Goal: Task Accomplishment & Management: Use online tool/utility

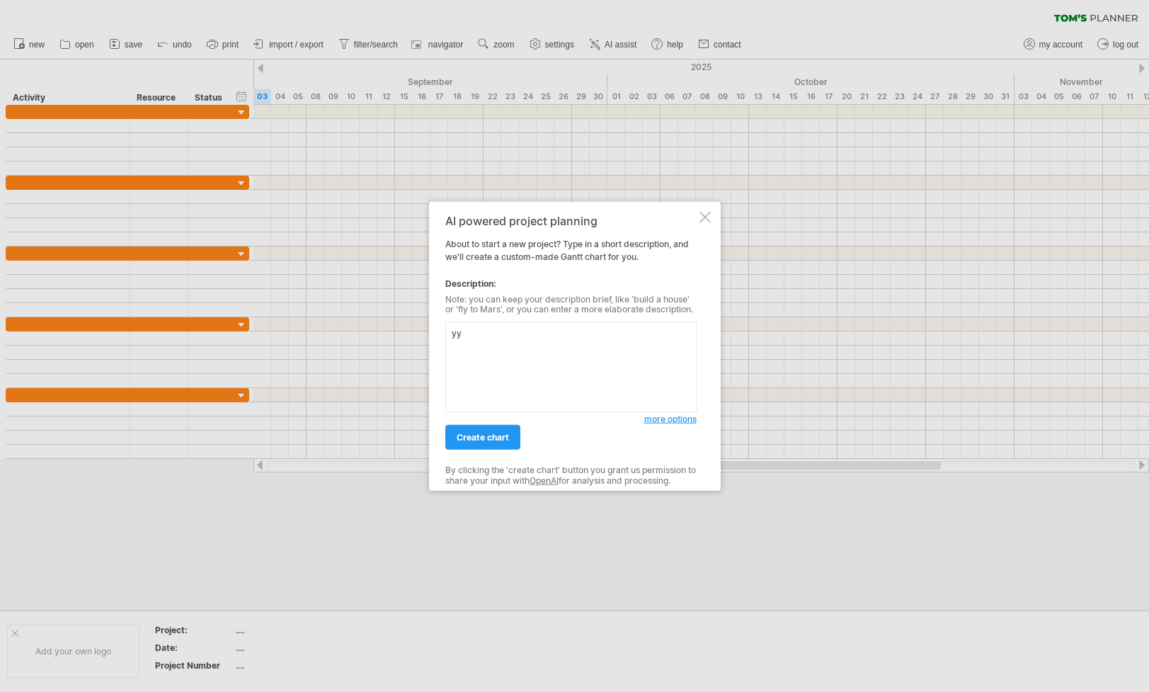
type textarea "y"
type textarea "幫我生成一個IC設計需要完成的項目，例如包含電路設計、模擬、佈局"
click at [489, 440] on span "create chart" at bounding box center [483, 437] width 52 height 11
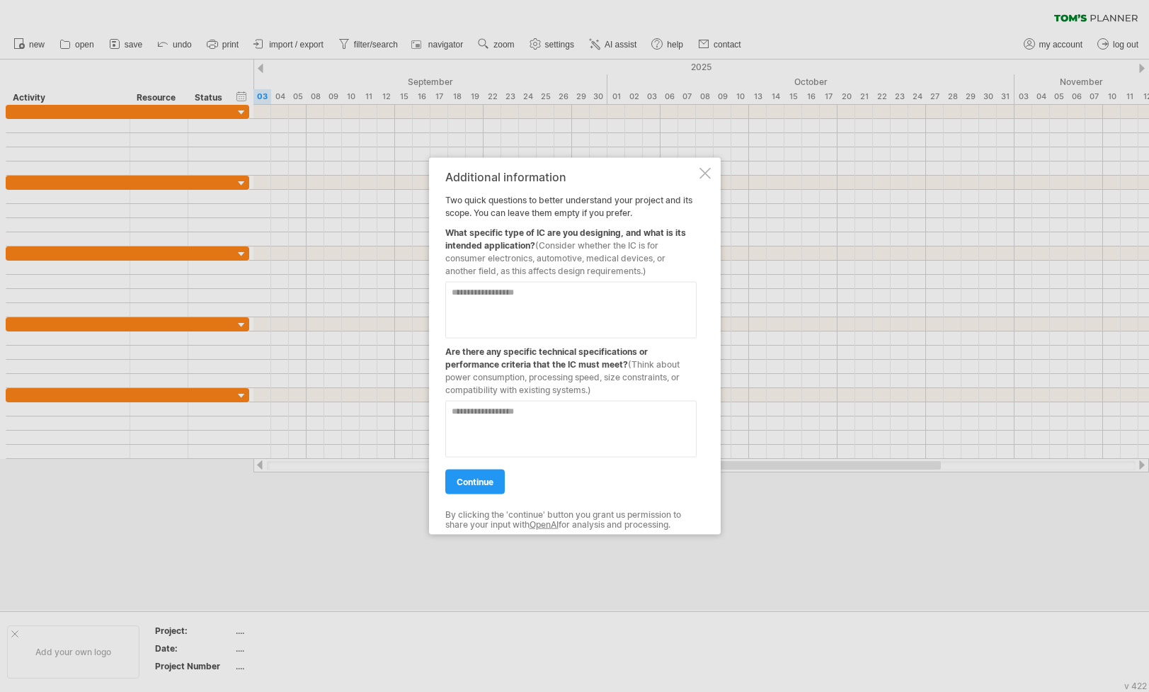
click at [453, 292] on textarea at bounding box center [570, 309] width 251 height 57
type textarea "******"
click at [467, 485] on span "continue" at bounding box center [475, 481] width 37 height 11
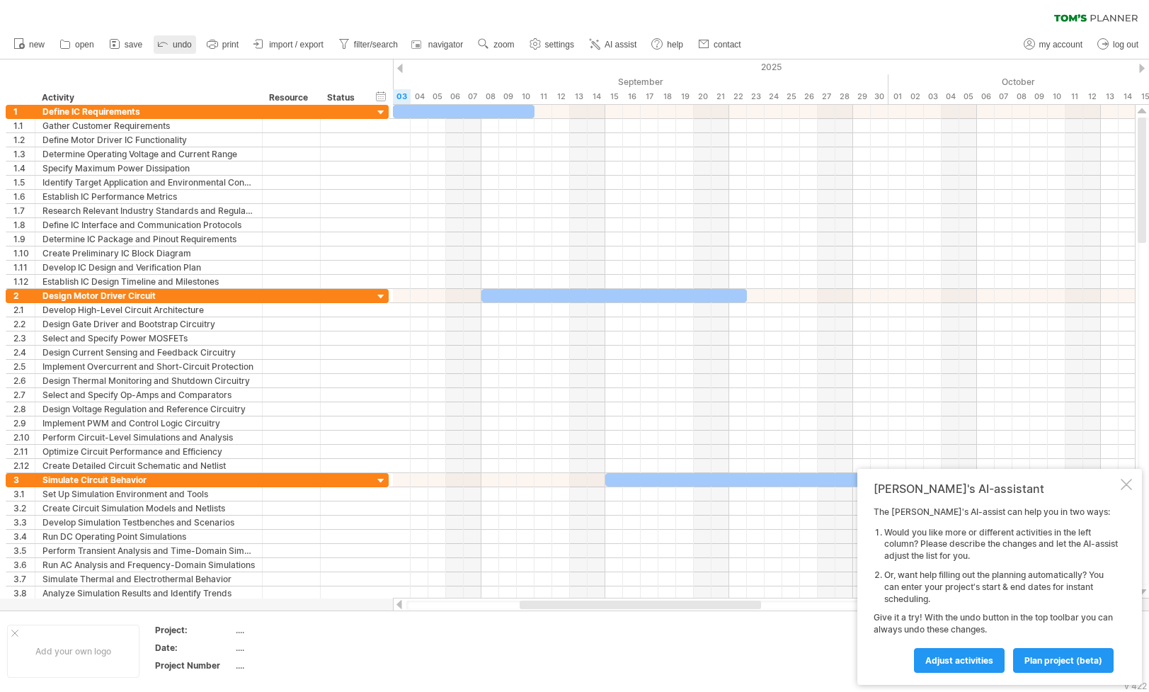
click at [167, 43] on icon at bounding box center [163, 43] width 14 height 14
click at [159, 42] on icon at bounding box center [163, 43] width 14 height 14
click at [171, 44] on link "undo" at bounding box center [175, 44] width 42 height 18
click at [168, 43] on icon at bounding box center [163, 43] width 14 height 14
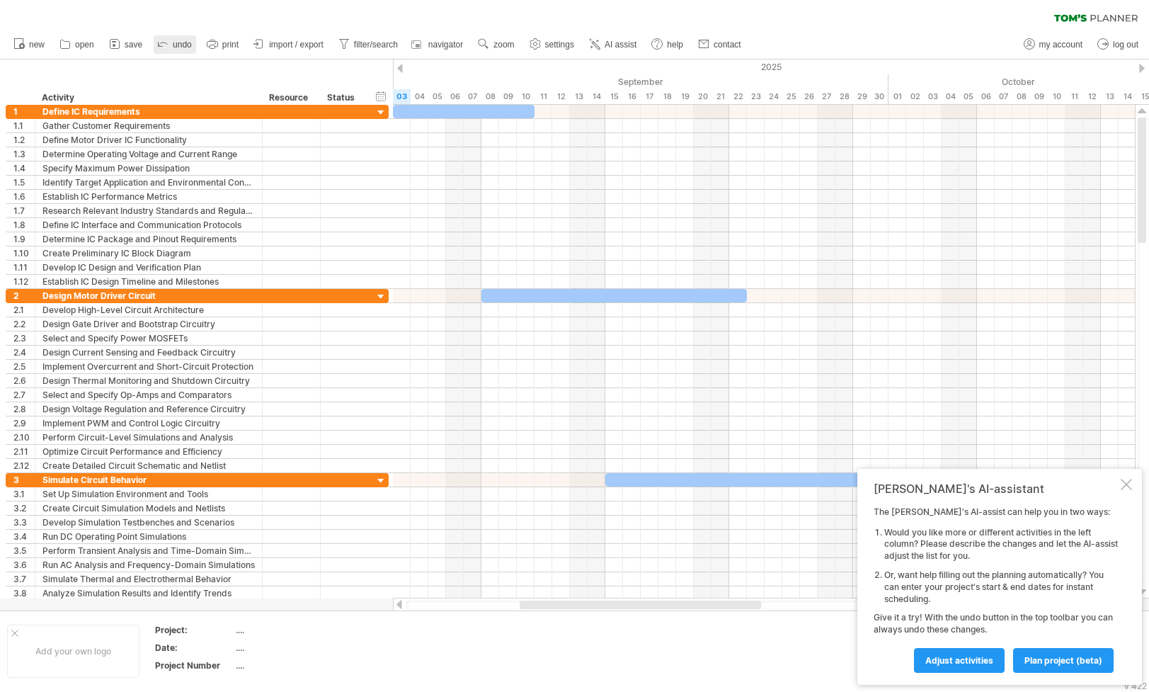
click at [168, 47] on icon at bounding box center [163, 43] width 14 height 14
click at [169, 45] on icon at bounding box center [163, 43] width 14 height 14
click at [171, 43] on link "undo" at bounding box center [175, 44] width 42 height 18
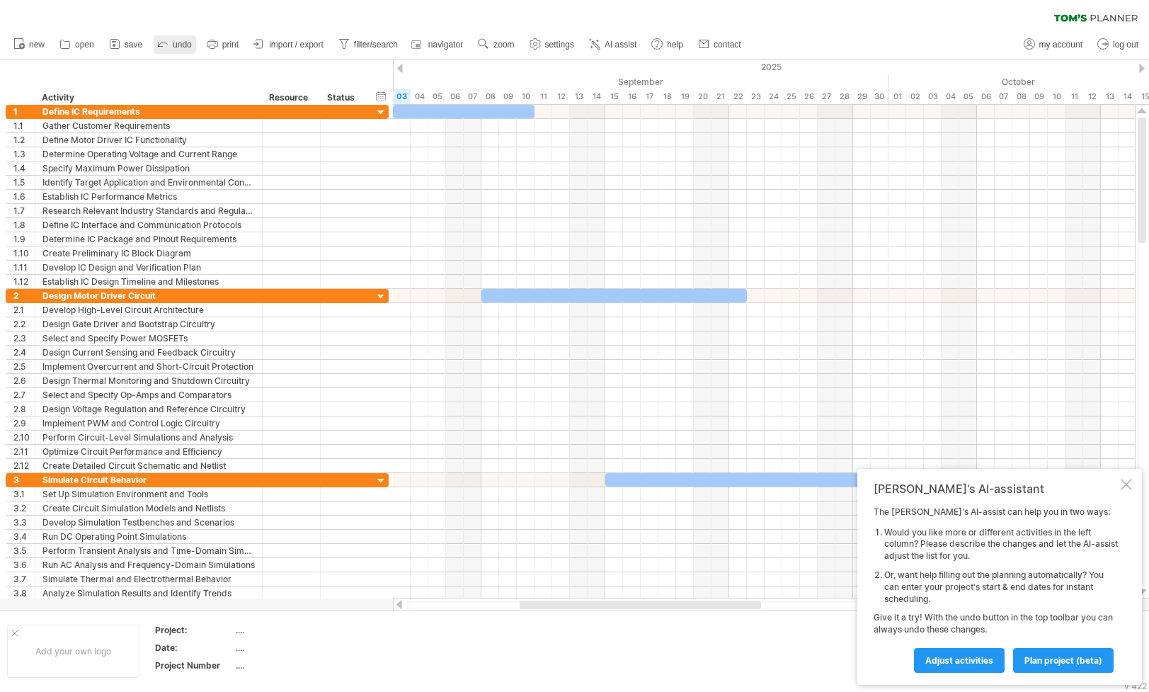
click at [163, 42] on icon at bounding box center [163, 44] width 9 height 4
click at [173, 45] on span "undo" at bounding box center [182, 45] width 19 height 10
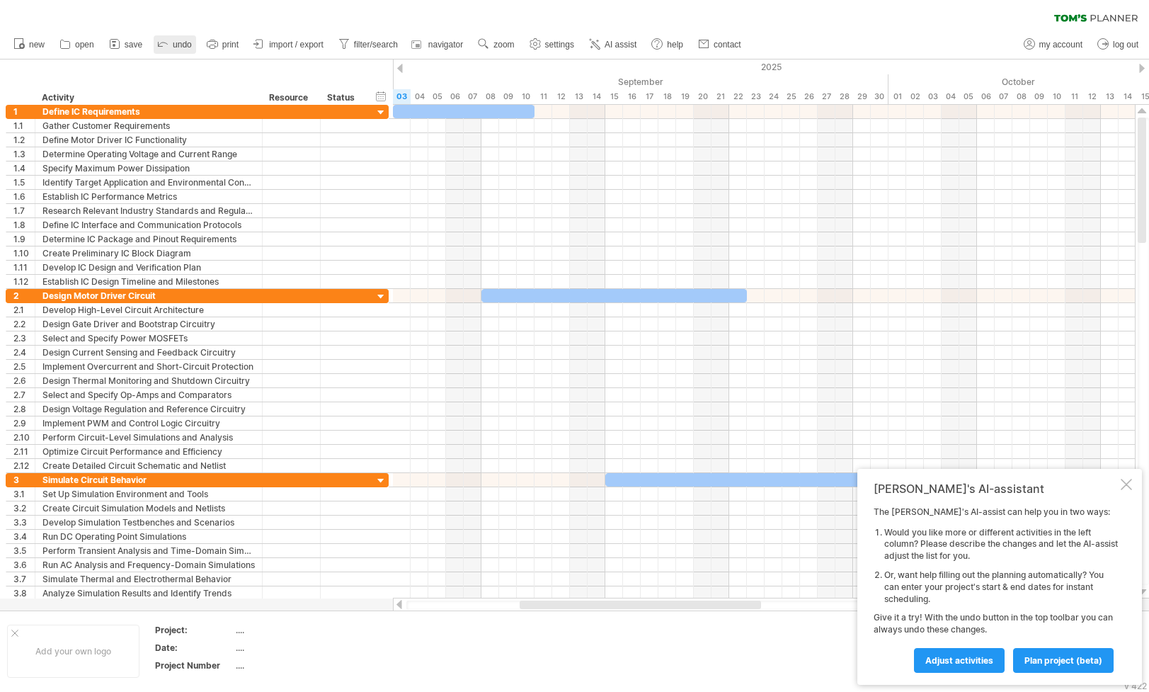
click at [163, 42] on icon at bounding box center [163, 43] width 14 height 14
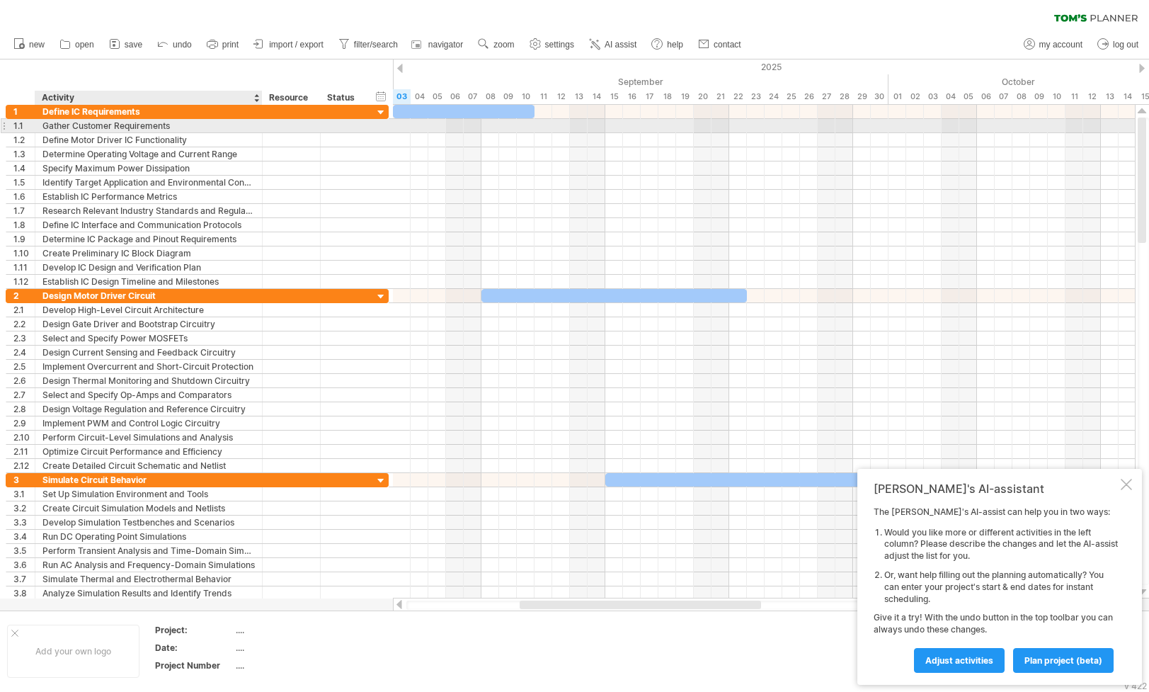
click at [176, 127] on div "Gather Customer Requirements" at bounding box center [148, 125] width 212 height 13
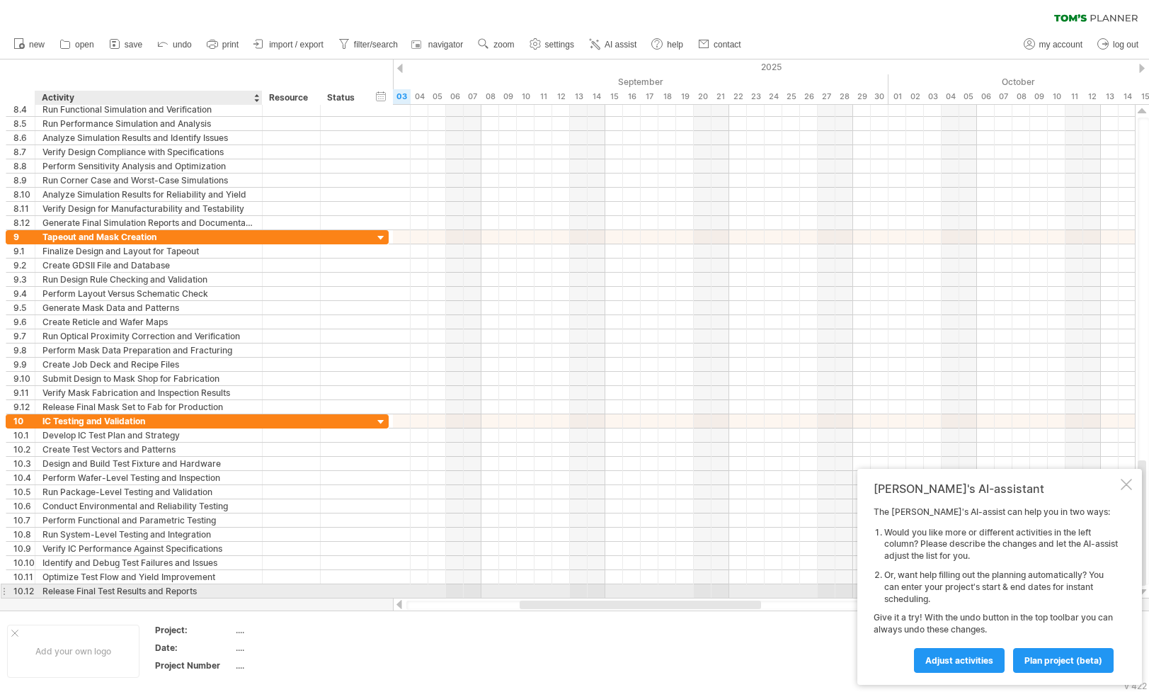
click at [146, 591] on div "Release Final Test Results and Reports" at bounding box center [148, 590] width 212 height 13
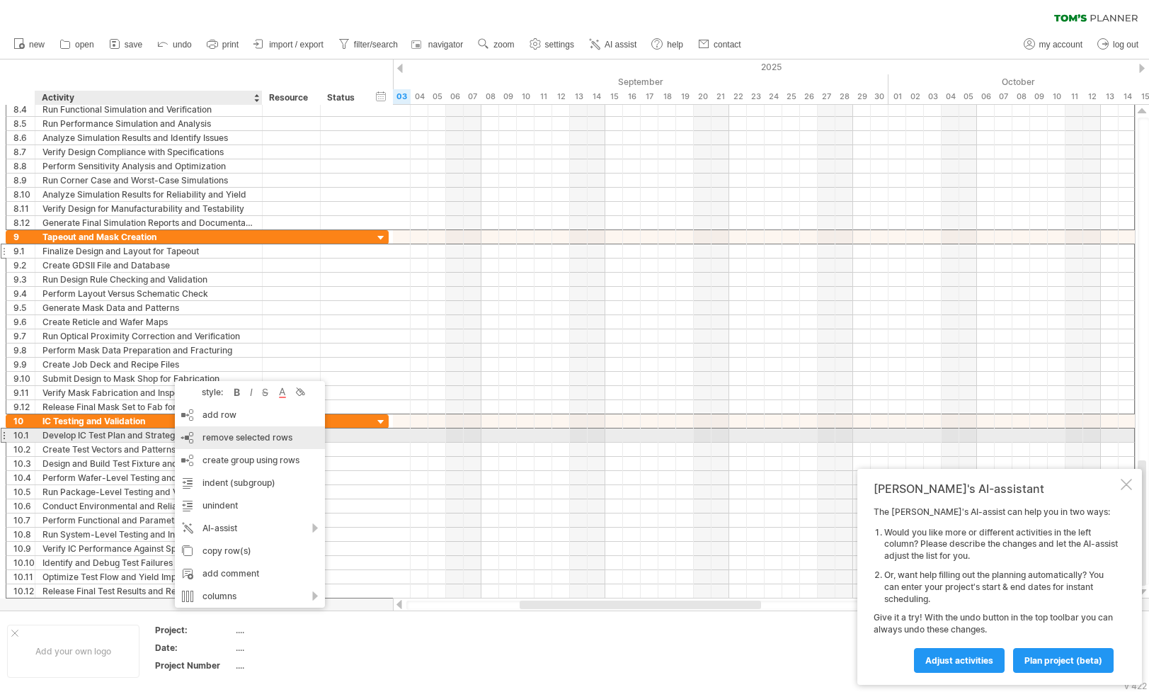
click at [258, 438] on span "remove selected rows" at bounding box center [248, 437] width 90 height 11
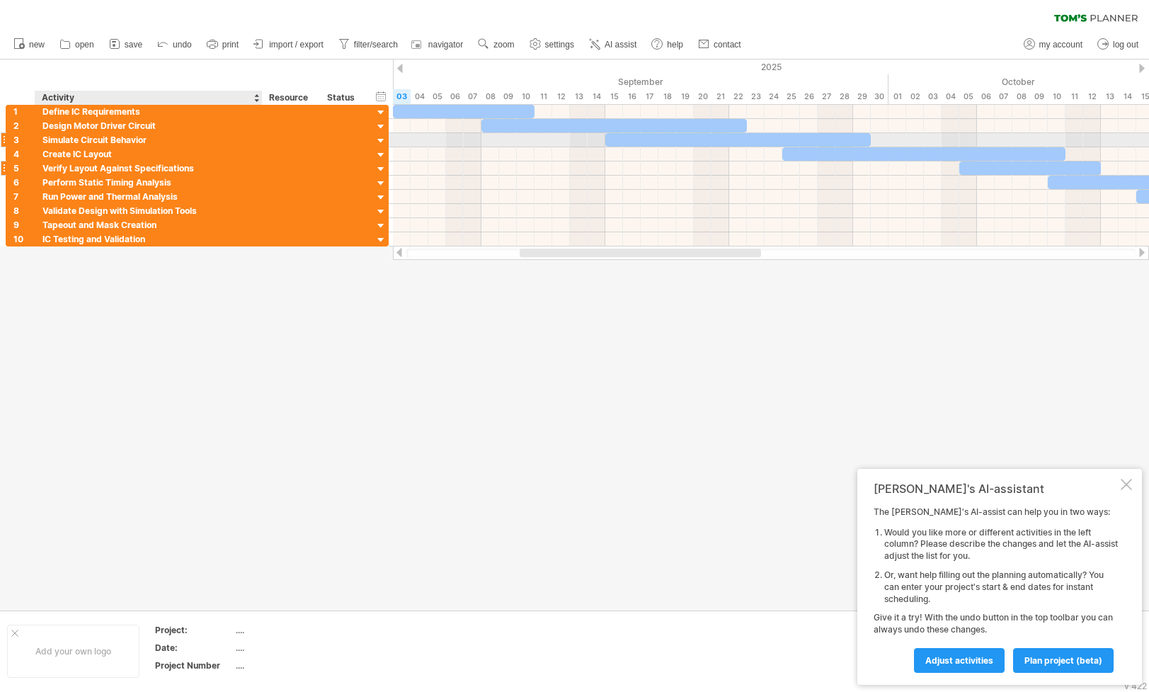
click at [165, 164] on div "Verify Layout Against Specifications" at bounding box center [148, 167] width 212 height 13
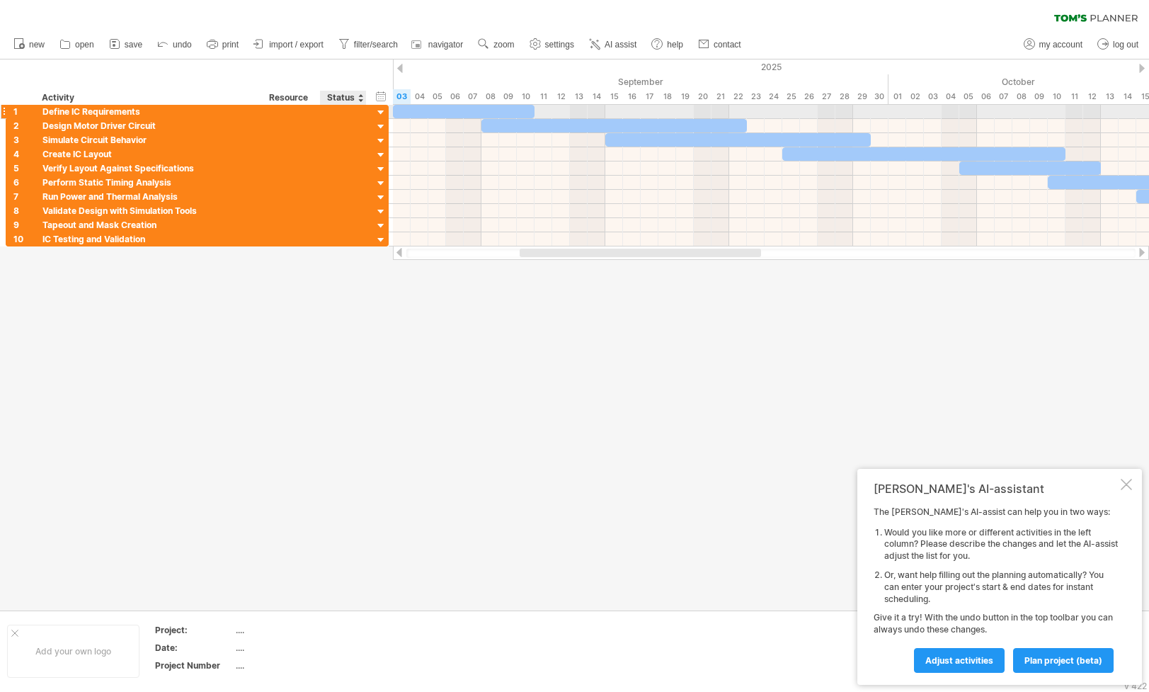
click at [365, 113] on div at bounding box center [364, 112] width 7 height 14
click at [377, 110] on div at bounding box center [381, 112] width 13 height 13
click at [382, 113] on div at bounding box center [381, 112] width 13 height 13
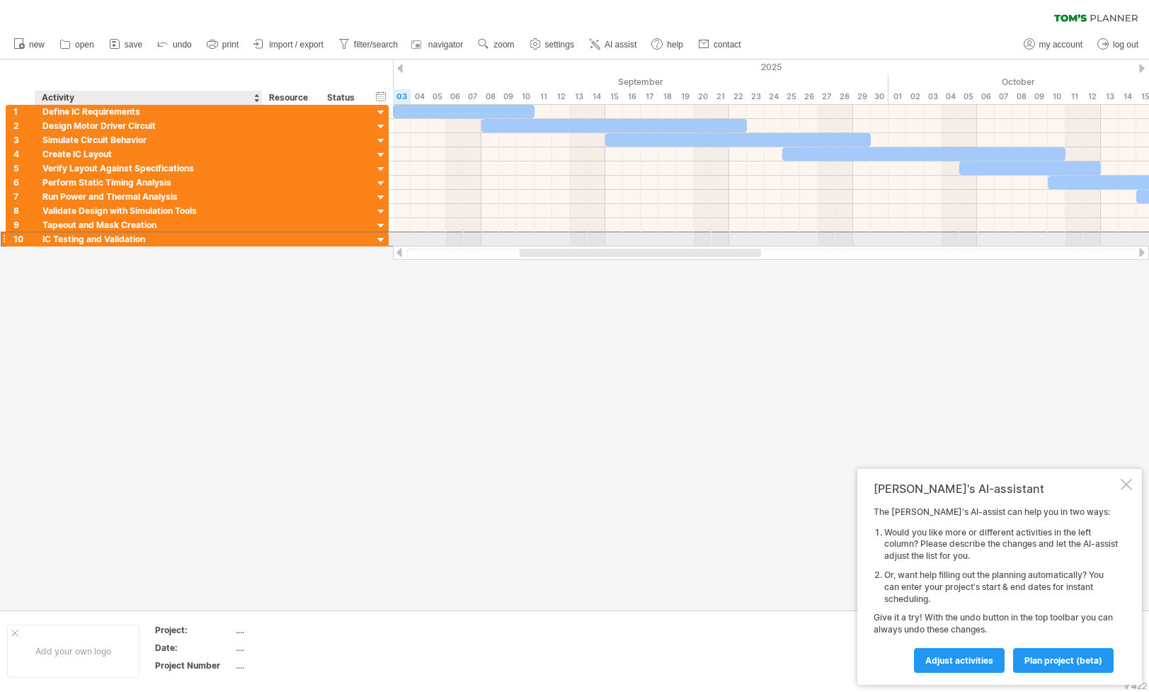
click at [118, 241] on div "IC Testing and Validation" at bounding box center [148, 238] width 212 height 13
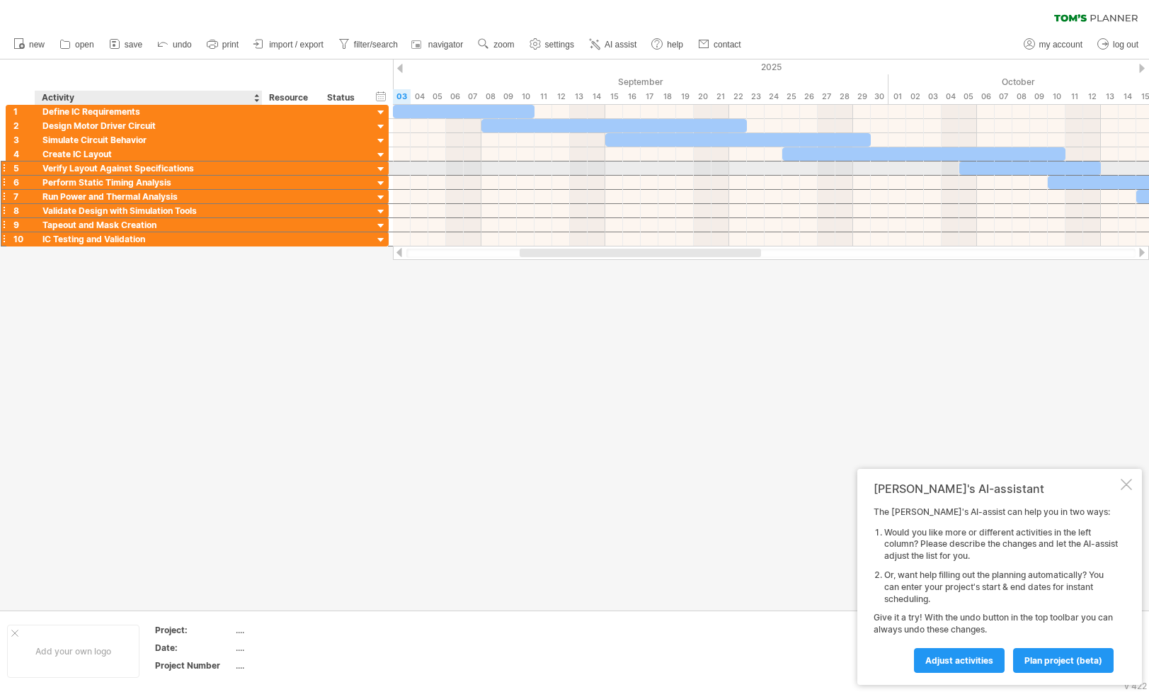
click at [119, 169] on div "Verify Layout Against Specifications" at bounding box center [148, 167] width 212 height 13
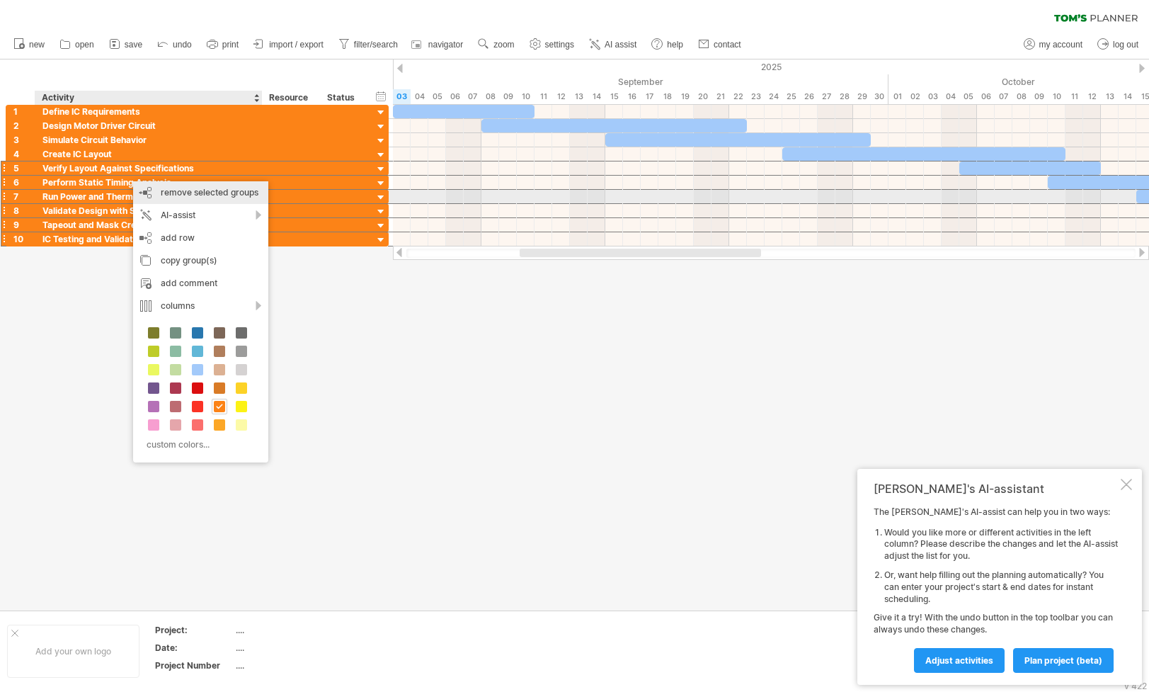
click at [226, 193] on span "remove selected groups" at bounding box center [210, 192] width 98 height 11
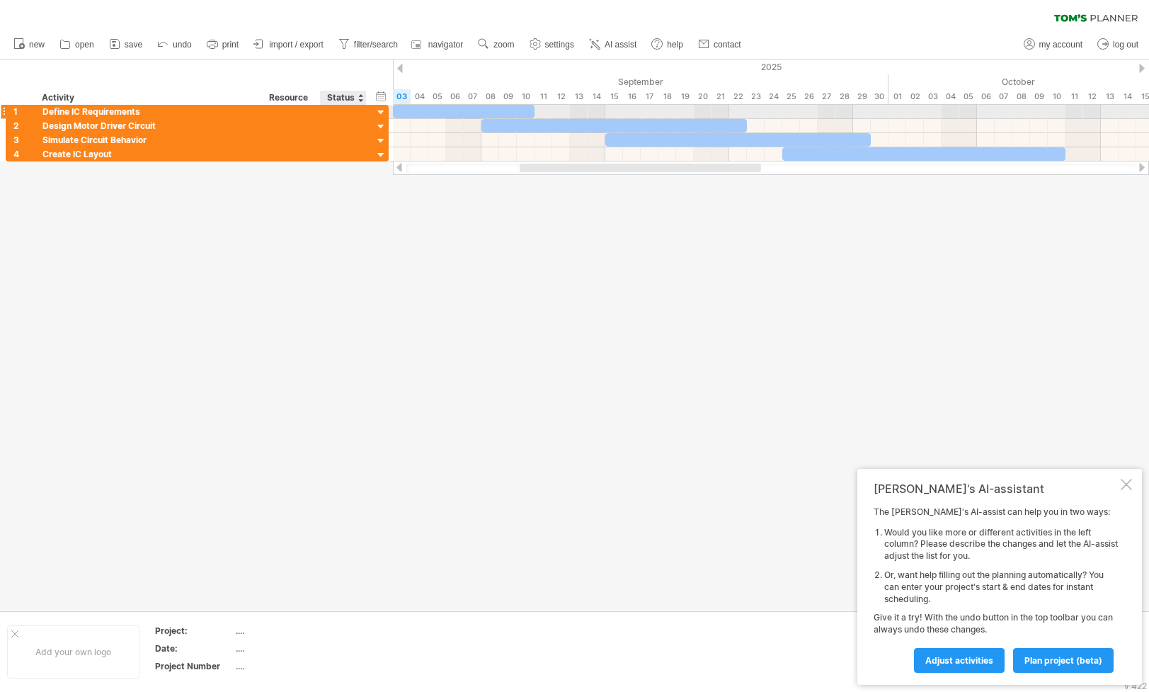
click at [380, 108] on div at bounding box center [381, 112] width 13 height 13
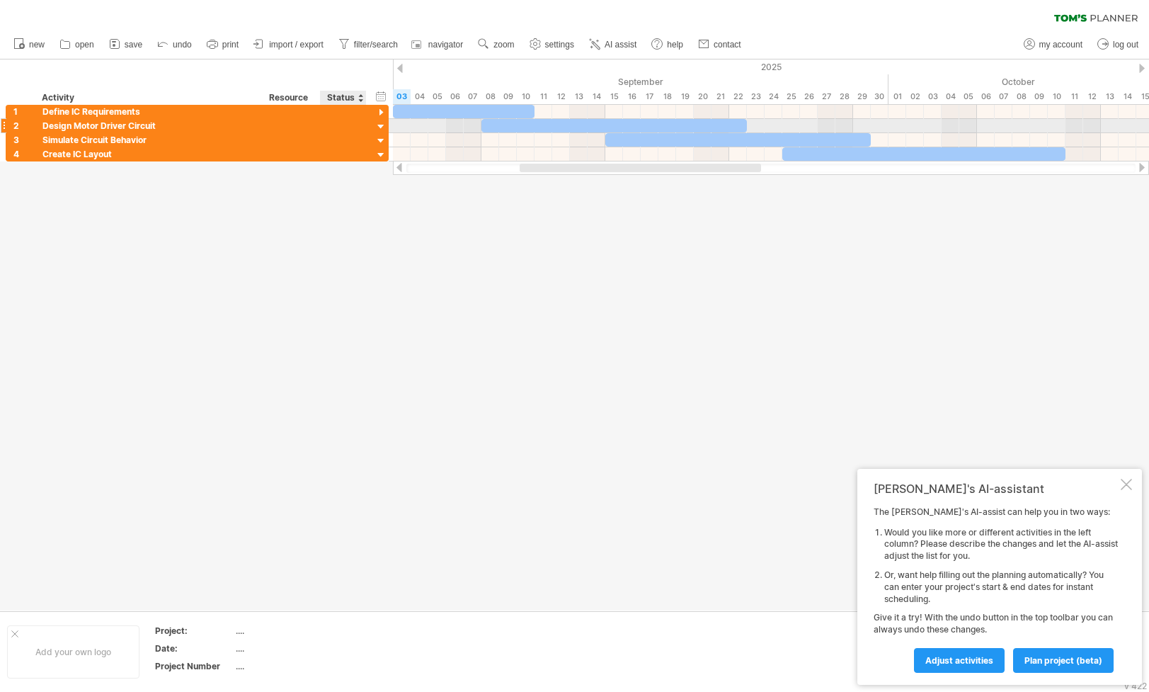
click at [383, 122] on div at bounding box center [381, 126] width 13 height 13
click at [382, 135] on div at bounding box center [381, 141] width 13 height 13
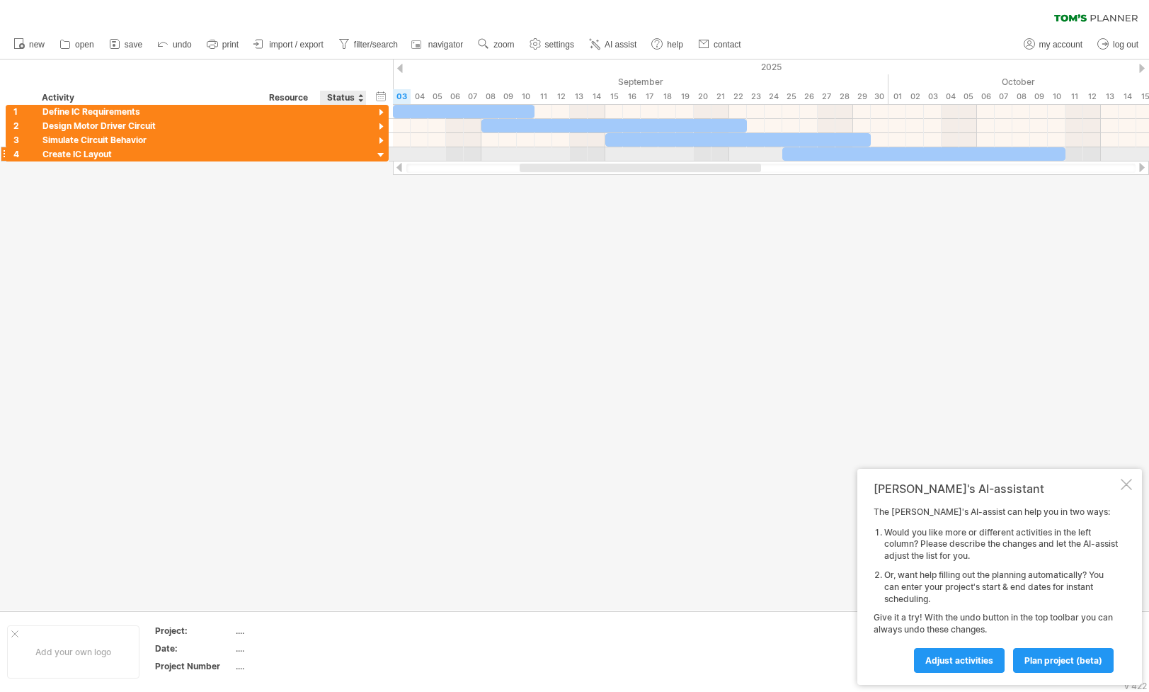
click at [381, 154] on div at bounding box center [381, 155] width 13 height 13
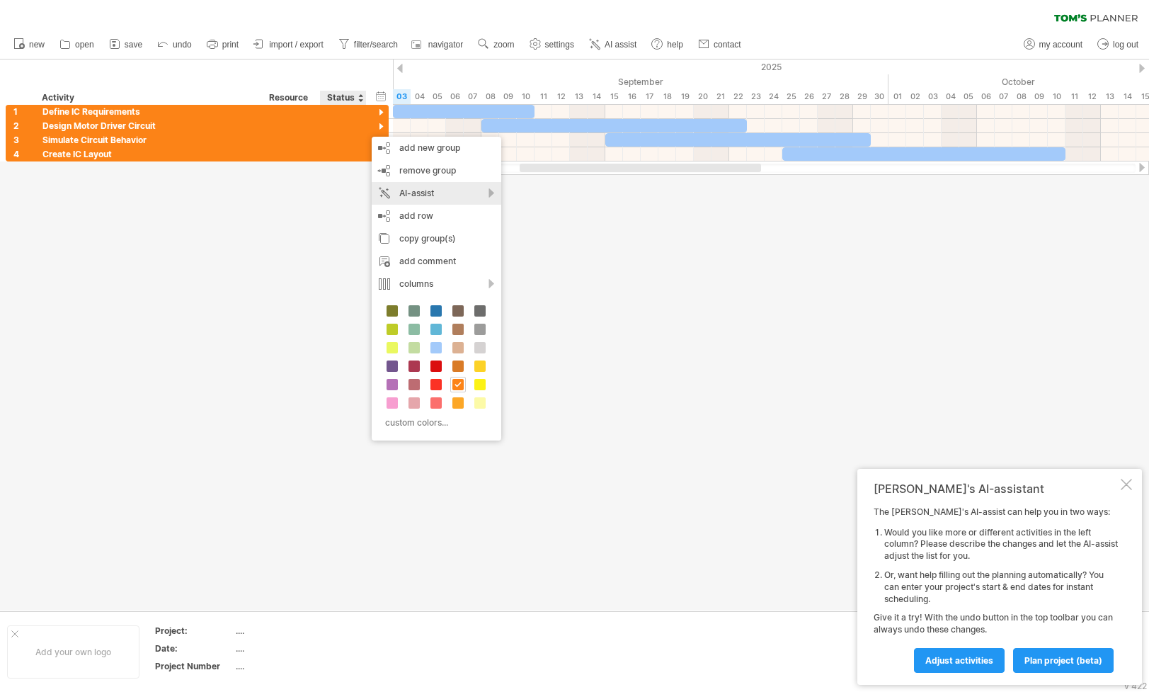
drag, startPoint x: 365, startPoint y: 130, endPoint x: 477, endPoint y: 193, distance: 128.8
click at [477, 193] on div "AI-assist" at bounding box center [437, 193] width 130 height 23
click at [531, 213] on div "suggest activities for this group" at bounding box center [583, 211] width 199 height 23
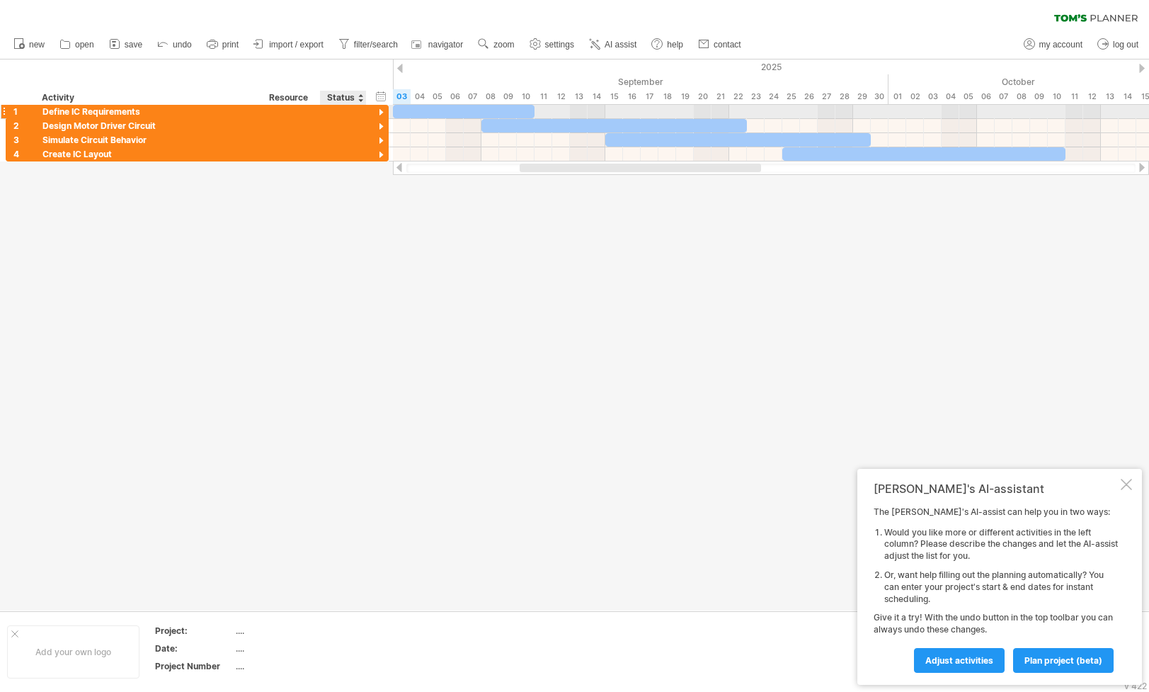
click at [379, 110] on div at bounding box center [381, 112] width 13 height 13
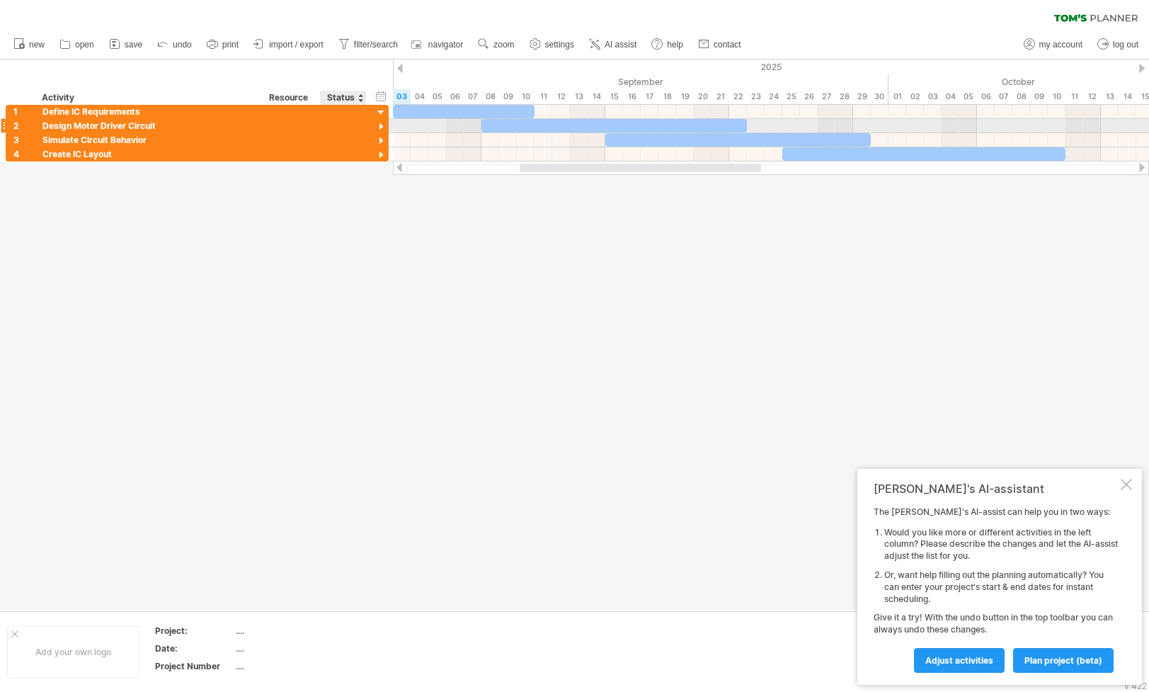
click at [378, 122] on div at bounding box center [381, 126] width 13 height 13
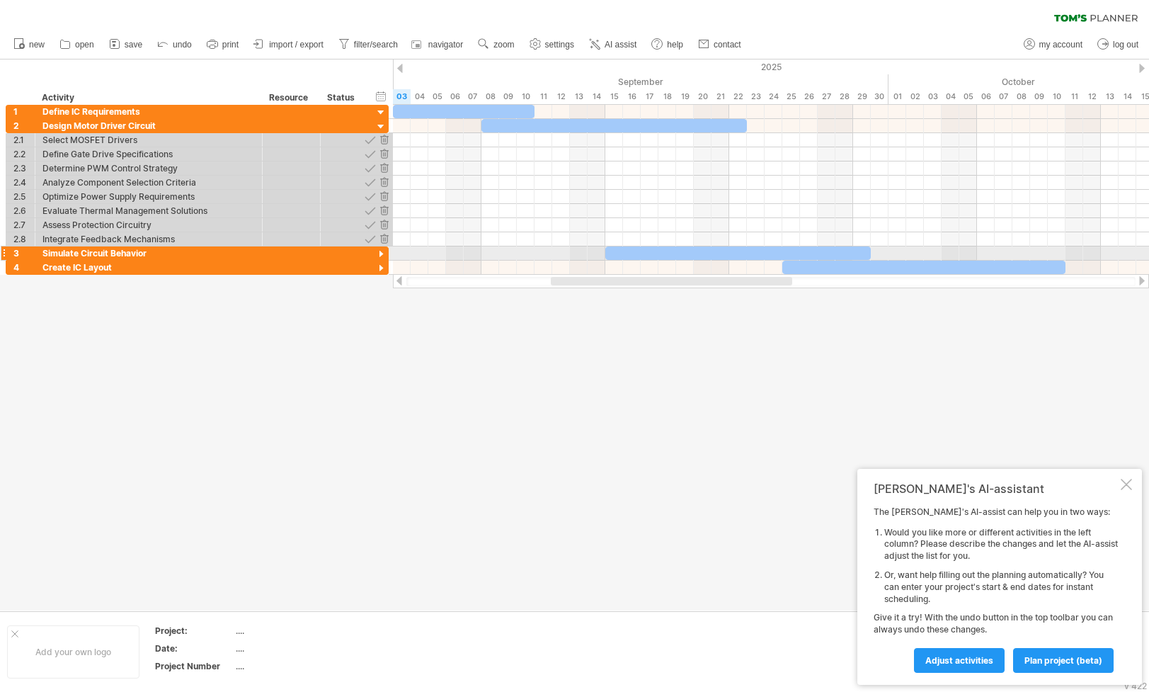
click at [378, 252] on div at bounding box center [381, 254] width 13 height 13
click at [381, 267] on div at bounding box center [381, 268] width 13 height 13
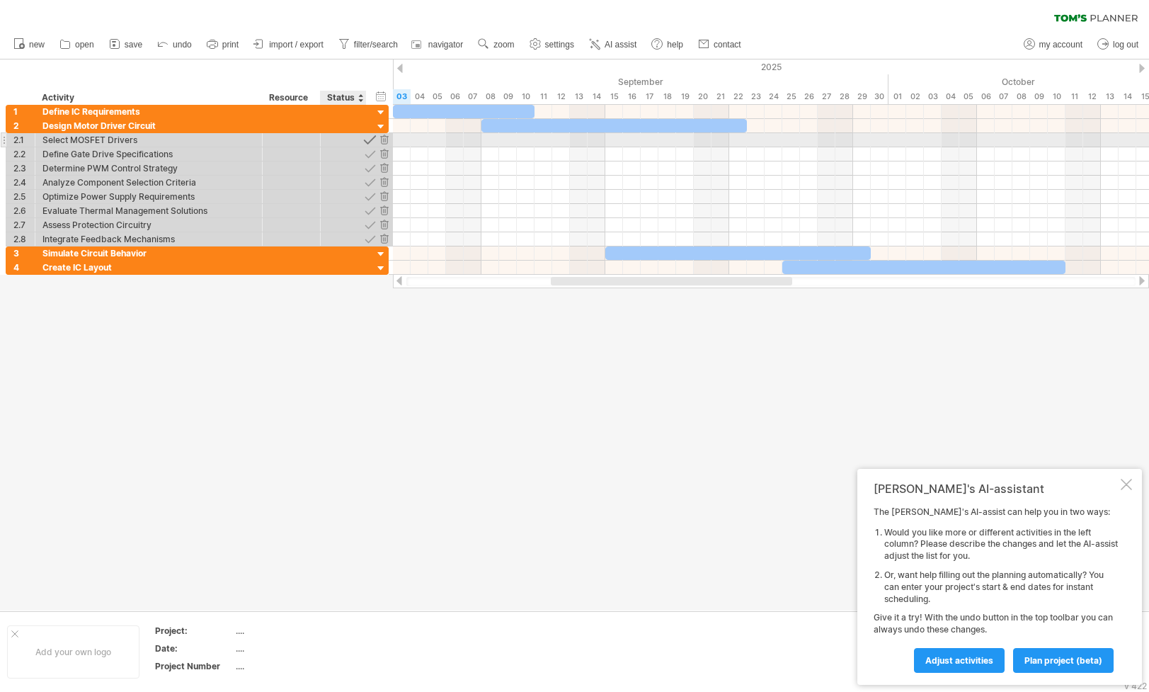
click at [366, 140] on div at bounding box center [369, 139] width 13 height 13
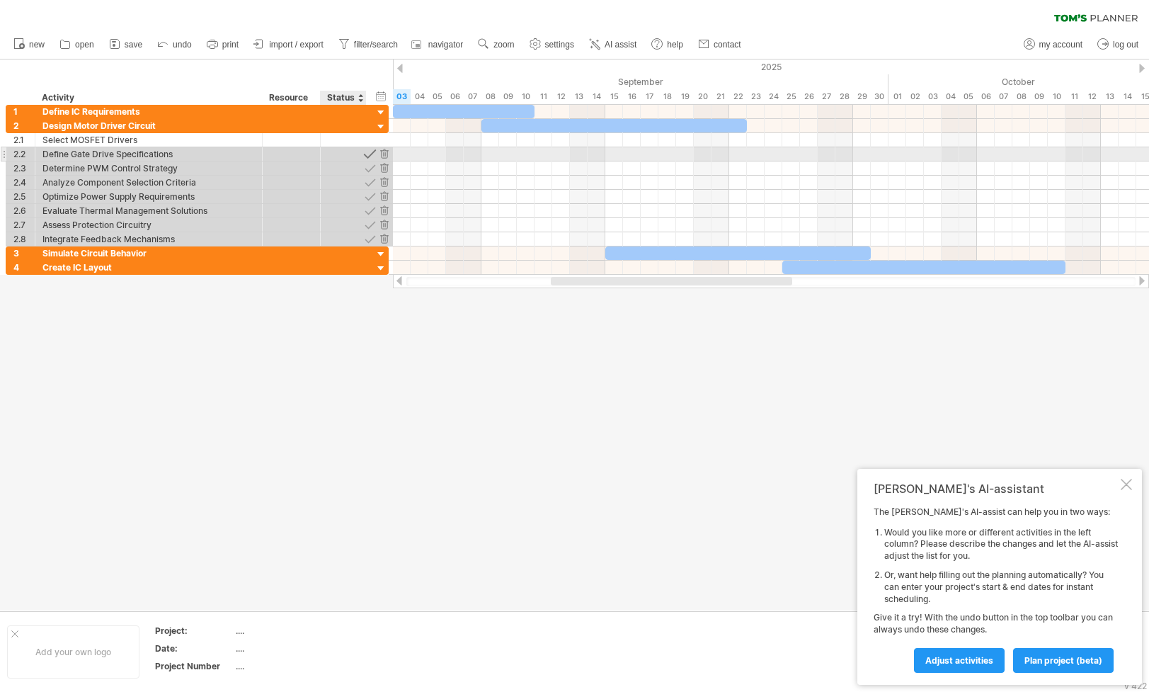
click at [368, 150] on div at bounding box center [369, 153] width 13 height 13
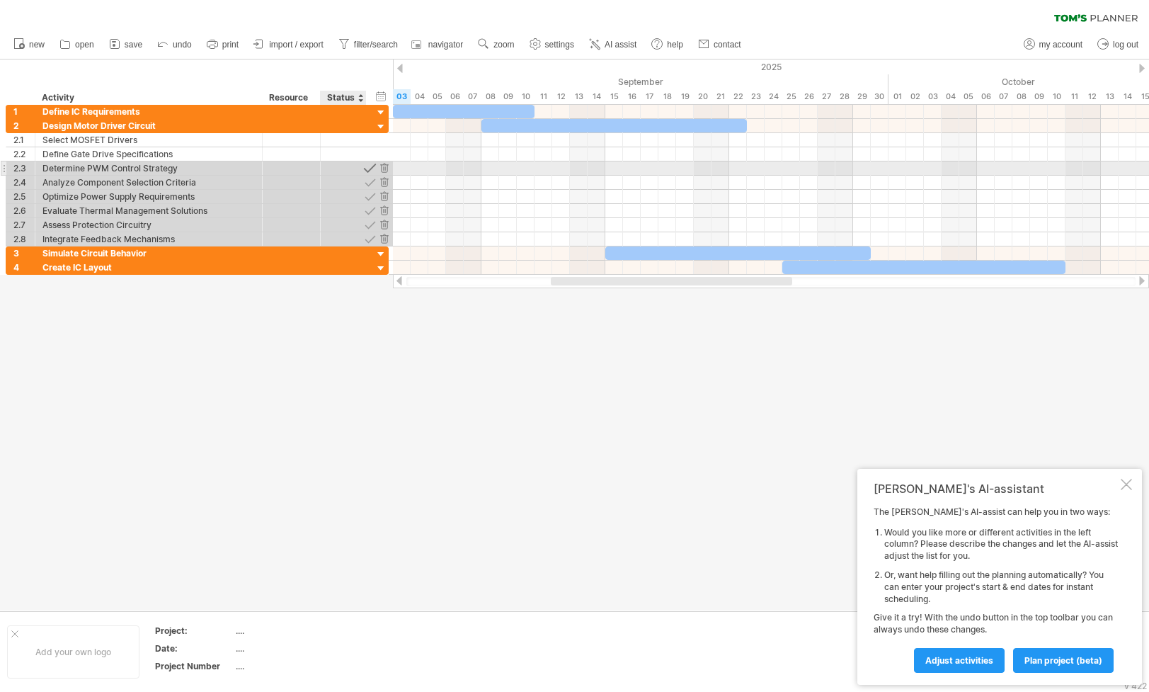
click at [368, 164] on div at bounding box center [369, 167] width 13 height 13
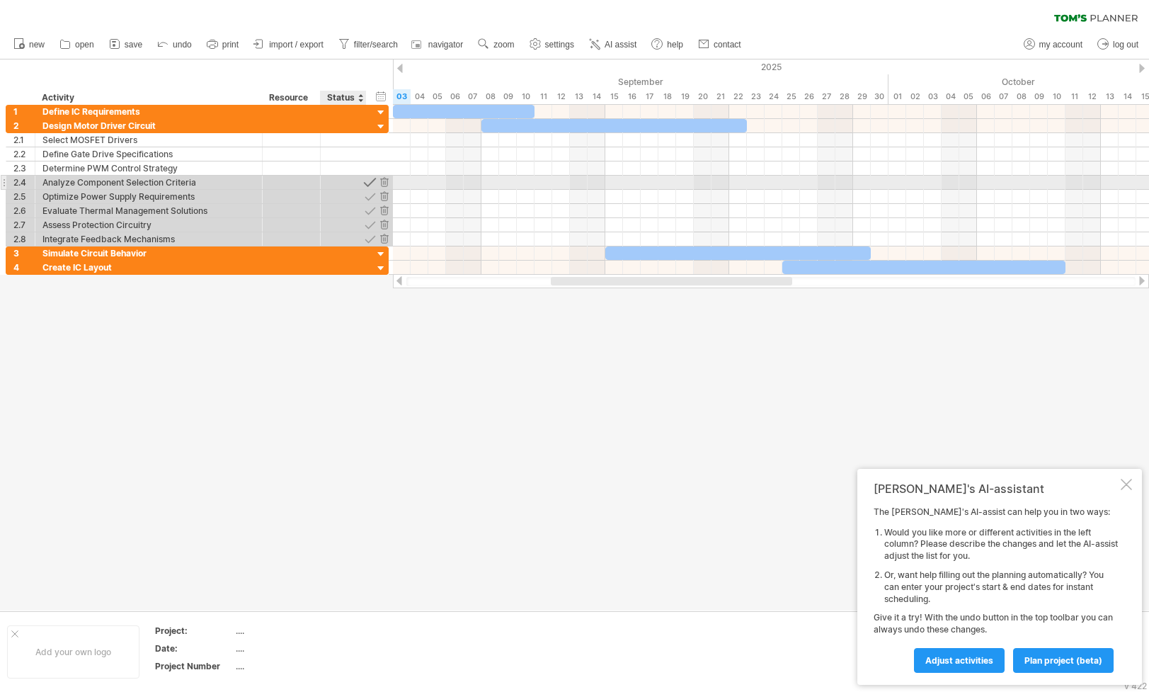
click at [368, 176] on div at bounding box center [369, 182] width 13 height 13
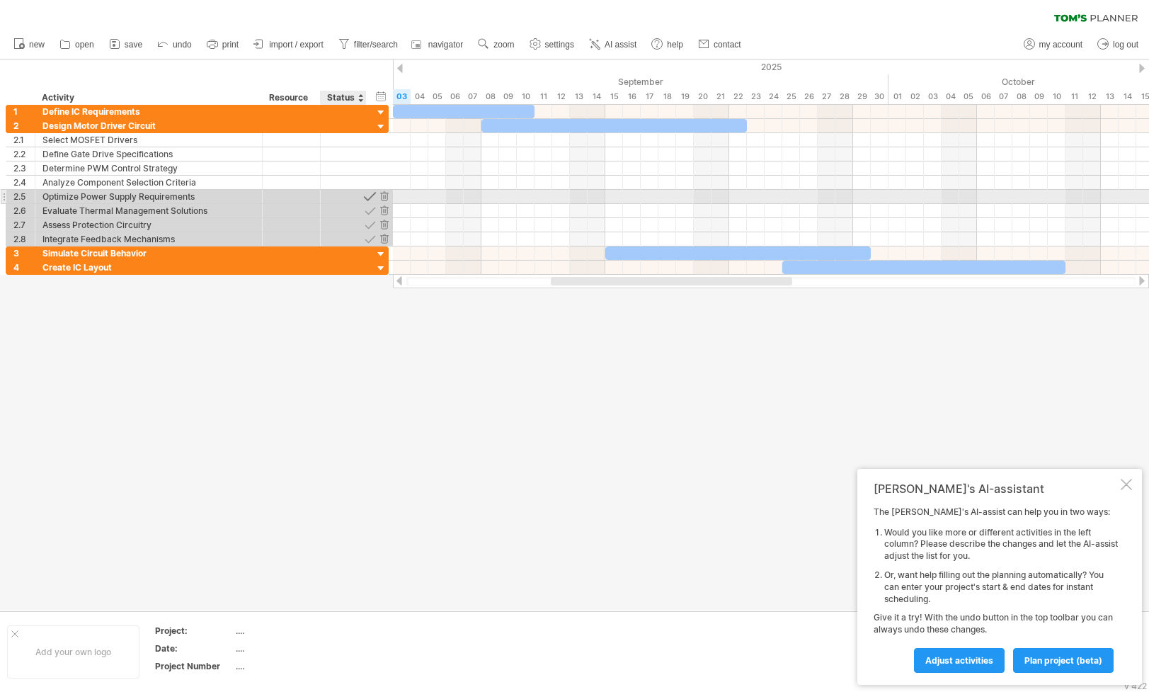
click at [368, 195] on div at bounding box center [369, 196] width 13 height 13
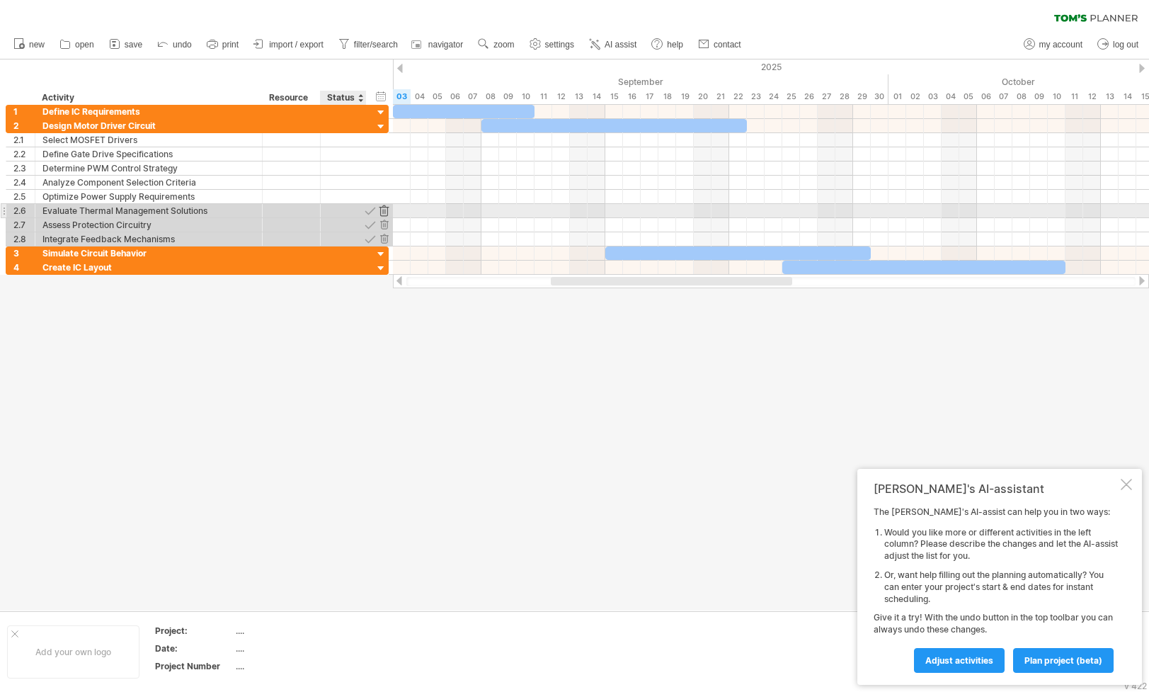
click at [387, 211] on div at bounding box center [383, 210] width 13 height 13
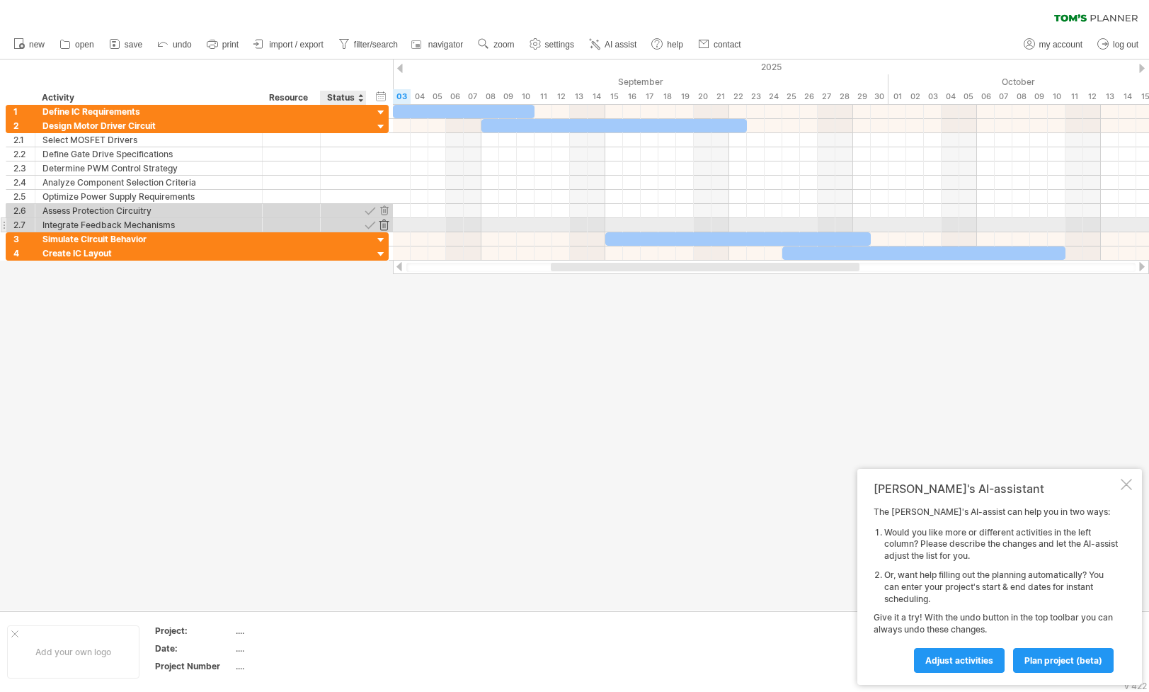
click at [384, 224] on div at bounding box center [383, 224] width 13 height 13
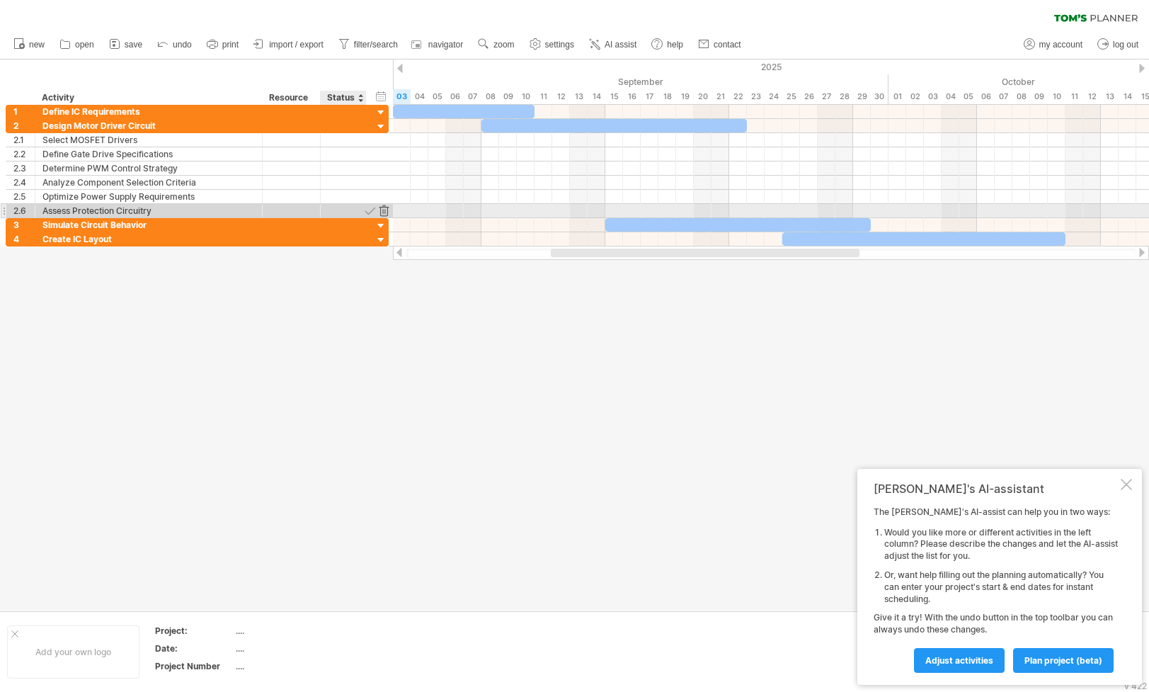
click at [386, 212] on div at bounding box center [383, 210] width 13 height 13
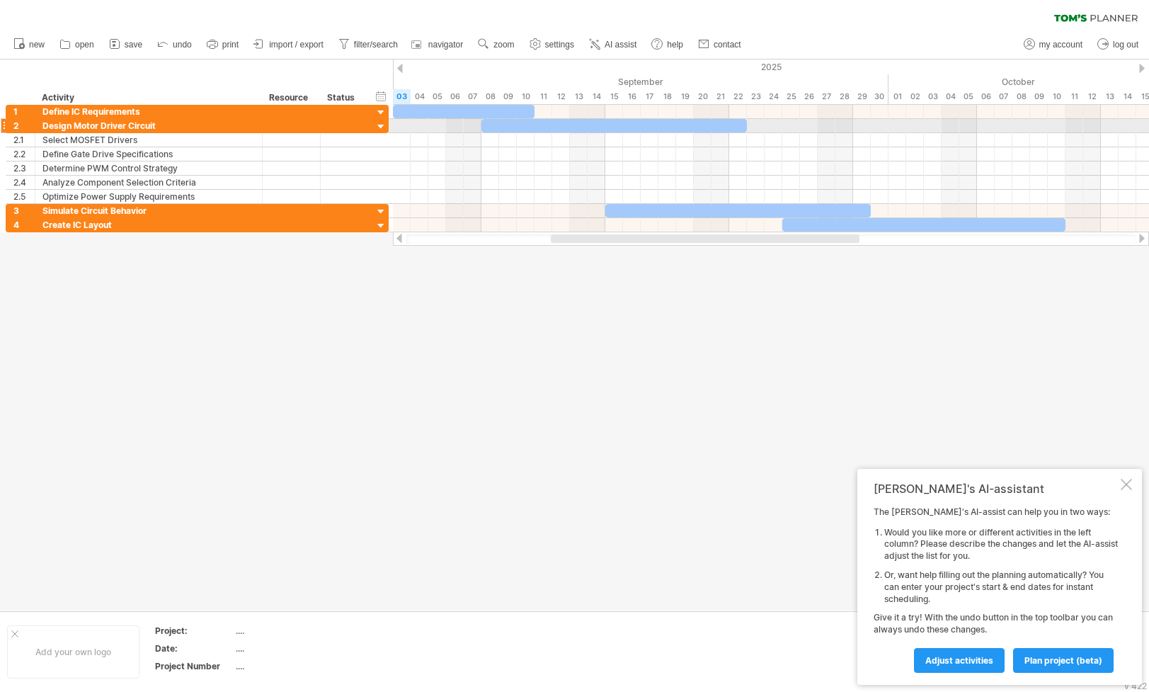
click at [384, 126] on div at bounding box center [381, 126] width 13 height 13
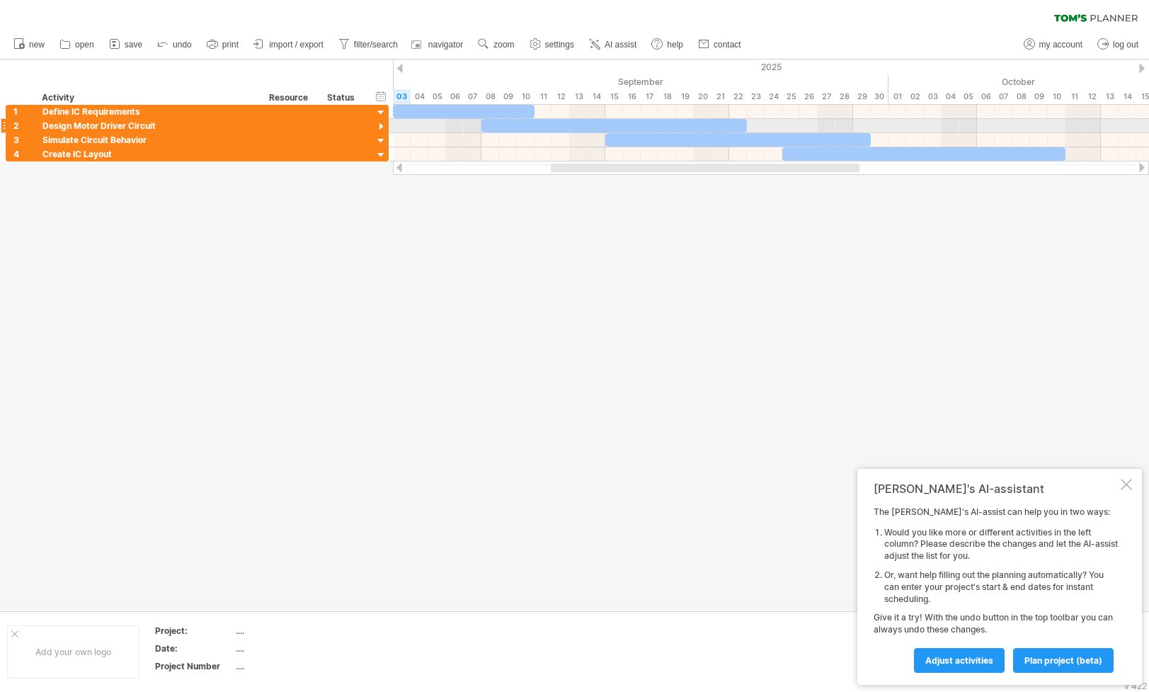
click at [384, 126] on div at bounding box center [381, 126] width 13 height 13
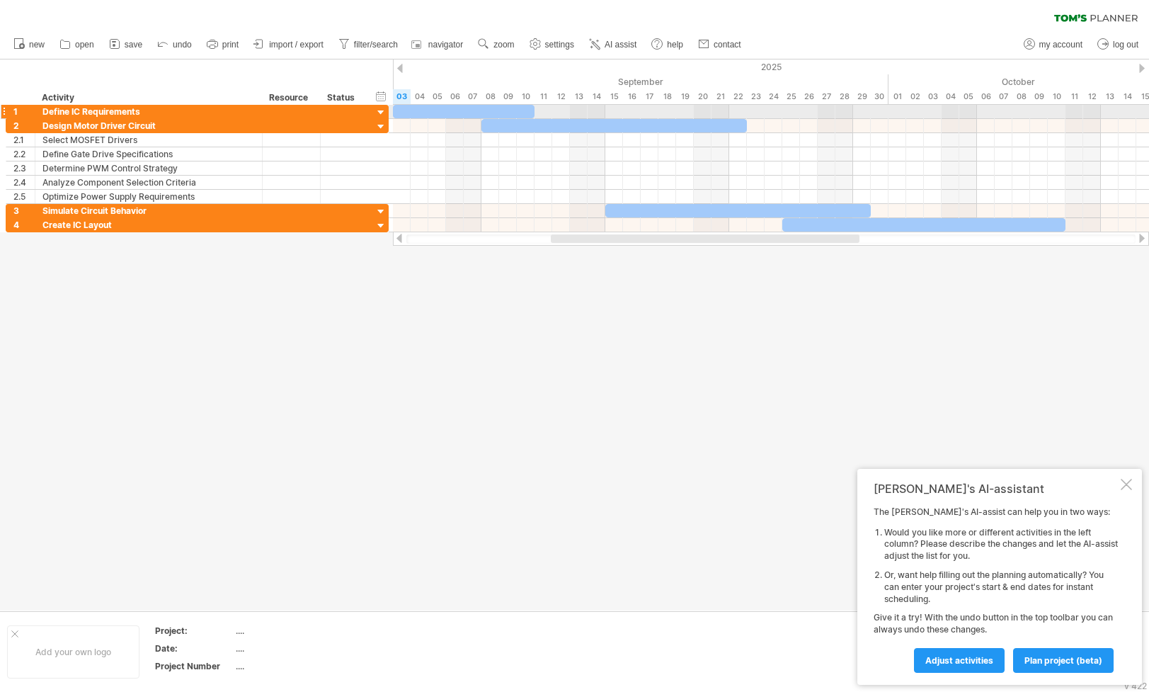
click at [385, 110] on div at bounding box center [381, 112] width 13 height 13
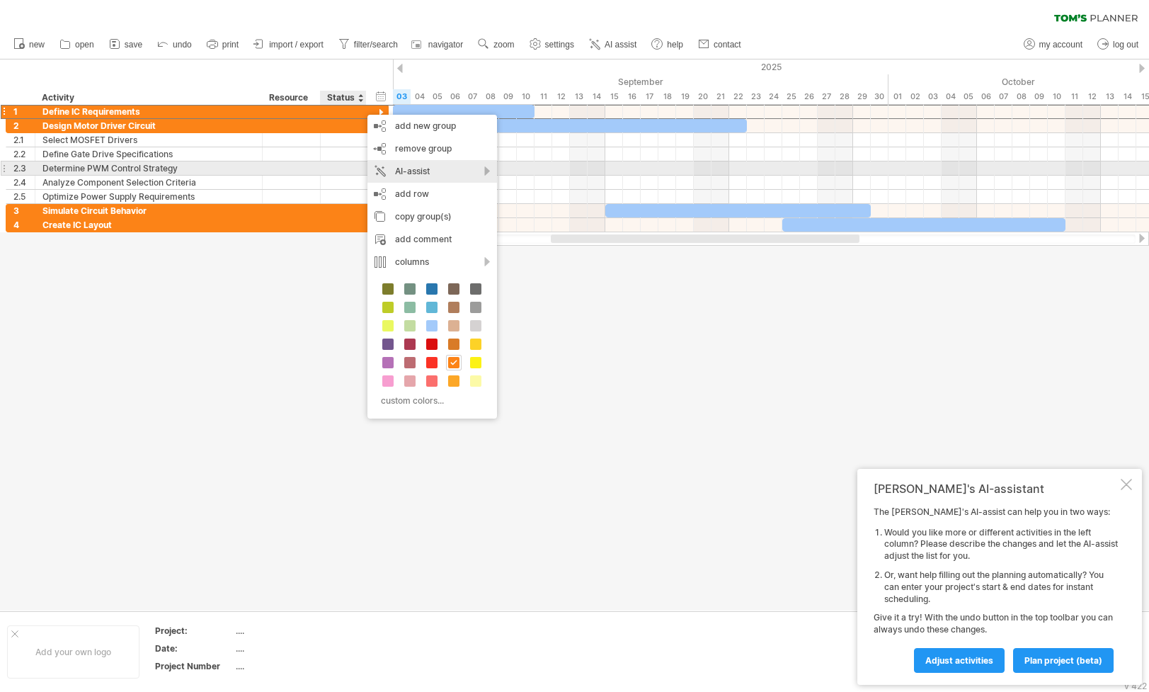
click at [433, 167] on div "AI-assist" at bounding box center [433, 171] width 130 height 23
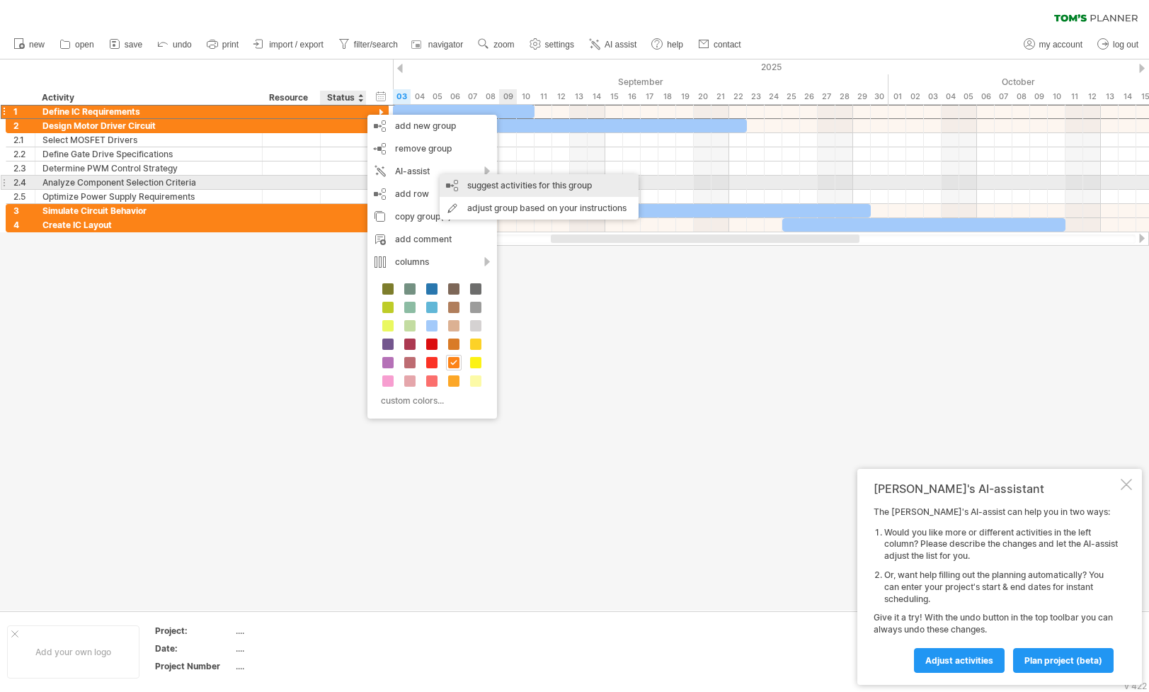
click at [507, 186] on div "suggest activities for this group" at bounding box center [539, 185] width 199 height 23
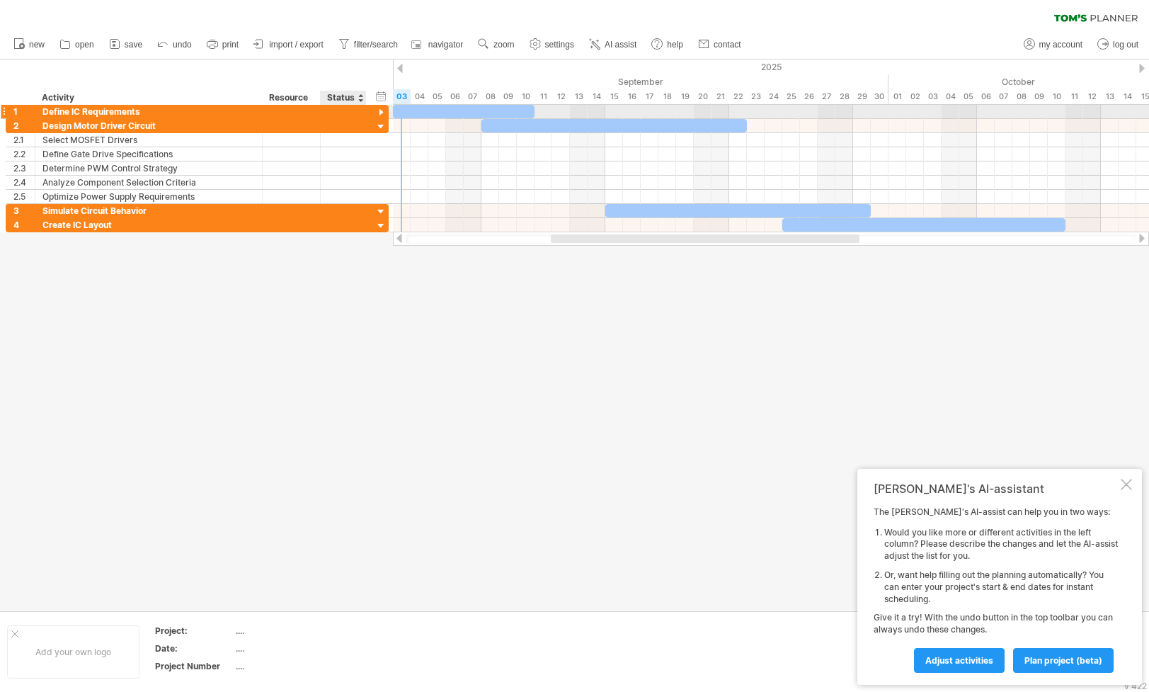
click at [381, 111] on div at bounding box center [381, 112] width 13 height 13
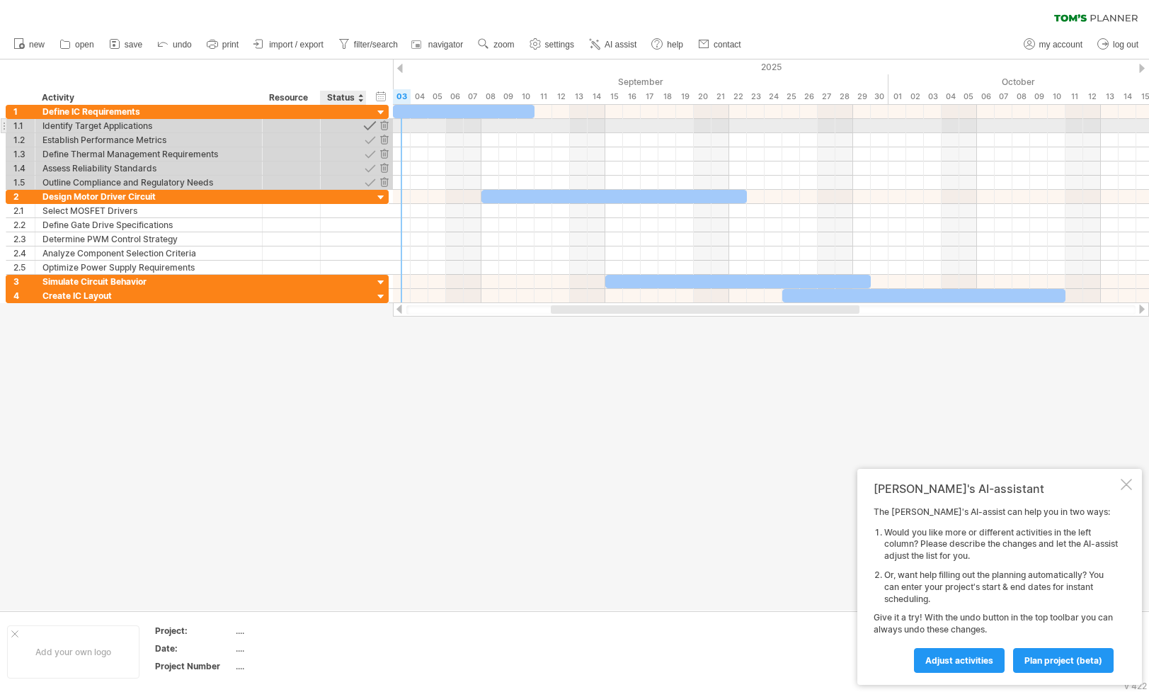
click at [368, 125] on div at bounding box center [369, 125] width 13 height 13
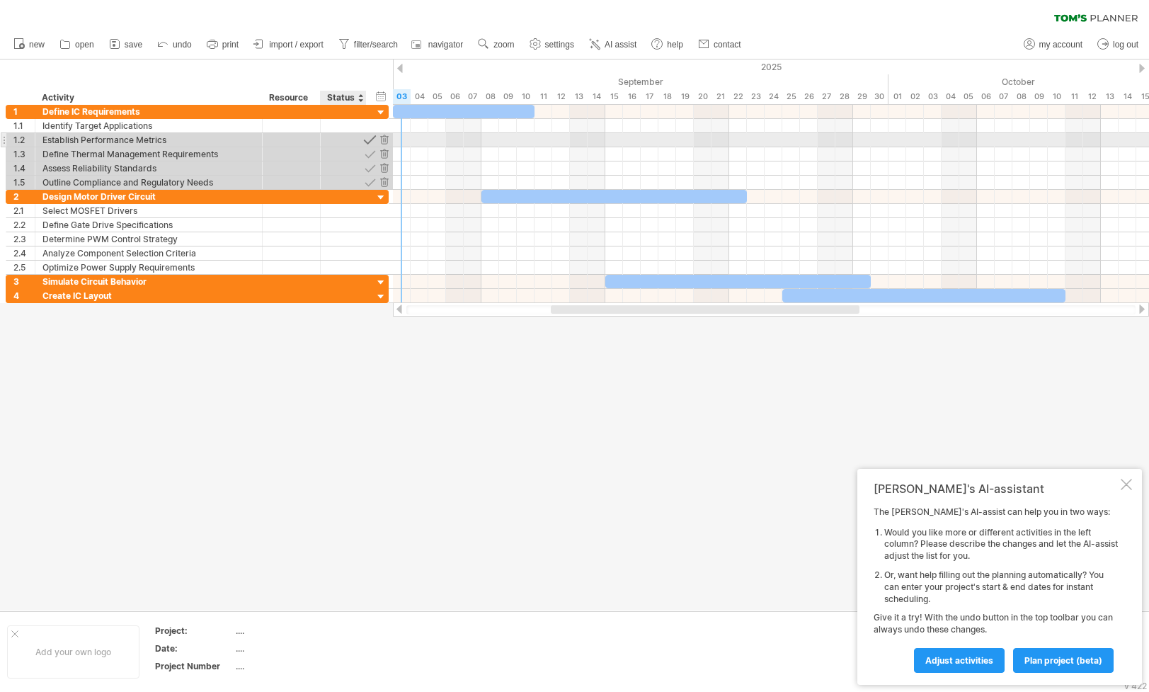
click at [369, 139] on div at bounding box center [369, 139] width 13 height 13
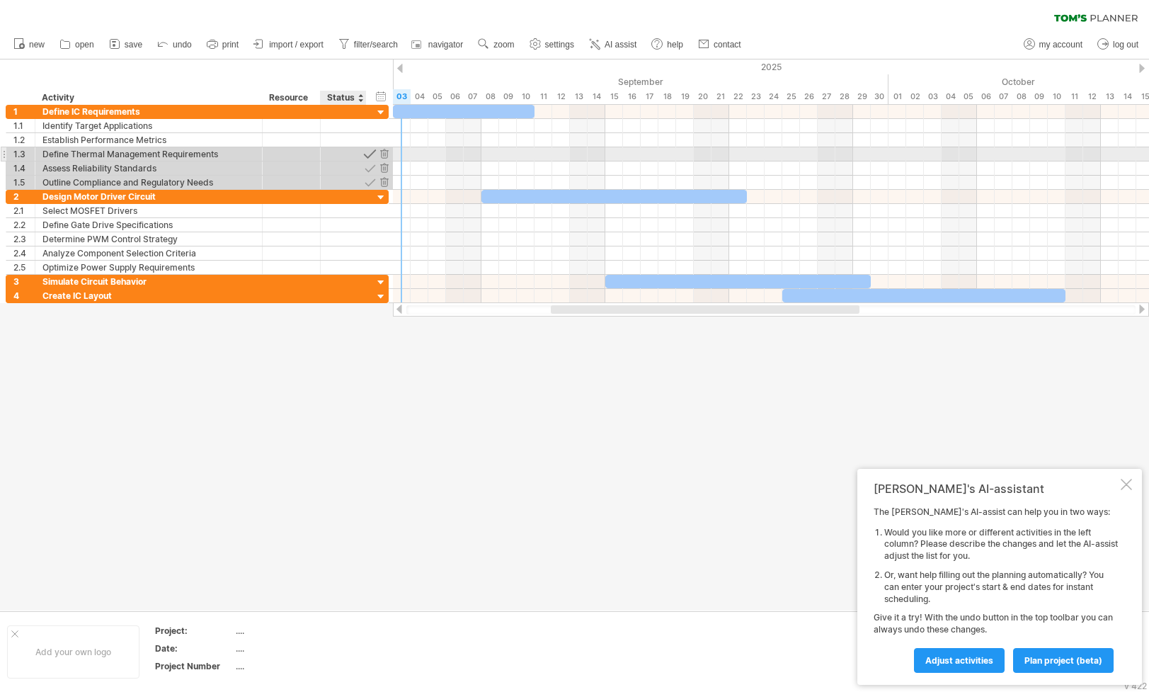
click at [369, 156] on div at bounding box center [369, 153] width 13 height 13
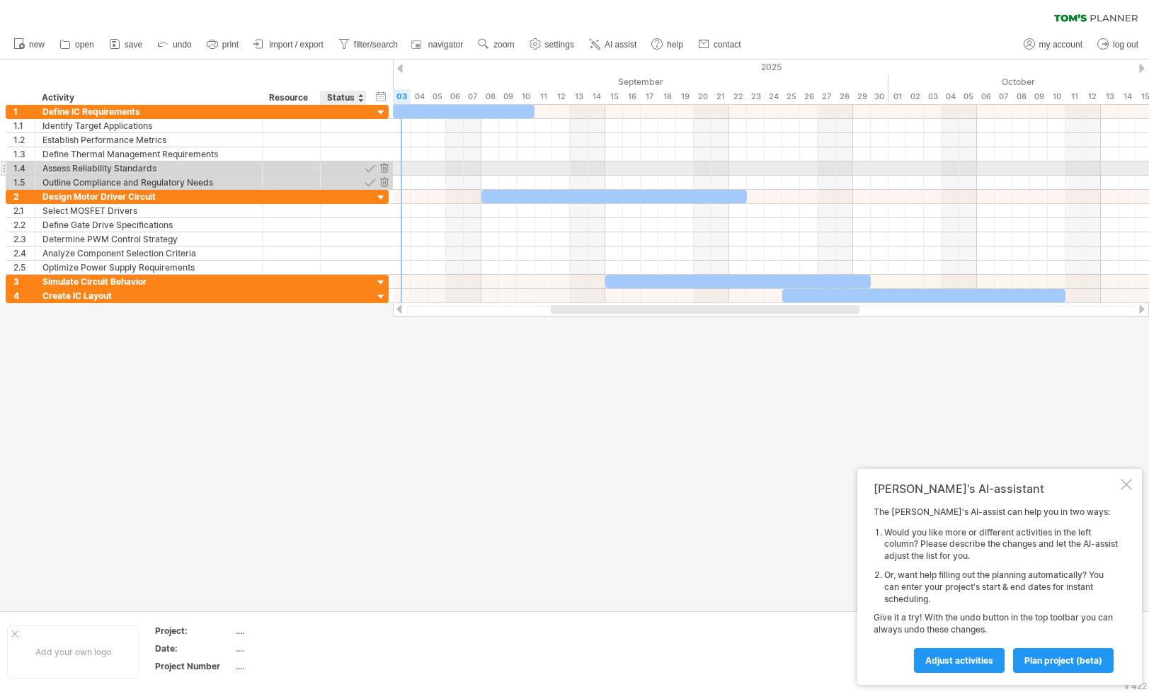
click at [368, 170] on div at bounding box center [369, 167] width 13 height 13
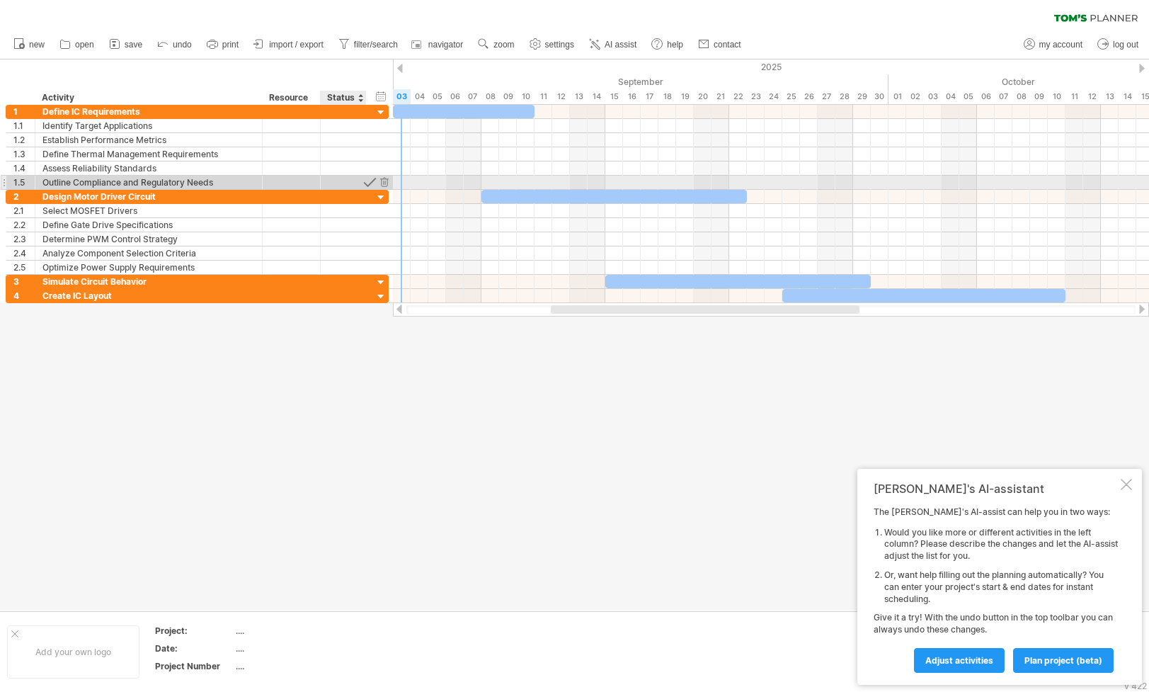
click at [370, 182] on div at bounding box center [369, 182] width 13 height 13
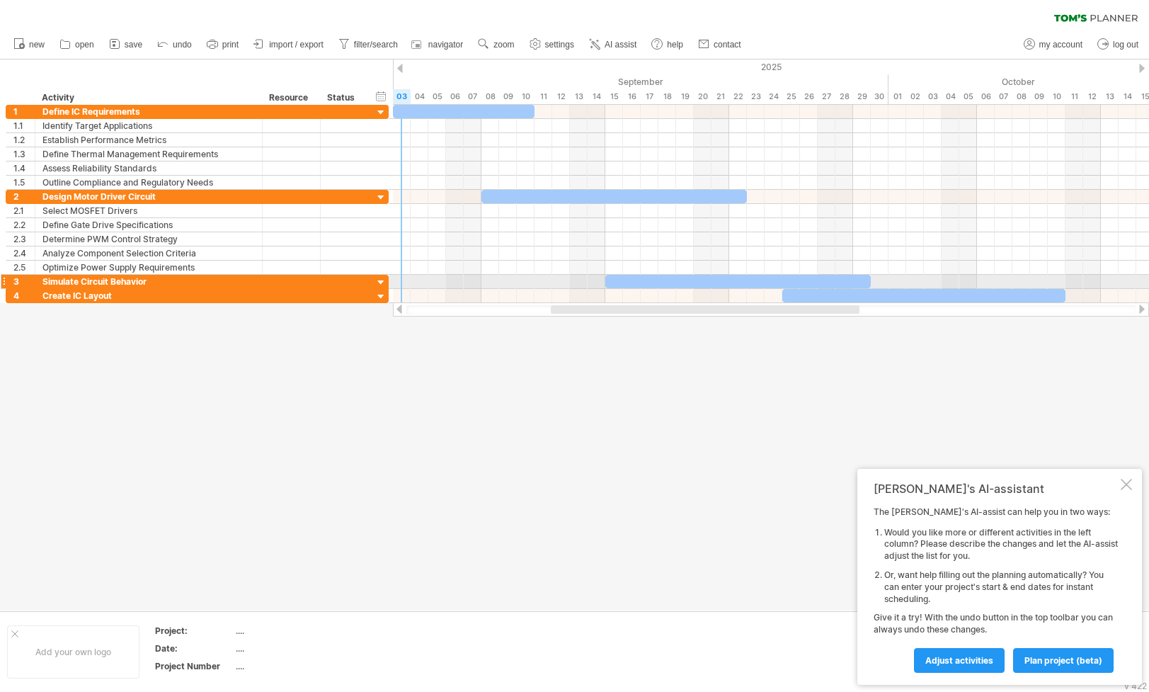
click at [378, 283] on div at bounding box center [381, 282] width 13 height 13
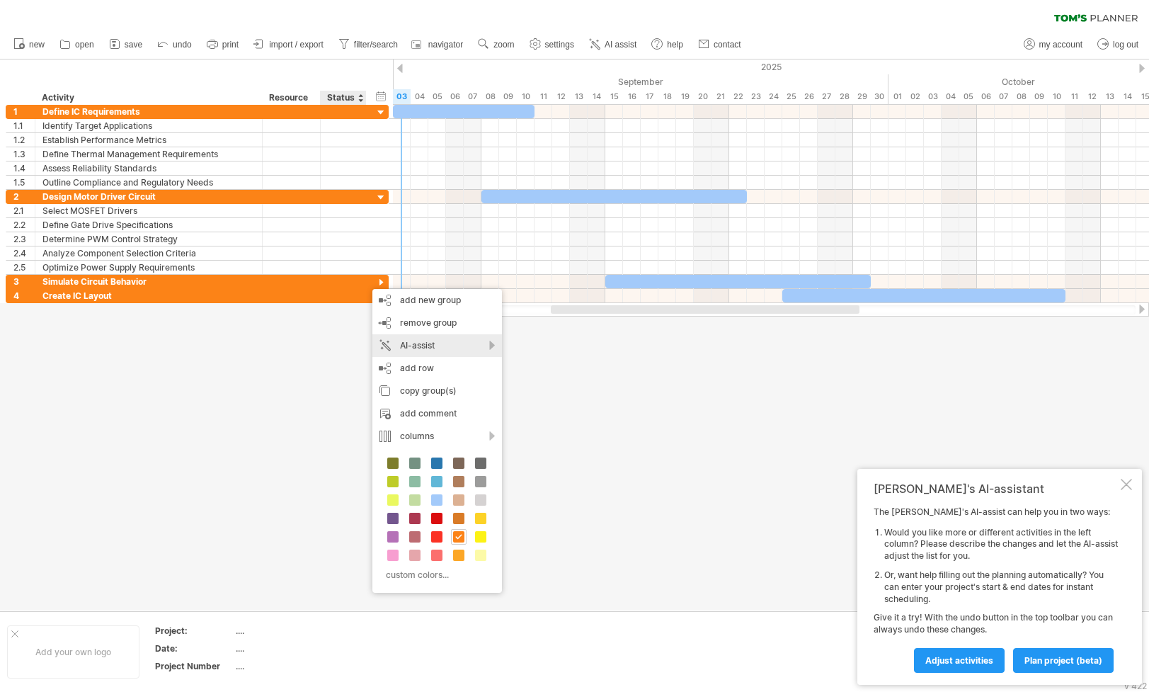
click at [401, 338] on div "AI-assist" at bounding box center [437, 345] width 130 height 23
click at [498, 356] on div "suggest activities for this group" at bounding box center [508, 357] width 199 height 23
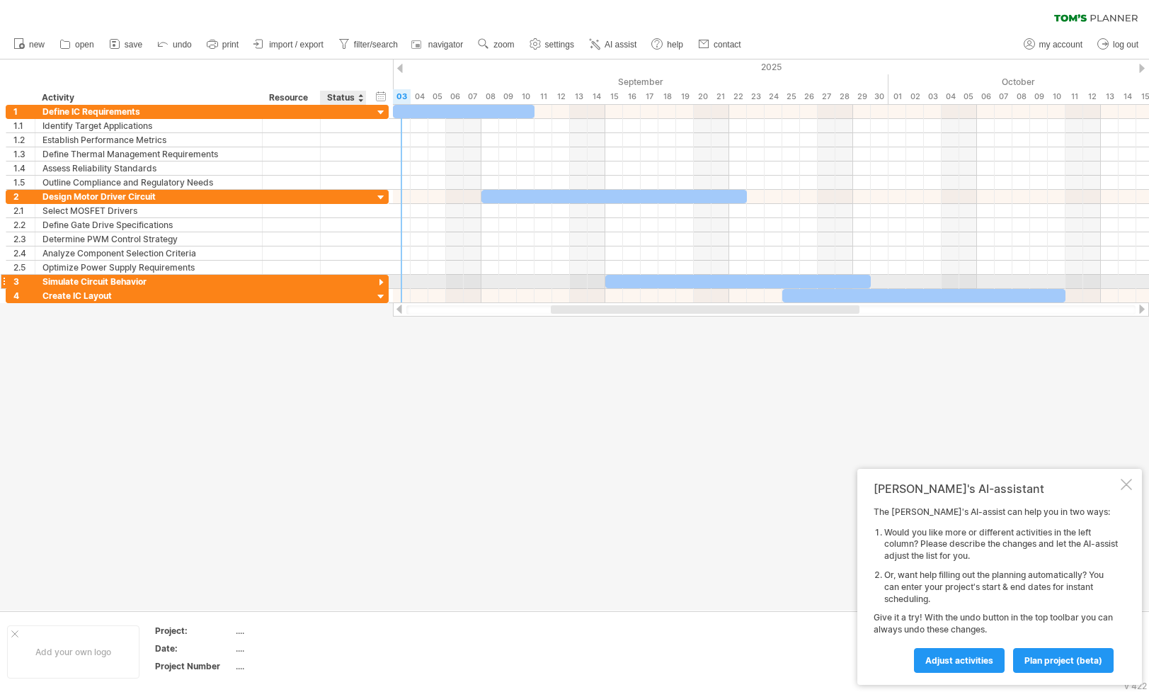
click at [383, 280] on div at bounding box center [381, 282] width 13 height 13
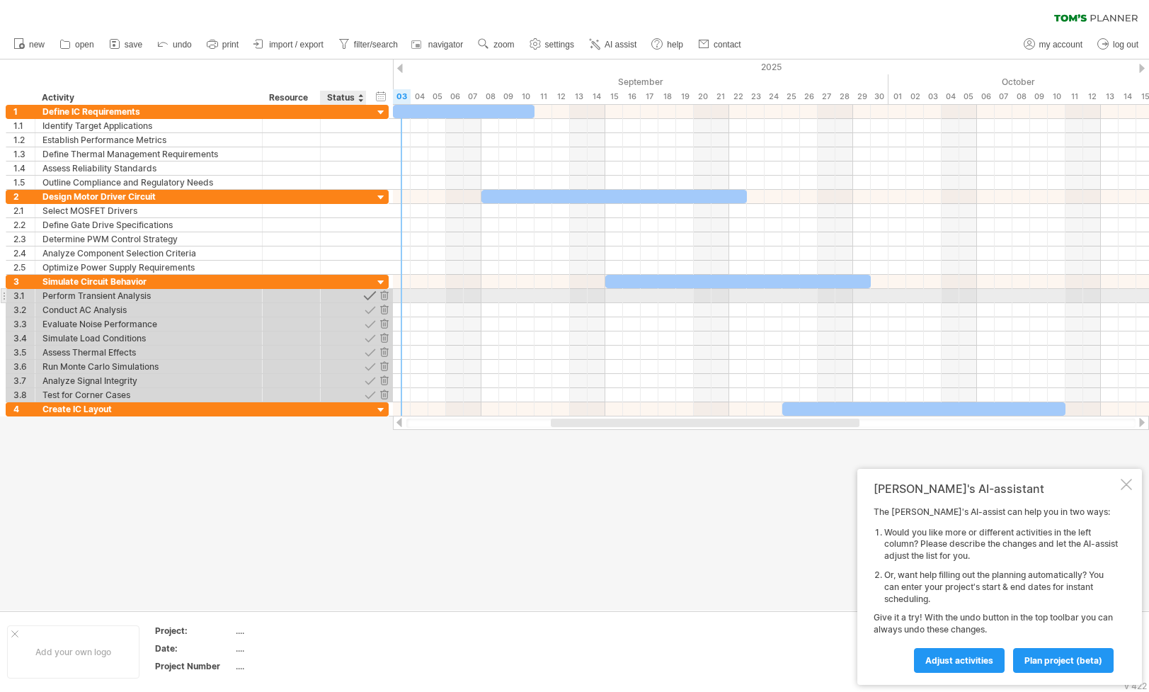
click at [370, 298] on div at bounding box center [369, 295] width 13 height 13
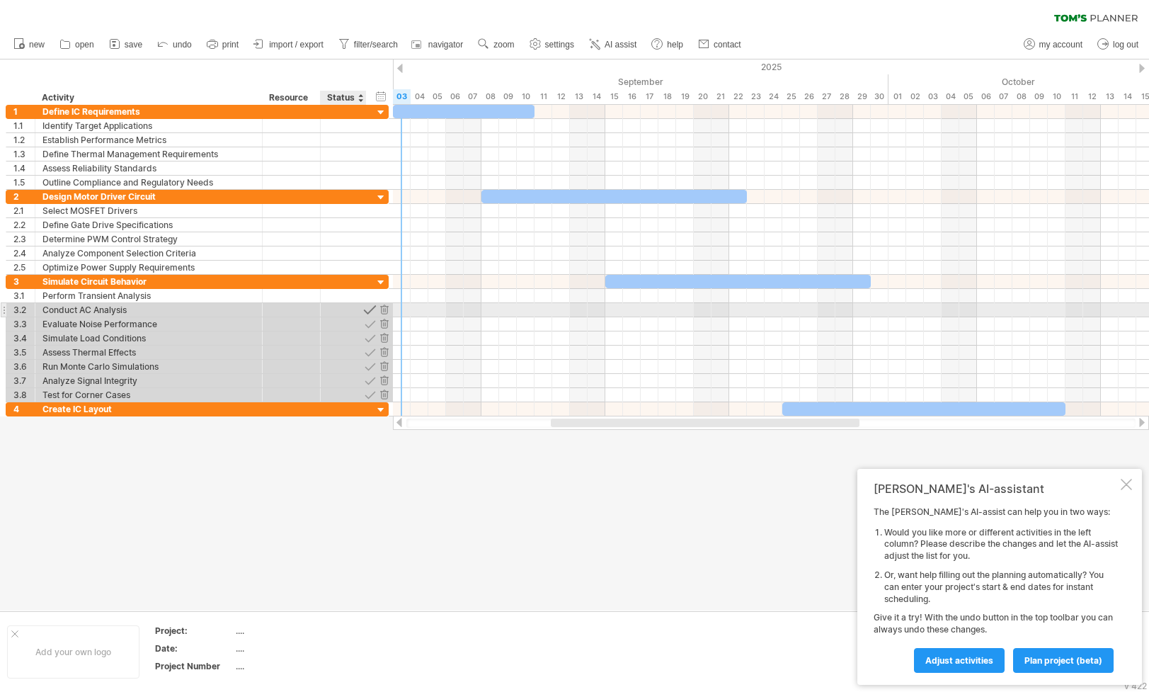
click at [369, 310] on div at bounding box center [369, 309] width 13 height 13
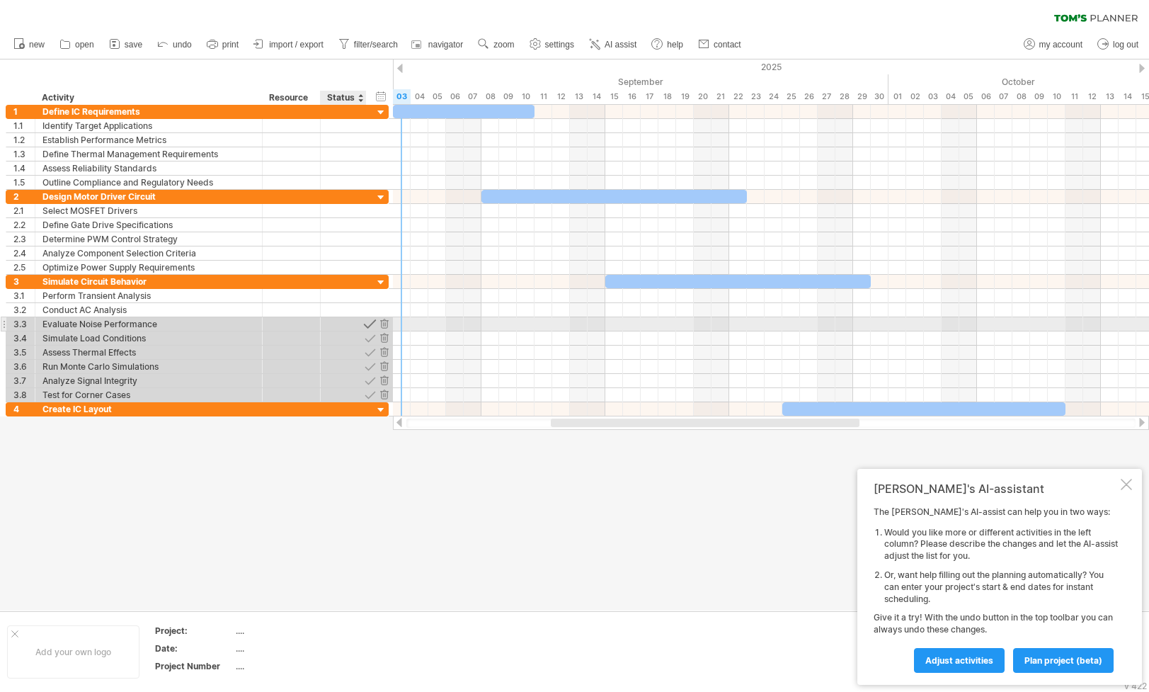
click at [369, 323] on div at bounding box center [369, 323] width 13 height 13
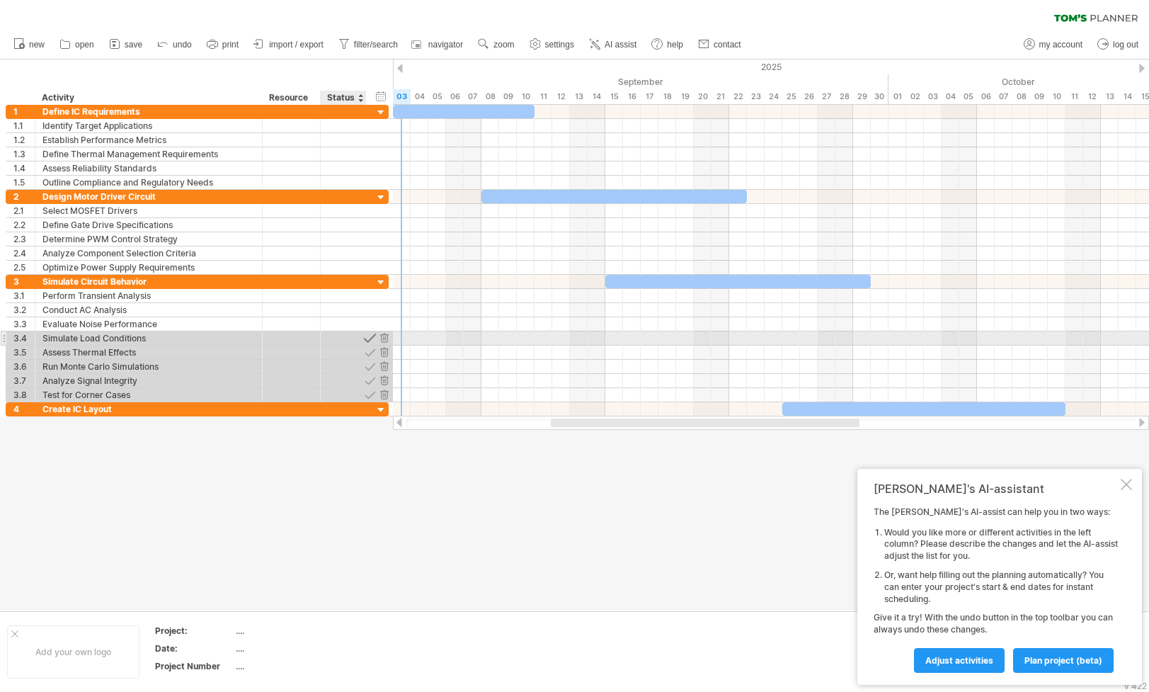
click at [369, 335] on div at bounding box center [369, 337] width 13 height 13
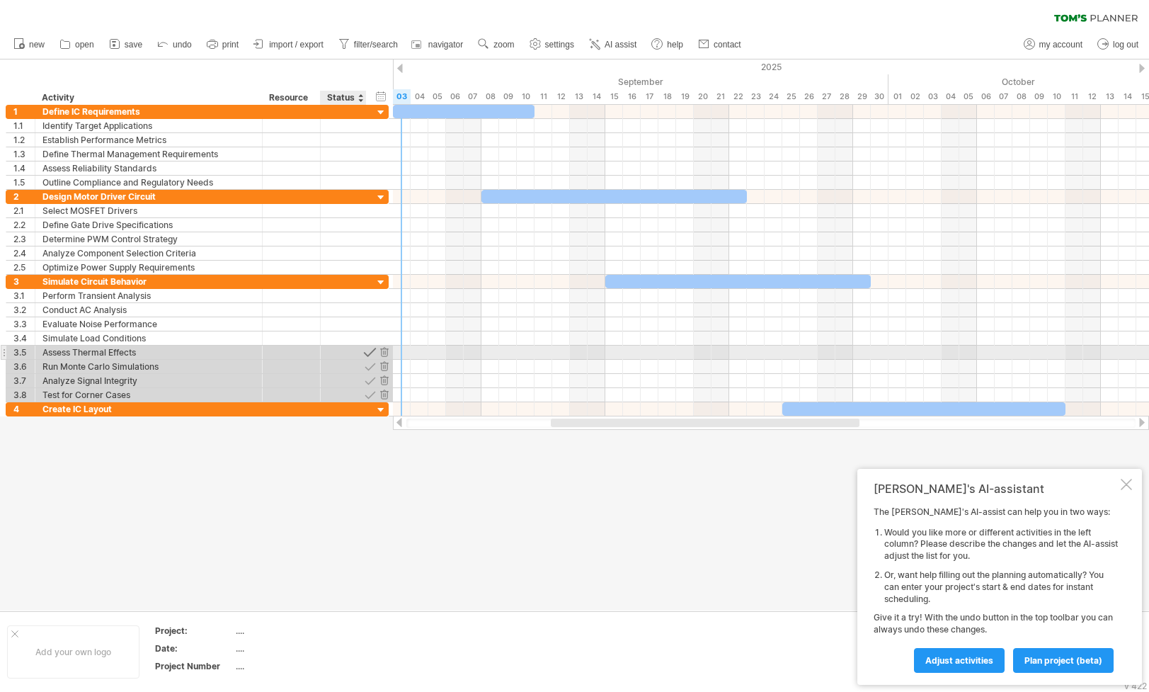
click at [369, 348] on div at bounding box center [369, 352] width 13 height 13
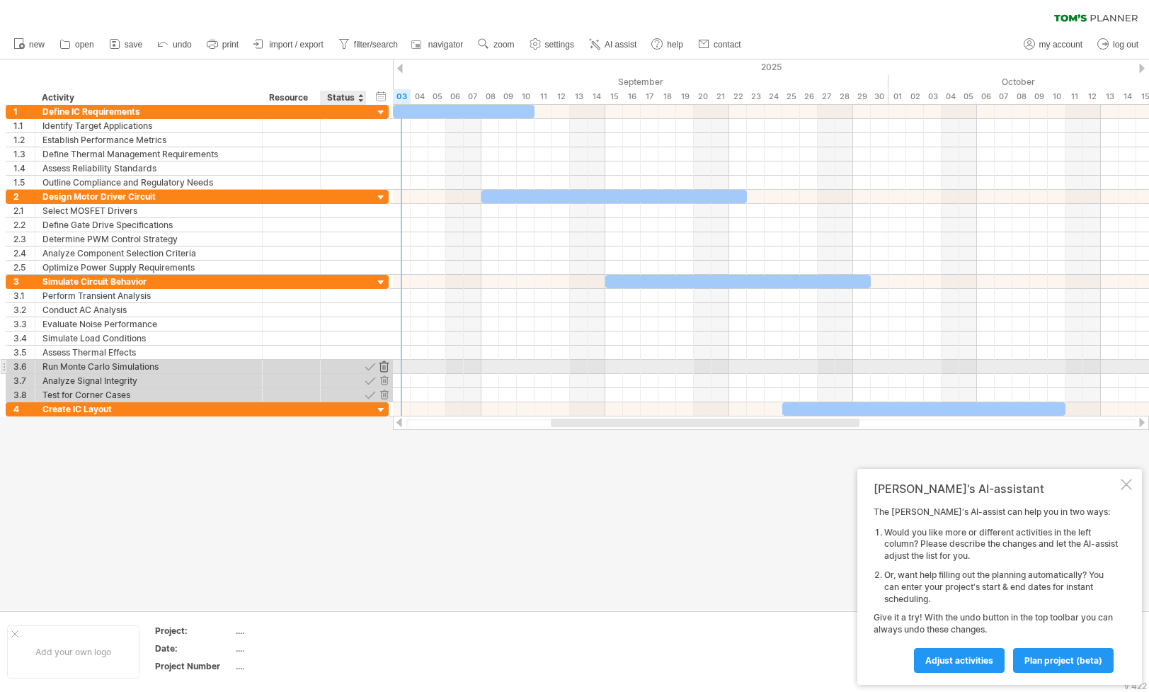
click at [385, 365] on div at bounding box center [383, 366] width 13 height 13
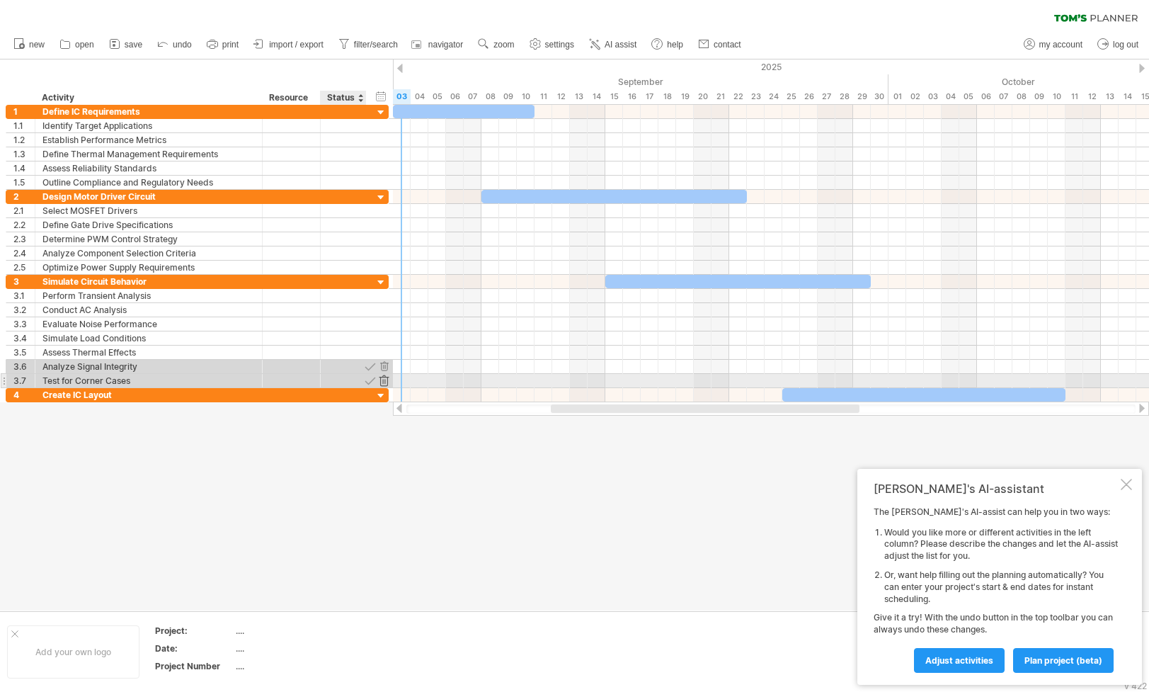
click at [383, 377] on div at bounding box center [383, 380] width 13 height 13
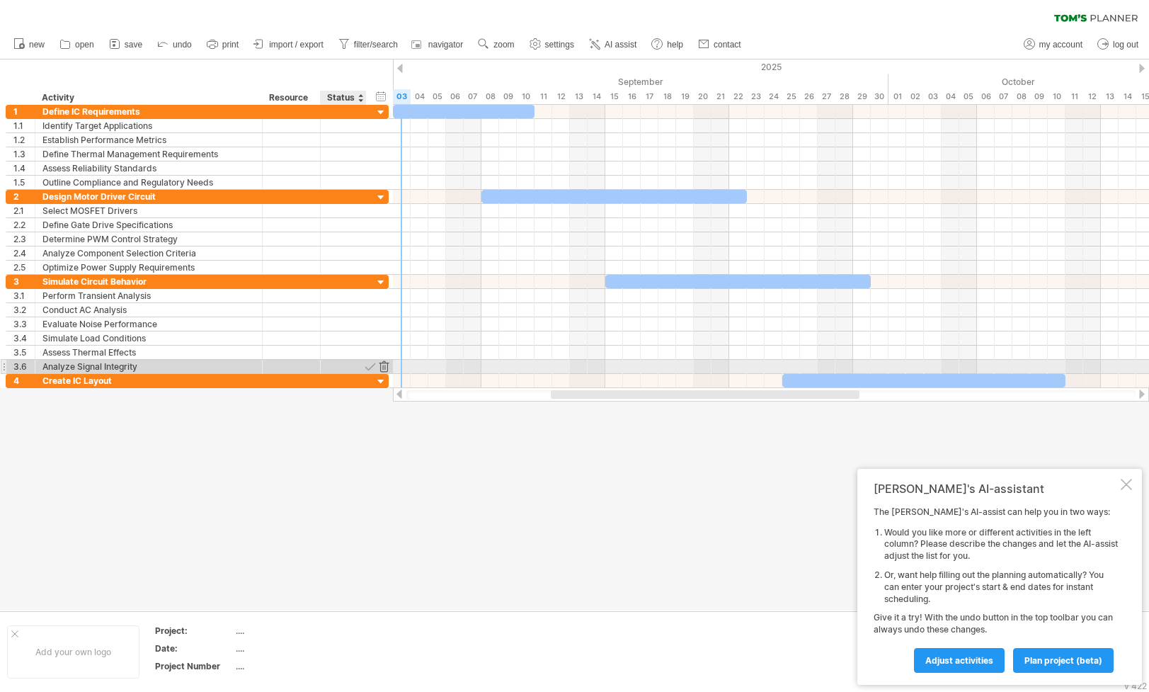
click at [386, 366] on div at bounding box center [383, 366] width 13 height 13
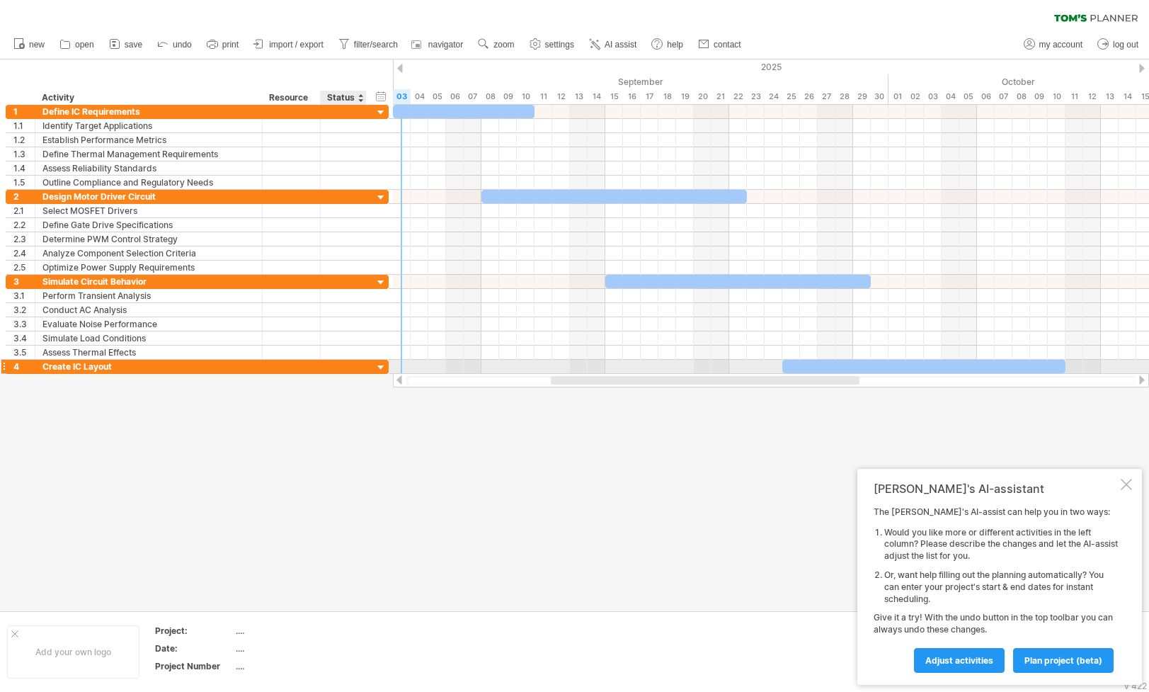
click at [381, 368] on div at bounding box center [381, 367] width 13 height 13
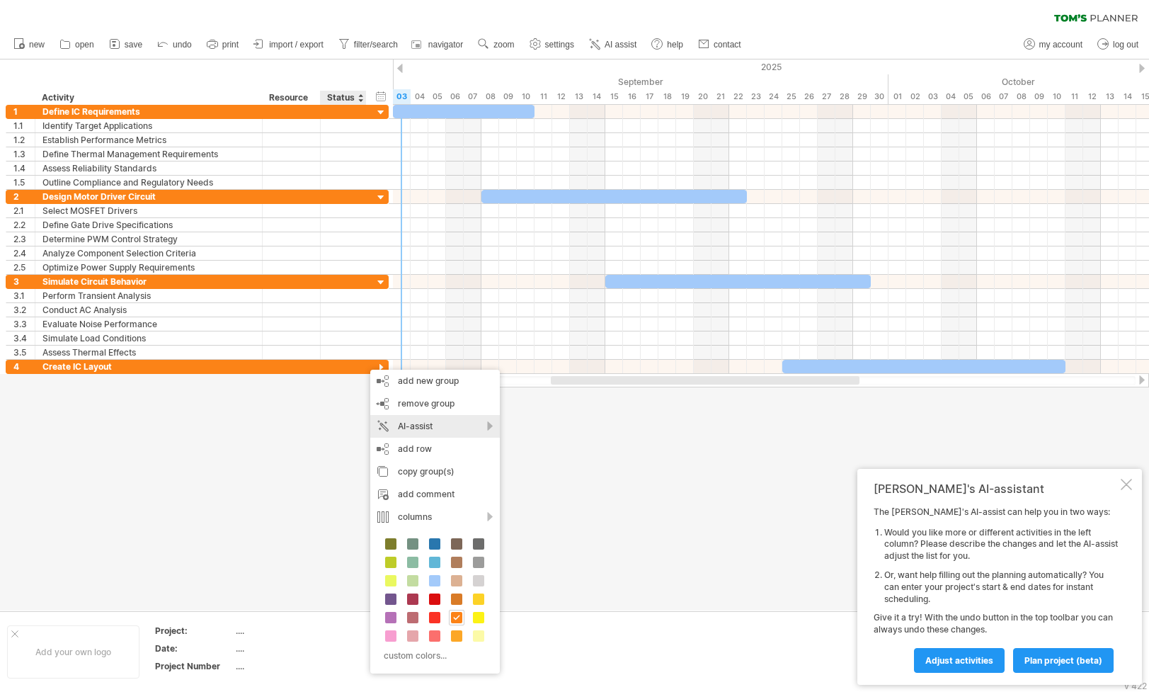
click at [407, 421] on div "AI-assist" at bounding box center [435, 426] width 130 height 23
click at [496, 440] on div "suggest activities for this group" at bounding box center [513, 439] width 199 height 23
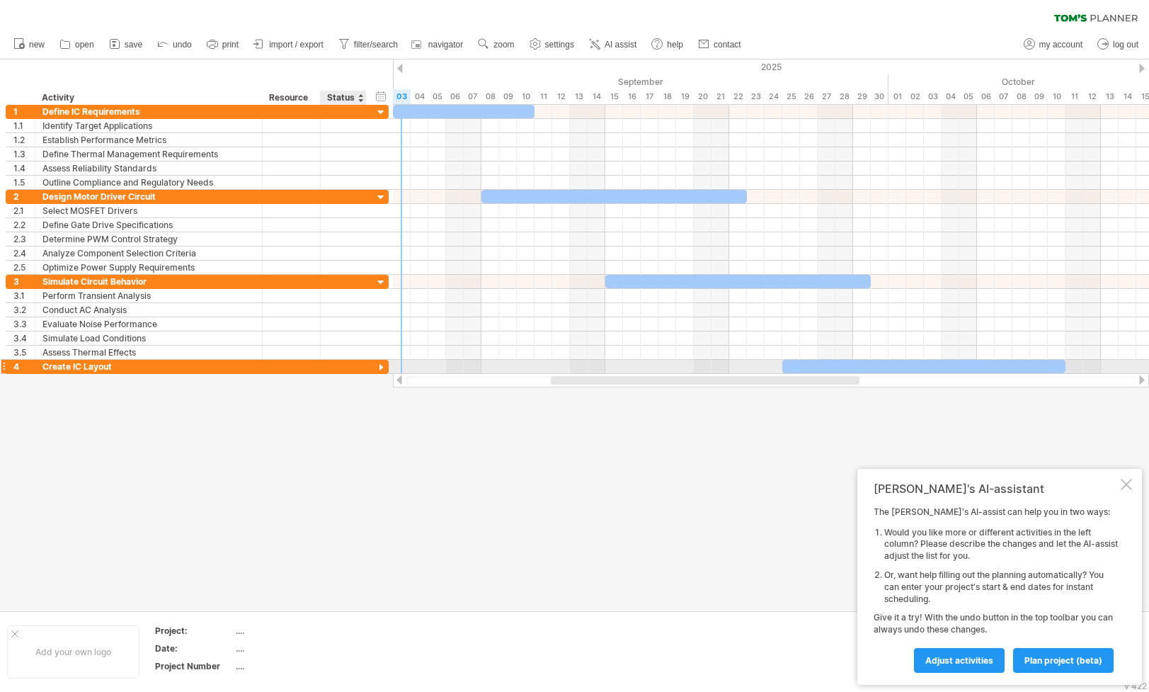
click at [382, 364] on div at bounding box center [381, 367] width 13 height 13
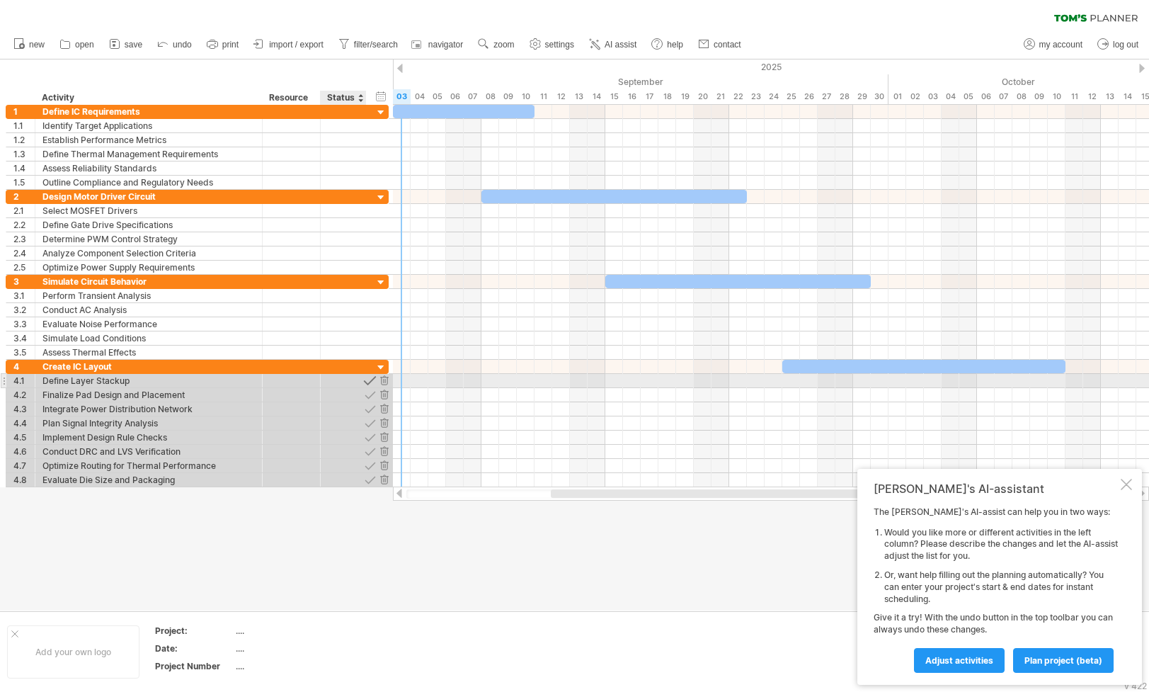
click at [371, 381] on div at bounding box center [369, 380] width 13 height 13
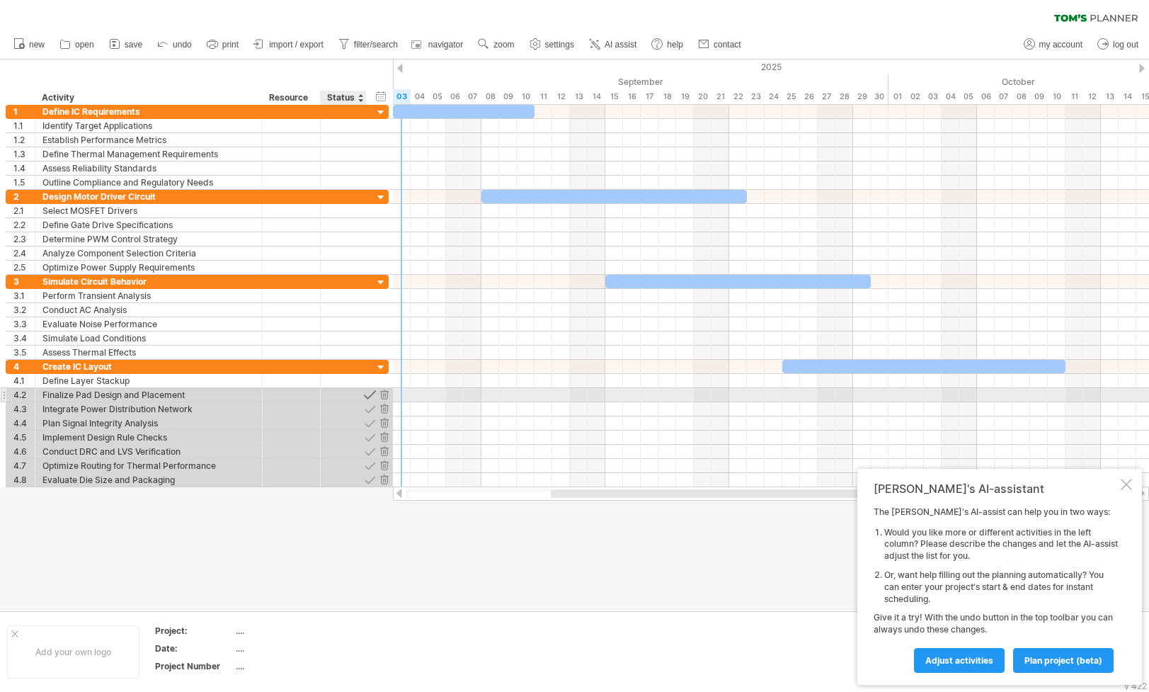
click at [367, 395] on div at bounding box center [369, 394] width 13 height 13
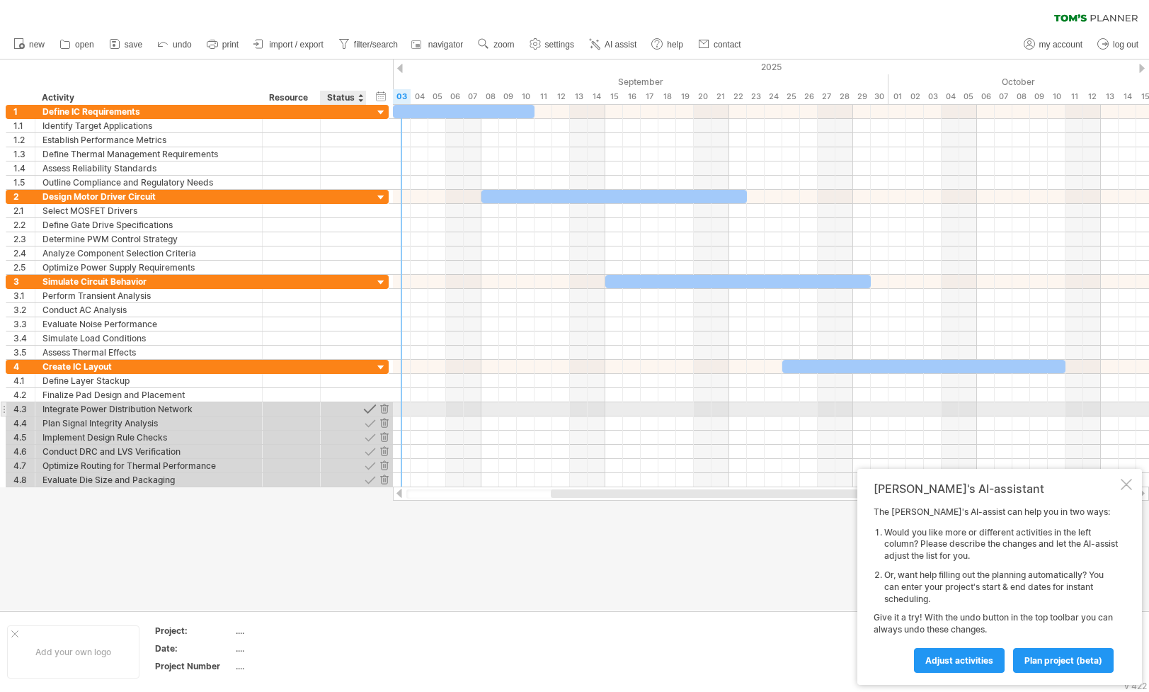
click at [365, 405] on div at bounding box center [369, 408] width 13 height 13
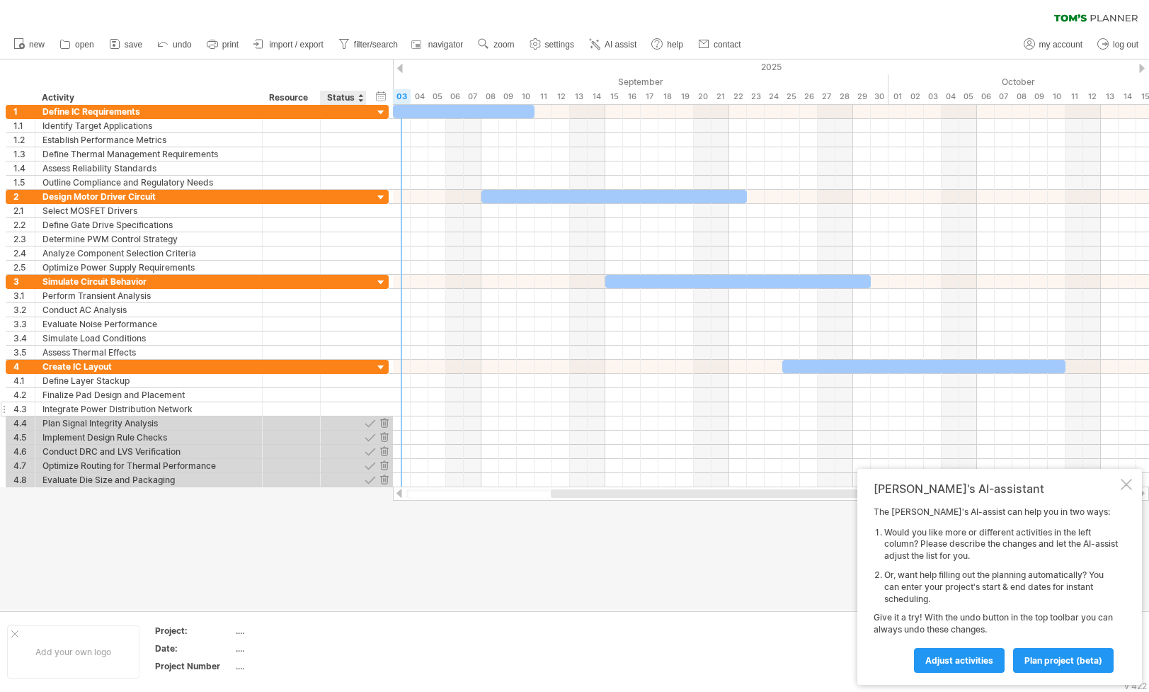
click at [364, 416] on div "**********" at bounding box center [197, 409] width 383 height 14
click at [365, 418] on div at bounding box center [369, 422] width 13 height 13
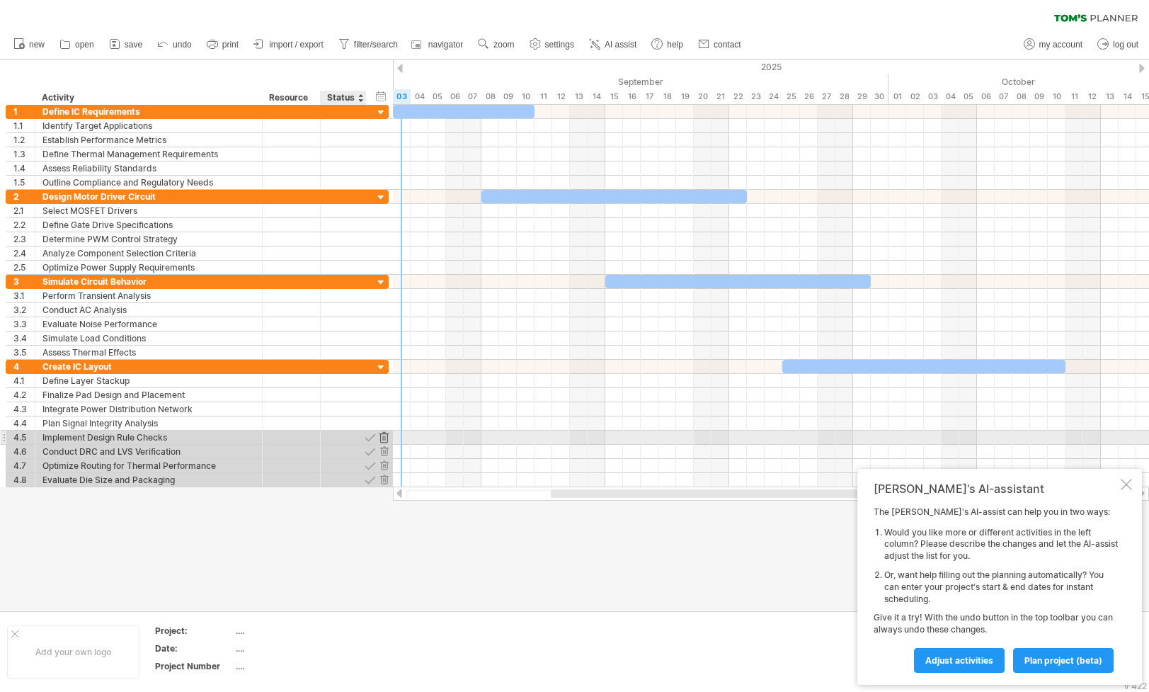
click at [387, 435] on div at bounding box center [383, 437] width 13 height 13
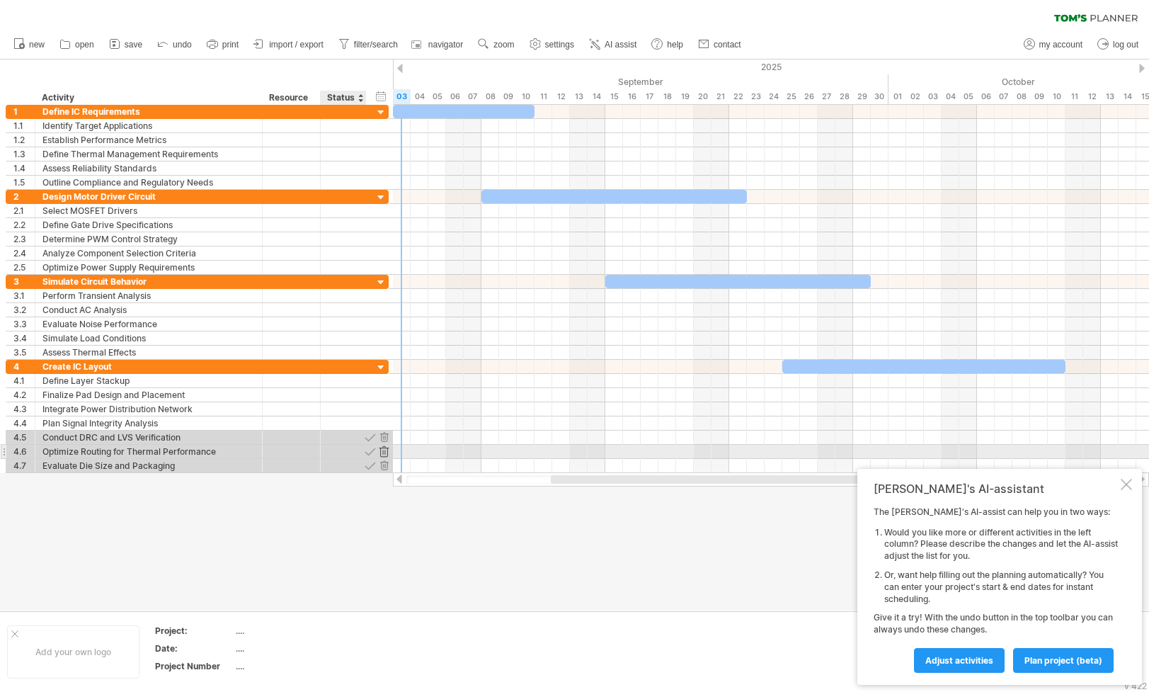
click at [386, 448] on div at bounding box center [383, 451] width 13 height 13
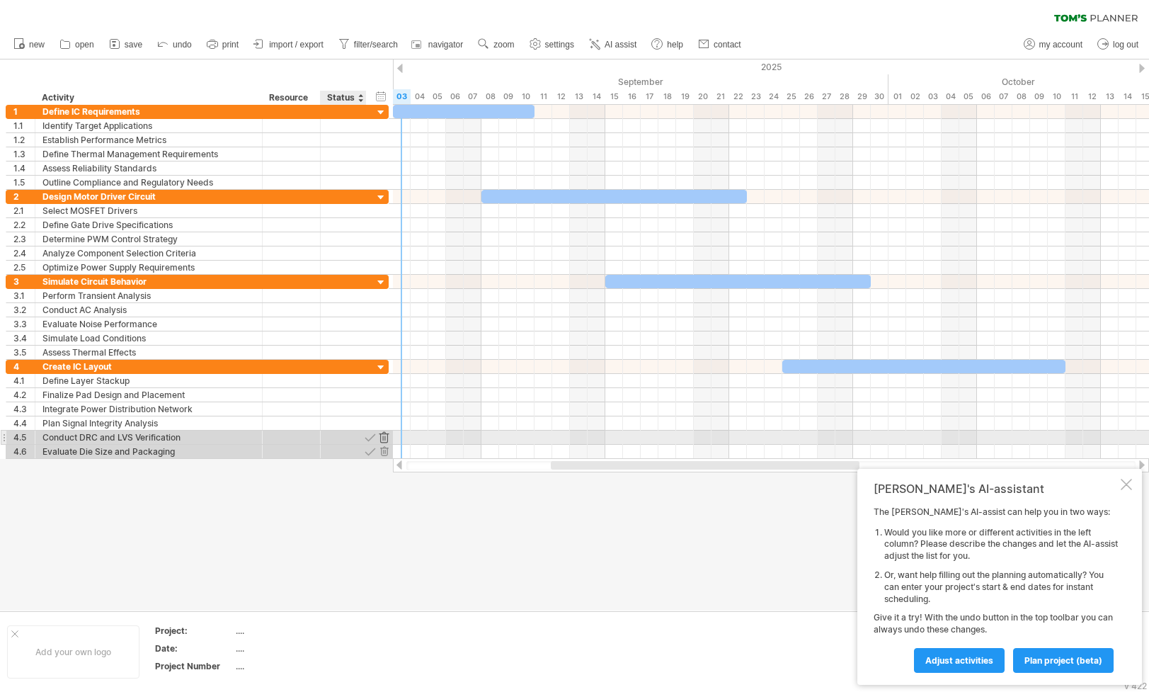
click at [387, 439] on div at bounding box center [383, 437] width 13 height 13
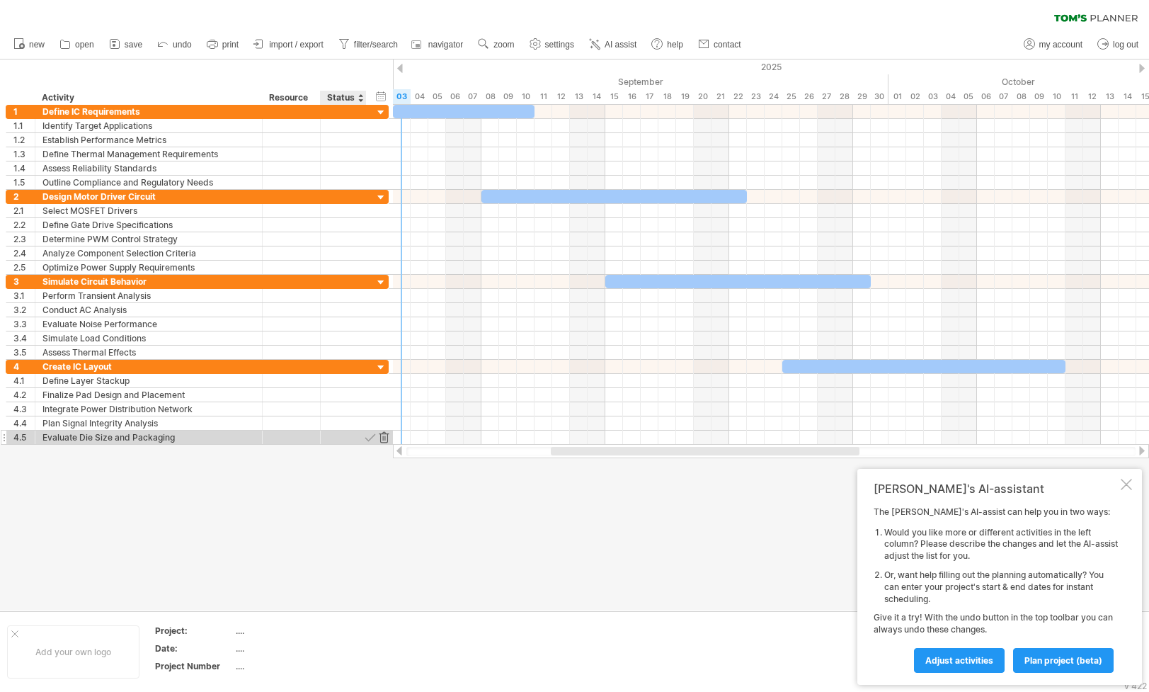
click at [387, 445] on div at bounding box center [574, 334] width 1149 height 551
click at [386, 437] on div at bounding box center [383, 437] width 13 height 13
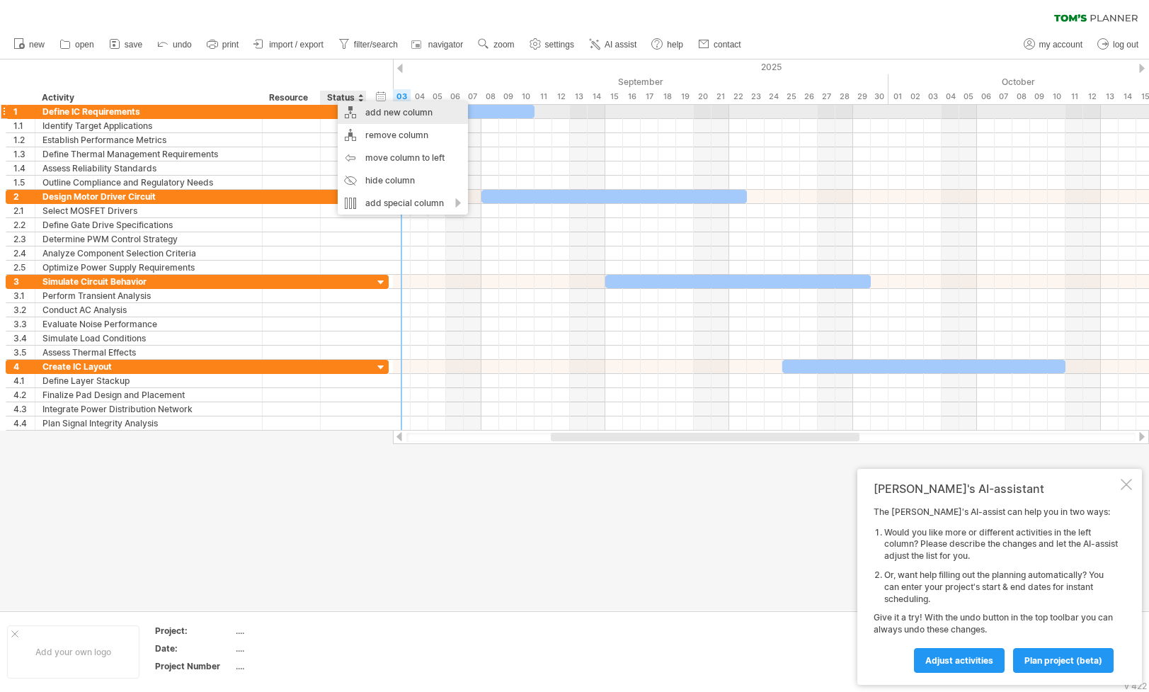
click at [398, 112] on div "add new column" at bounding box center [403, 112] width 130 height 23
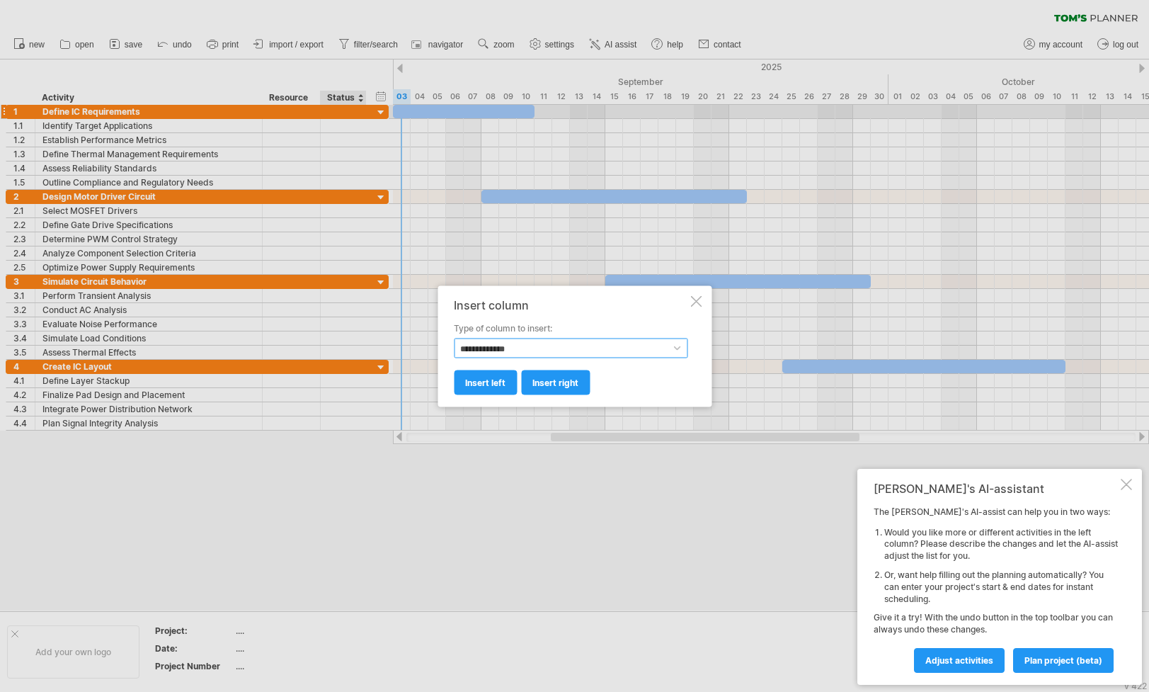
select select "******"
click at [555, 384] on span "insert right" at bounding box center [555, 382] width 46 height 11
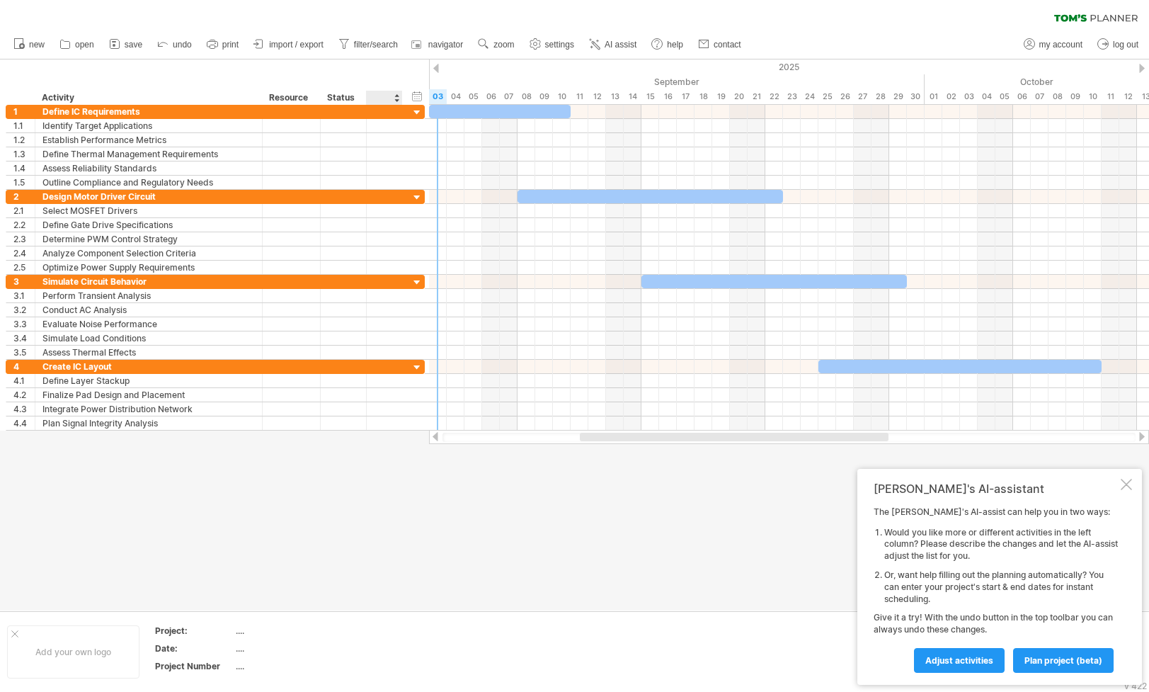
click at [389, 98] on div at bounding box center [383, 98] width 21 height 14
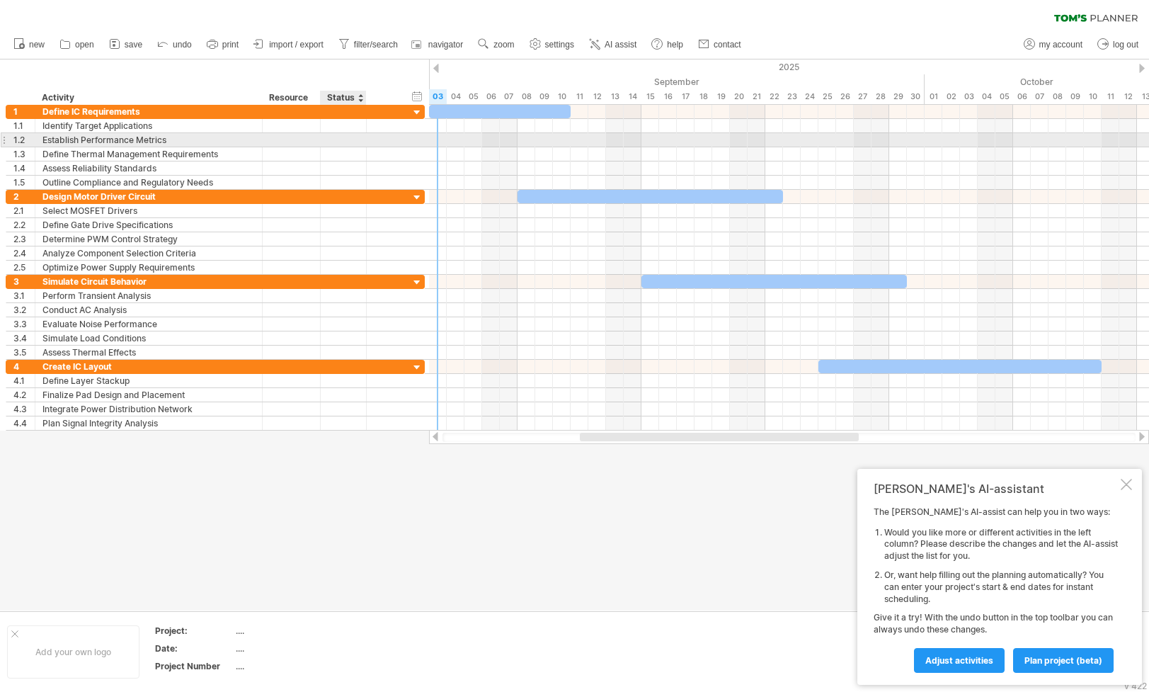
click at [345, 139] on div at bounding box center [343, 139] width 31 height 13
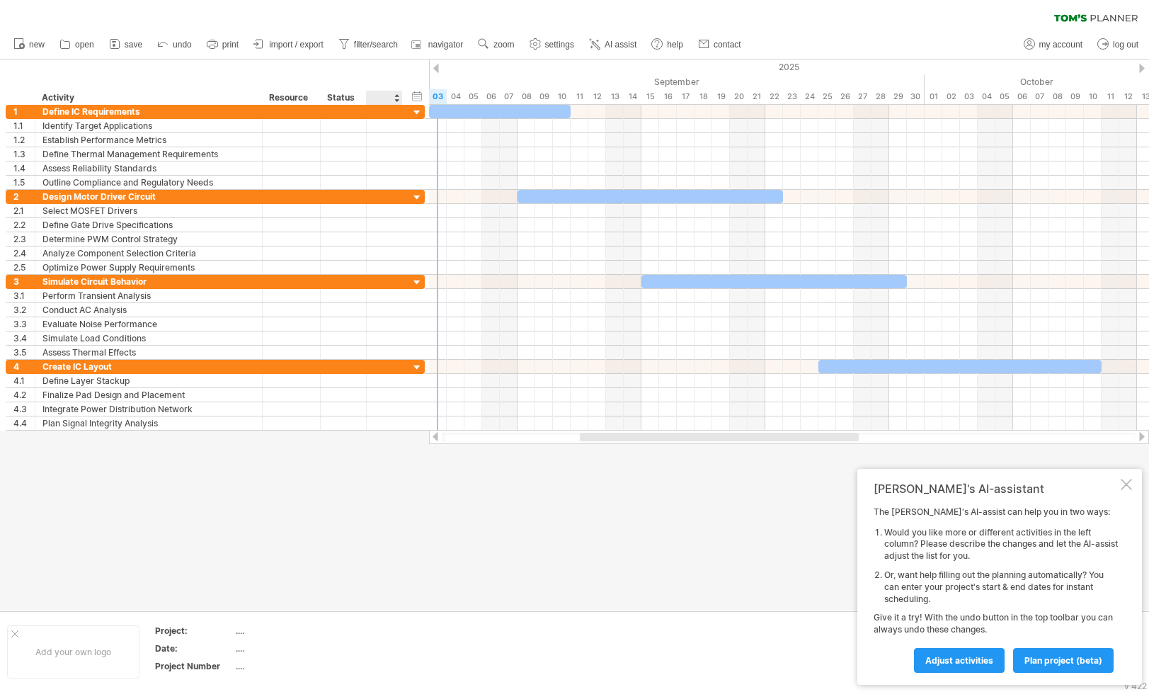
click at [384, 98] on div at bounding box center [383, 98] width 21 height 14
type input "*"
type input "*****"
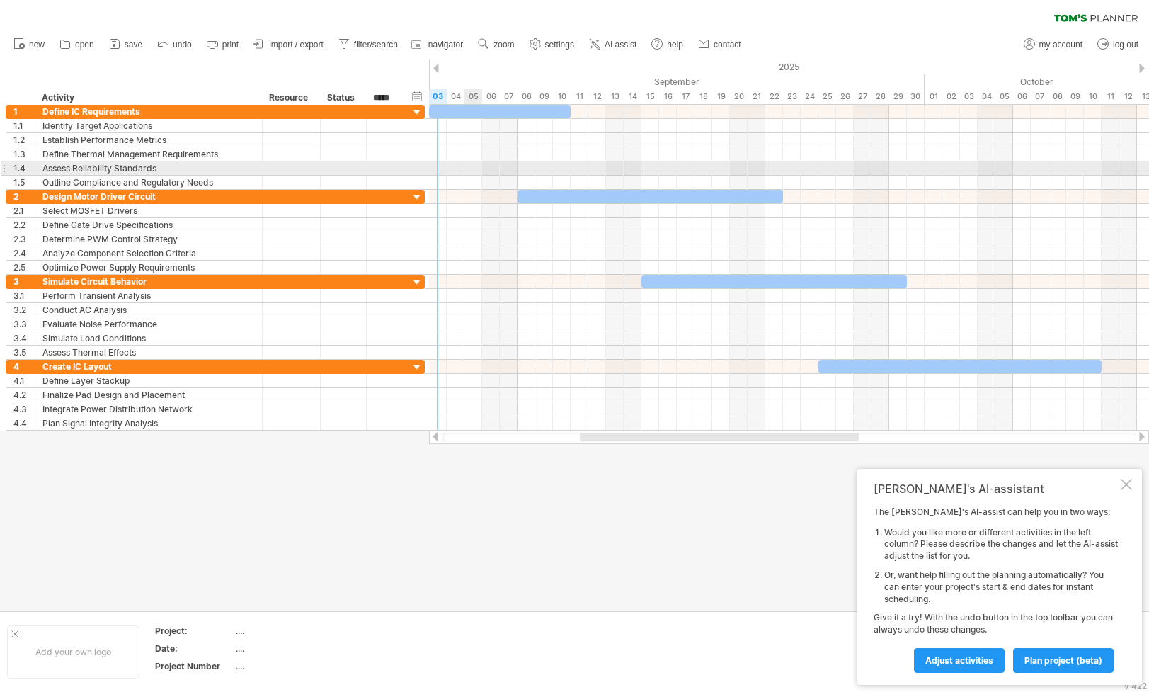
click at [465, 169] on div at bounding box center [789, 168] width 720 height 14
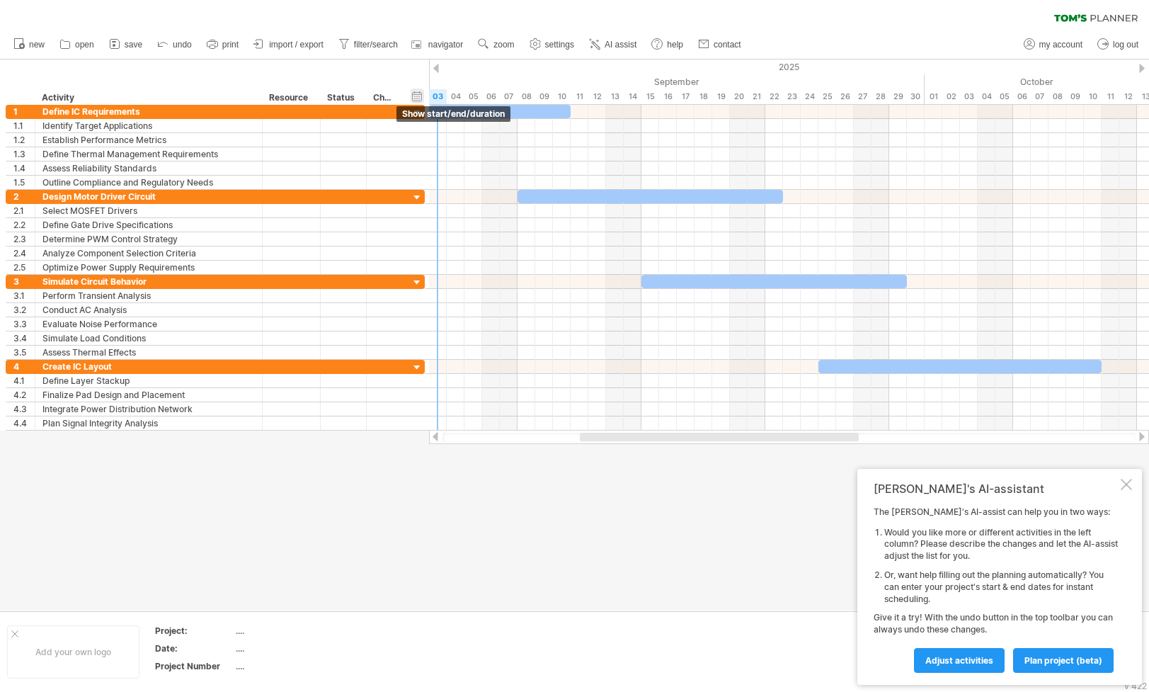
click at [416, 93] on div "hide start/end/duration show start/end/duration" at bounding box center [417, 96] width 13 height 15
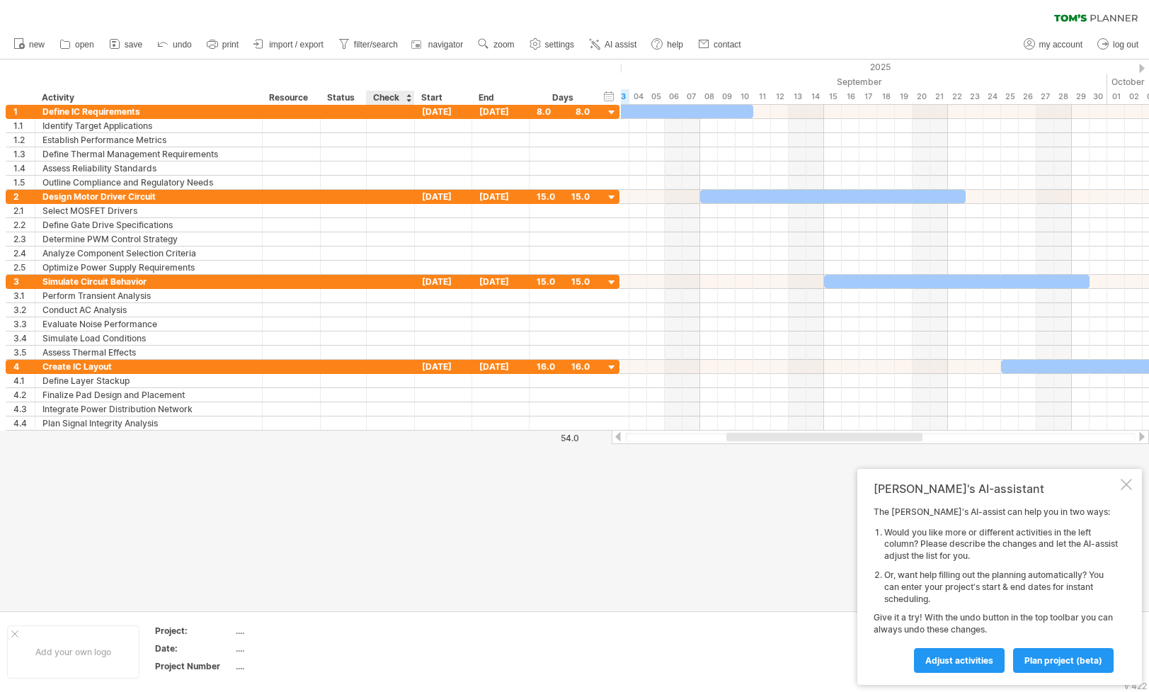
drag, startPoint x: 401, startPoint y: 96, endPoint x: 407, endPoint y: 106, distance: 11.2
click at [413, 96] on div at bounding box center [413, 98] width 5 height 14
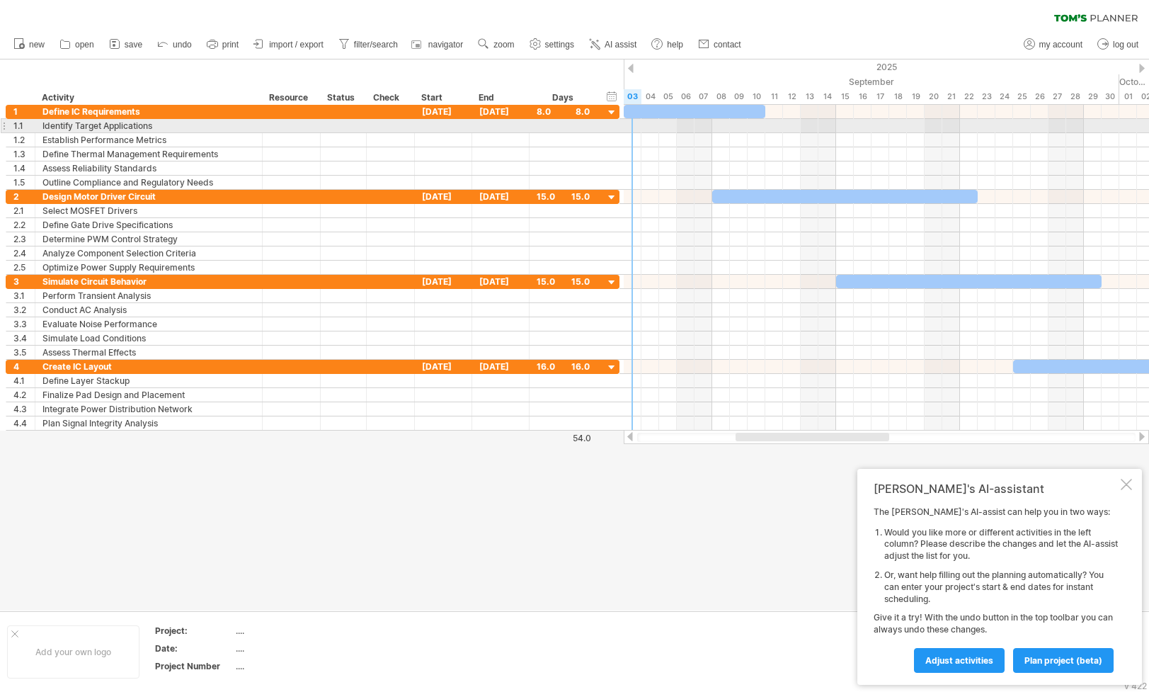
click at [399, 124] on div at bounding box center [391, 125] width 48 height 13
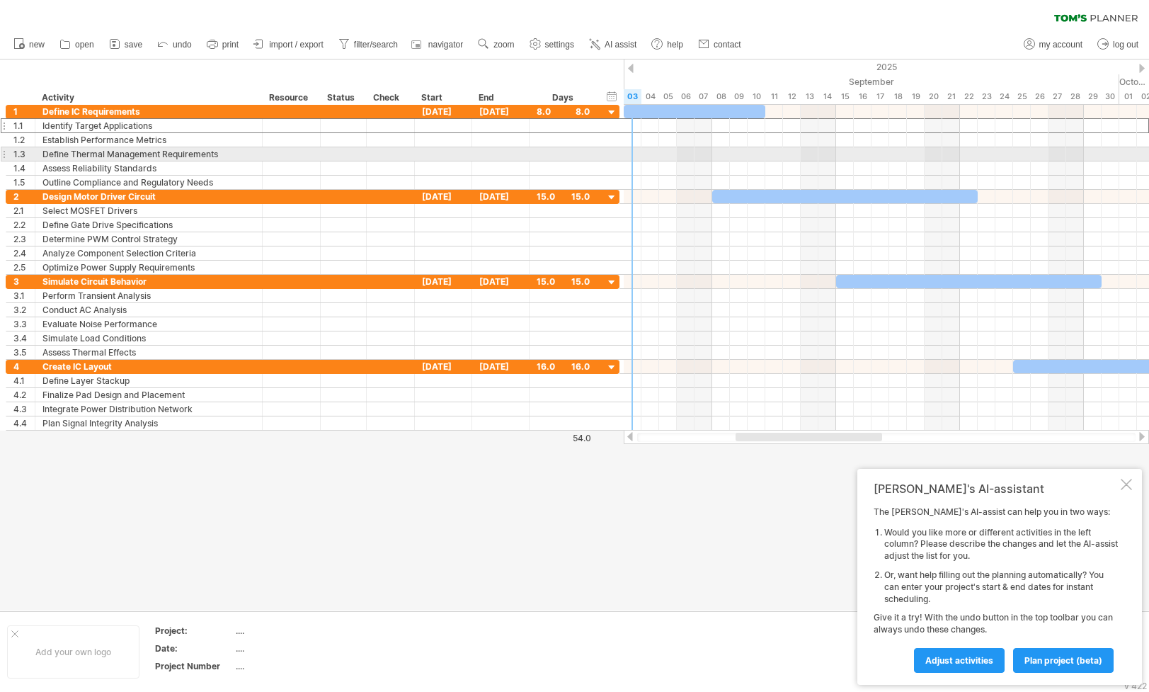
click at [387, 156] on div at bounding box center [391, 154] width 14 height 12
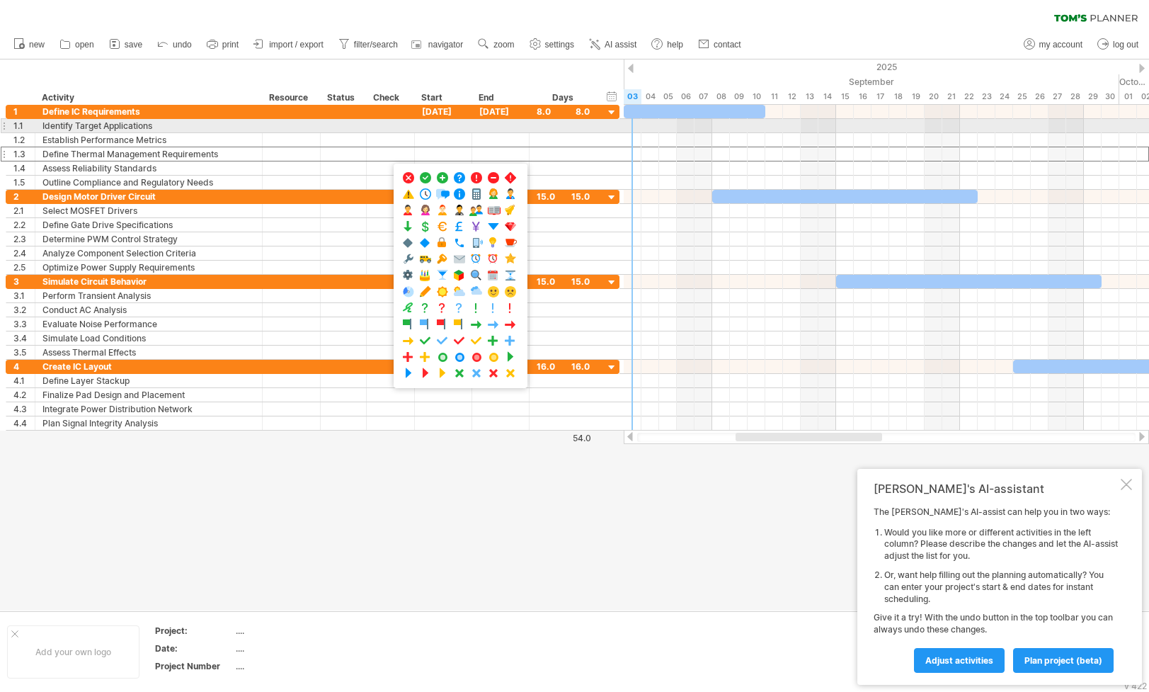
click at [393, 126] on div at bounding box center [391, 126] width 14 height 12
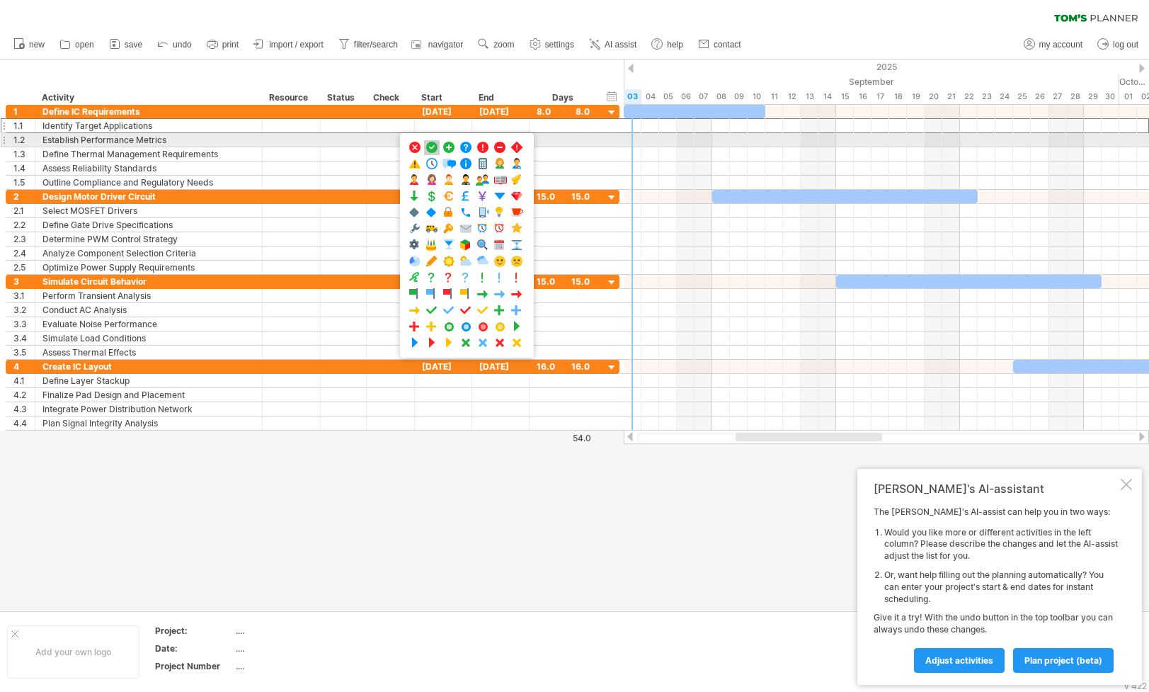
click at [430, 146] on span at bounding box center [432, 147] width 14 height 13
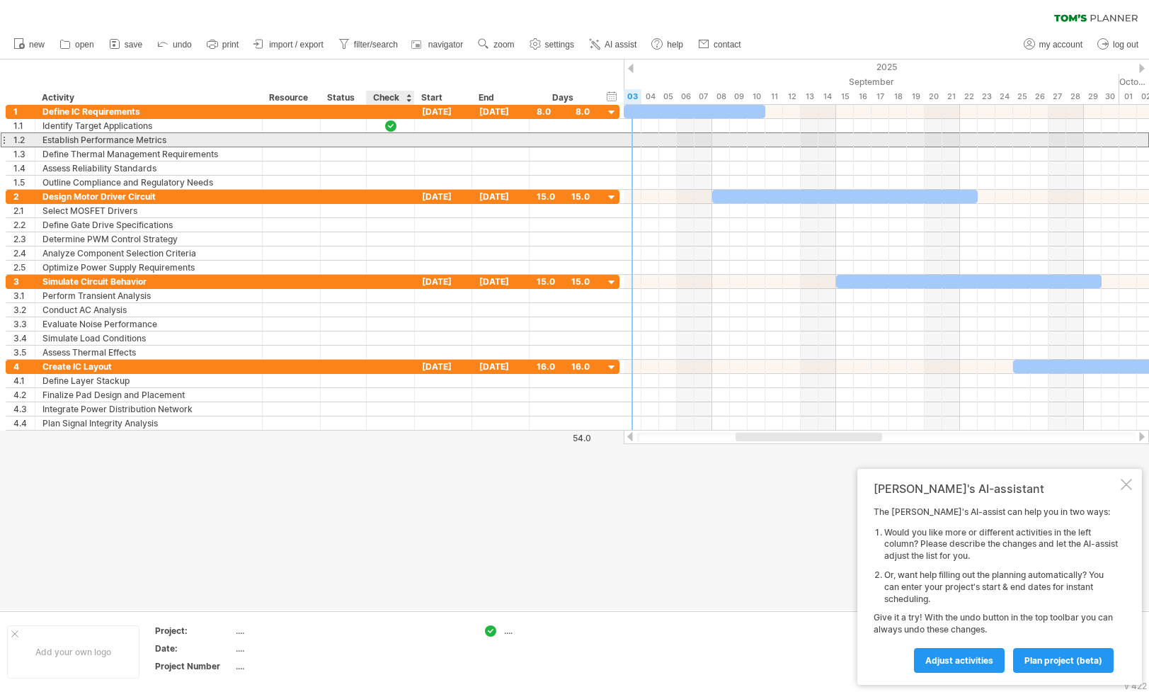
click at [394, 139] on div at bounding box center [391, 140] width 14 height 12
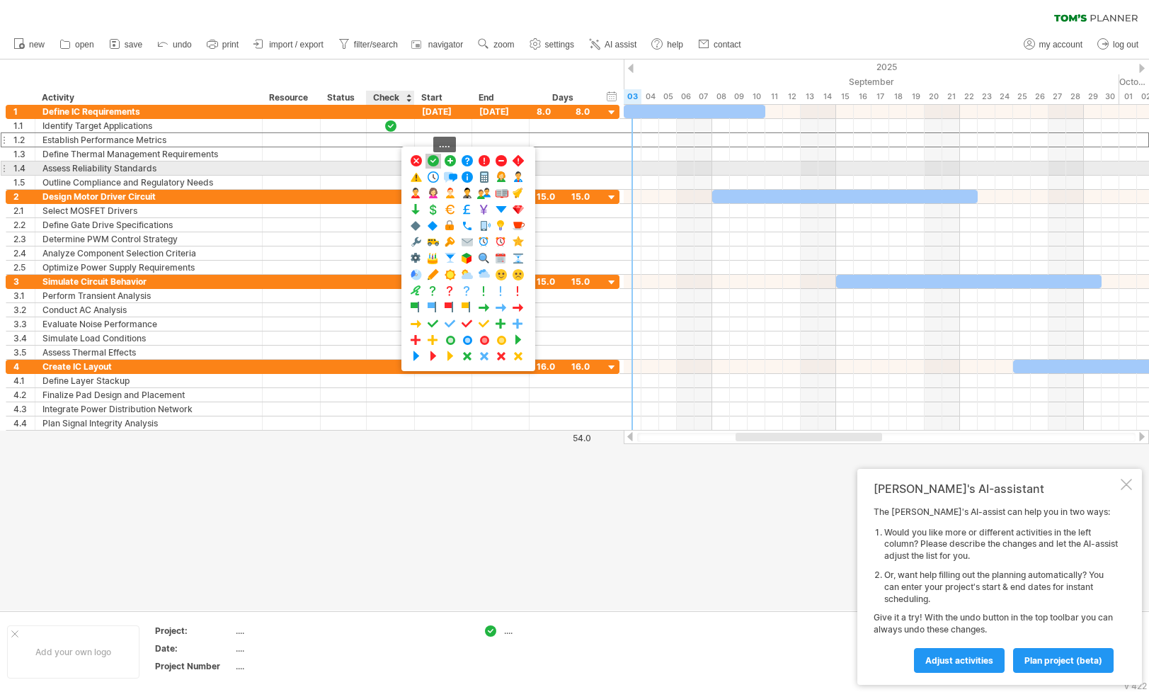
click at [435, 163] on span at bounding box center [433, 160] width 14 height 13
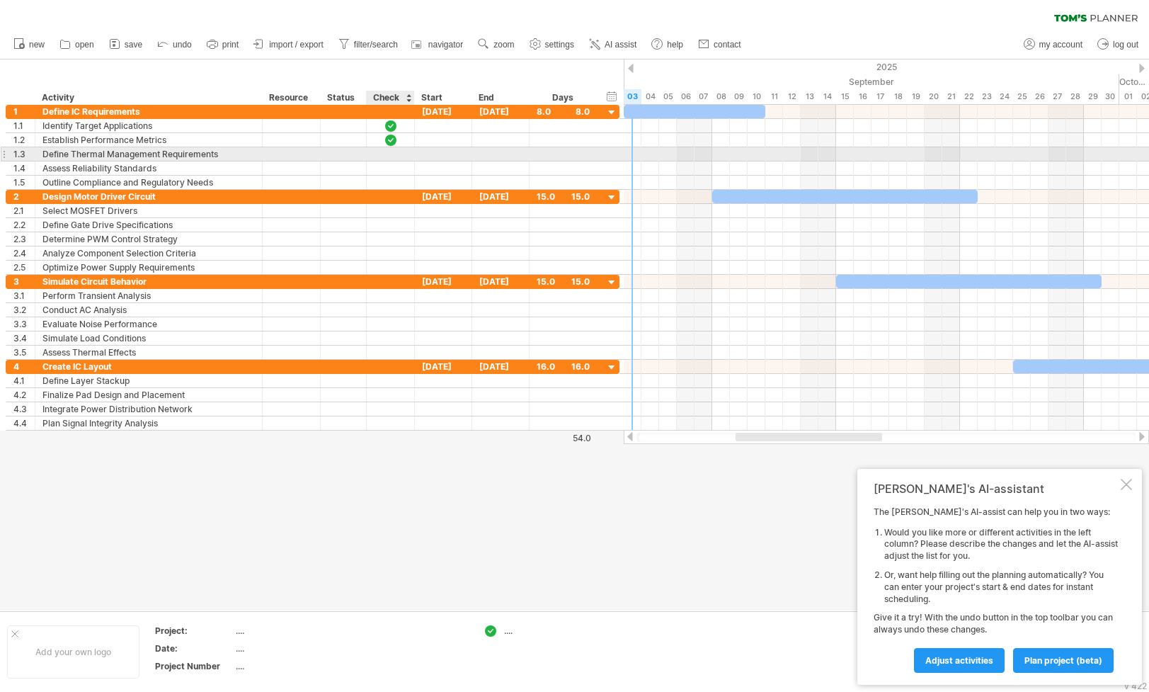
click at [406, 156] on div at bounding box center [391, 153] width 48 height 13
click at [399, 153] on div at bounding box center [391, 153] width 48 height 13
click at [401, 151] on div at bounding box center [391, 153] width 48 height 13
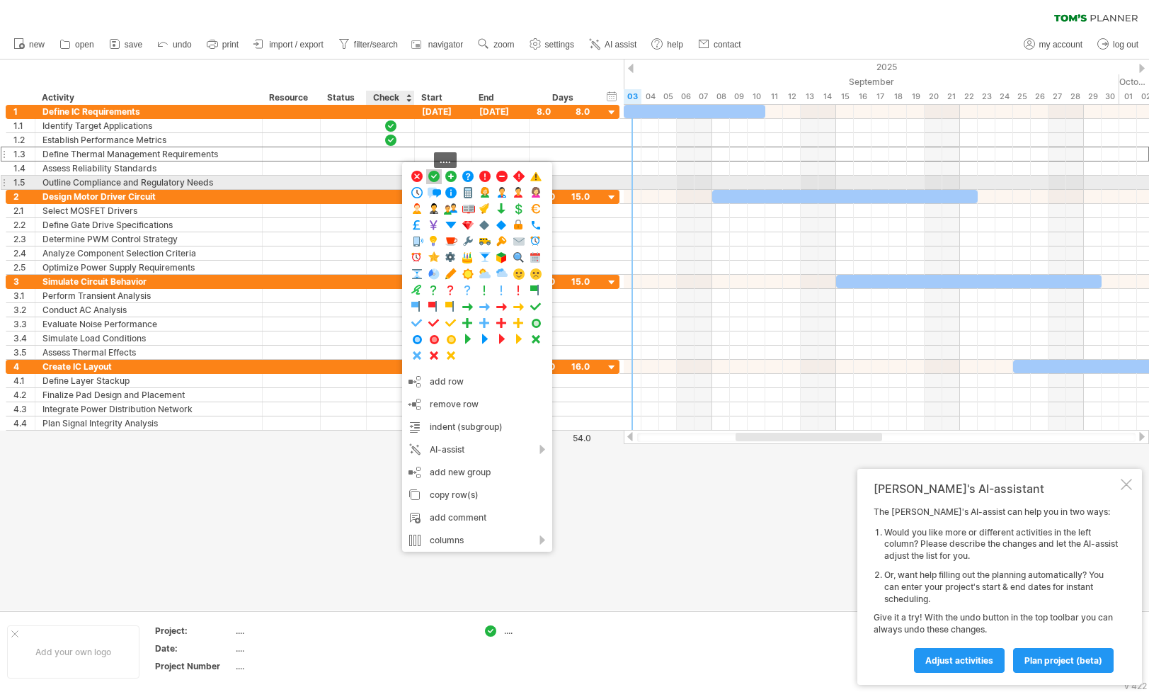
click at [434, 177] on span at bounding box center [434, 176] width 14 height 13
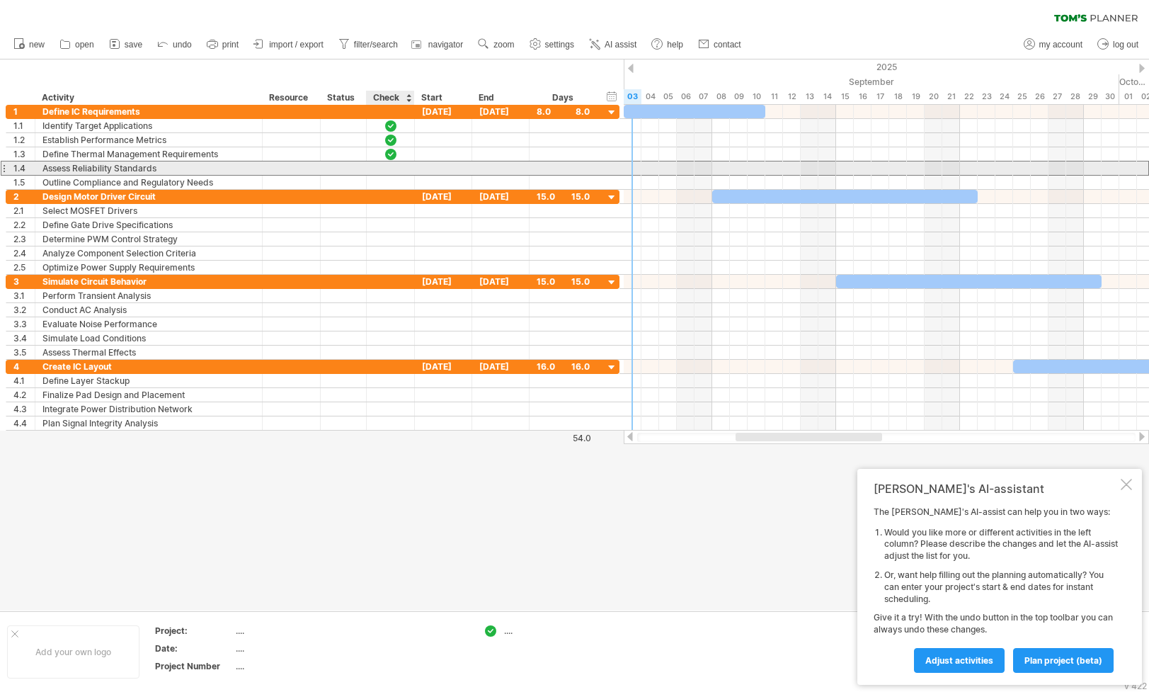
click at [400, 170] on div at bounding box center [391, 167] width 48 height 13
click at [405, 164] on div at bounding box center [391, 167] width 48 height 13
click at [392, 169] on div at bounding box center [391, 168] width 14 height 12
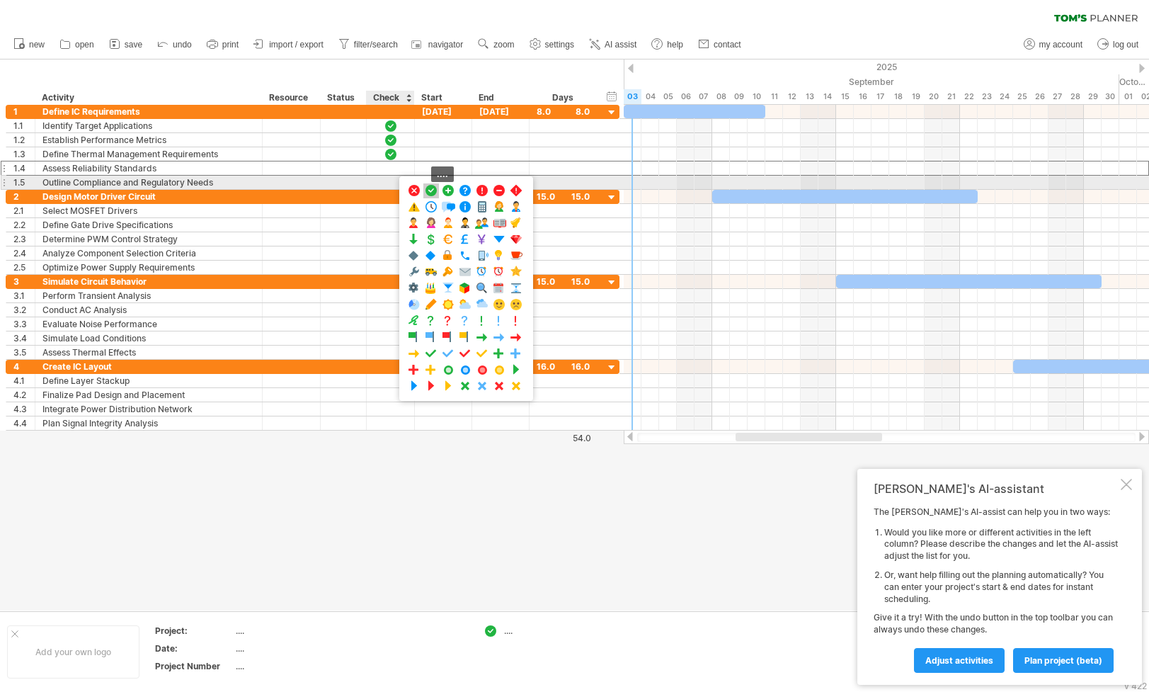
click at [427, 190] on span at bounding box center [431, 190] width 14 height 13
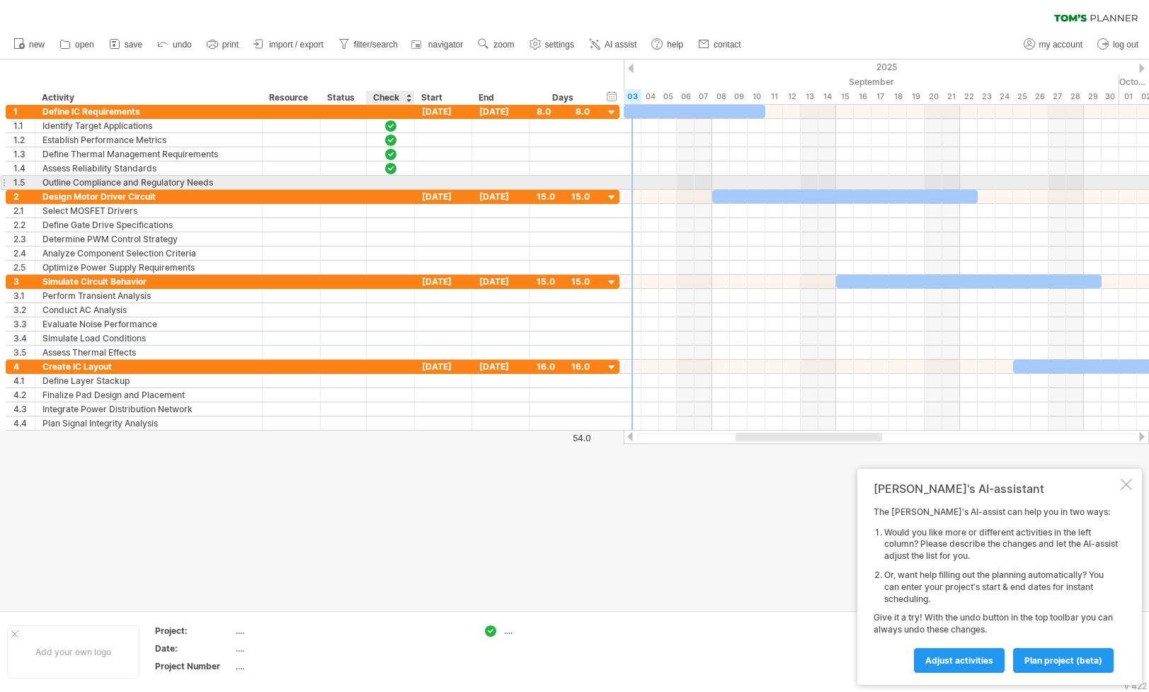
click at [401, 183] on div at bounding box center [391, 182] width 48 height 13
click at [401, 179] on div at bounding box center [391, 182] width 48 height 13
click at [392, 185] on div at bounding box center [391, 182] width 14 height 12
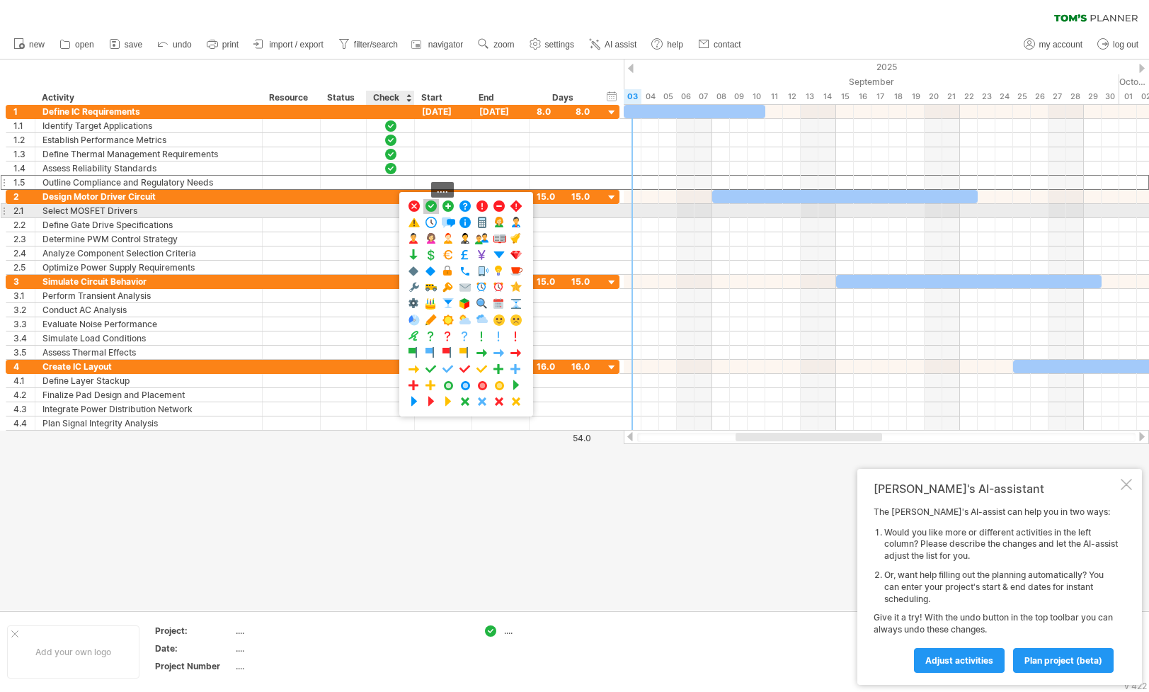
click at [426, 205] on span at bounding box center [431, 206] width 14 height 13
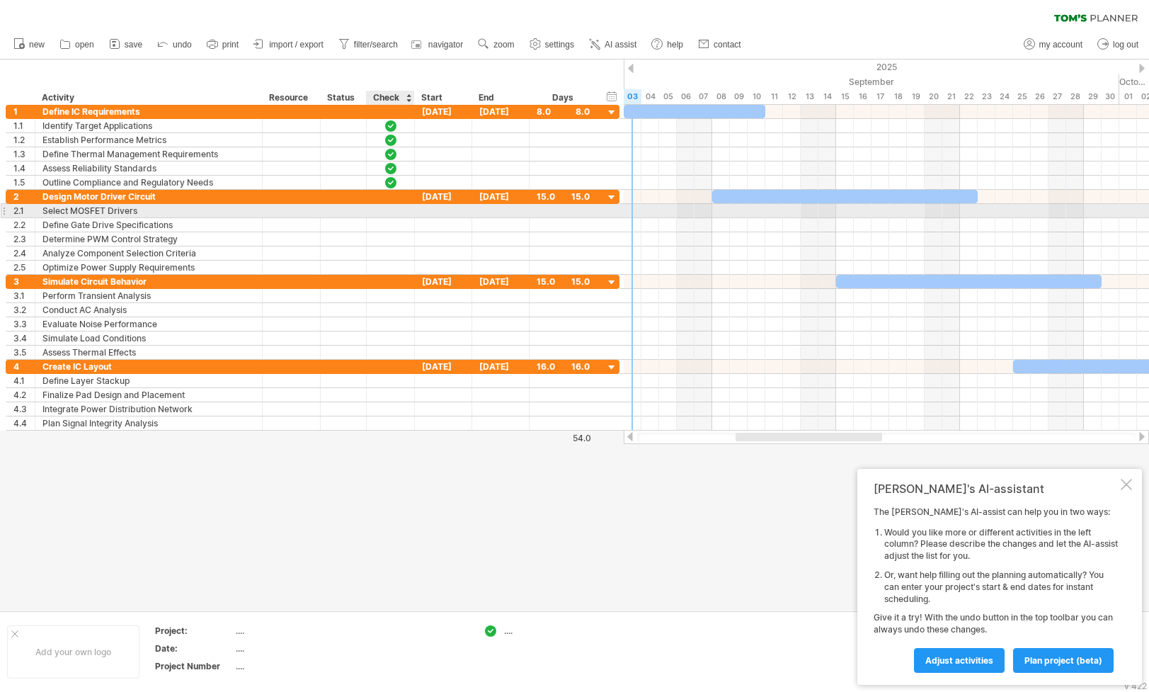
click at [394, 209] on div at bounding box center [391, 211] width 14 height 12
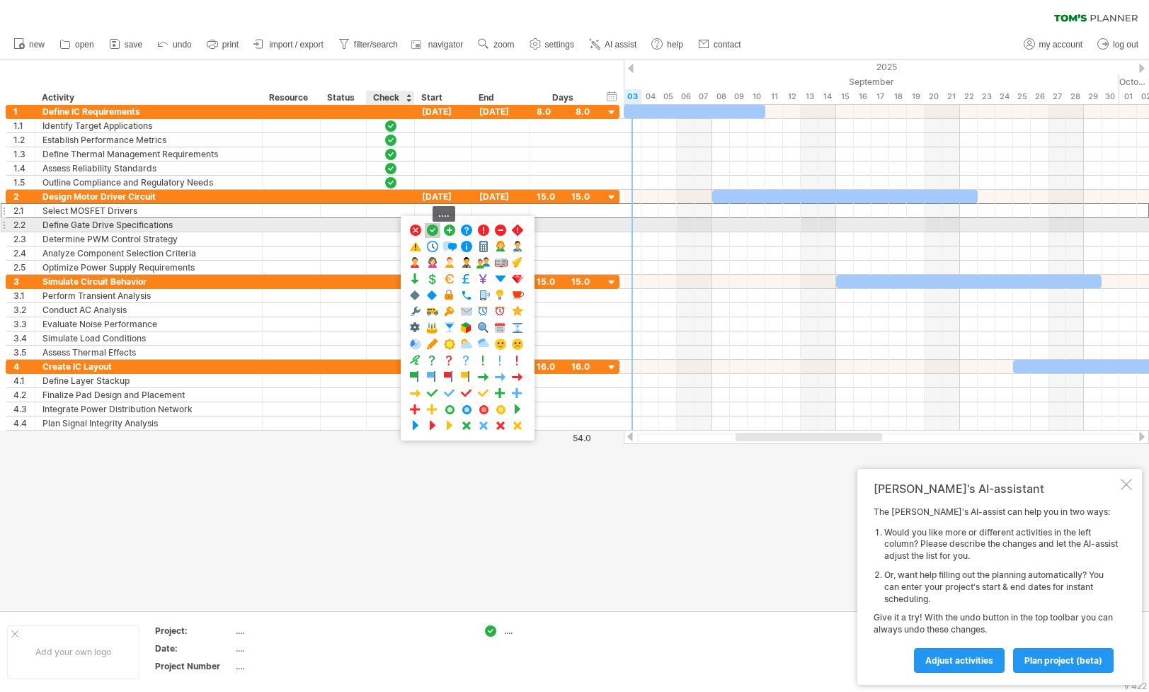
click at [430, 227] on span at bounding box center [433, 230] width 14 height 13
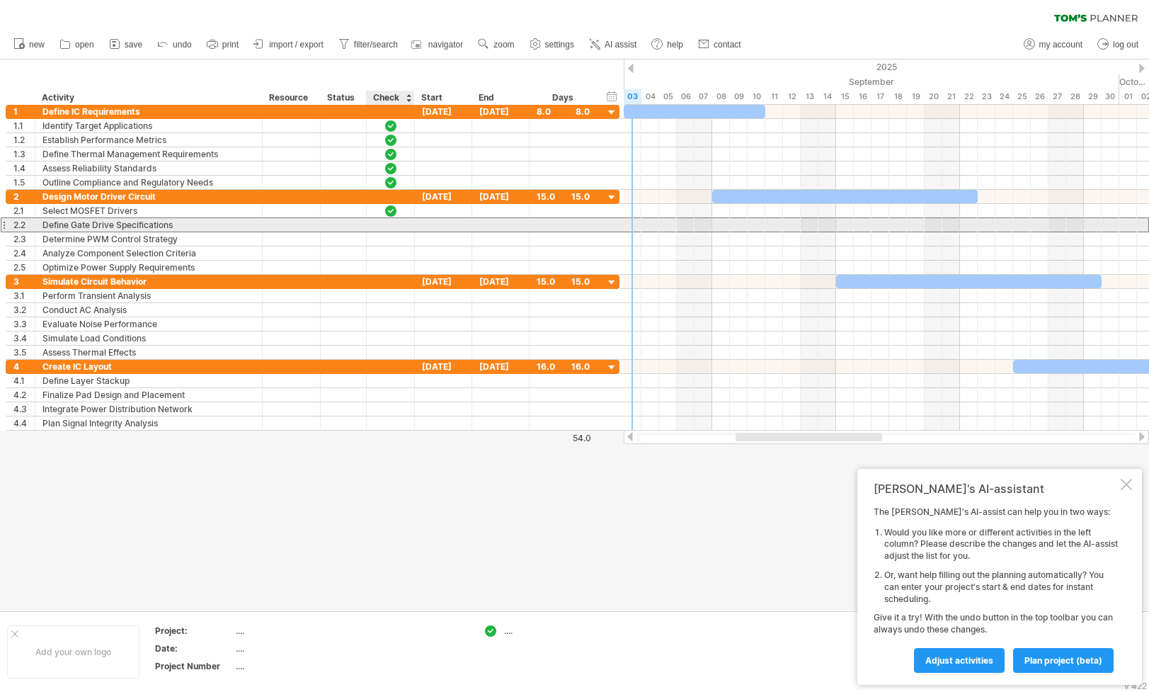
click at [397, 224] on div at bounding box center [391, 225] width 14 height 12
click at [393, 224] on div at bounding box center [391, 225] width 14 height 12
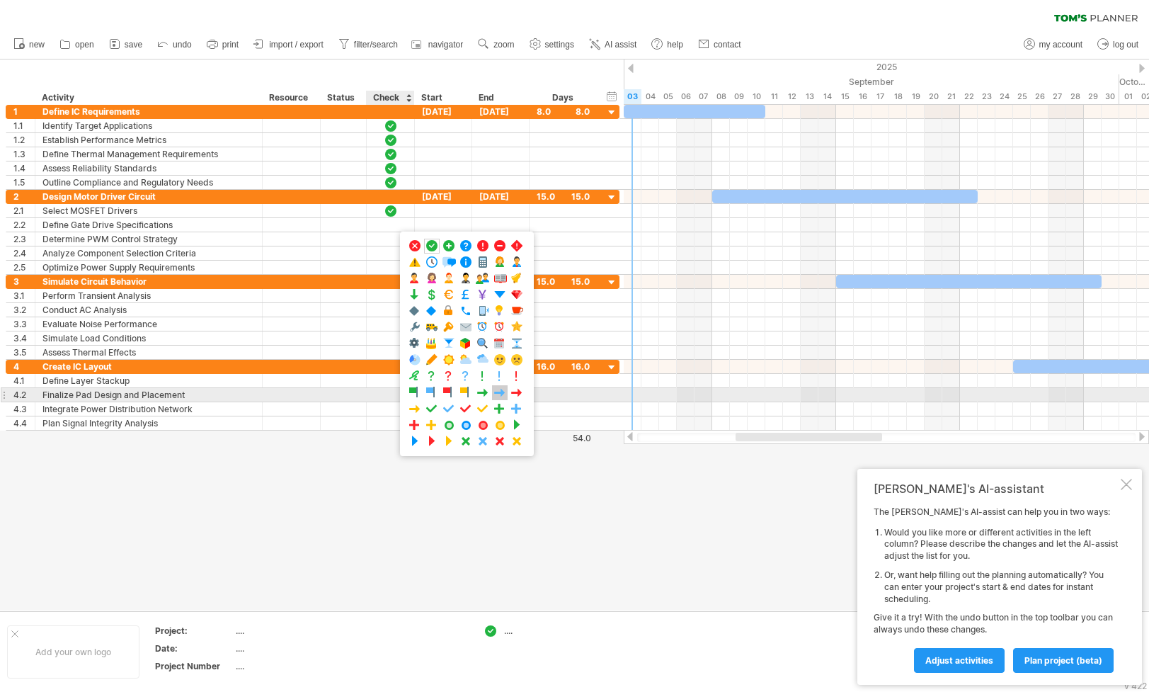
click at [499, 394] on span at bounding box center [500, 392] width 14 height 13
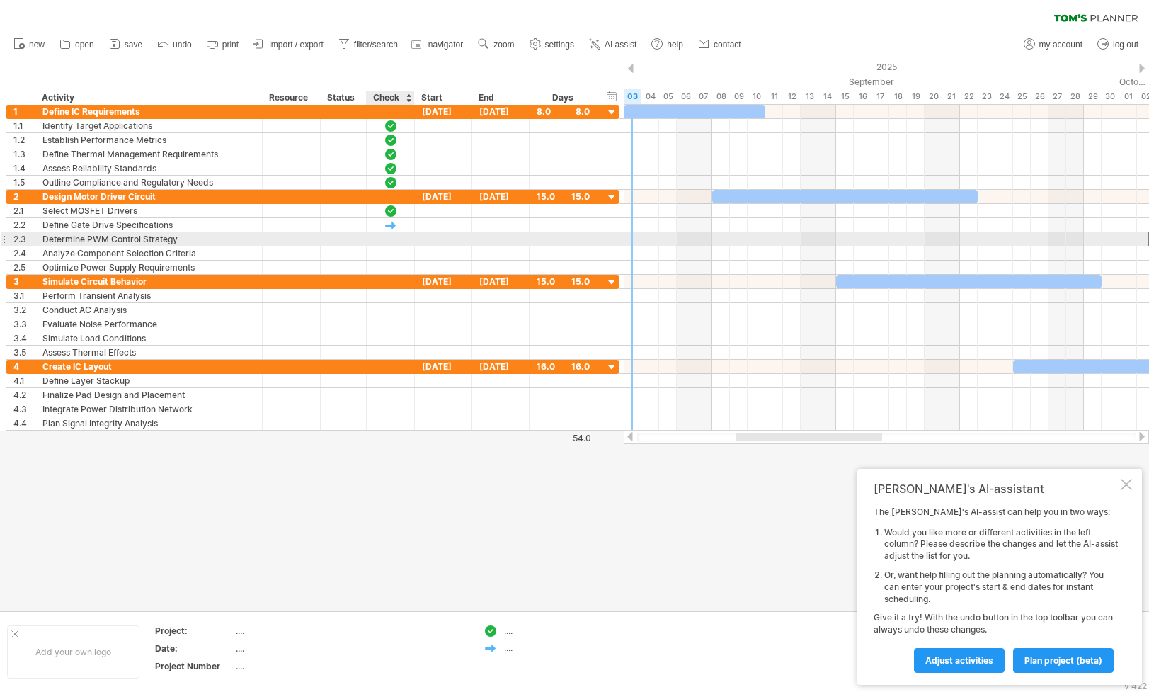
click at [401, 239] on div at bounding box center [391, 238] width 48 height 13
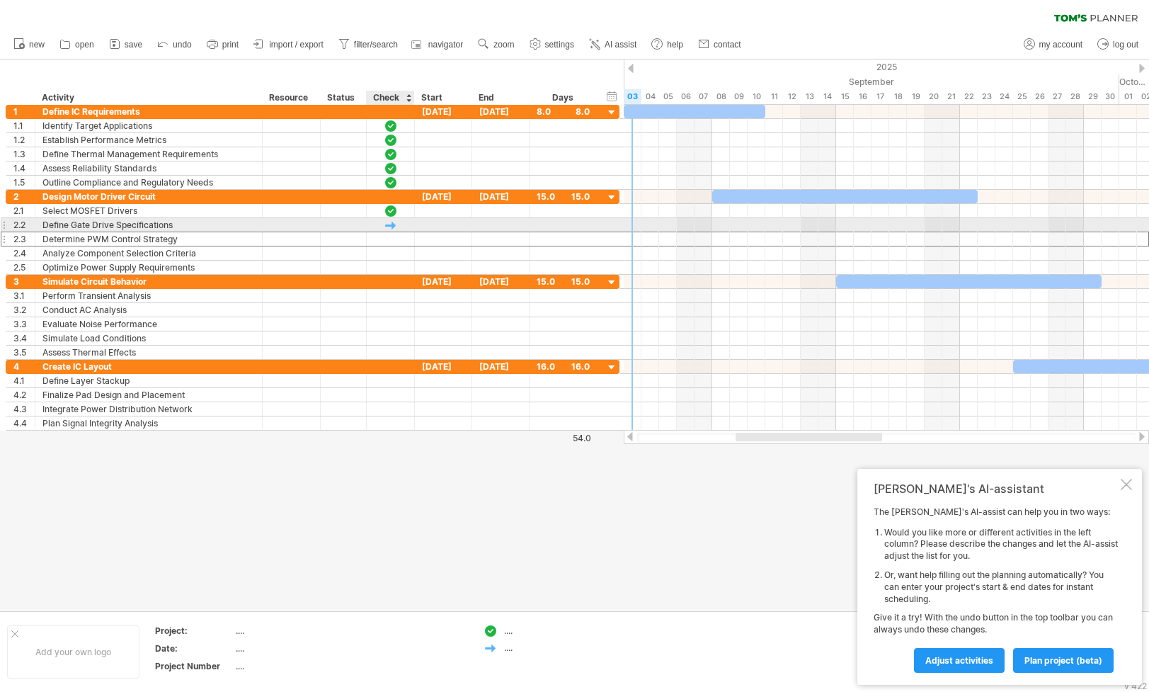
click at [398, 224] on div at bounding box center [391, 224] width 48 height 13
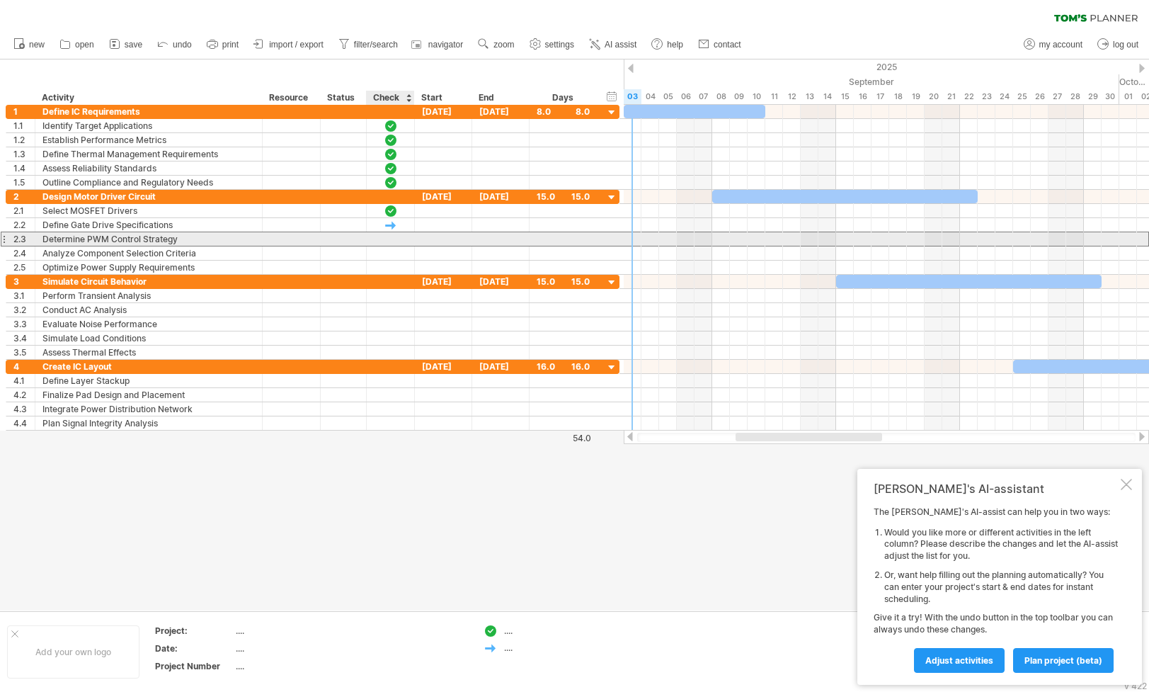
click at [394, 239] on div at bounding box center [391, 239] width 14 height 12
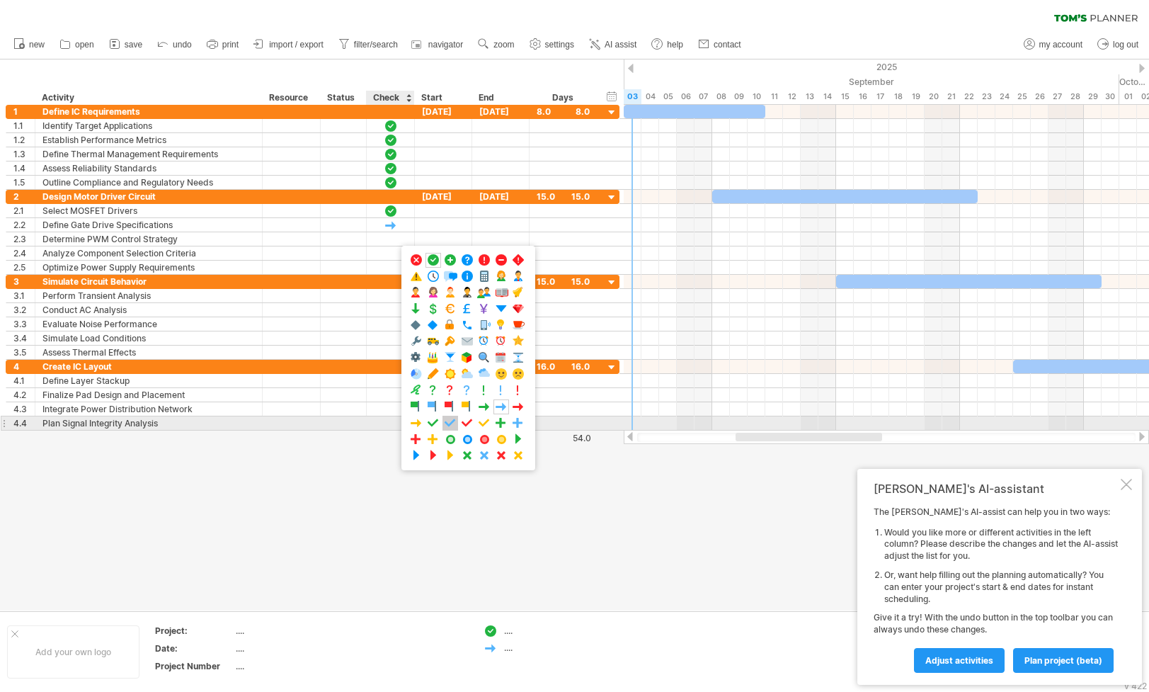
click at [452, 421] on span at bounding box center [450, 422] width 14 height 13
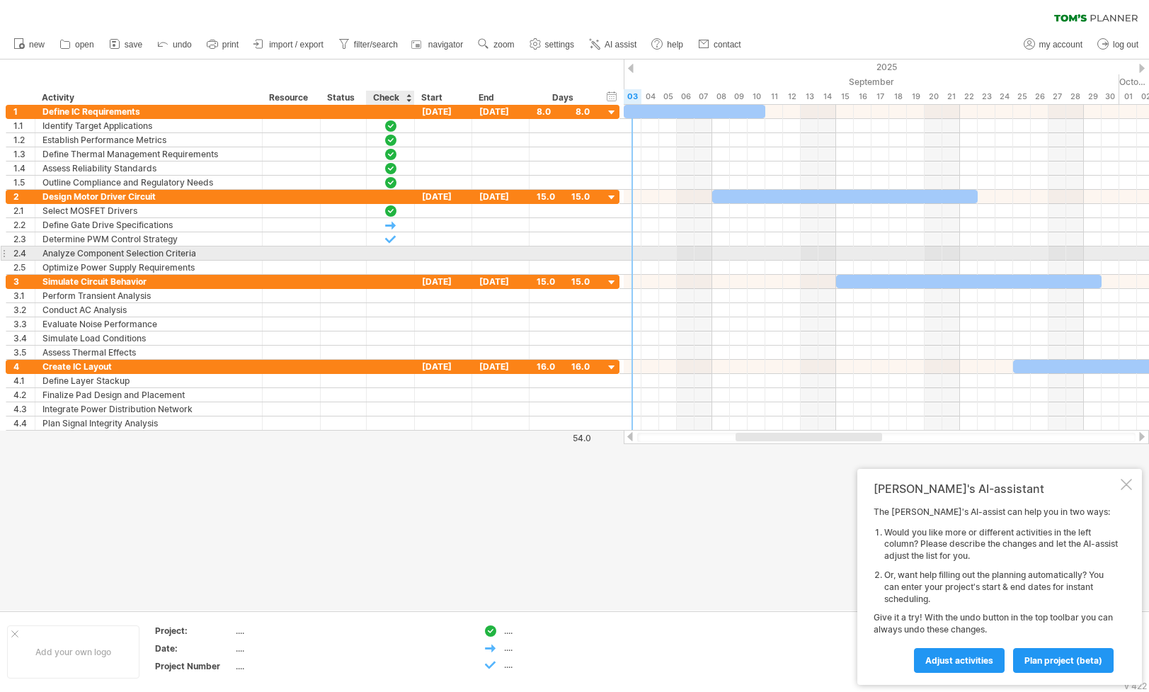
click at [399, 251] on div at bounding box center [391, 252] width 48 height 13
click at [395, 251] on div at bounding box center [391, 253] width 14 height 12
click at [386, 255] on div at bounding box center [391, 253] width 14 height 12
click at [397, 252] on div at bounding box center [391, 253] width 14 height 12
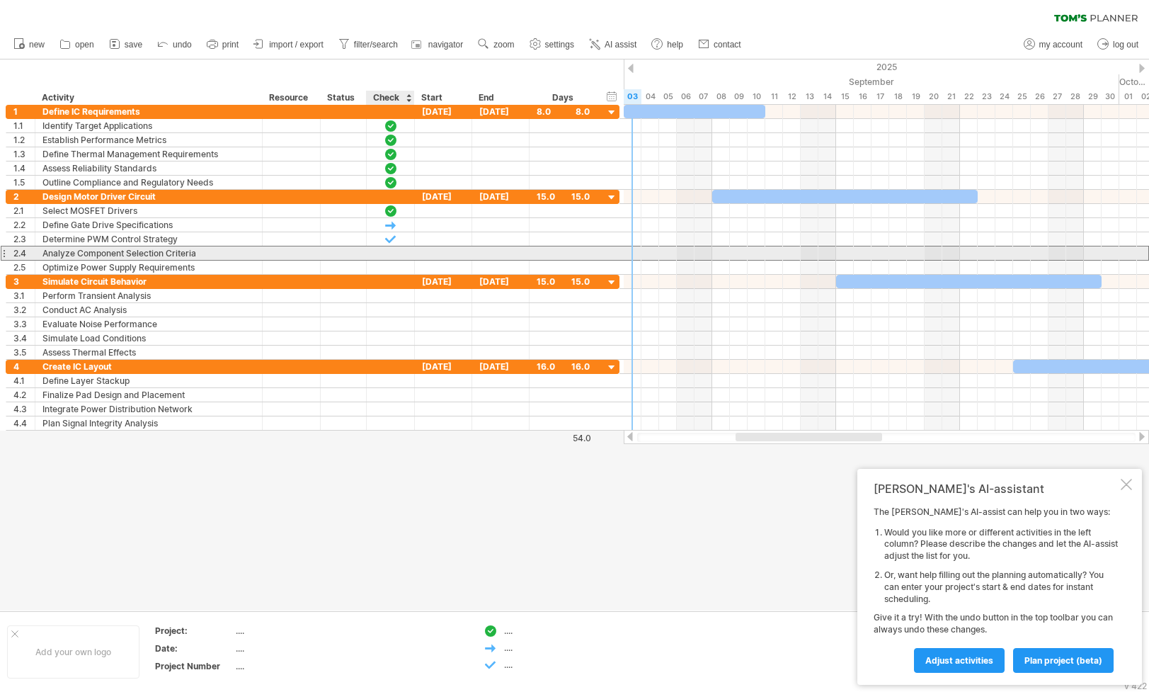
click at [392, 251] on div at bounding box center [391, 253] width 14 height 12
click at [393, 251] on div at bounding box center [391, 253] width 14 height 12
click at [403, 253] on div at bounding box center [391, 252] width 48 height 13
drag, startPoint x: 403, startPoint y: 253, endPoint x: 403, endPoint y: 261, distance: 7.8
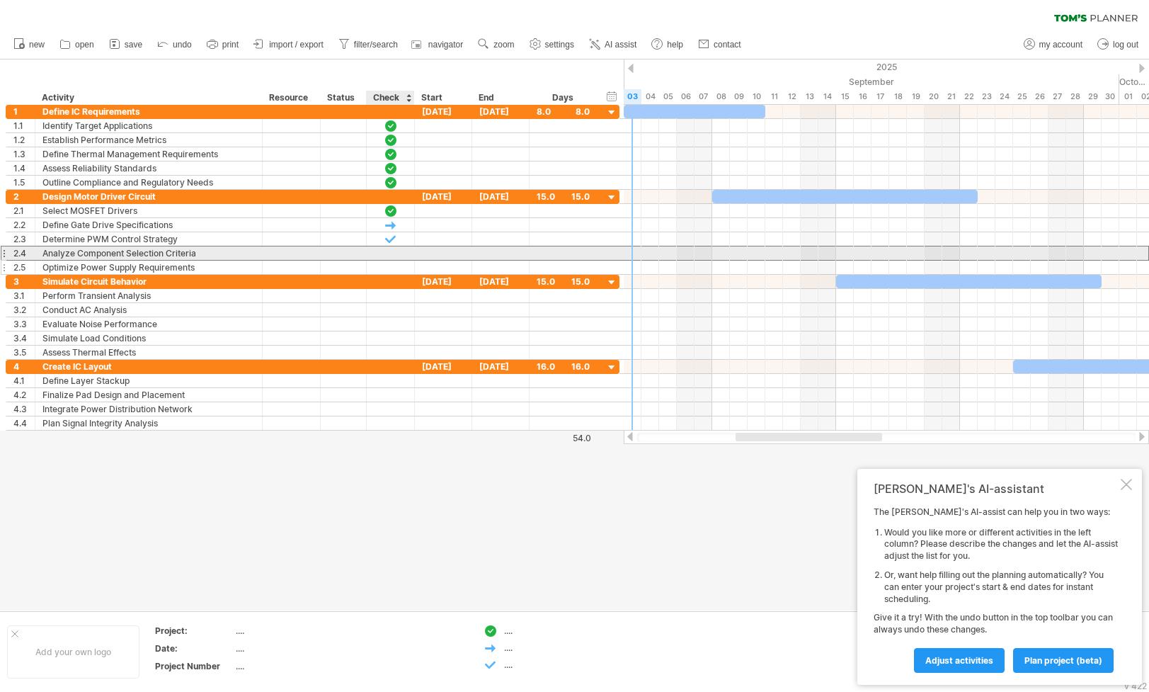
click at [403, 261] on div "**********" at bounding box center [313, 232] width 614 height 85
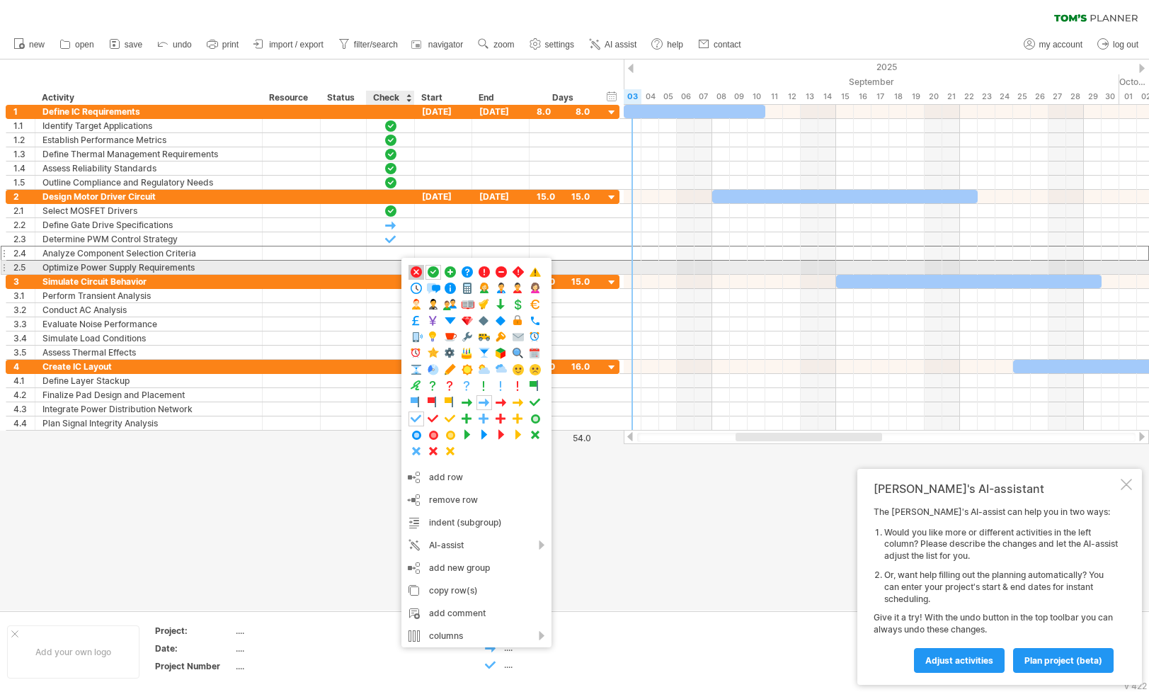
click at [420, 271] on span at bounding box center [416, 272] width 14 height 13
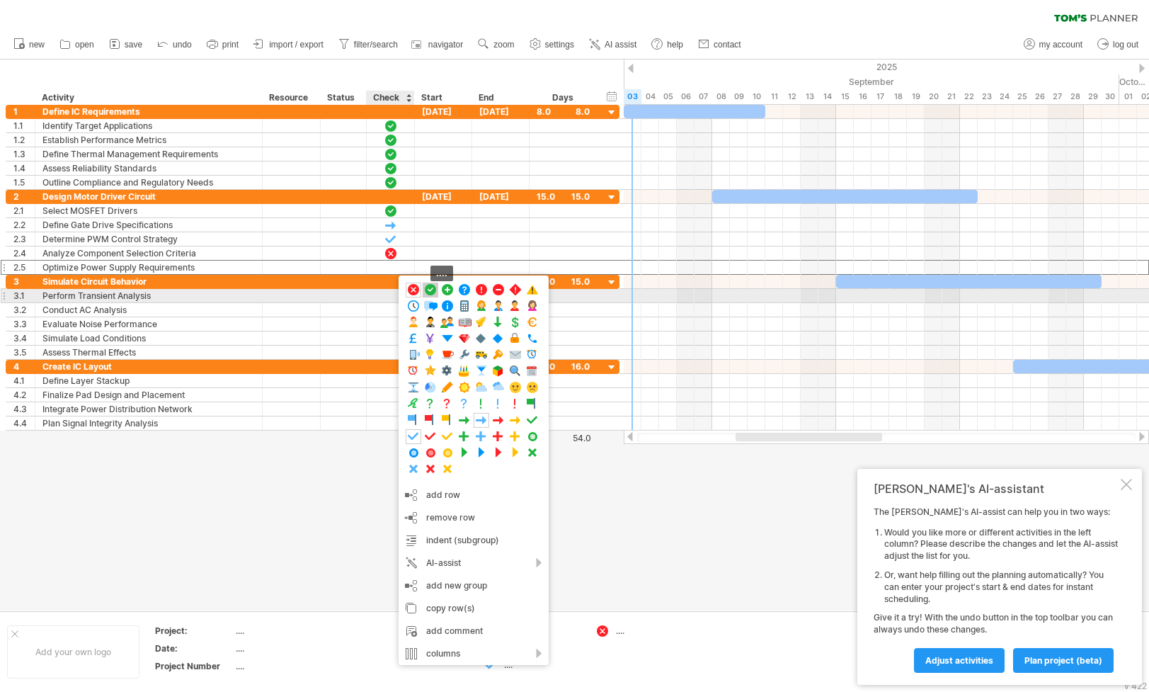
click at [431, 293] on span at bounding box center [430, 289] width 14 height 13
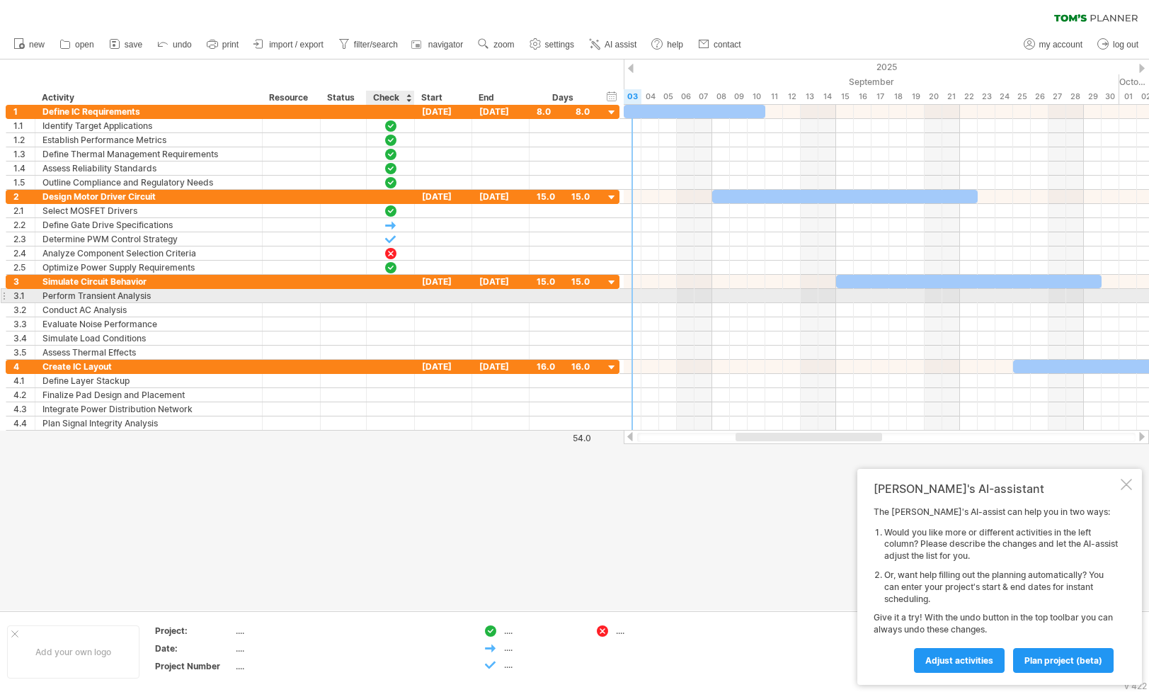
click at [399, 295] on div at bounding box center [391, 295] width 48 height 13
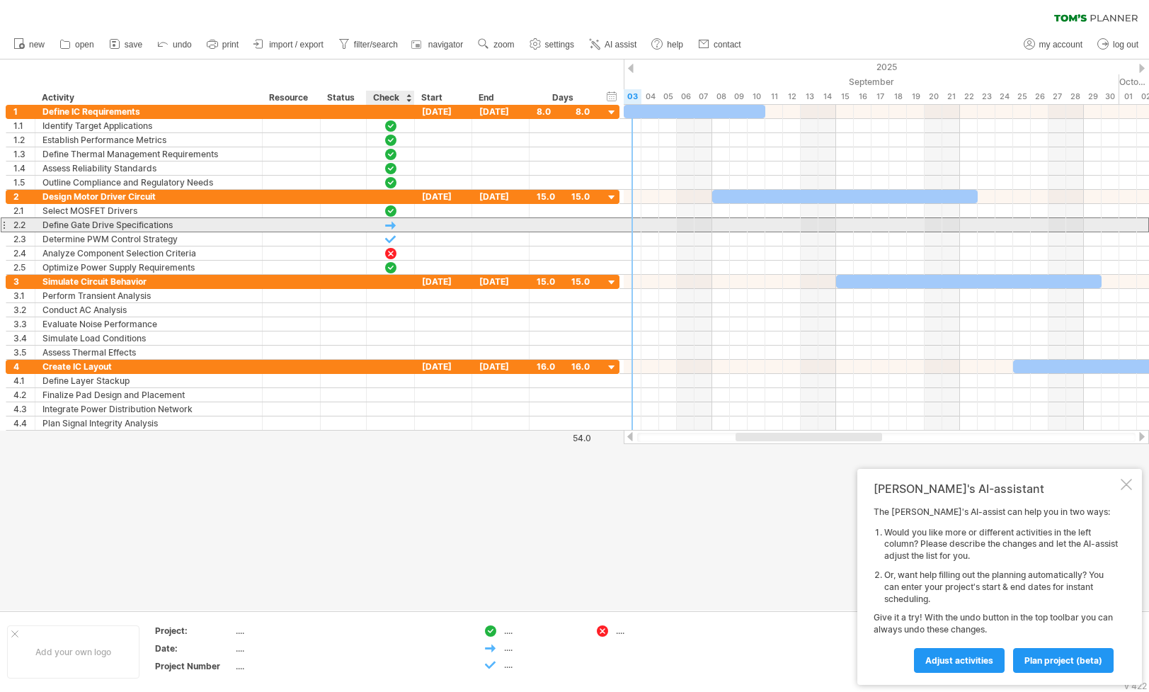
click at [392, 230] on div at bounding box center [391, 225] width 14 height 12
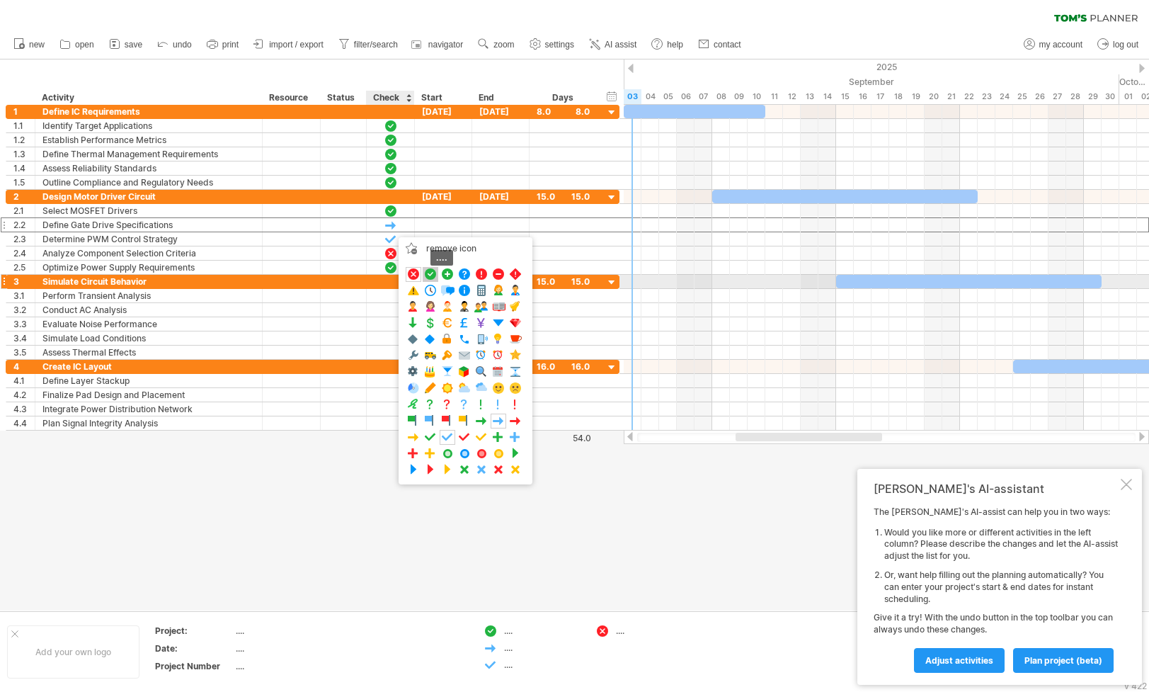
click at [431, 275] on span at bounding box center [430, 274] width 14 height 13
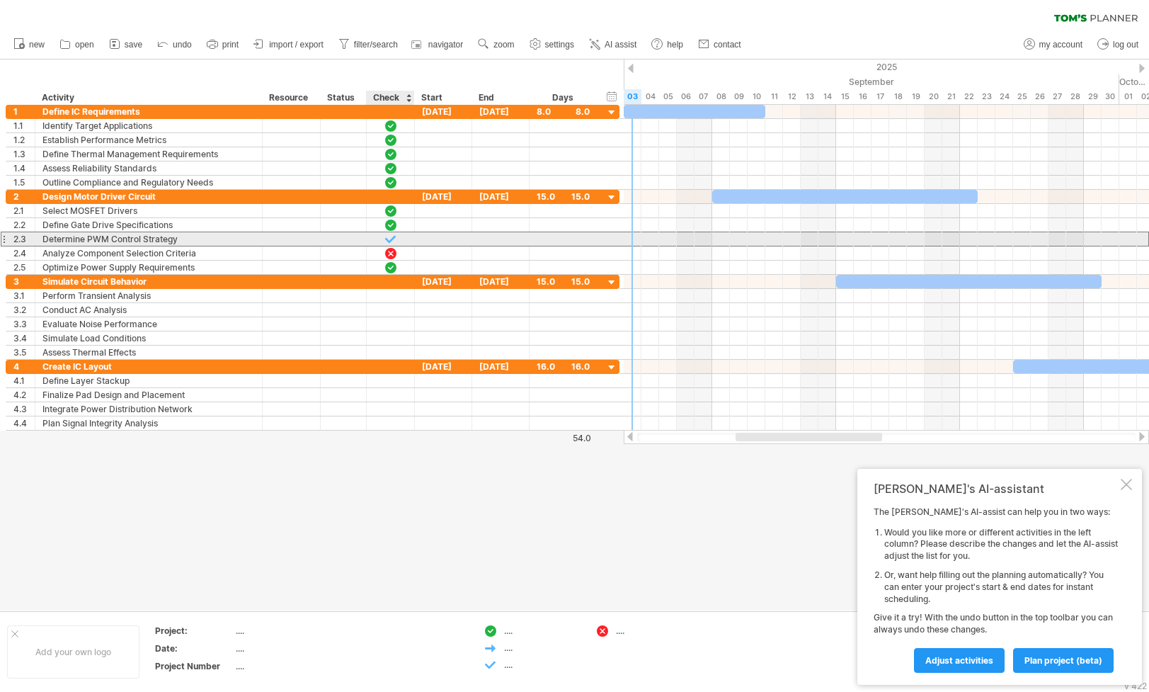
click at [394, 238] on div at bounding box center [391, 239] width 14 height 12
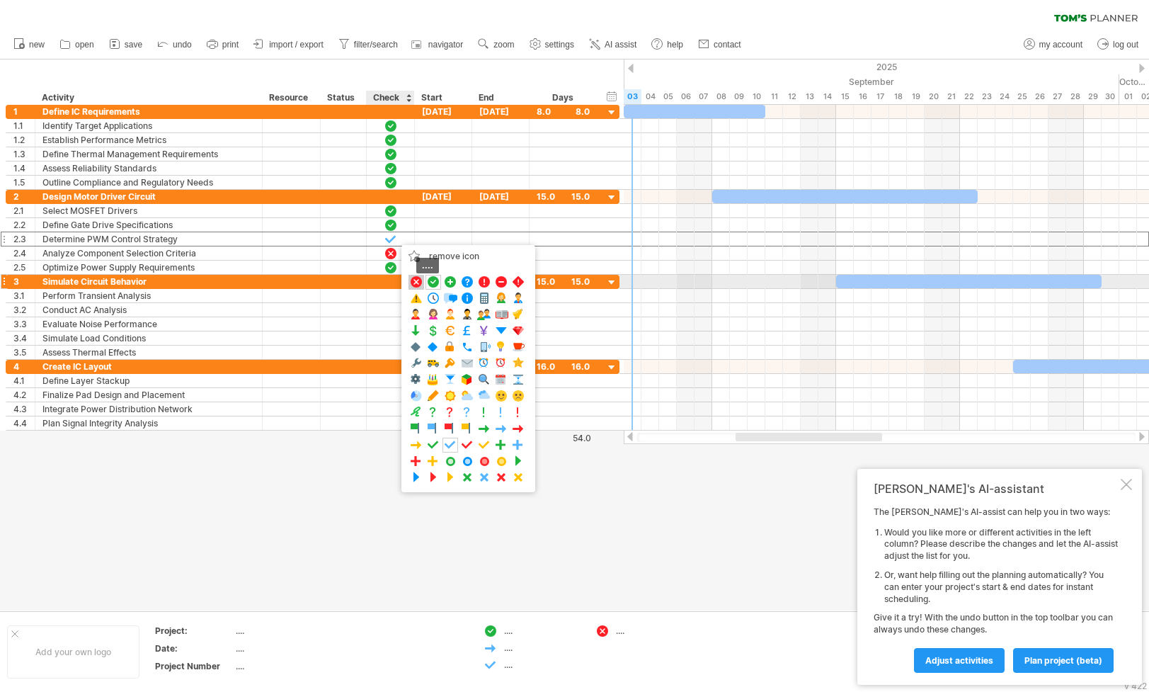
click at [417, 284] on span at bounding box center [416, 281] width 14 height 13
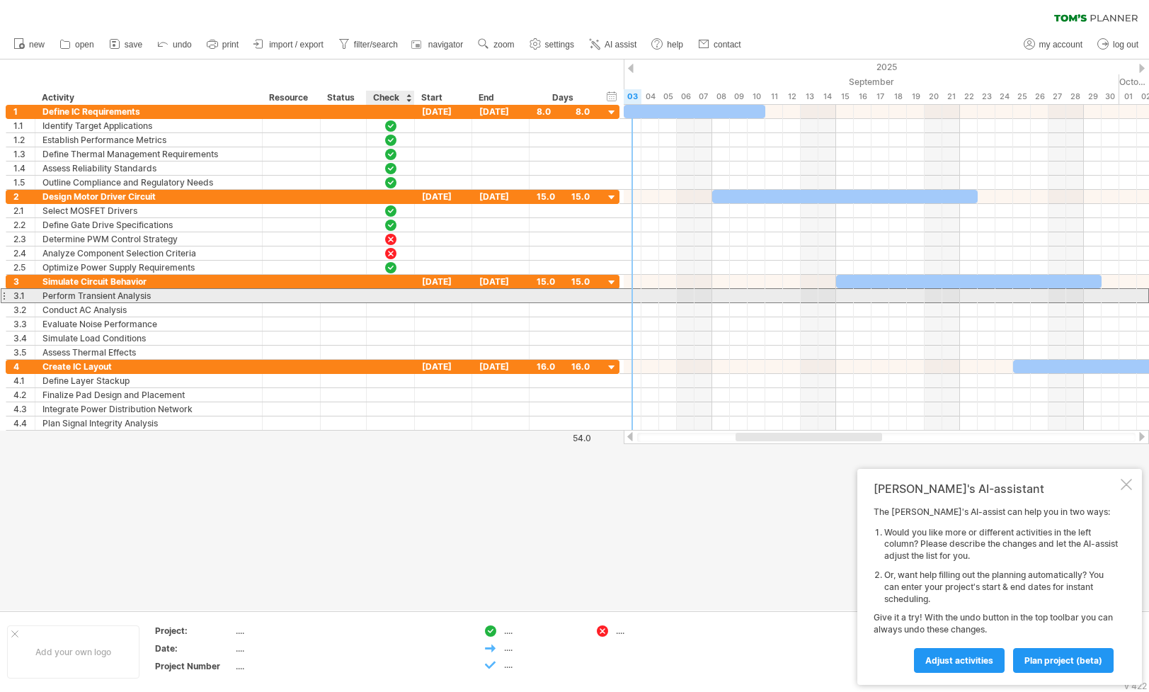
click at [385, 292] on div at bounding box center [391, 296] width 14 height 12
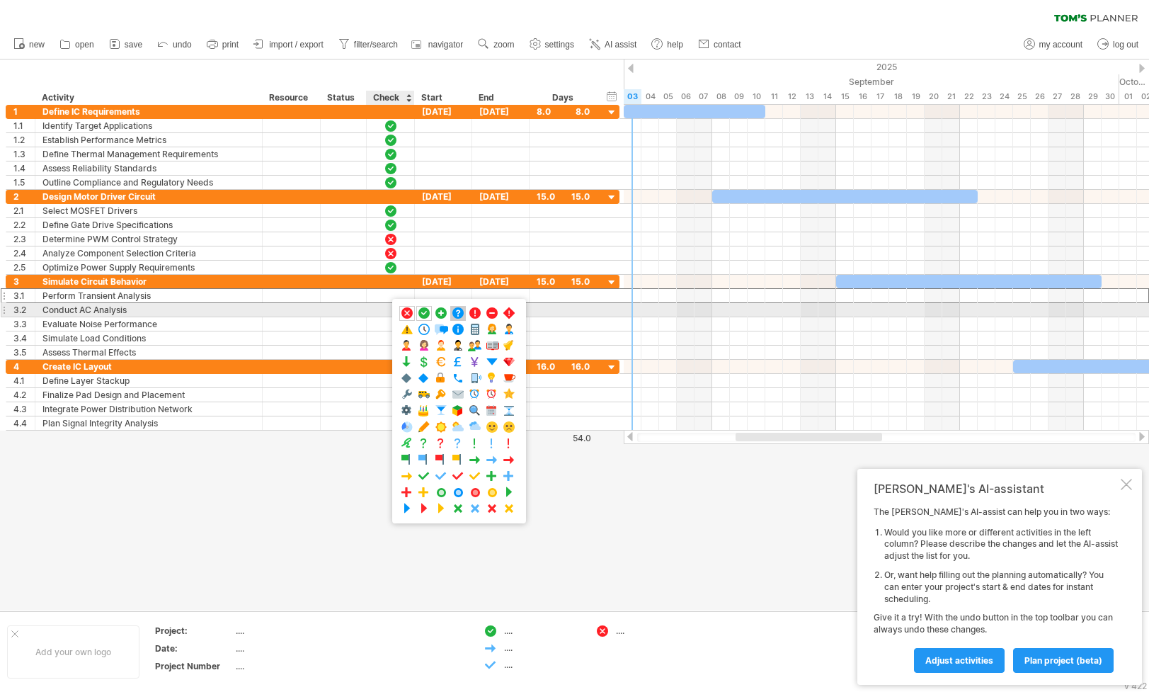
click at [460, 311] on span at bounding box center [458, 313] width 14 height 13
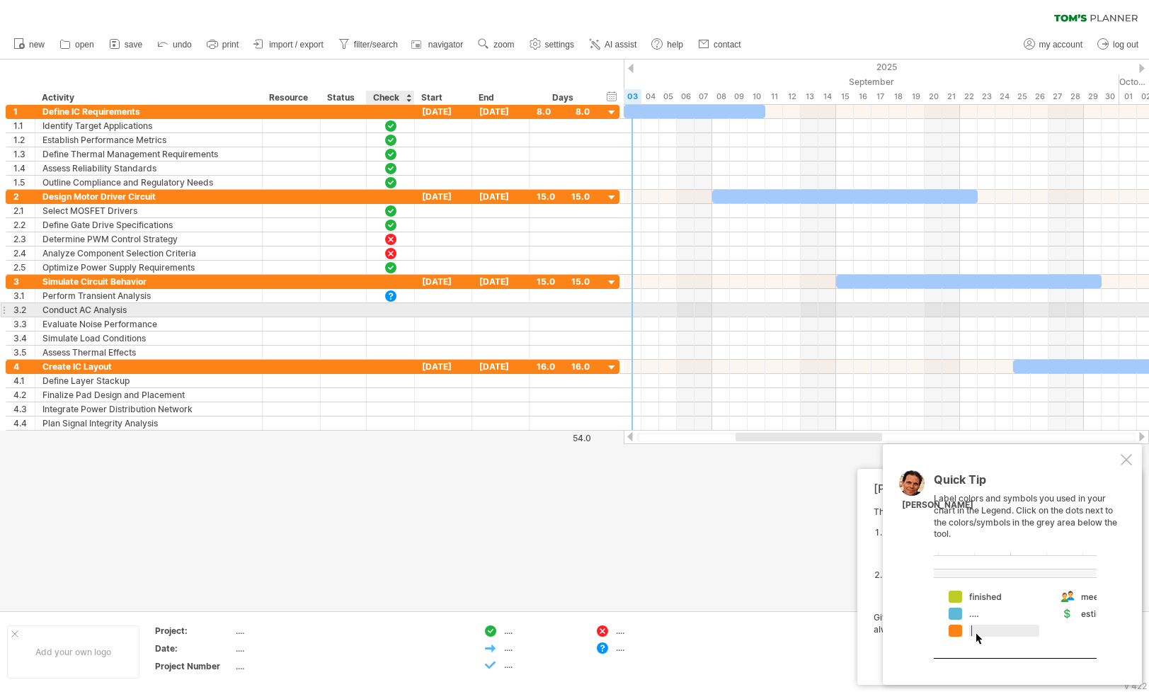
click at [400, 310] on div at bounding box center [391, 309] width 48 height 13
click at [397, 309] on div at bounding box center [391, 310] width 14 height 12
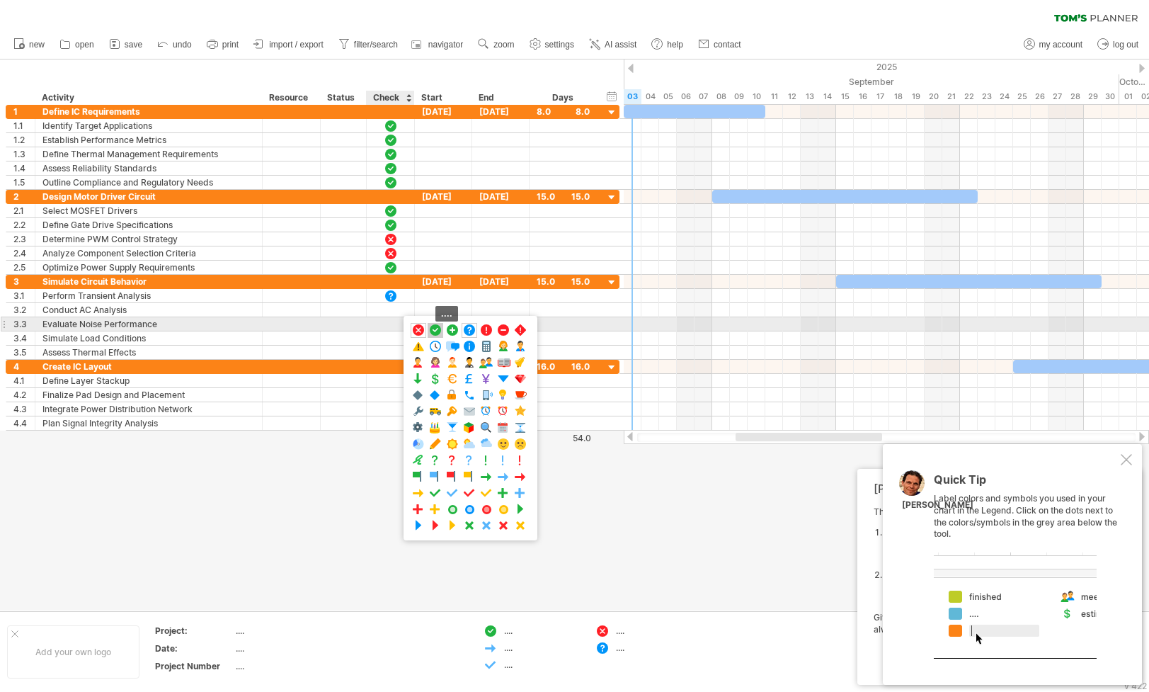
click at [435, 328] on span at bounding box center [435, 330] width 14 height 13
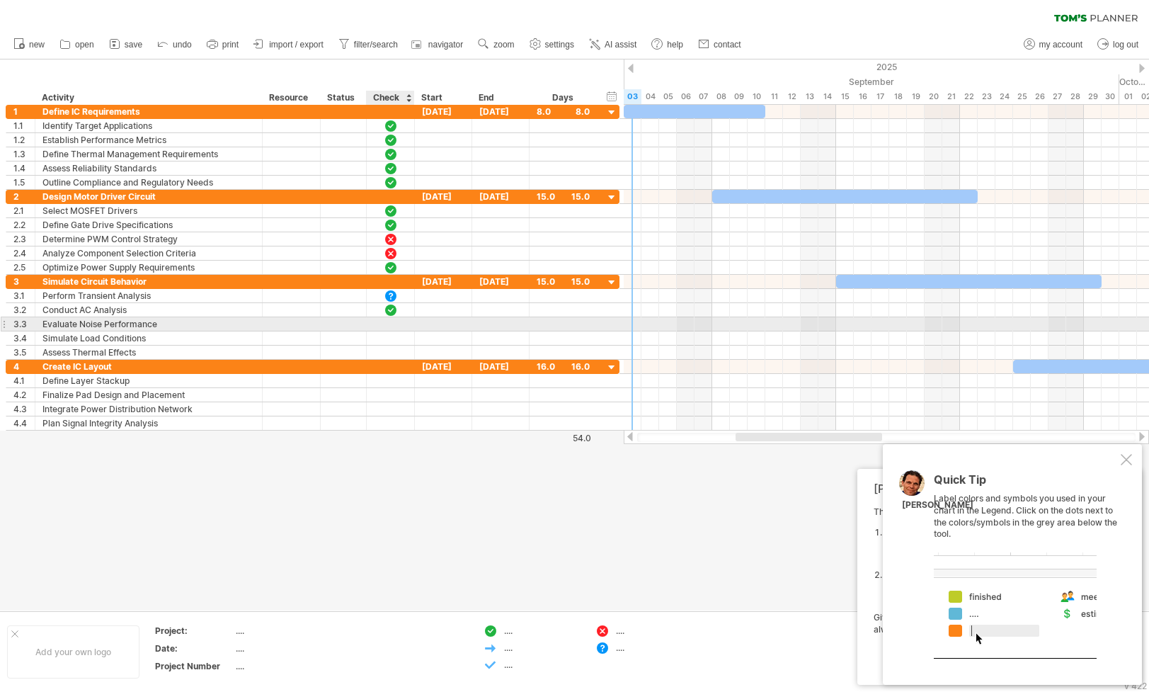
click at [397, 322] on div at bounding box center [391, 324] width 14 height 12
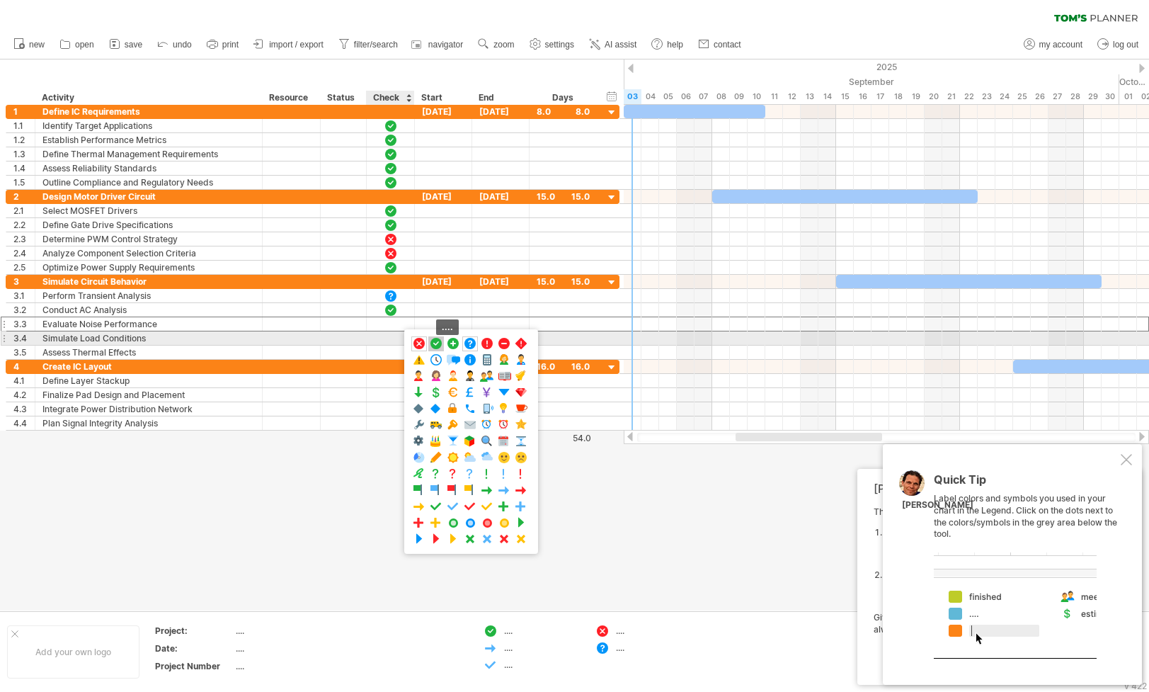
click at [436, 343] on span at bounding box center [436, 343] width 14 height 13
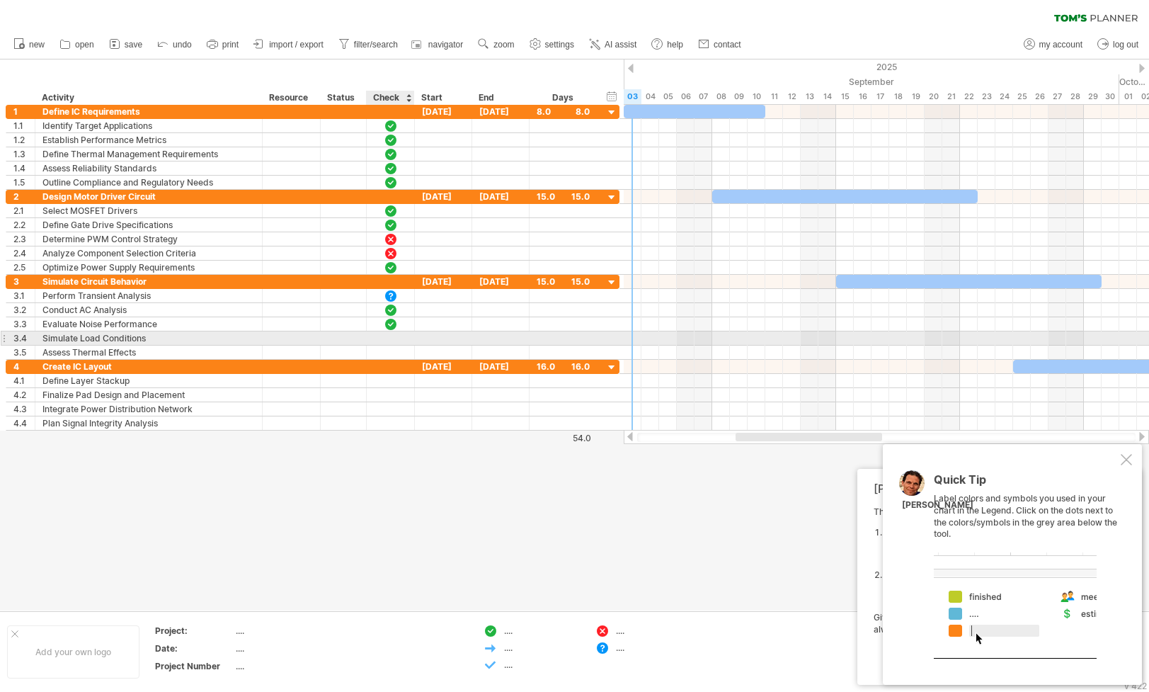
click at [392, 336] on div at bounding box center [391, 338] width 14 height 12
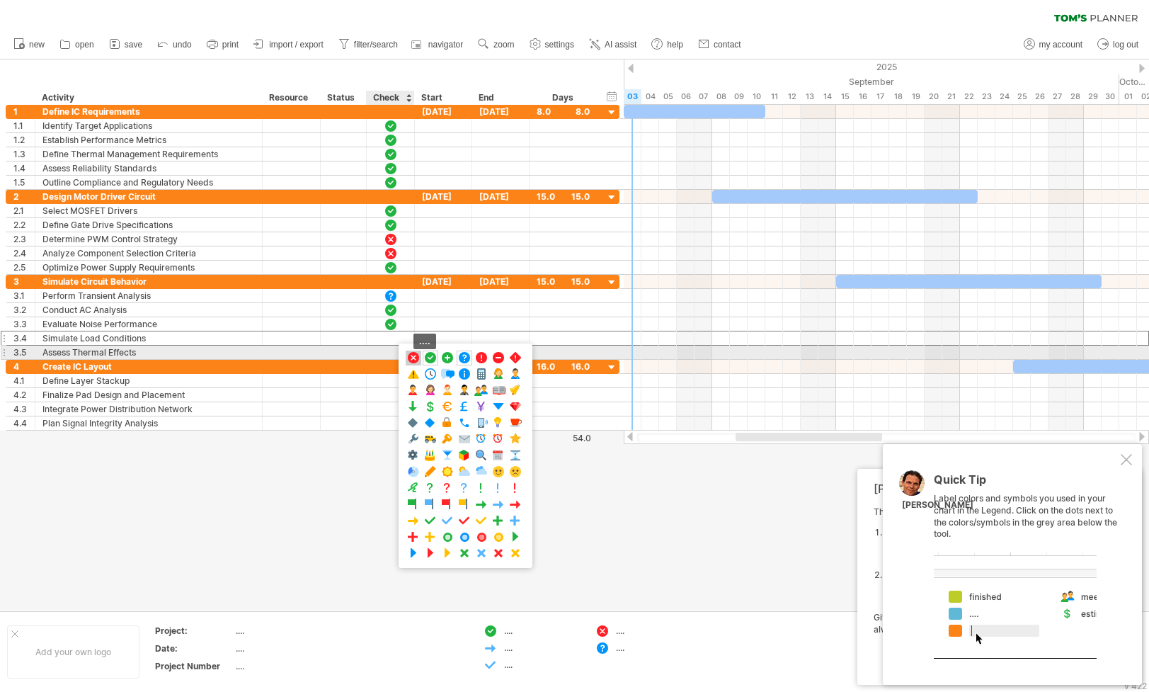
click at [414, 359] on span at bounding box center [413, 357] width 14 height 13
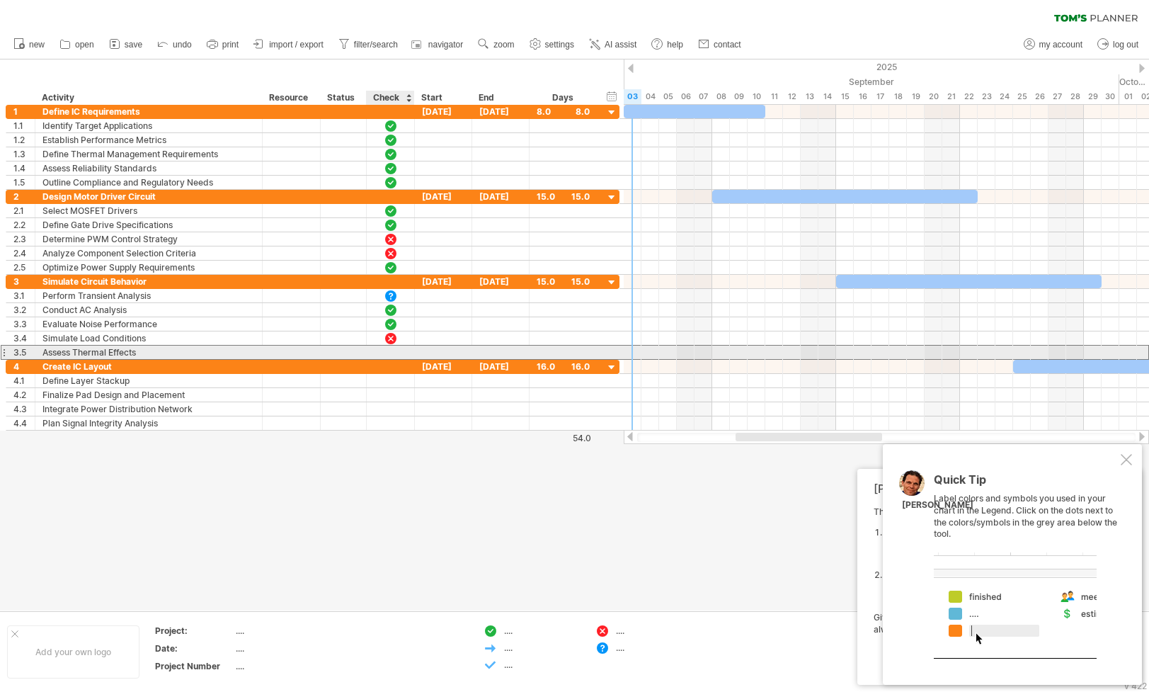
click at [394, 352] on div at bounding box center [391, 352] width 14 height 12
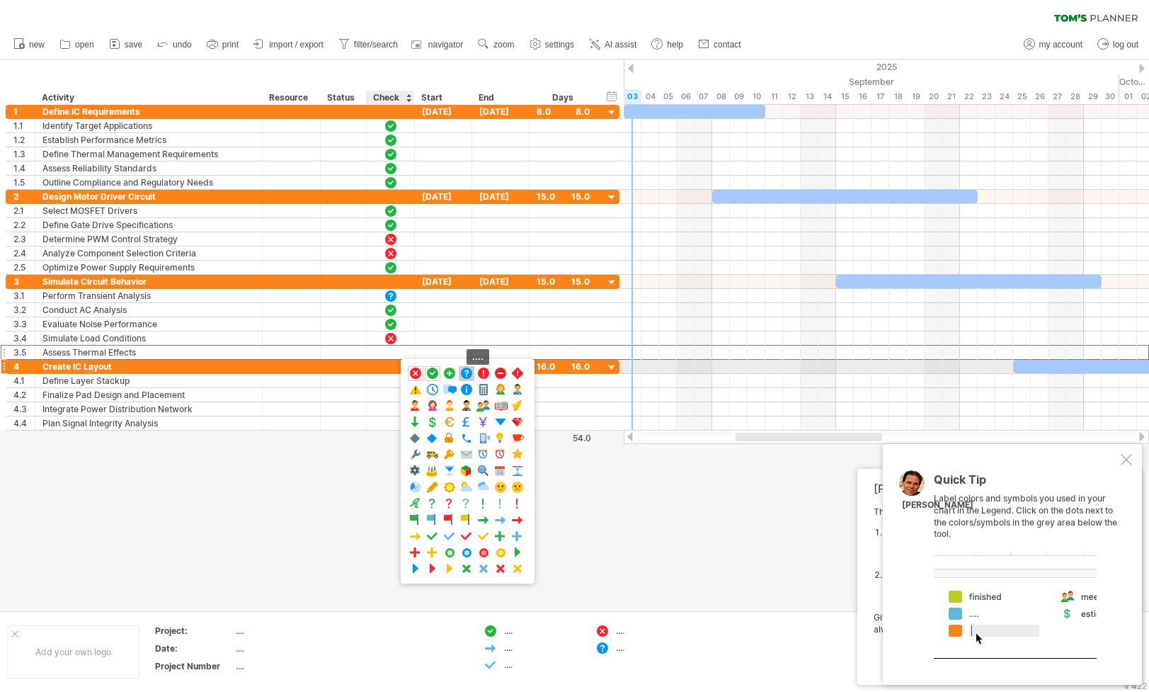
click at [465, 372] on span at bounding box center [467, 373] width 14 height 13
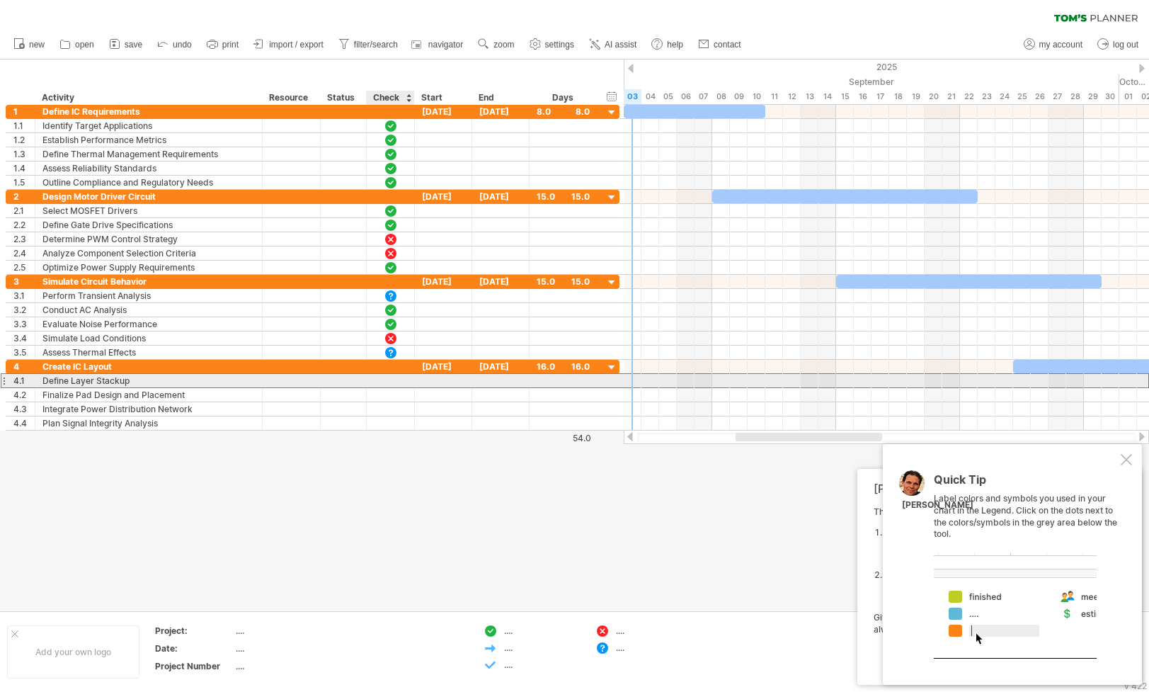
click at [391, 381] on div at bounding box center [391, 381] width 14 height 12
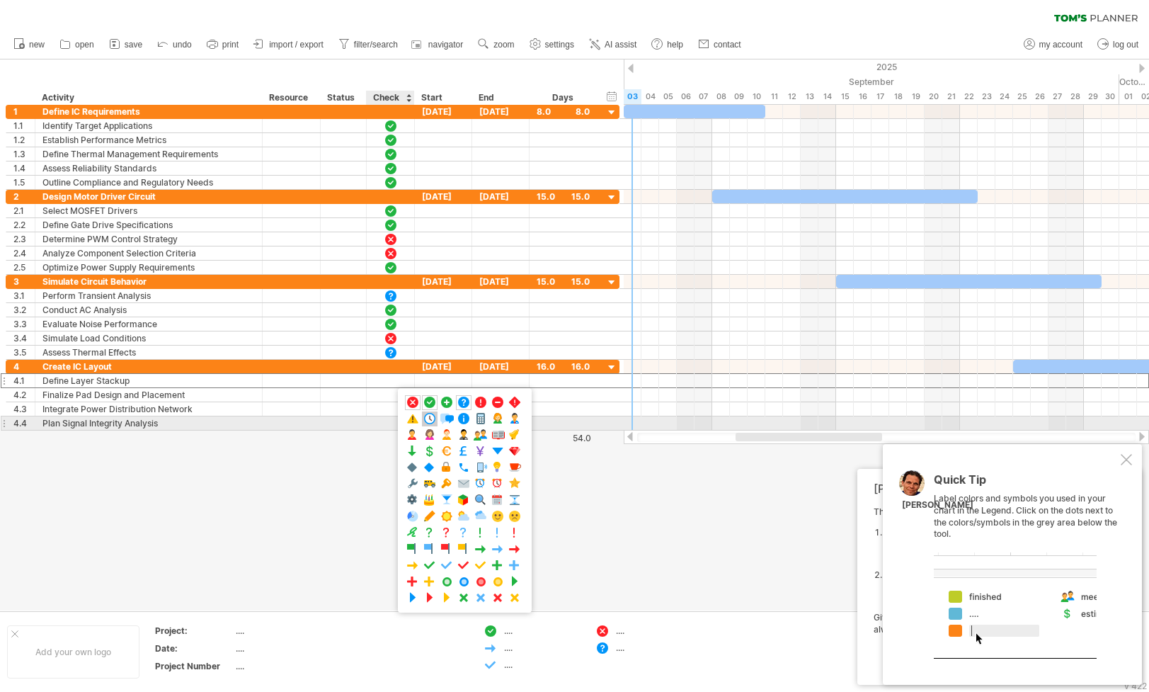
click at [429, 417] on span at bounding box center [430, 418] width 14 height 13
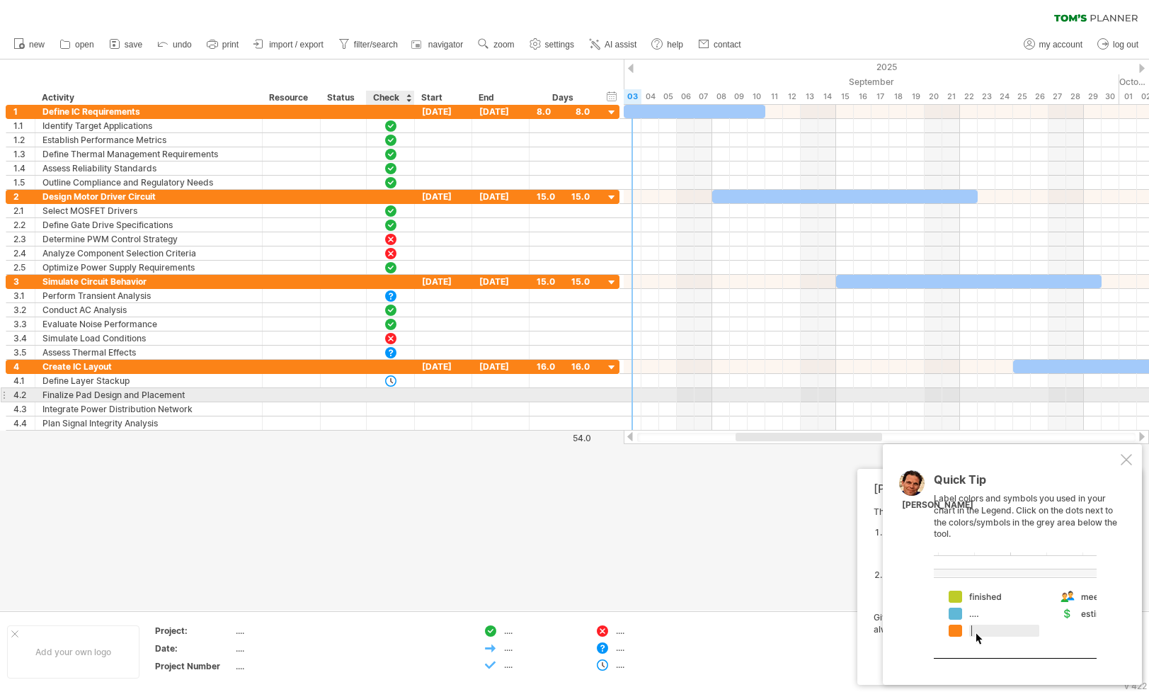
click at [399, 397] on div at bounding box center [391, 394] width 48 height 13
click at [403, 392] on div at bounding box center [391, 394] width 48 height 13
click at [392, 394] on div at bounding box center [391, 395] width 14 height 12
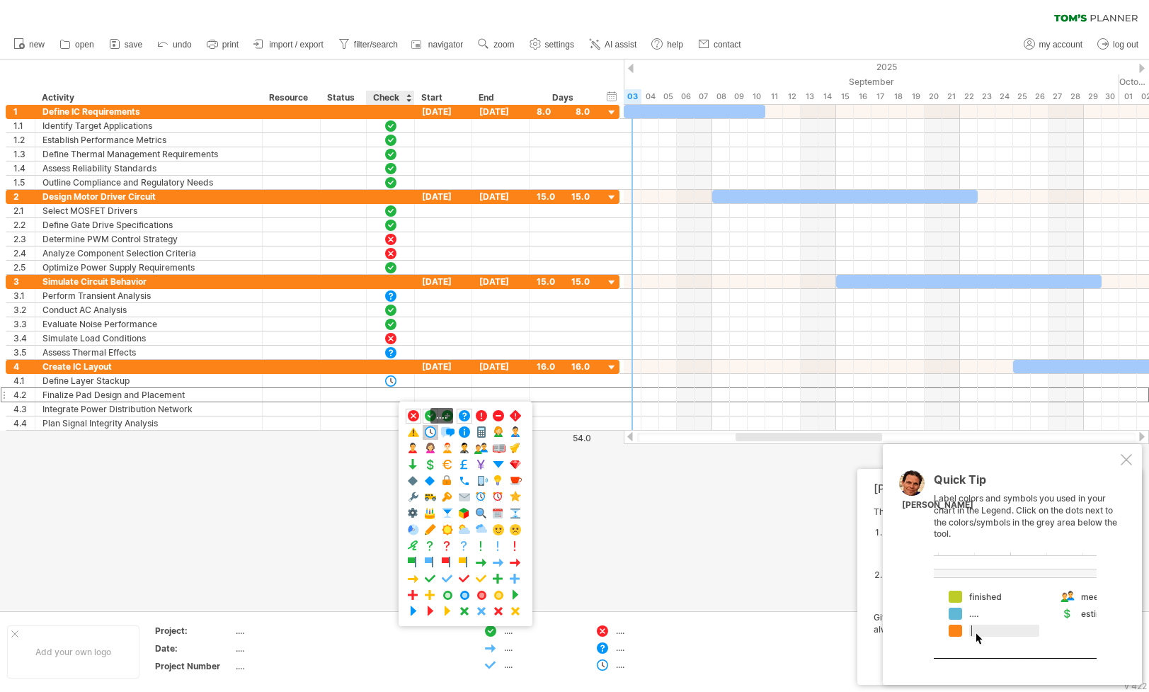
click at [432, 431] on span at bounding box center [430, 432] width 14 height 13
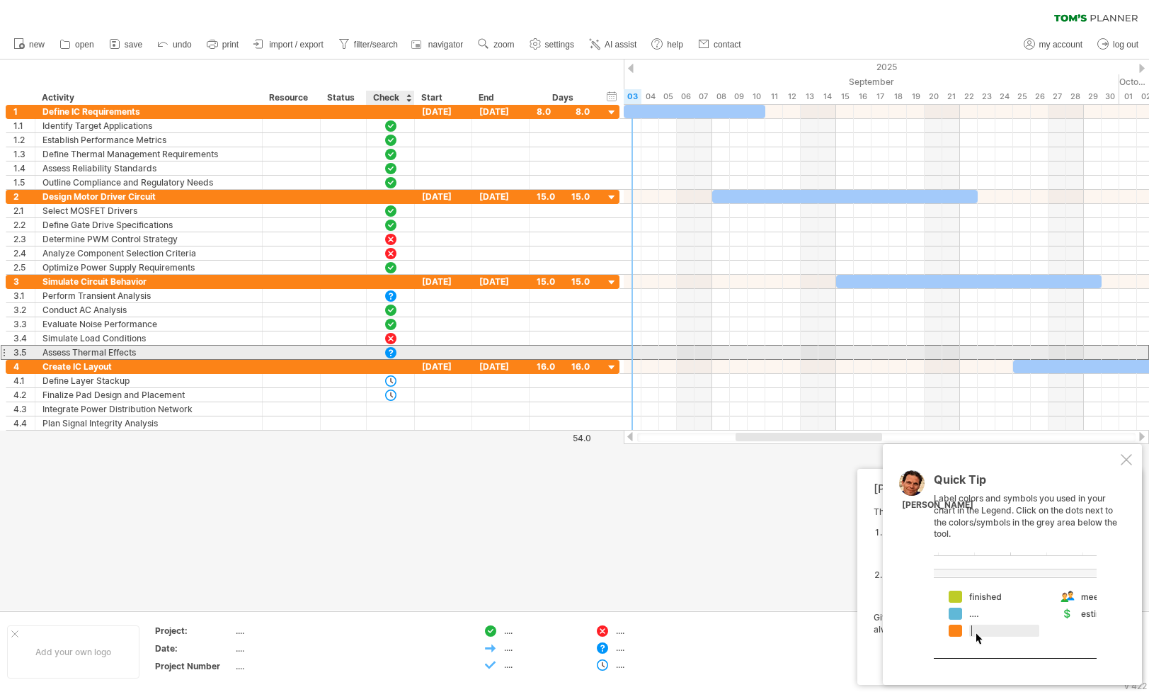
click at [393, 353] on div at bounding box center [391, 352] width 14 height 12
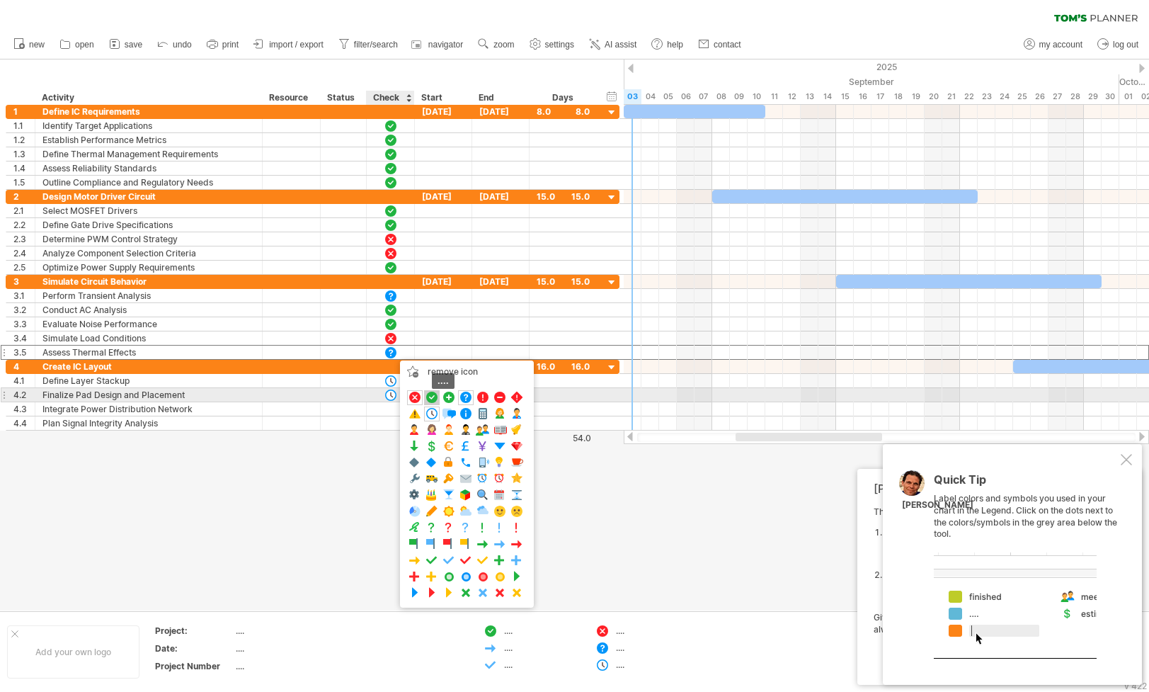
click at [435, 395] on span at bounding box center [432, 397] width 14 height 13
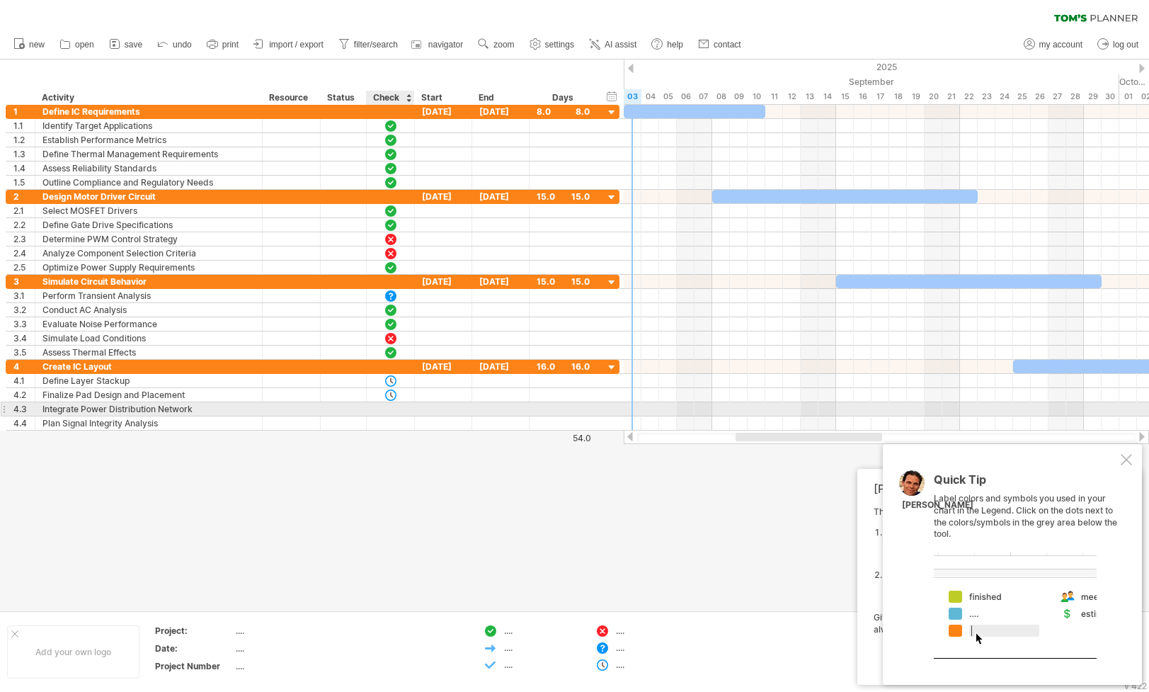
click at [397, 408] on div at bounding box center [391, 409] width 14 height 12
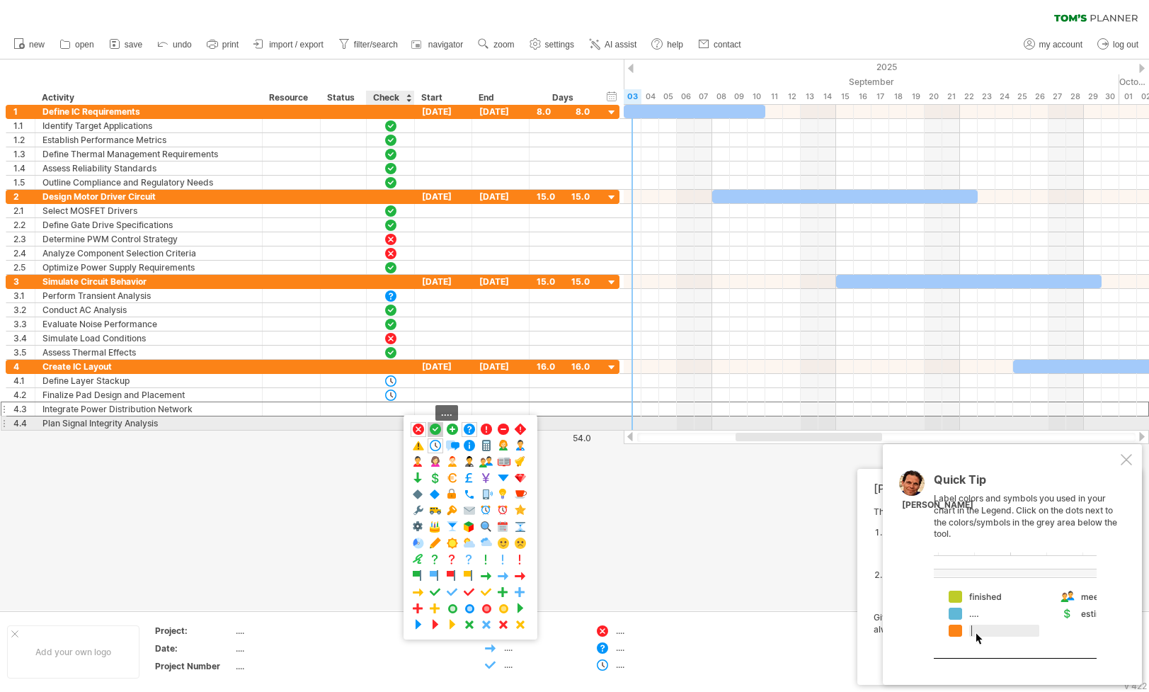
click at [432, 428] on span at bounding box center [435, 429] width 14 height 13
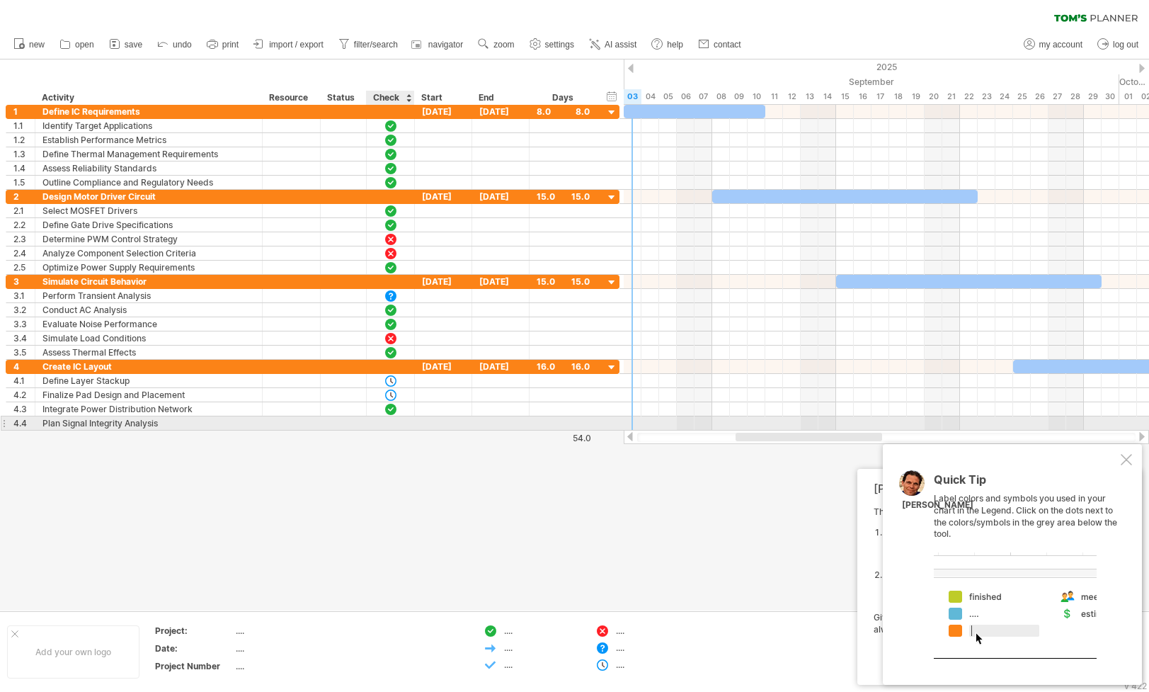
click at [399, 424] on div at bounding box center [391, 422] width 48 height 13
click at [407, 420] on div at bounding box center [391, 422] width 48 height 13
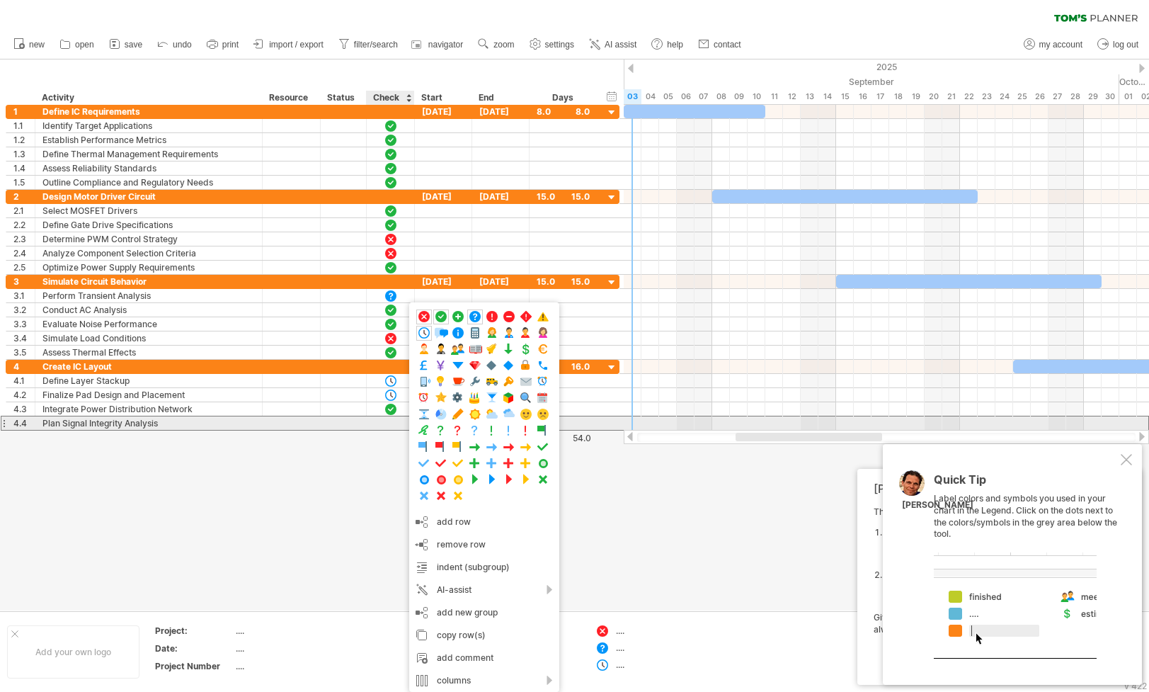
click at [386, 421] on div at bounding box center [391, 423] width 14 height 12
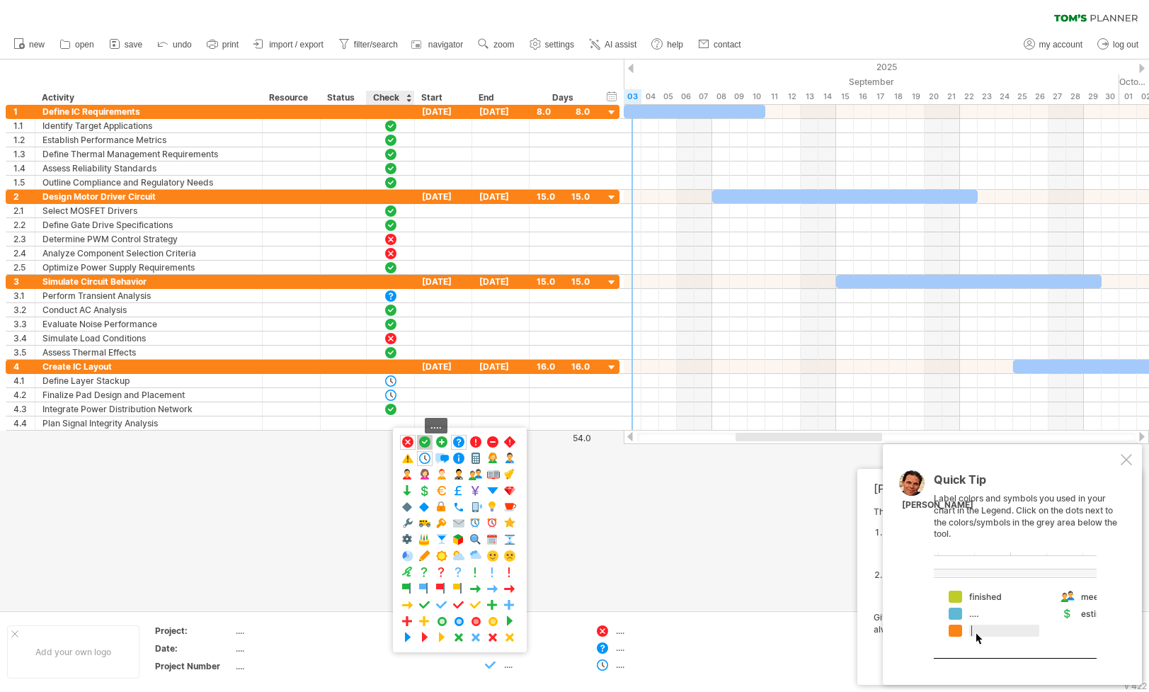
click at [422, 443] on span at bounding box center [425, 441] width 14 height 13
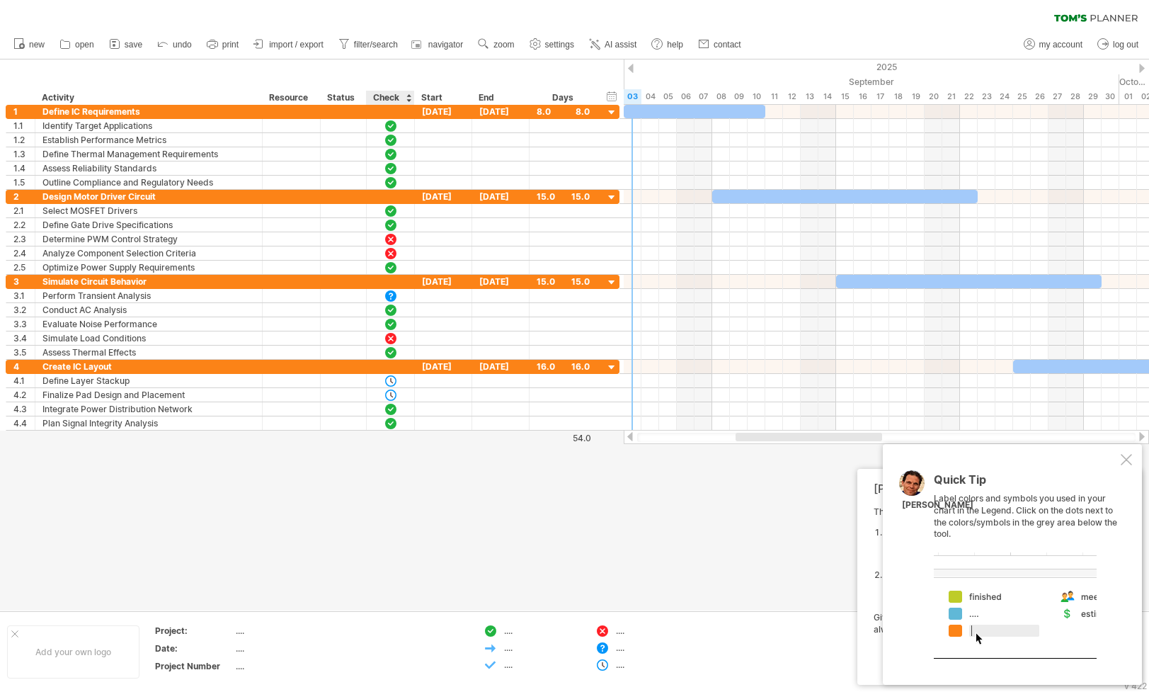
click at [402, 451] on div at bounding box center [574, 334] width 1149 height 551
click at [376, 44] on span "filter/search" at bounding box center [376, 45] width 44 height 10
type input "**********"
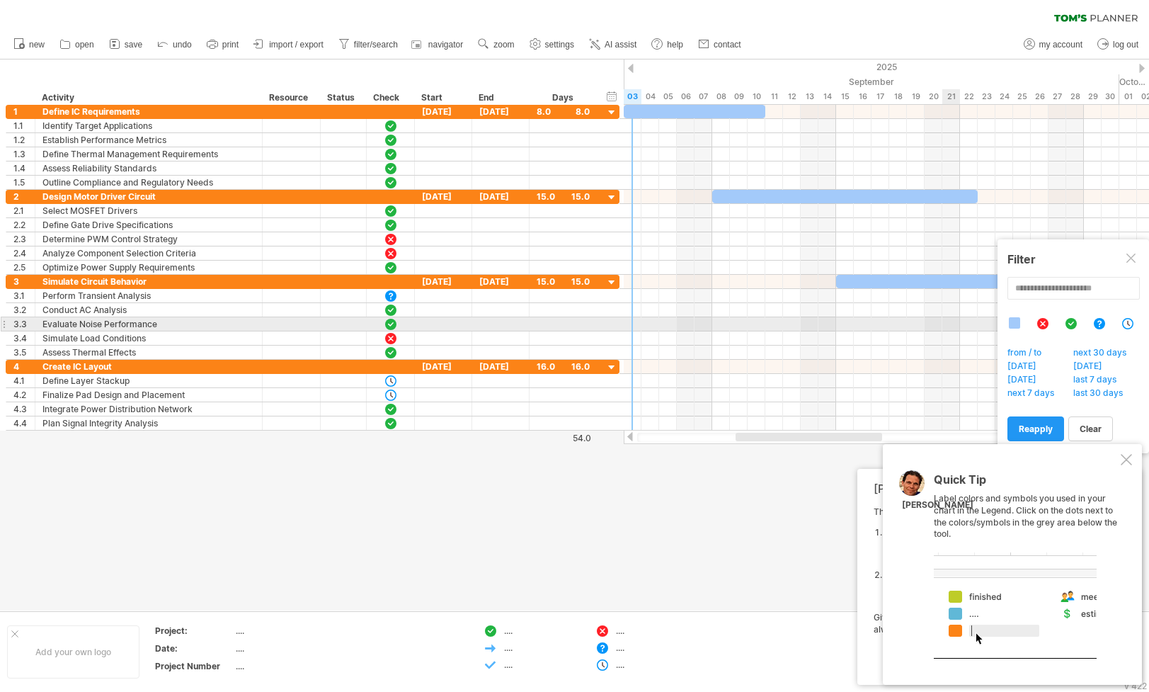
click at [1071, 322] on div at bounding box center [1070, 323] width 13 height 12
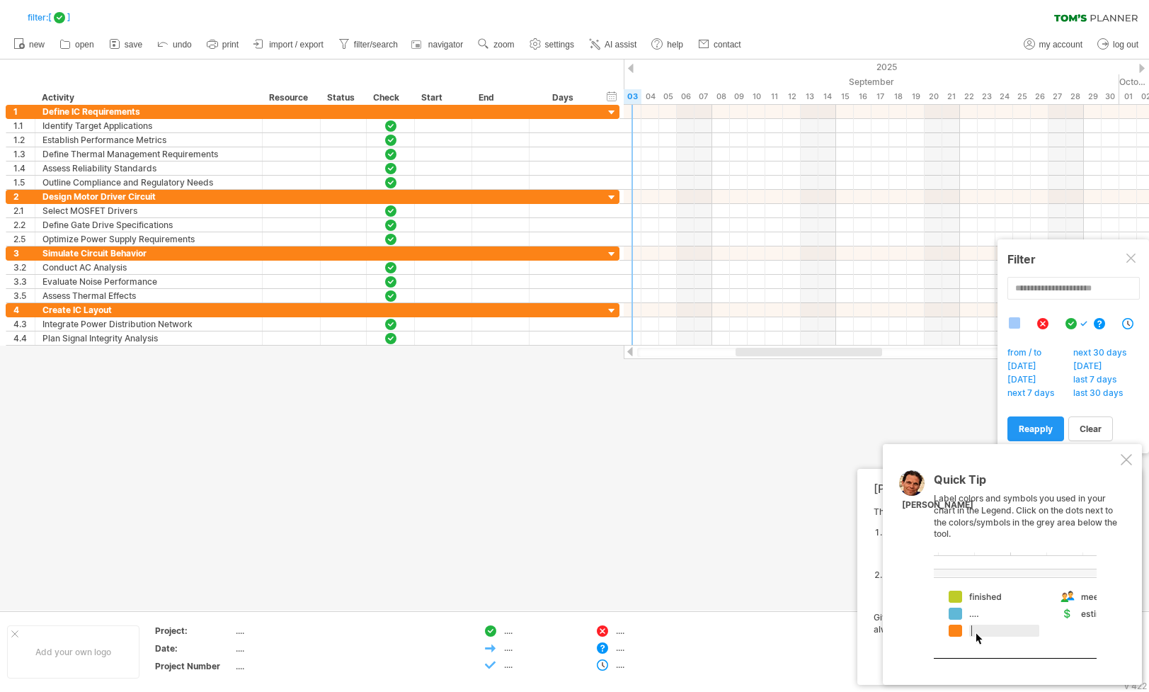
click at [1127, 454] on div "Quick Tip Label colors and symbols you used in your chart in the Legend. Click …" at bounding box center [1012, 564] width 259 height 241
click at [1134, 460] on div "Quick Tip Label colors and symbols you used in your chart in the Legend. Click …" at bounding box center [1012, 564] width 259 height 241
click at [1129, 461] on div at bounding box center [1126, 459] width 11 height 11
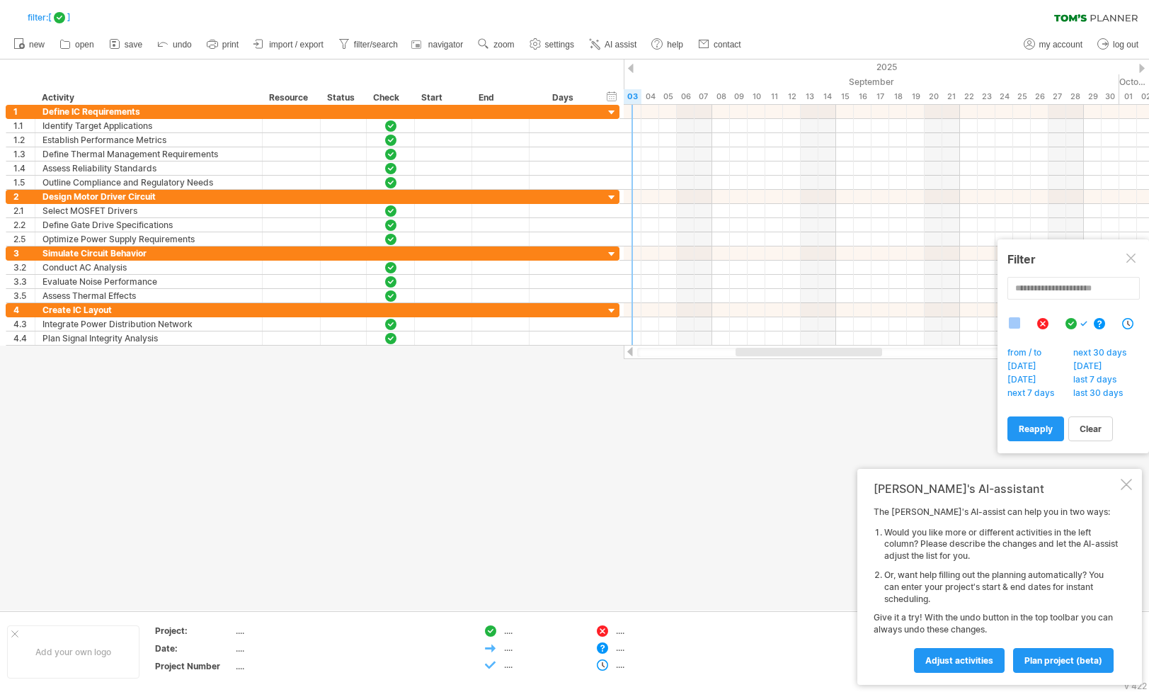
click at [1127, 484] on div at bounding box center [1126, 484] width 11 height 11
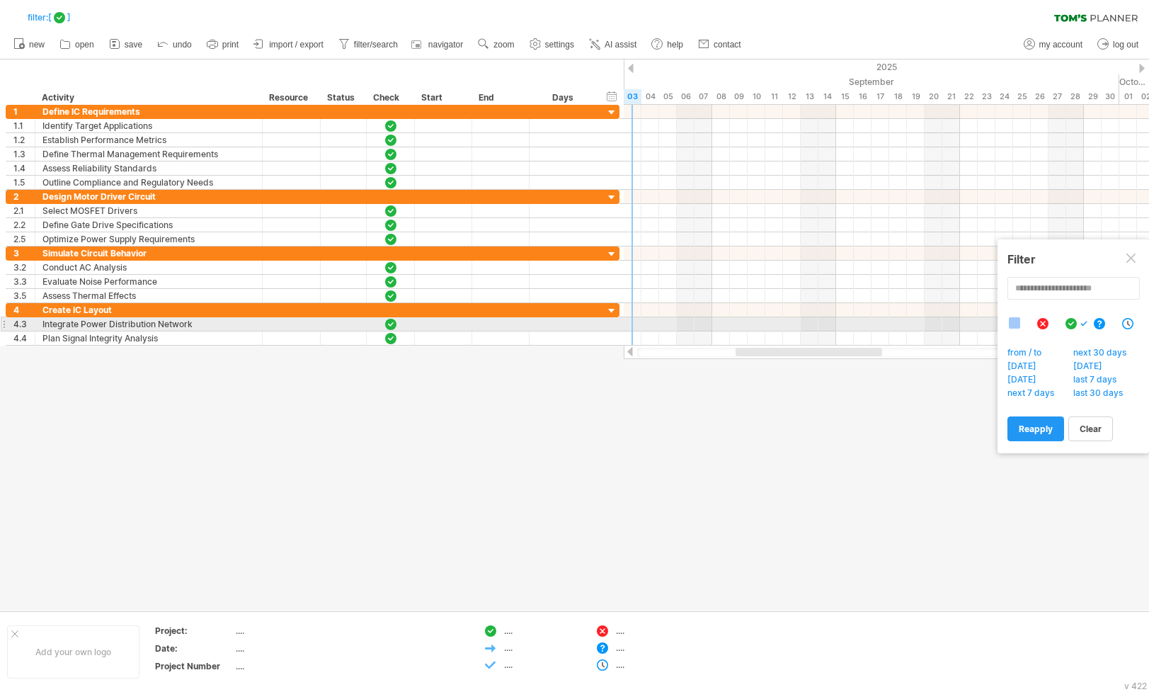
click at [1049, 324] on div at bounding box center [1079, 330] width 142 height 27
click at [1048, 322] on div at bounding box center [1042, 323] width 13 height 12
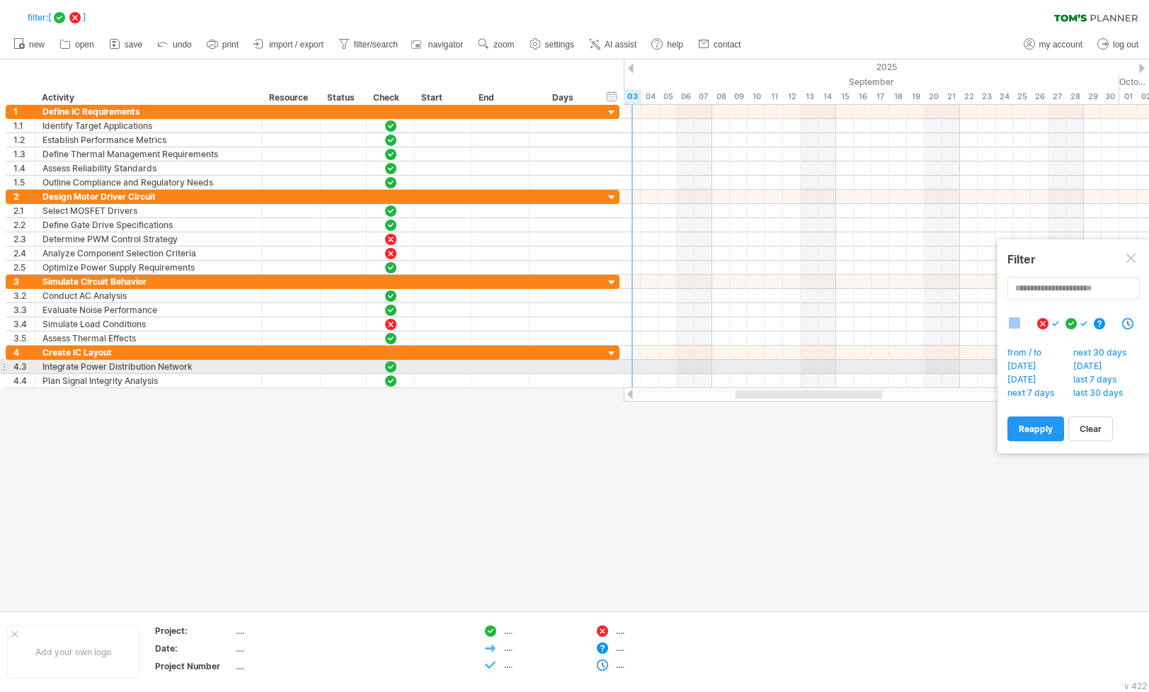
click at [1018, 324] on div at bounding box center [1014, 322] width 11 height 11
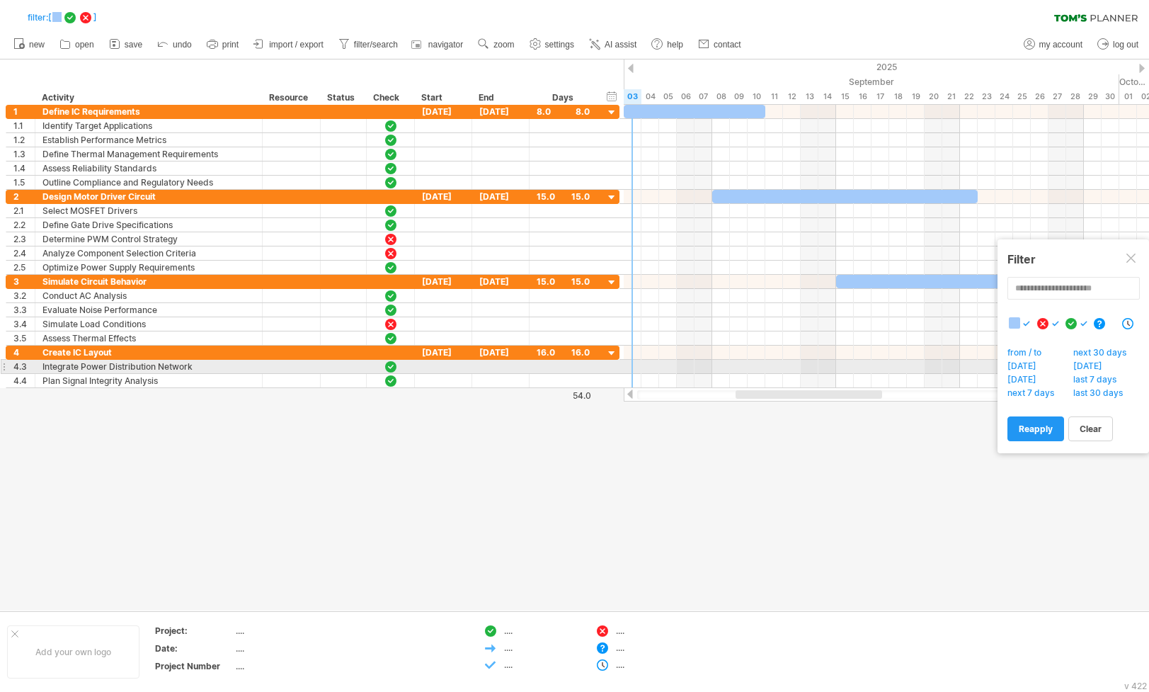
click at [1018, 324] on div at bounding box center [1014, 322] width 11 height 11
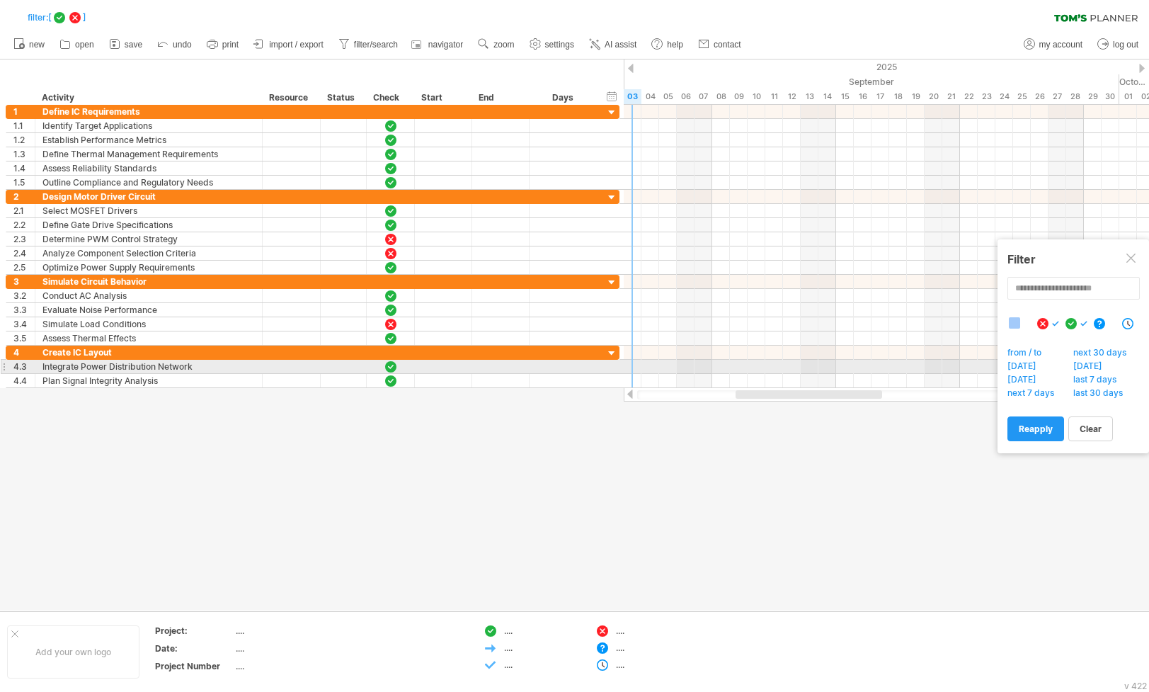
click at [1100, 321] on div at bounding box center [1099, 323] width 13 height 12
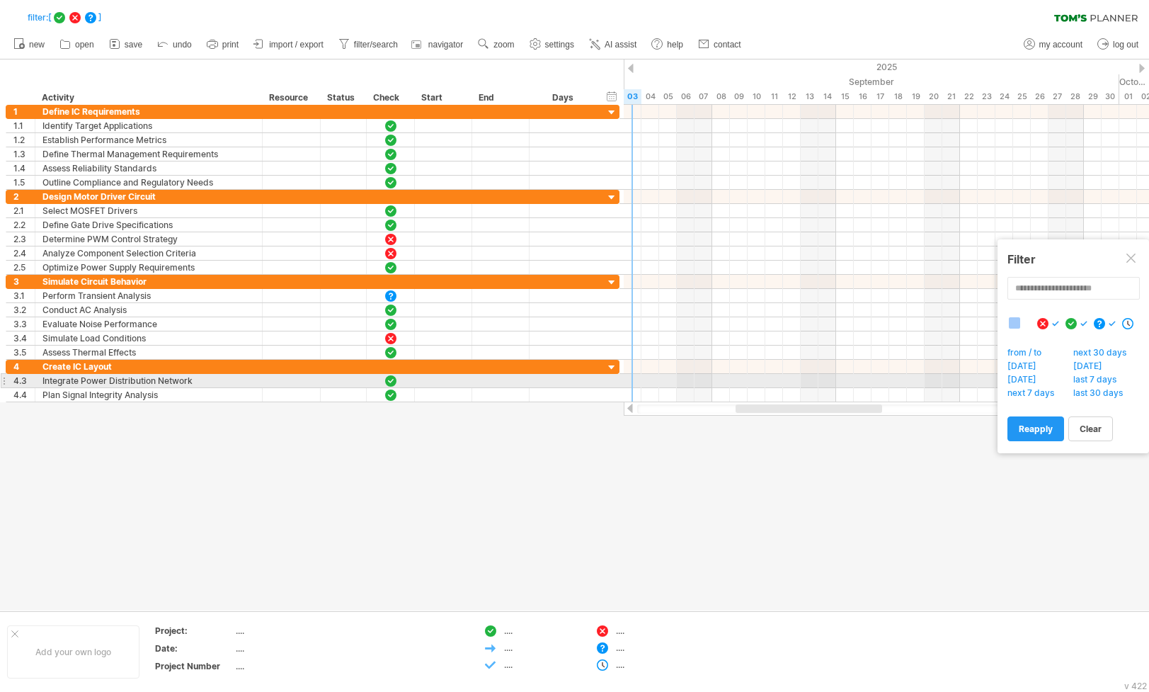
click at [1132, 320] on div at bounding box center [1127, 323] width 13 height 12
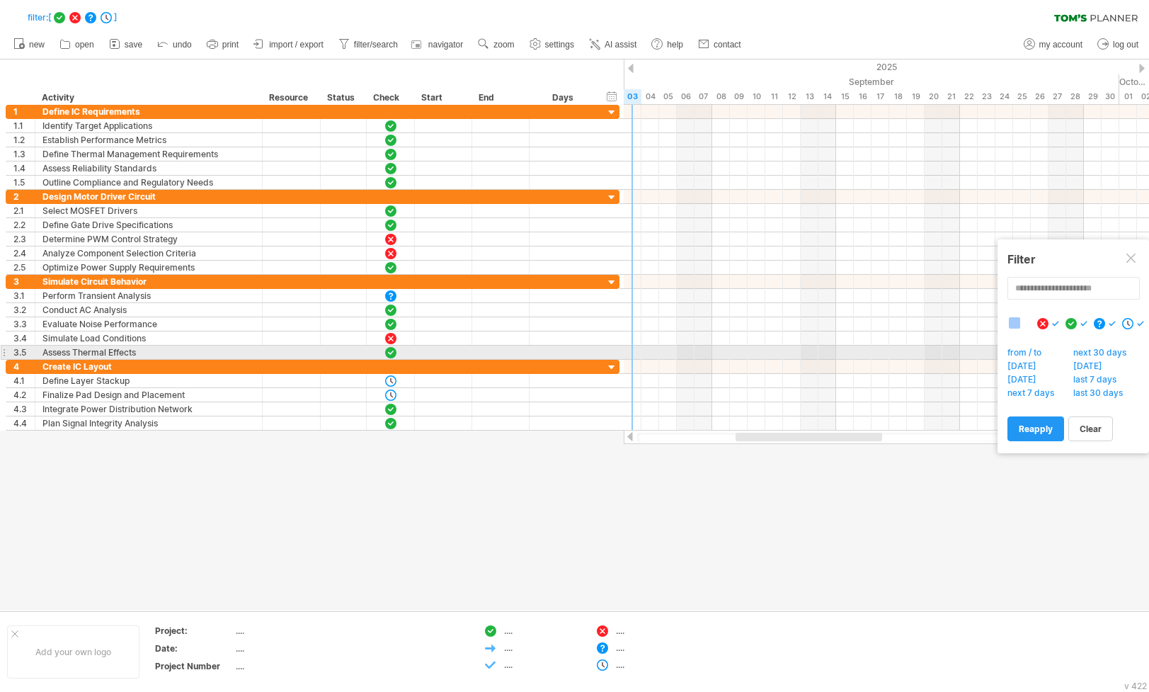
click at [1027, 351] on span "from / to" at bounding box center [1029, 354] width 46 height 14
type input "********"
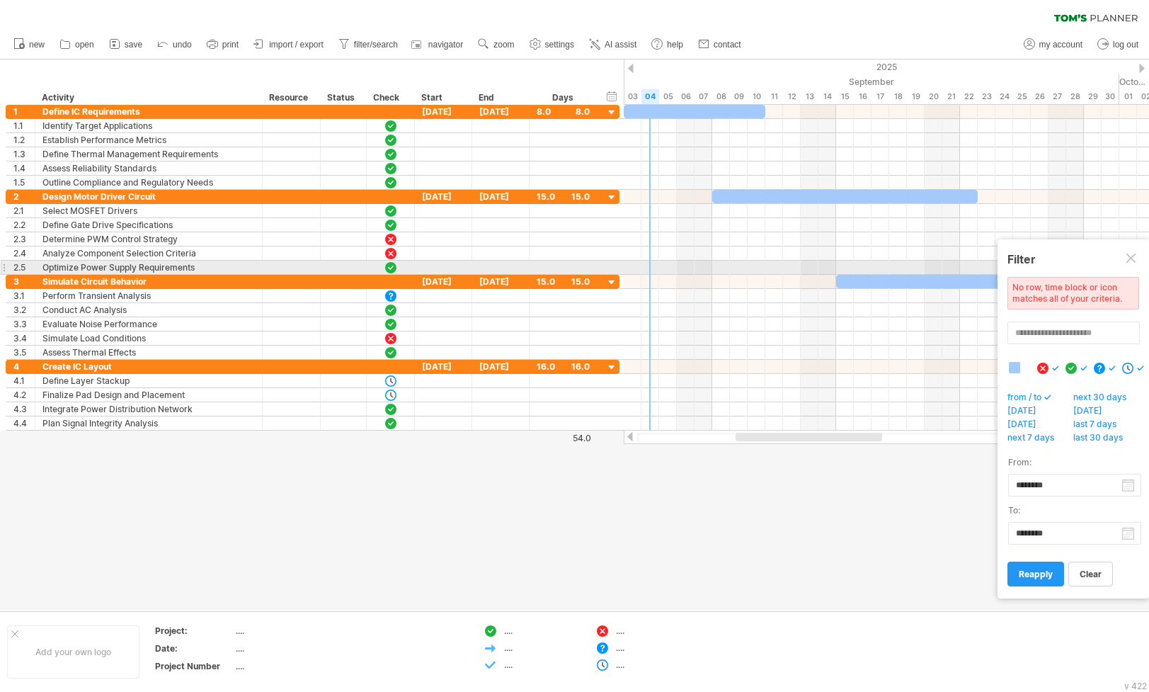
click at [1130, 261] on div at bounding box center [1132, 259] width 11 height 11
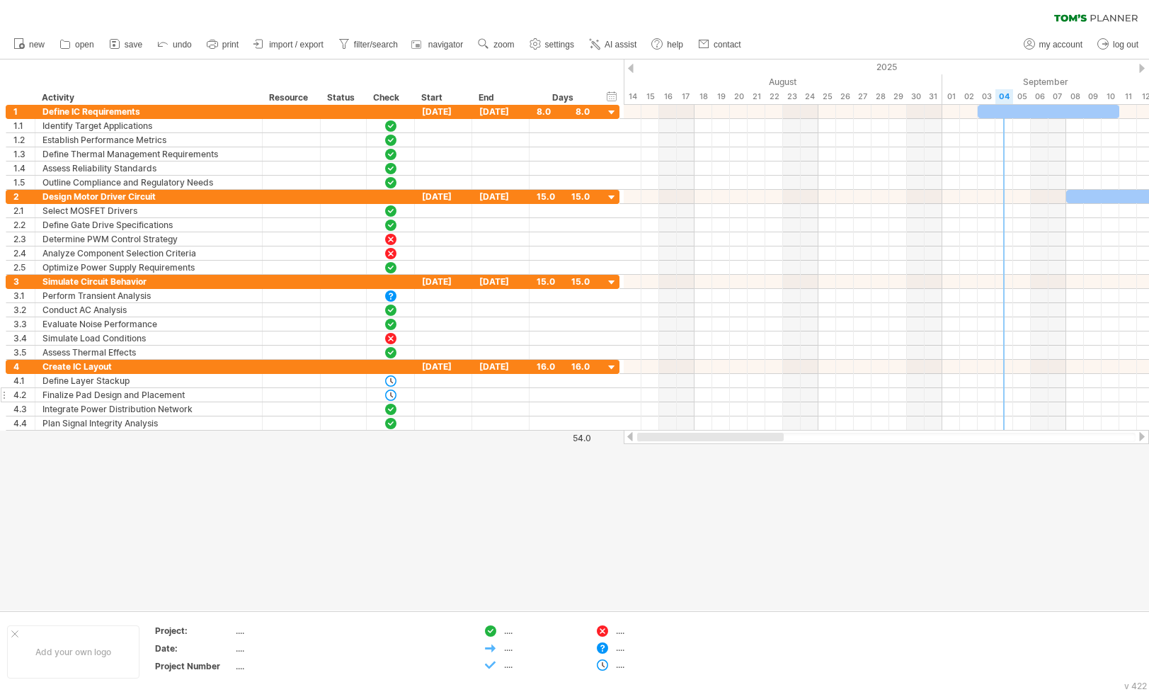
drag, startPoint x: 787, startPoint y: 436, endPoint x: 621, endPoint y: 397, distance: 170.4
click at [644, 434] on div at bounding box center [710, 437] width 147 height 8
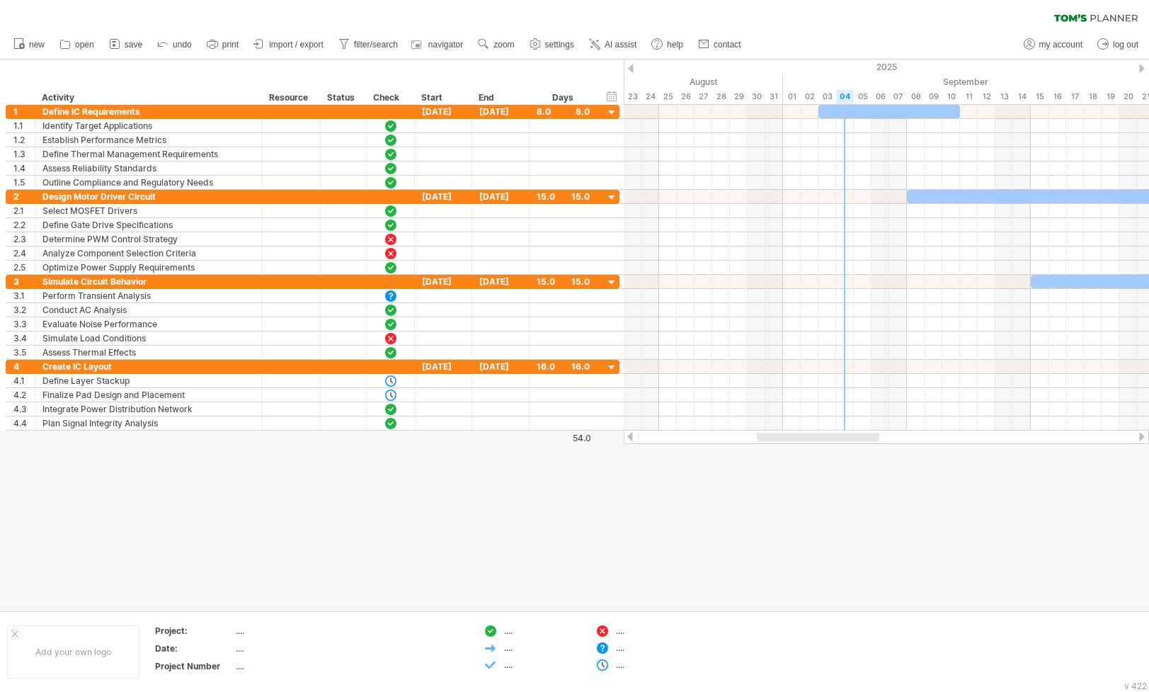
drag, startPoint x: 803, startPoint y: 435, endPoint x: 841, endPoint y: 431, distance: 37.7
click at [841, 431] on div at bounding box center [886, 437] width 525 height 14
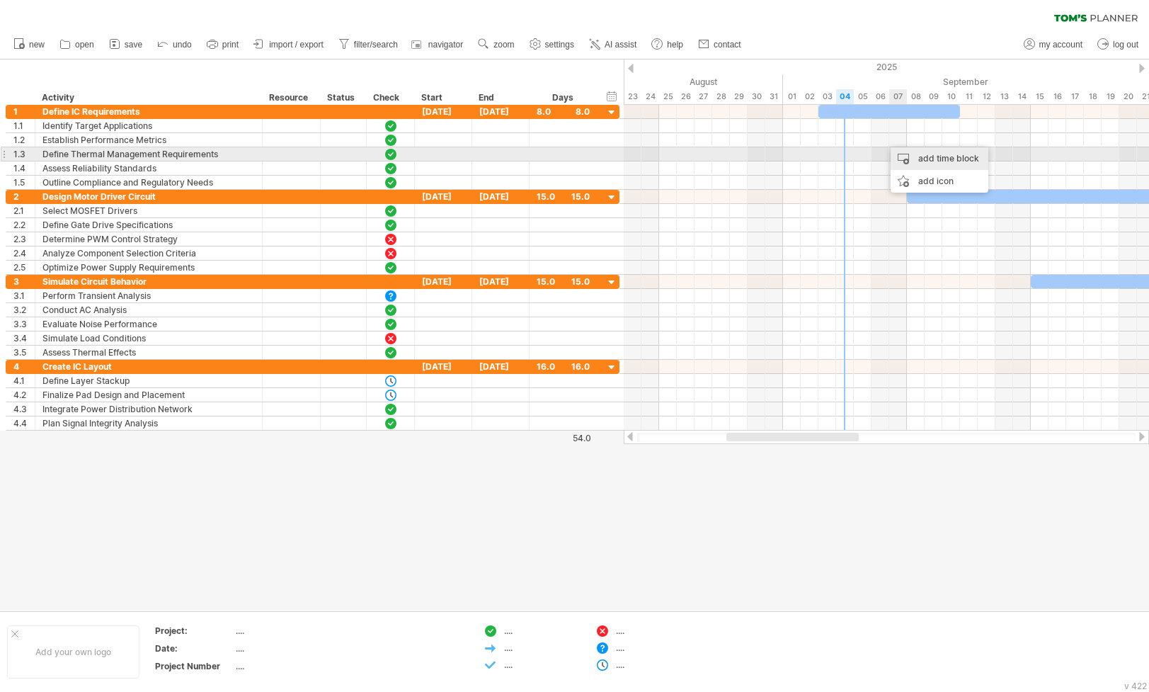
click at [930, 157] on div "add time block" at bounding box center [940, 158] width 98 height 23
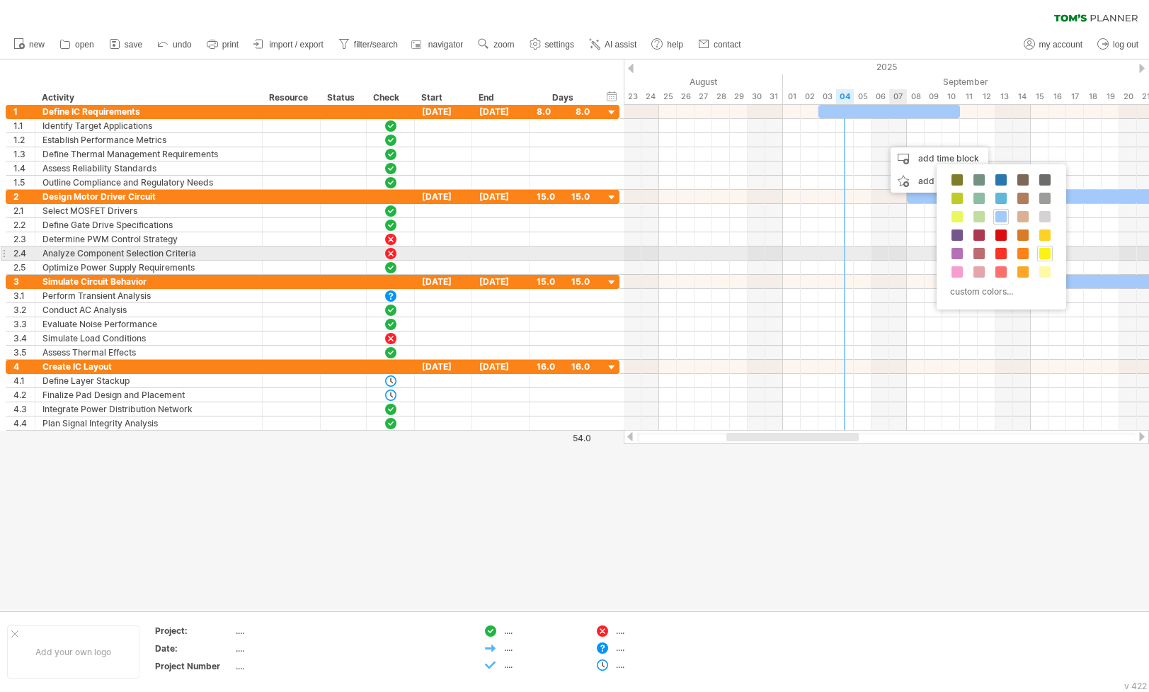
click at [1046, 251] on span at bounding box center [1044, 253] width 11 height 11
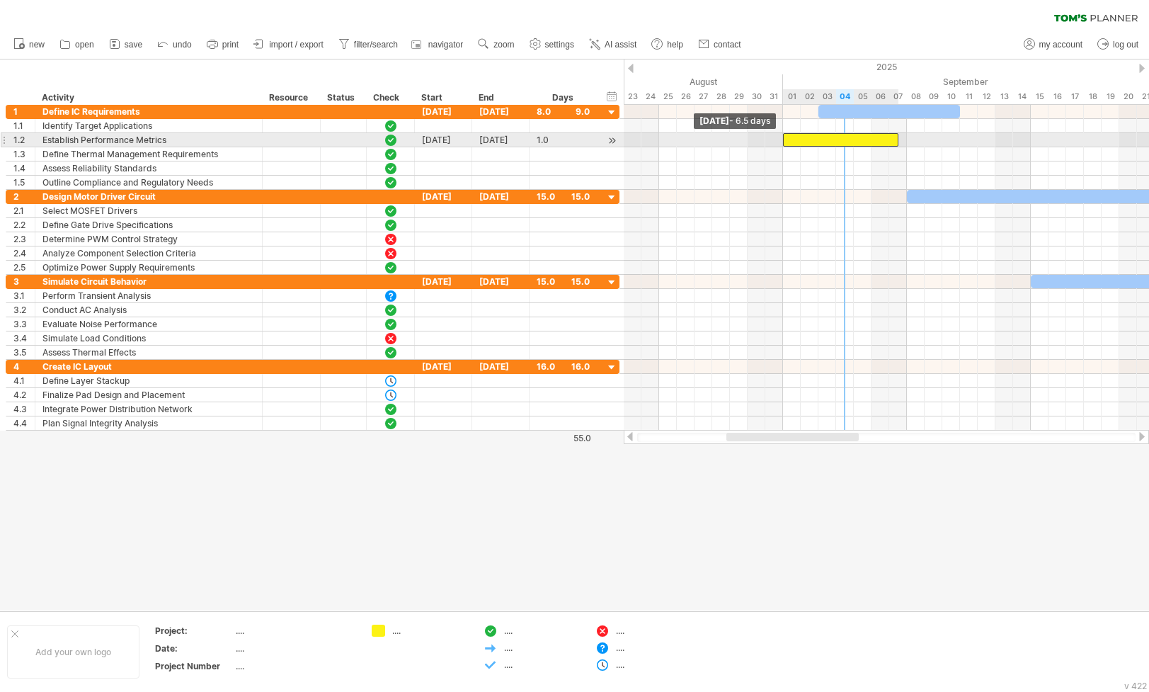
drag, startPoint x: 882, startPoint y: 140, endPoint x: 785, endPoint y: 139, distance: 96.3
click at [785, 139] on span at bounding box center [783, 139] width 6 height 13
drag, startPoint x: 898, startPoint y: 136, endPoint x: 958, endPoint y: 136, distance: 60.2
click at [958, 136] on span at bounding box center [960, 139] width 6 height 13
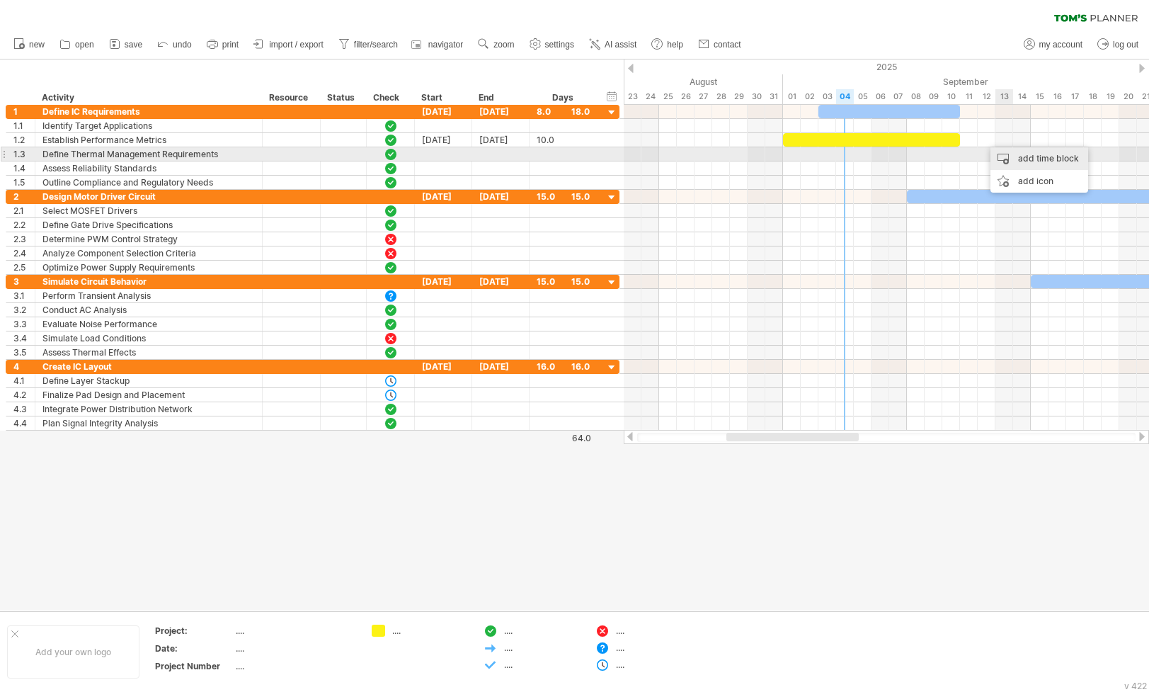
click at [1035, 156] on div "add time block" at bounding box center [1040, 158] width 98 height 23
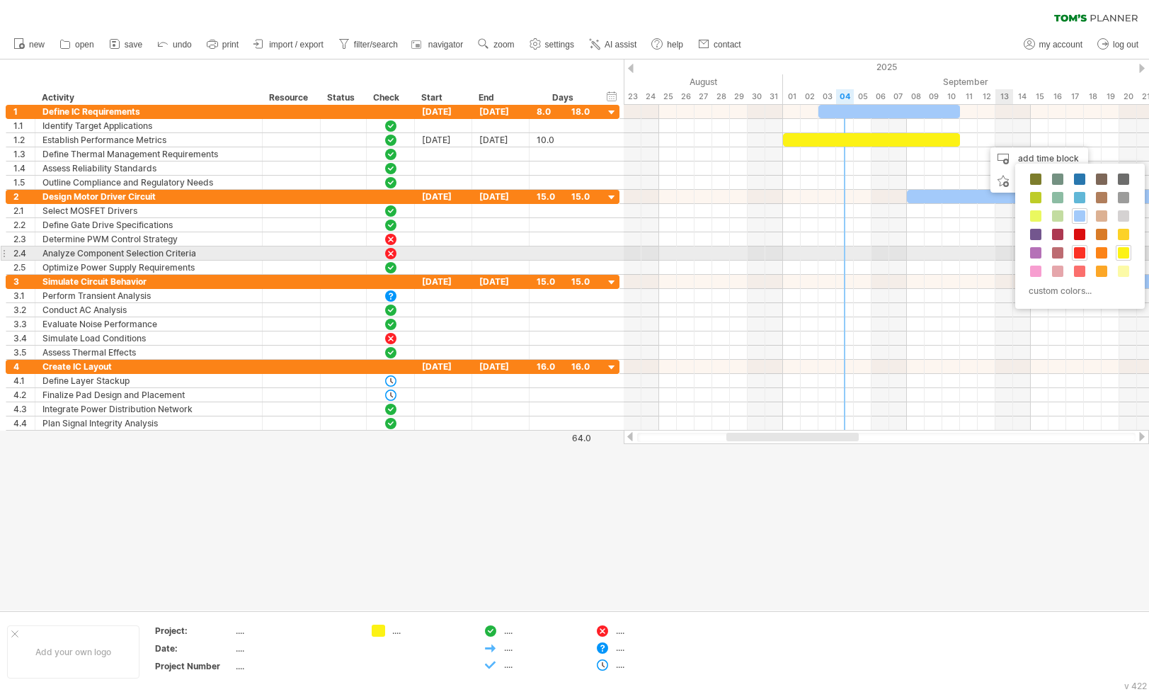
drag, startPoint x: 1079, startPoint y: 249, endPoint x: 1015, endPoint y: 185, distance: 91.1
click at [1078, 249] on span at bounding box center [1079, 252] width 11 height 11
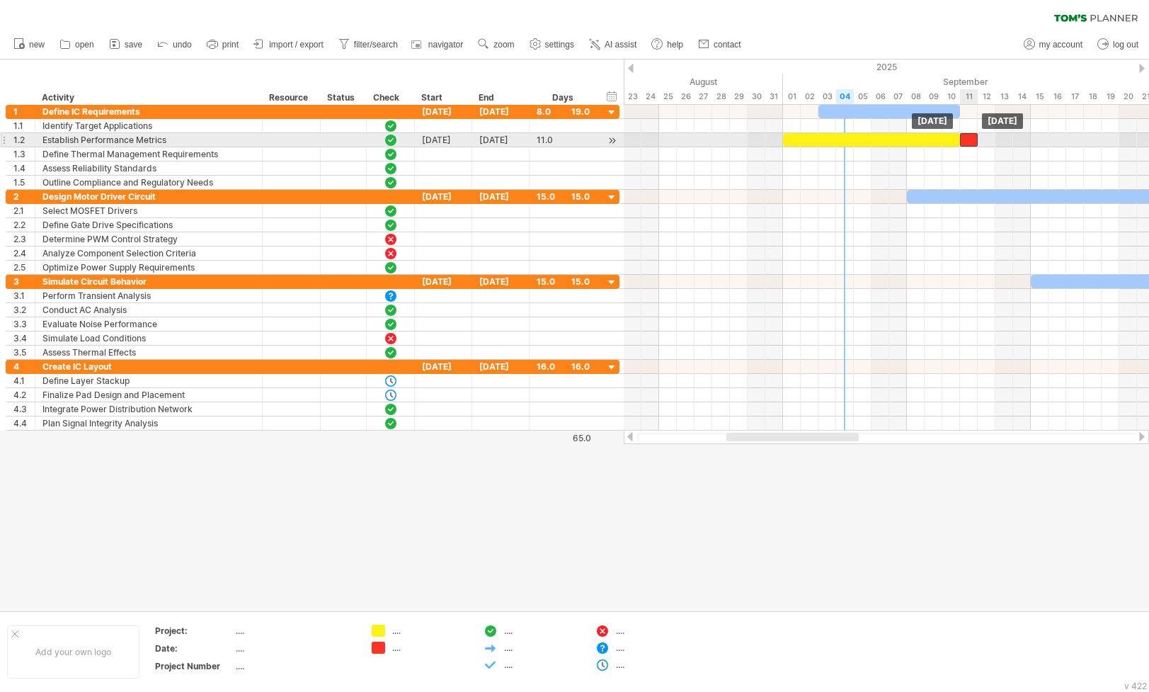
drag, startPoint x: 996, startPoint y: 139, endPoint x: 977, endPoint y: 139, distance: 18.4
click at [968, 139] on div at bounding box center [969, 139] width 18 height 13
drag, startPoint x: 976, startPoint y: 137, endPoint x: 1083, endPoint y: 142, distance: 107.0
click at [1092, 141] on span at bounding box center [1093, 139] width 6 height 13
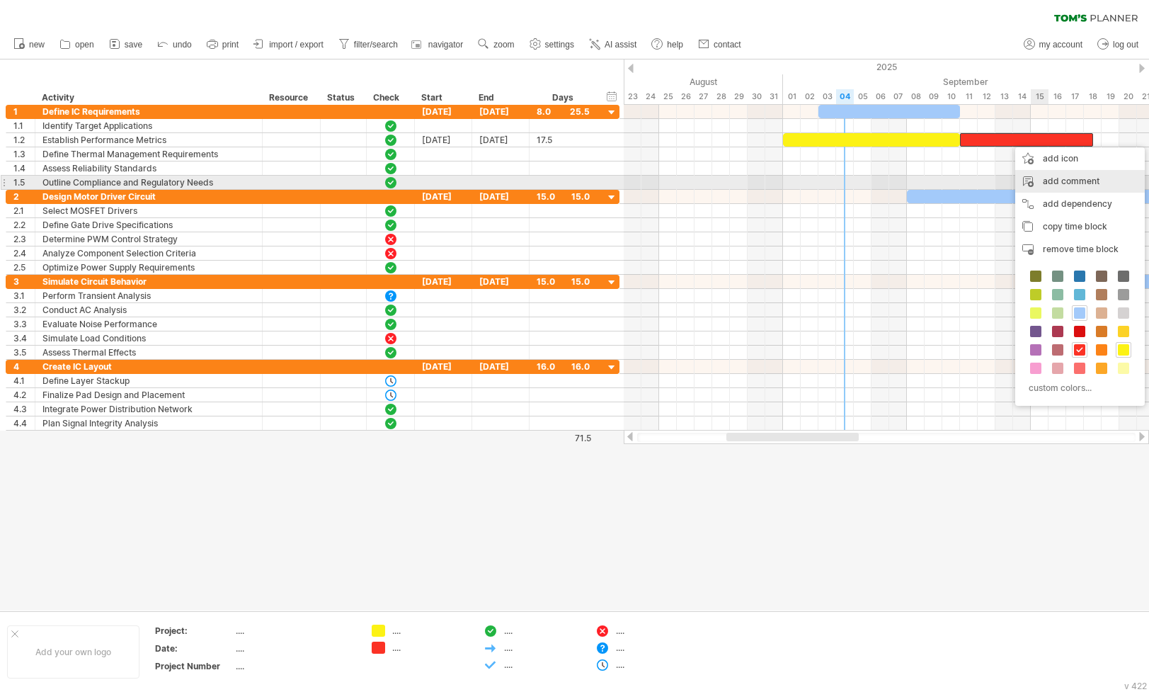
click at [1061, 181] on div "add comment" at bounding box center [1080, 181] width 130 height 23
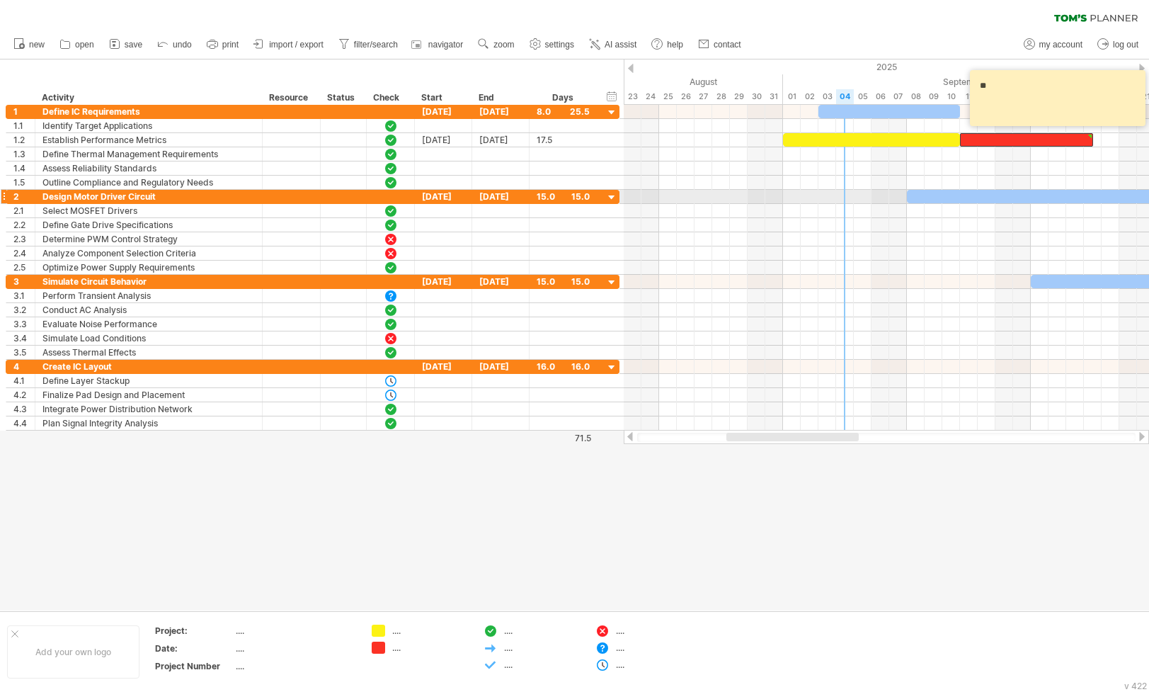
type textarea "*"
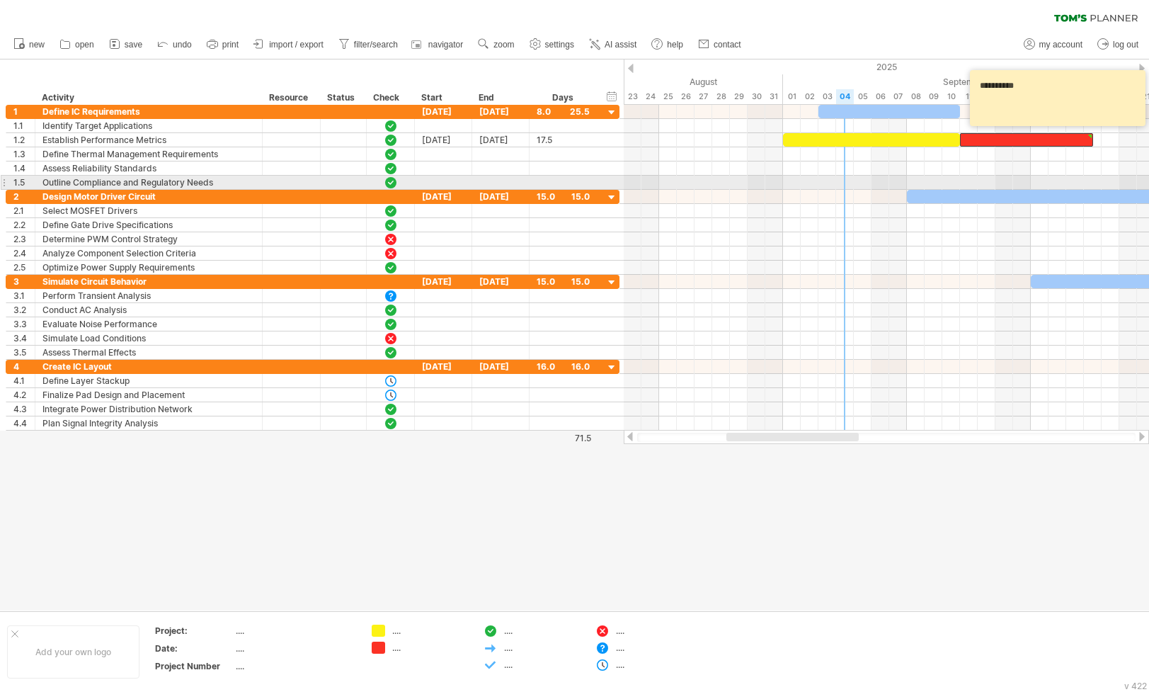
type textarea "**********"
click at [1020, 178] on div at bounding box center [886, 183] width 525 height 14
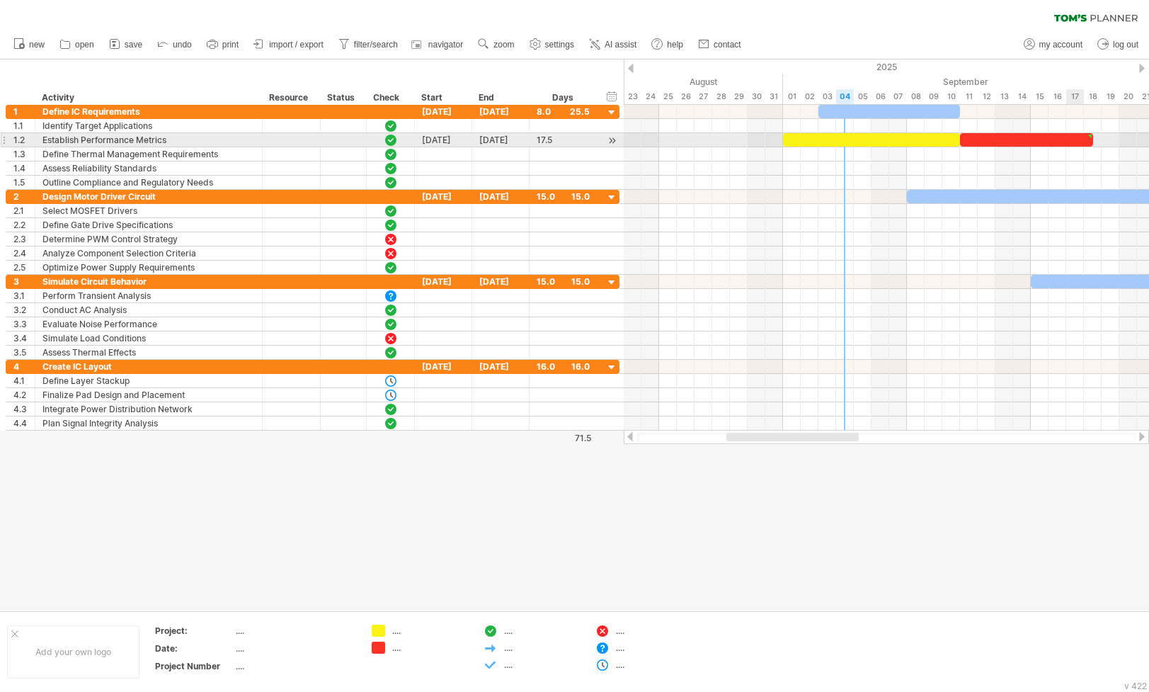
click at [1076, 139] on div at bounding box center [1026, 139] width 133 height 13
click at [1087, 135] on div at bounding box center [1090, 136] width 6 height 6
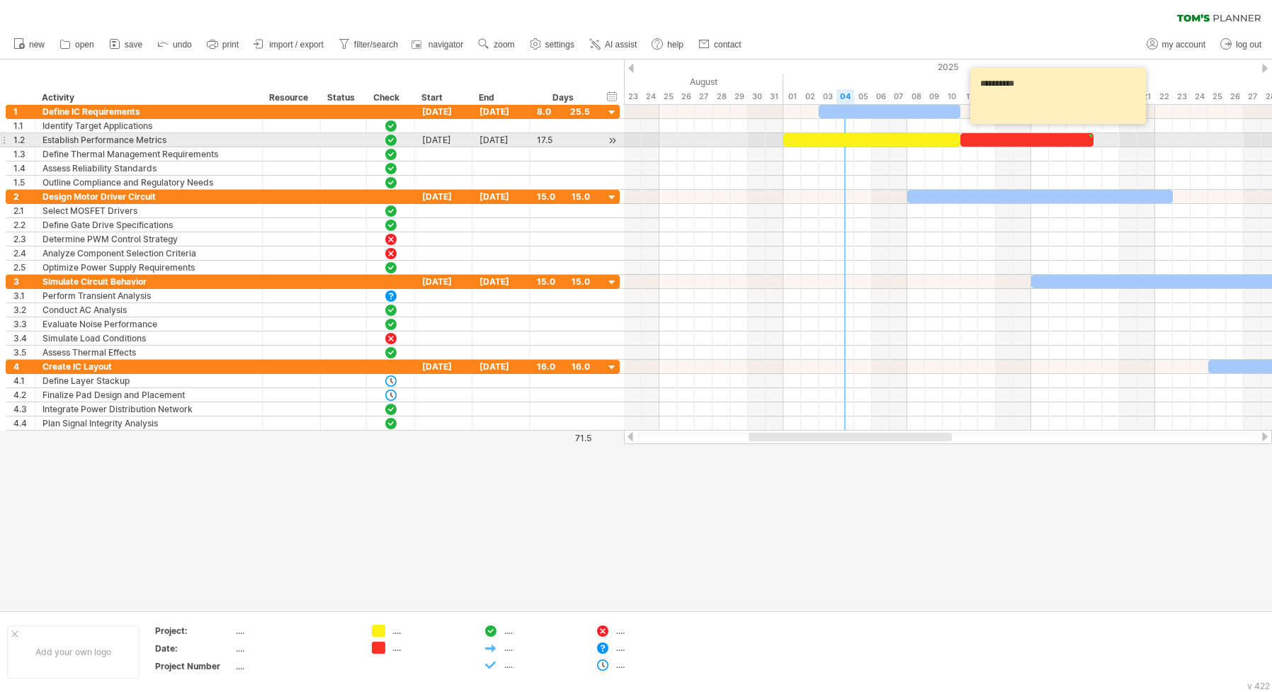
click at [1017, 135] on div at bounding box center [1026, 139] width 133 height 13
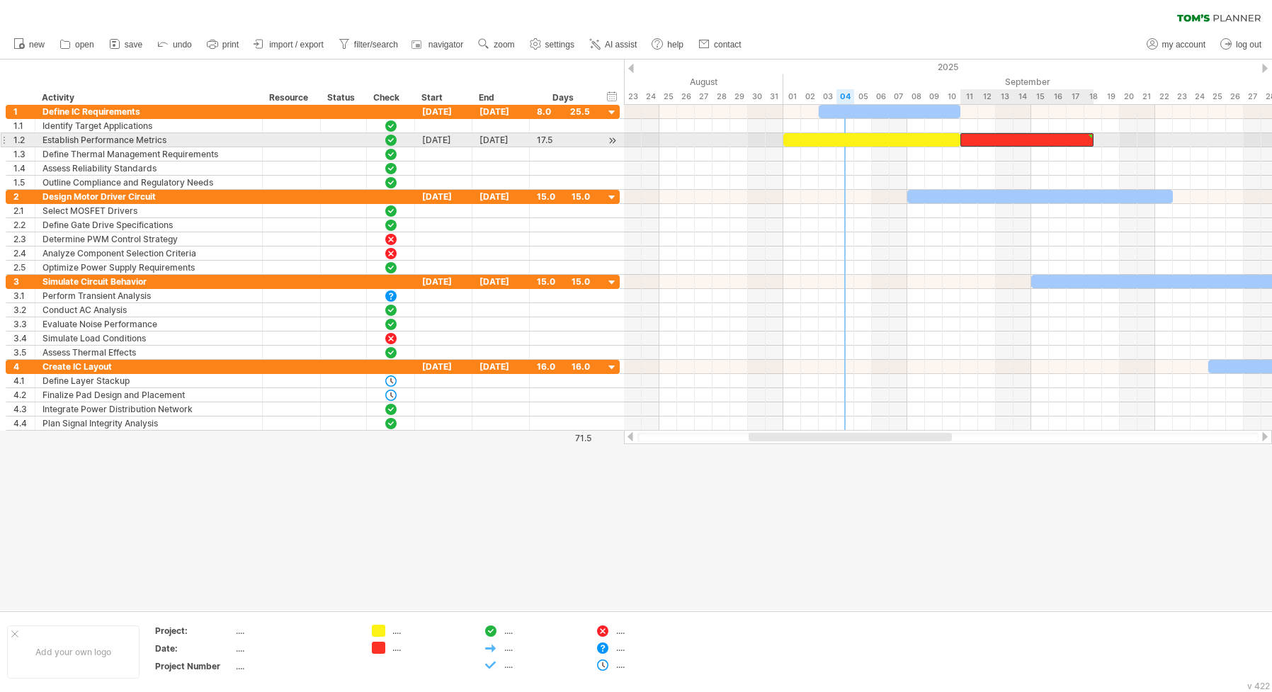
click at [1010, 136] on div at bounding box center [1026, 139] width 133 height 13
drag, startPoint x: 1033, startPoint y: 139, endPoint x: 1089, endPoint y: 136, distance: 56.0
click at [1032, 138] on div at bounding box center [1026, 139] width 133 height 13
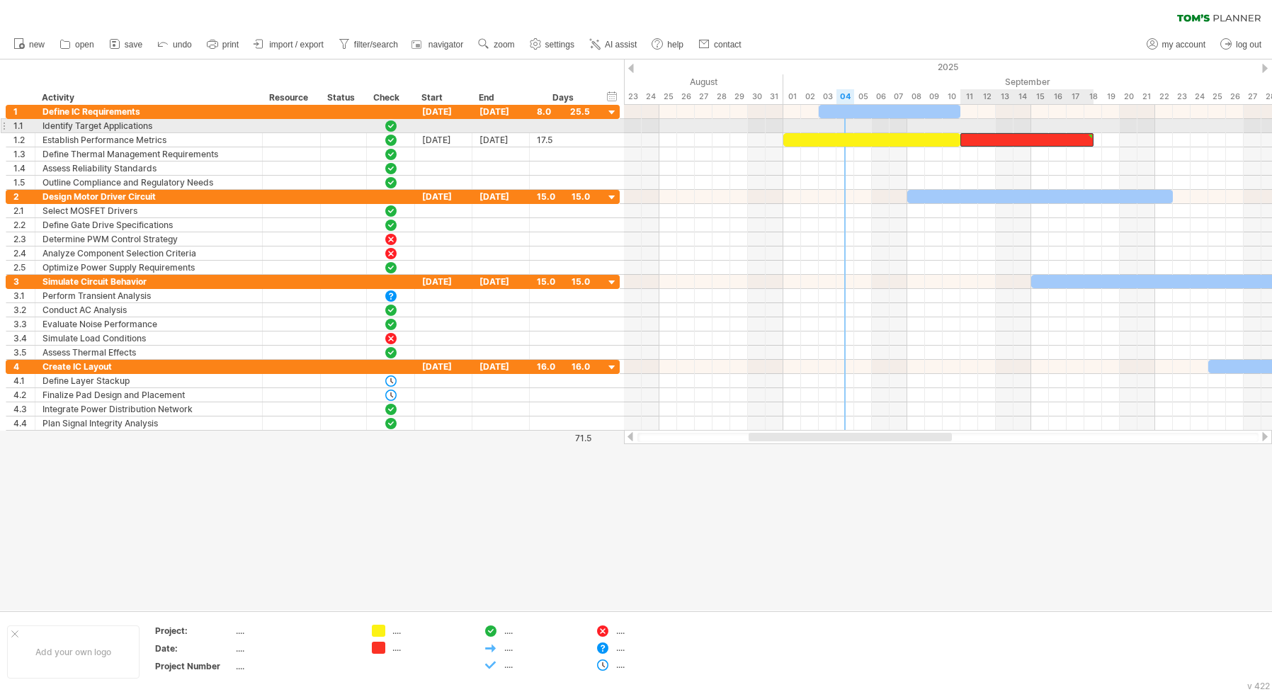
click at [1089, 133] on div at bounding box center [1090, 136] width 6 height 6
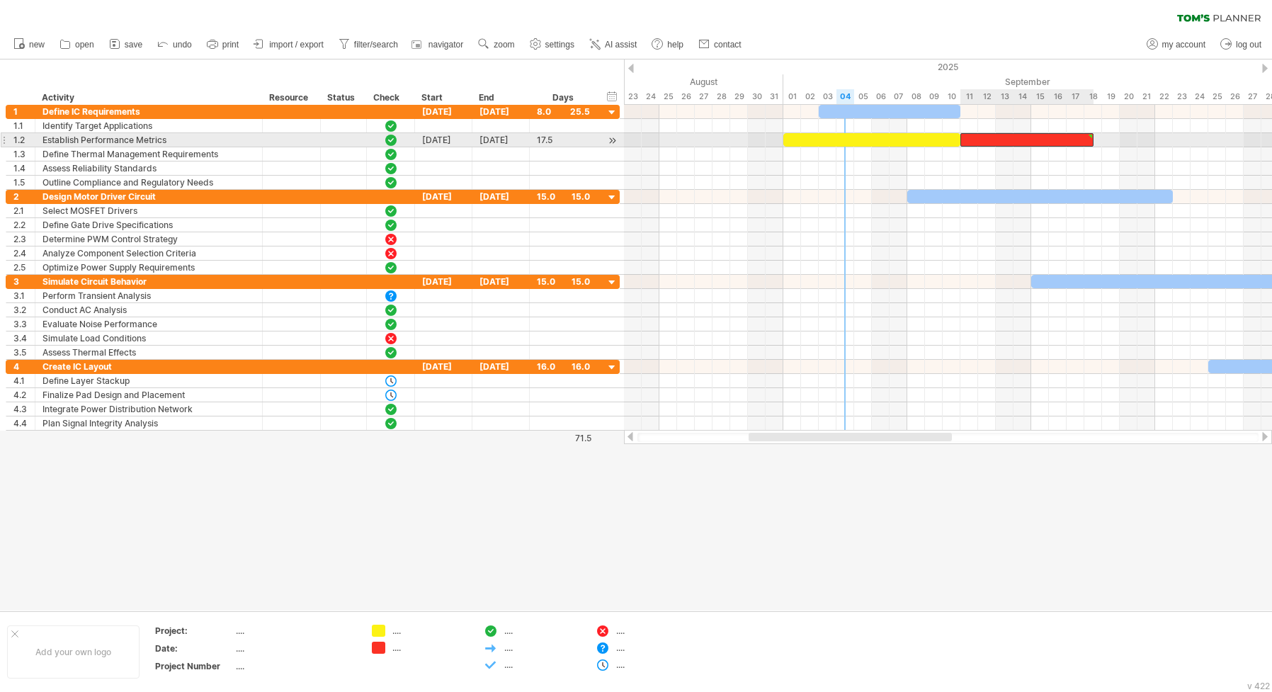
click at [1022, 136] on div at bounding box center [1026, 139] width 133 height 13
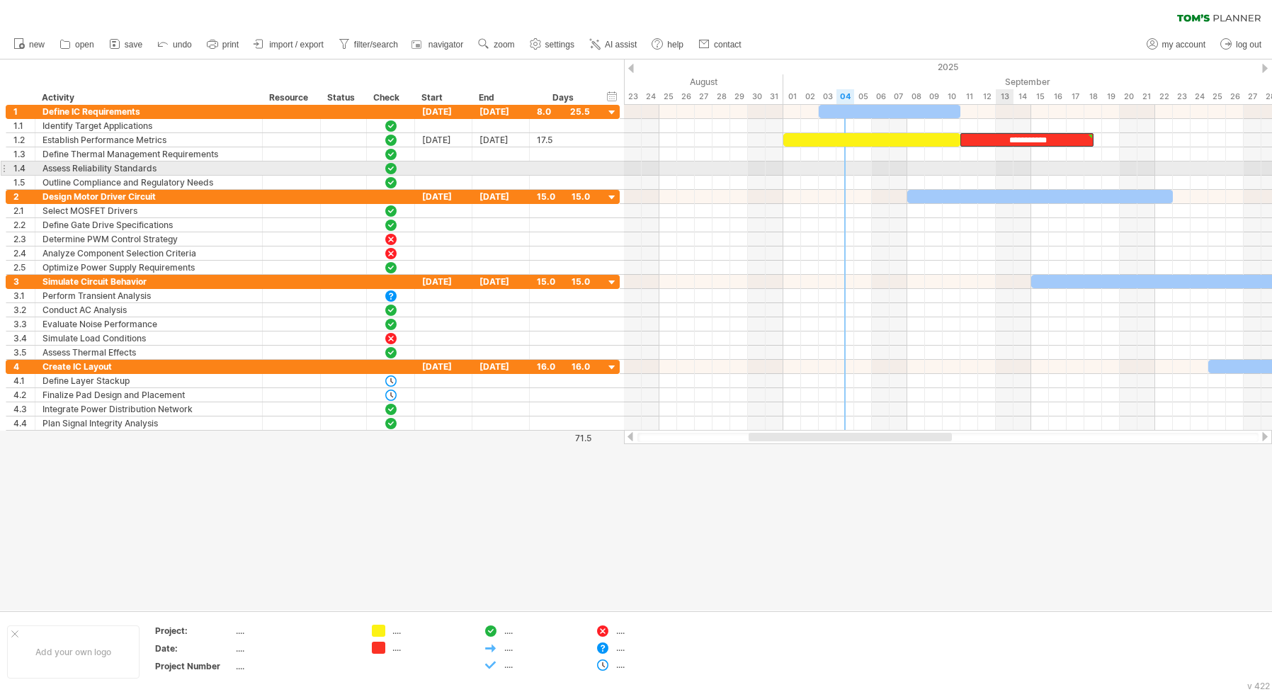
click at [1001, 168] on div at bounding box center [948, 168] width 648 height 14
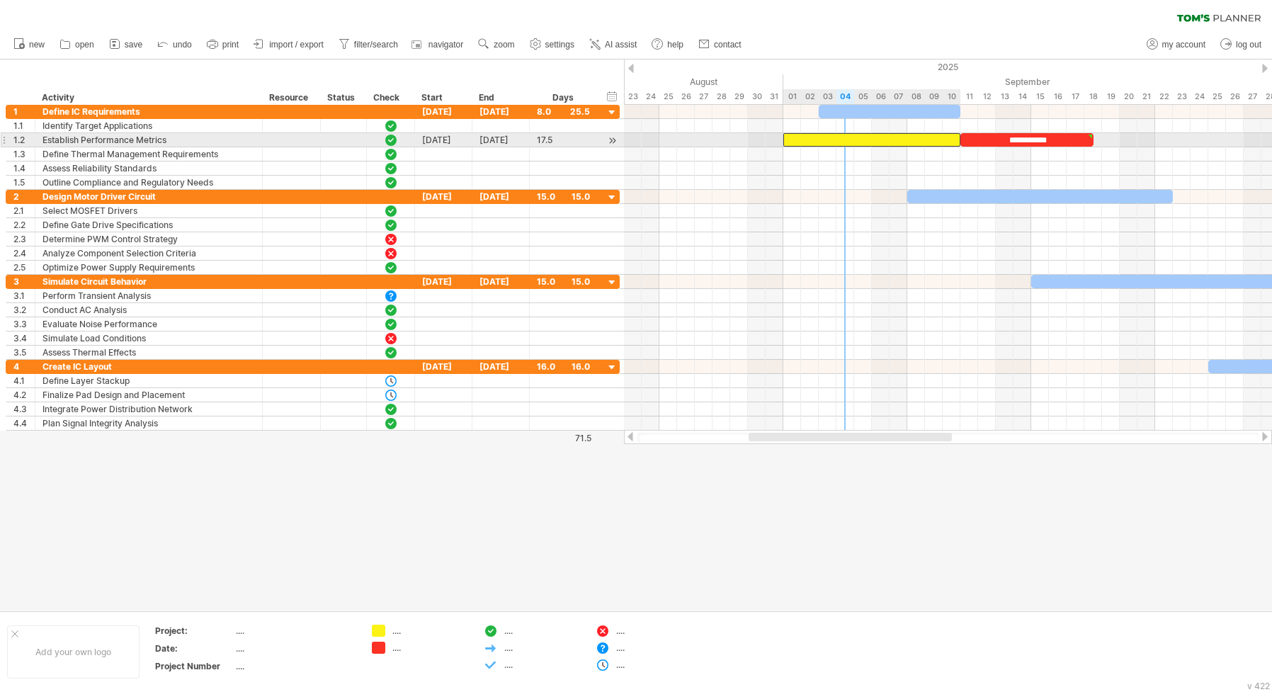
click at [866, 136] on div at bounding box center [871, 139] width 177 height 13
click at [950, 137] on div at bounding box center [871, 139] width 177 height 13
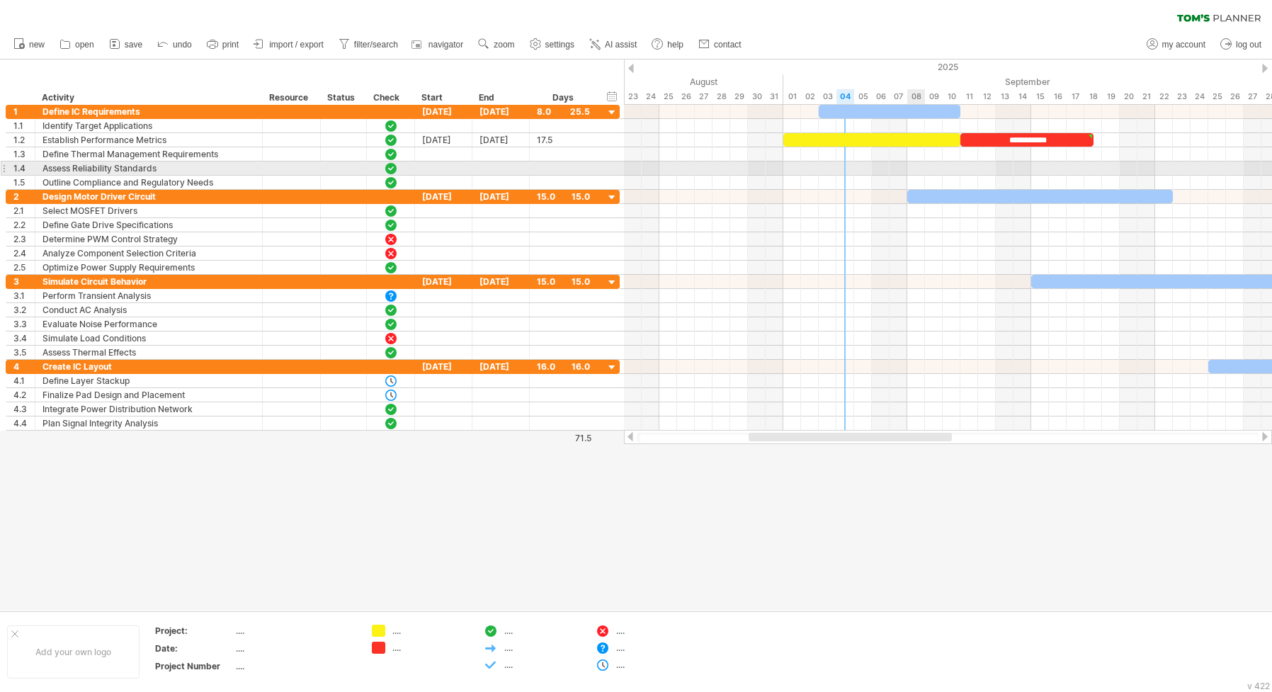
click at [911, 171] on div at bounding box center [948, 168] width 648 height 14
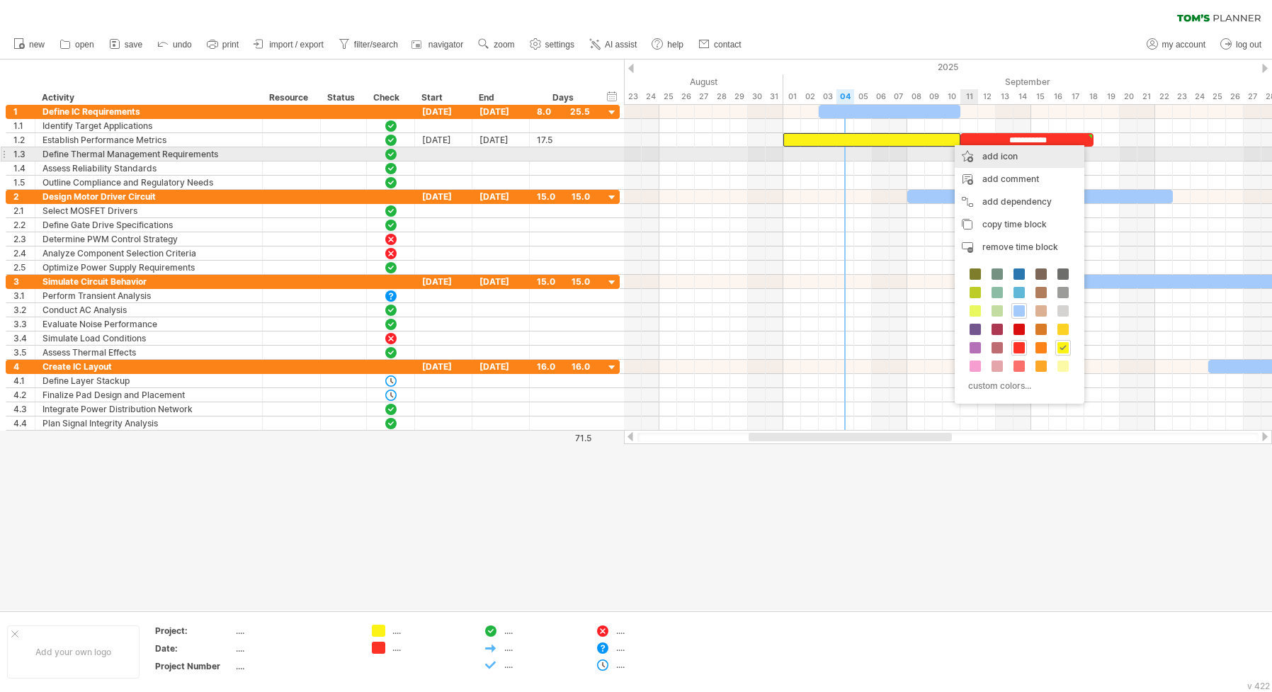
click at [987, 153] on div "add icon" at bounding box center [1020, 156] width 130 height 23
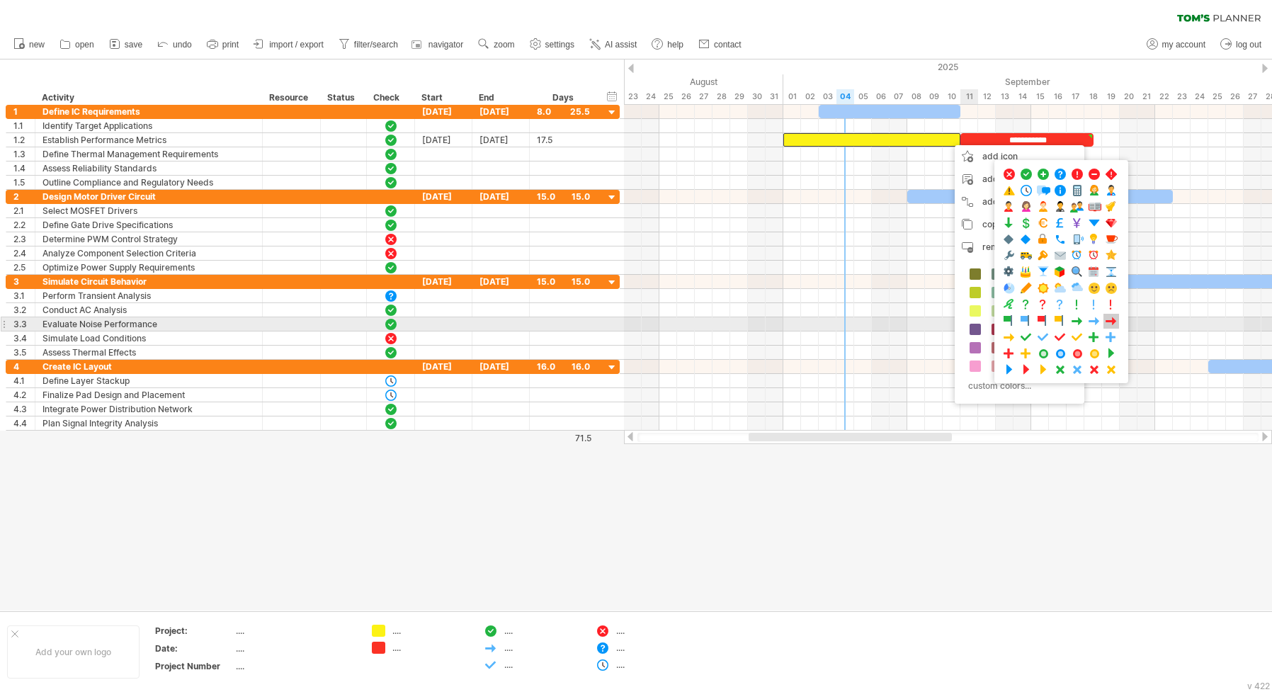
click at [1110, 320] on span at bounding box center [1111, 320] width 14 height 13
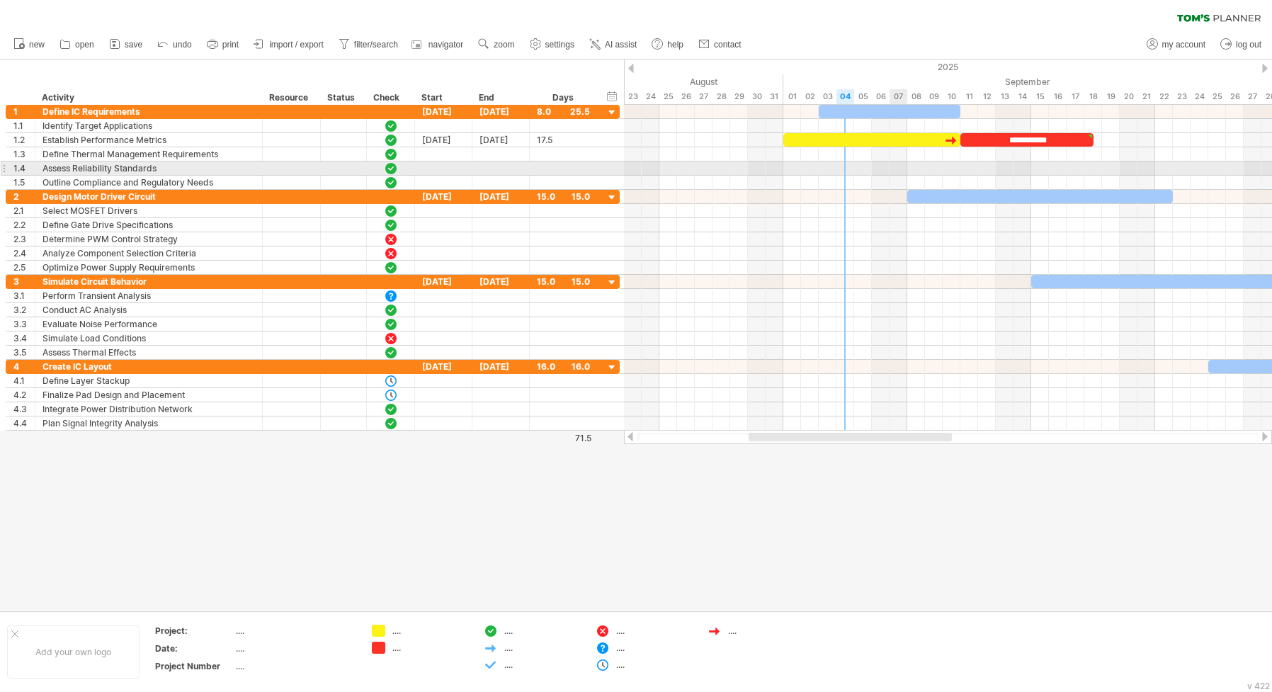
click at [897, 167] on div at bounding box center [948, 168] width 648 height 14
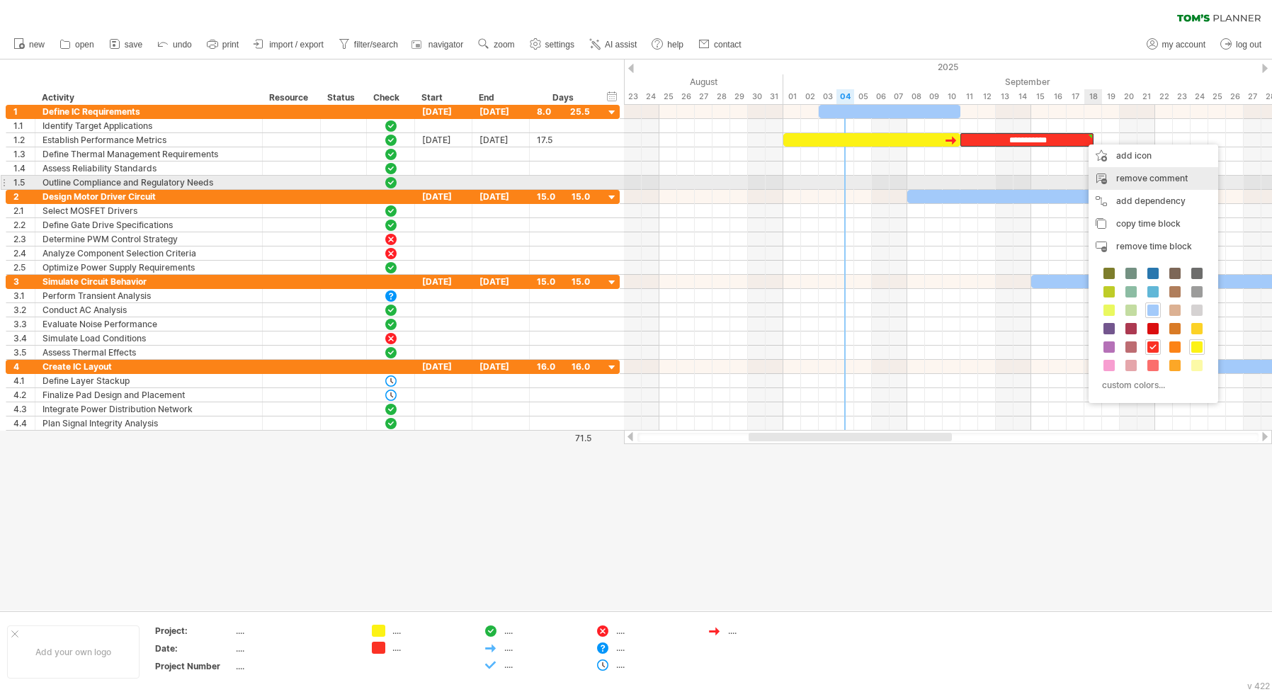
click at [1117, 178] on div "remove comment" at bounding box center [1153, 178] width 130 height 23
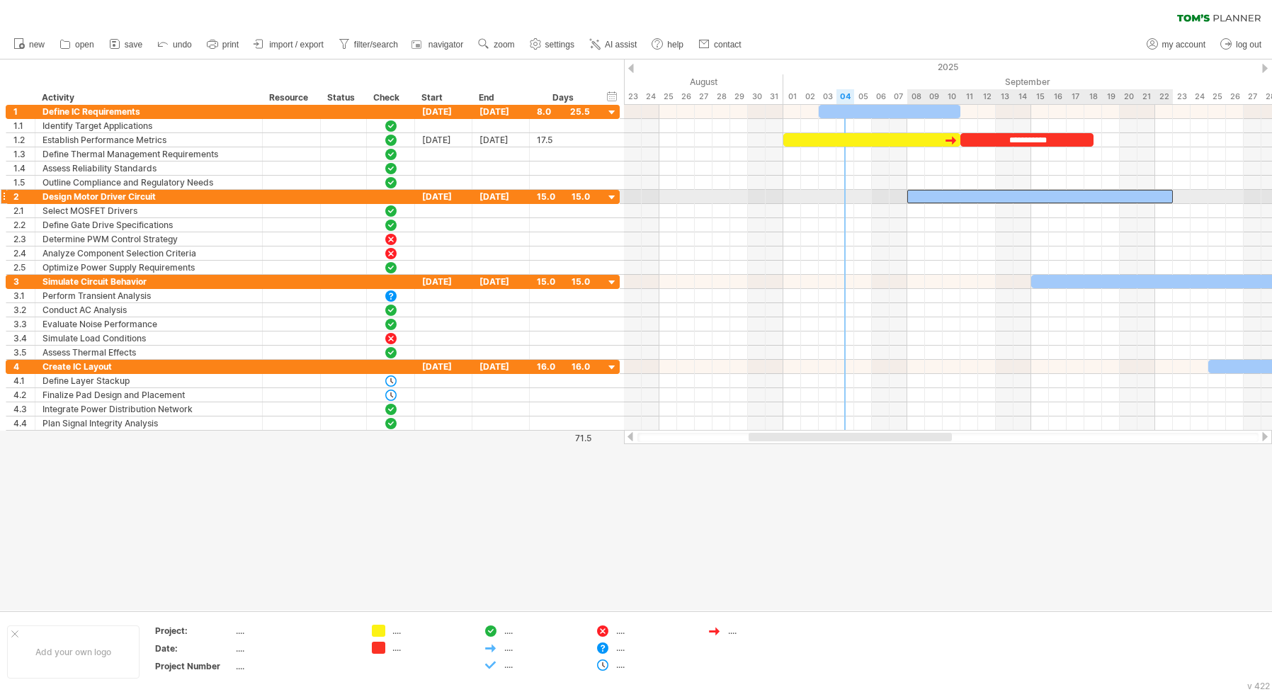
click at [988, 190] on div at bounding box center [1040, 196] width 266 height 13
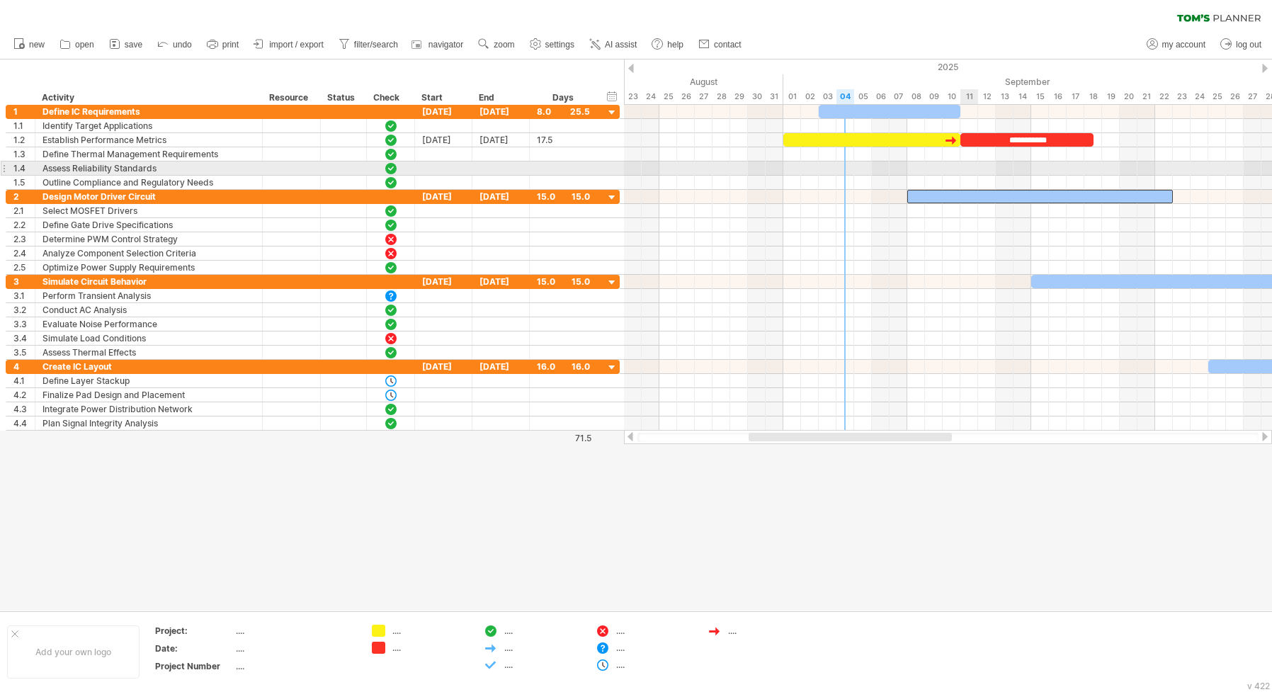
click at [960, 165] on div at bounding box center [948, 168] width 648 height 14
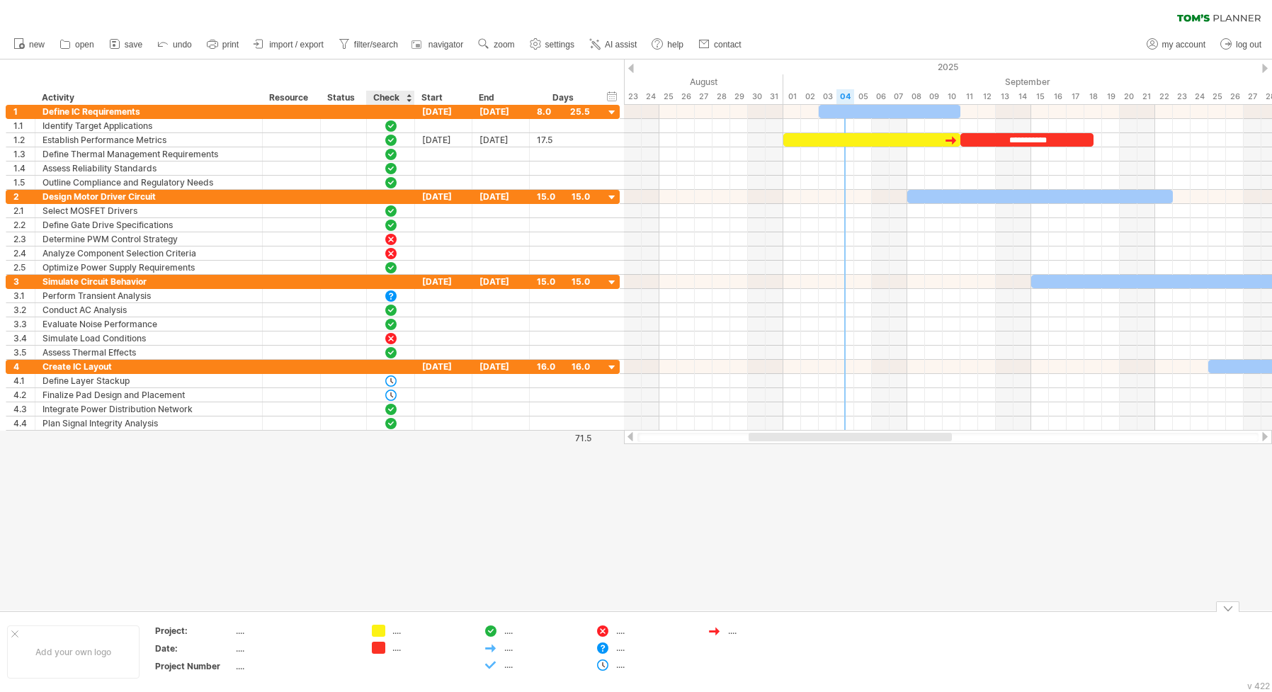
click at [401, 647] on div "...." at bounding box center [430, 648] width 77 height 12
type input "*********"
click at [780, 642] on td "...." at bounding box center [756, 652] width 112 height 55
drag, startPoint x: 378, startPoint y: 644, endPoint x: 363, endPoint y: 644, distance: 15.6
click at [363, 644] on div "Trying to reach [DOMAIN_NAME] Connected again... 0% filter: [ ] clear filter re…" at bounding box center [636, 346] width 1272 height 692
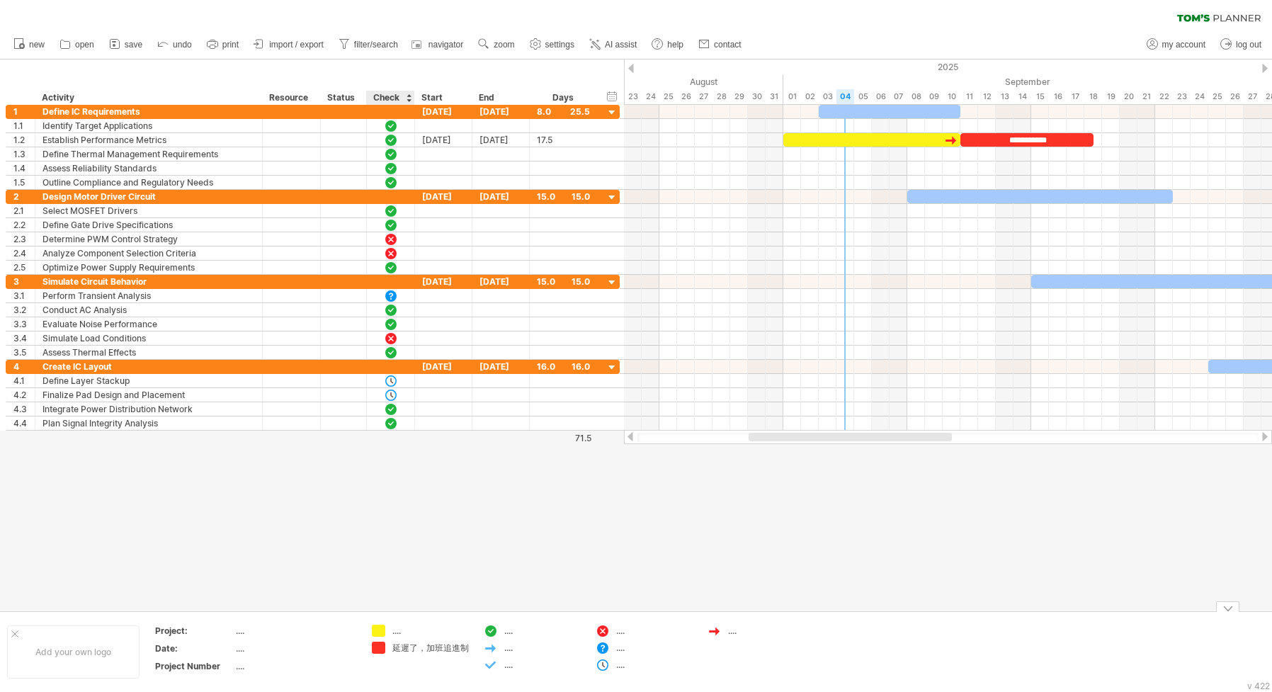
click at [396, 644] on div "延遲了，加班追進制" at bounding box center [430, 648] width 77 height 12
click at [434, 646] on input "*********" at bounding box center [427, 648] width 70 height 12
click at [447, 649] on div "延遲了，加班追進制" at bounding box center [430, 648] width 77 height 12
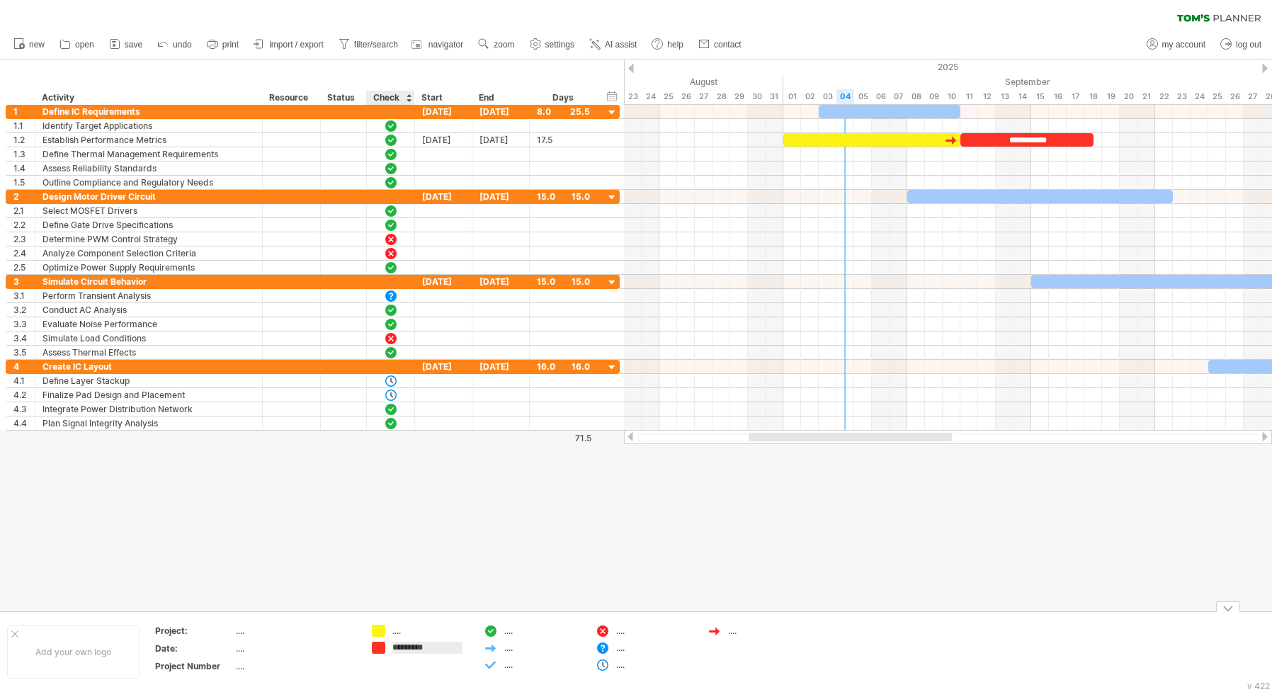
click at [418, 648] on input "*********" at bounding box center [427, 648] width 70 height 12
type input "**********"
click at [809, 658] on td "...." at bounding box center [756, 652] width 112 height 55
click at [406, 646] on div "延遲(請加班追進度)" at bounding box center [430, 648] width 77 height 12
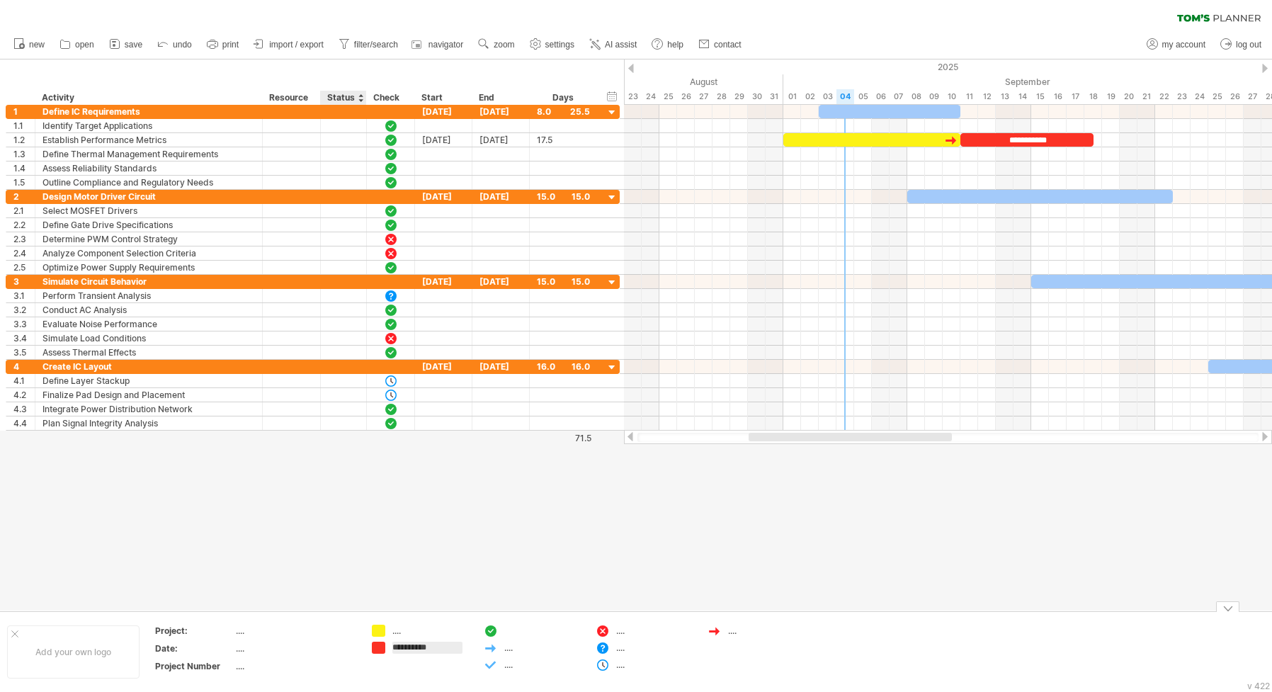
drag, startPoint x: 459, startPoint y: 649, endPoint x: 357, endPoint y: 641, distance: 102.3
click at [357, 641] on tr "**********" at bounding box center [406, 652] width 812 height 55
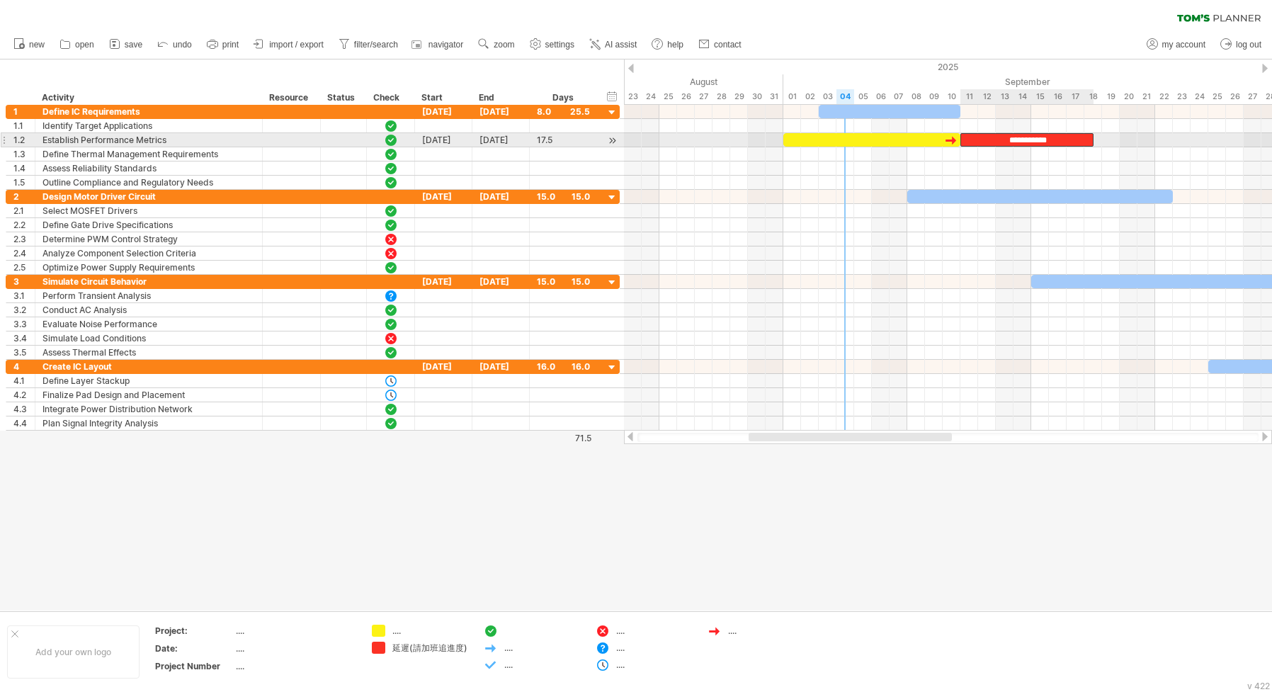
click at [1012, 137] on div "**********" at bounding box center [1026, 139] width 133 height 13
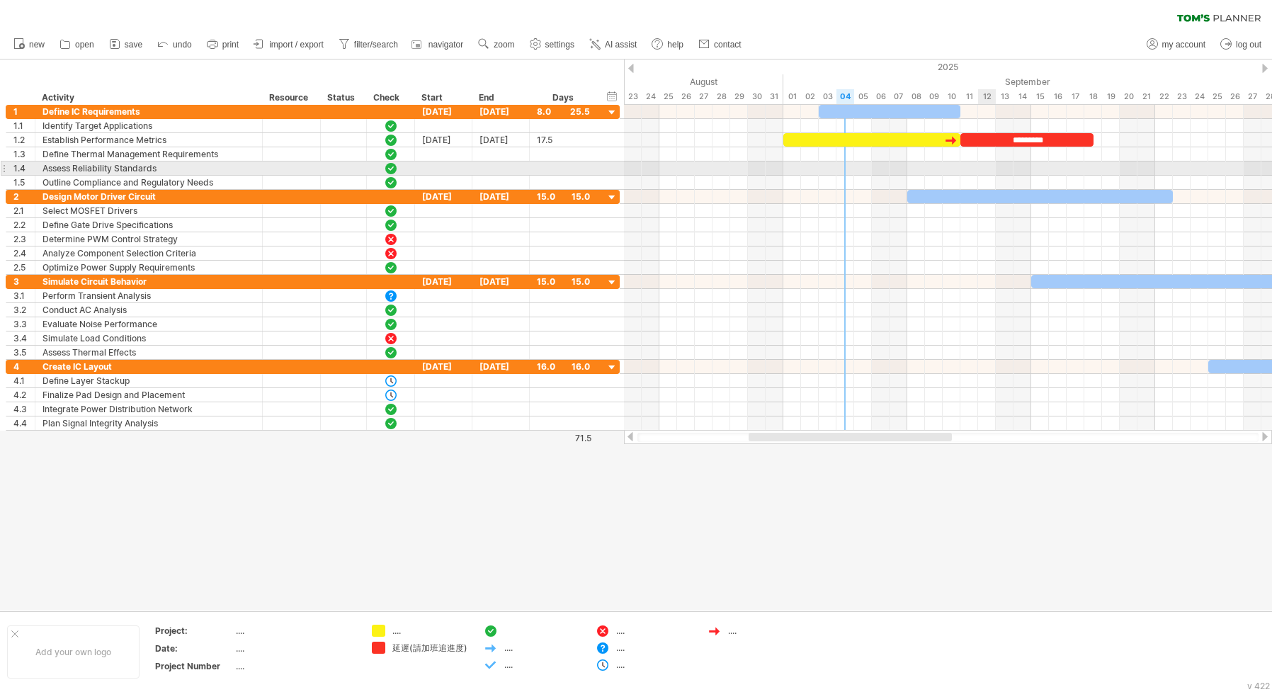
click at [978, 162] on div at bounding box center [948, 168] width 648 height 14
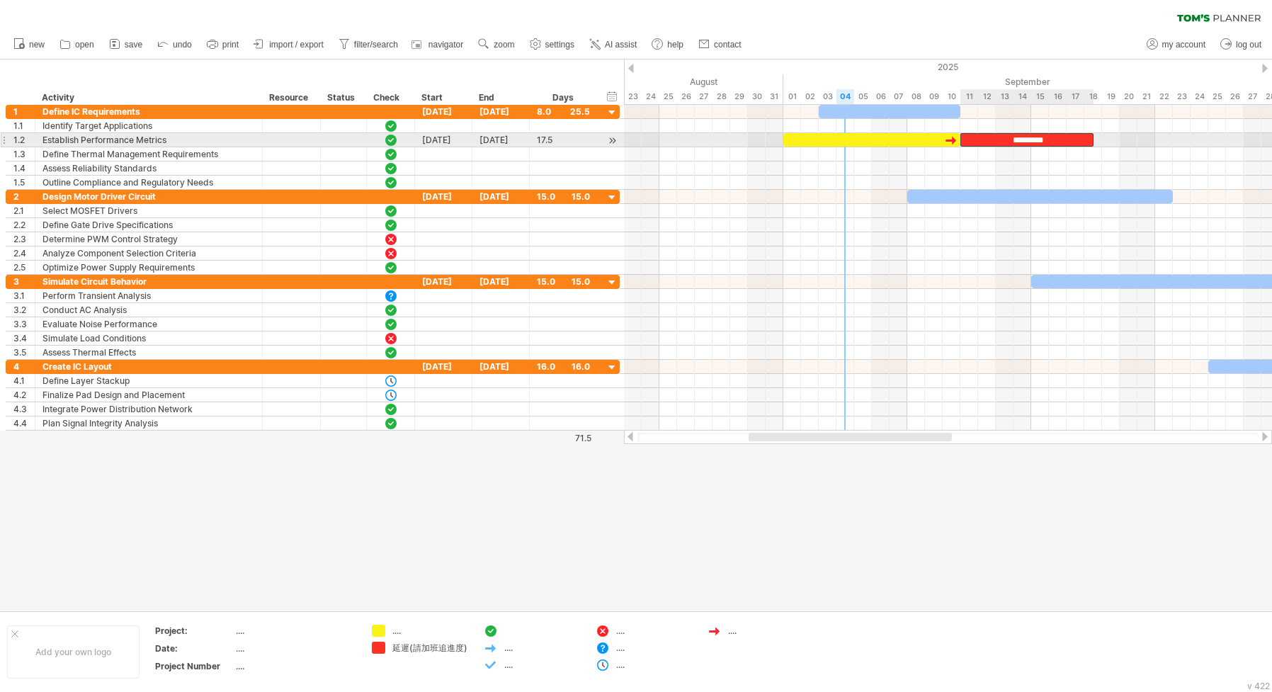
click at [1072, 137] on div "*********" at bounding box center [1026, 139] width 133 height 13
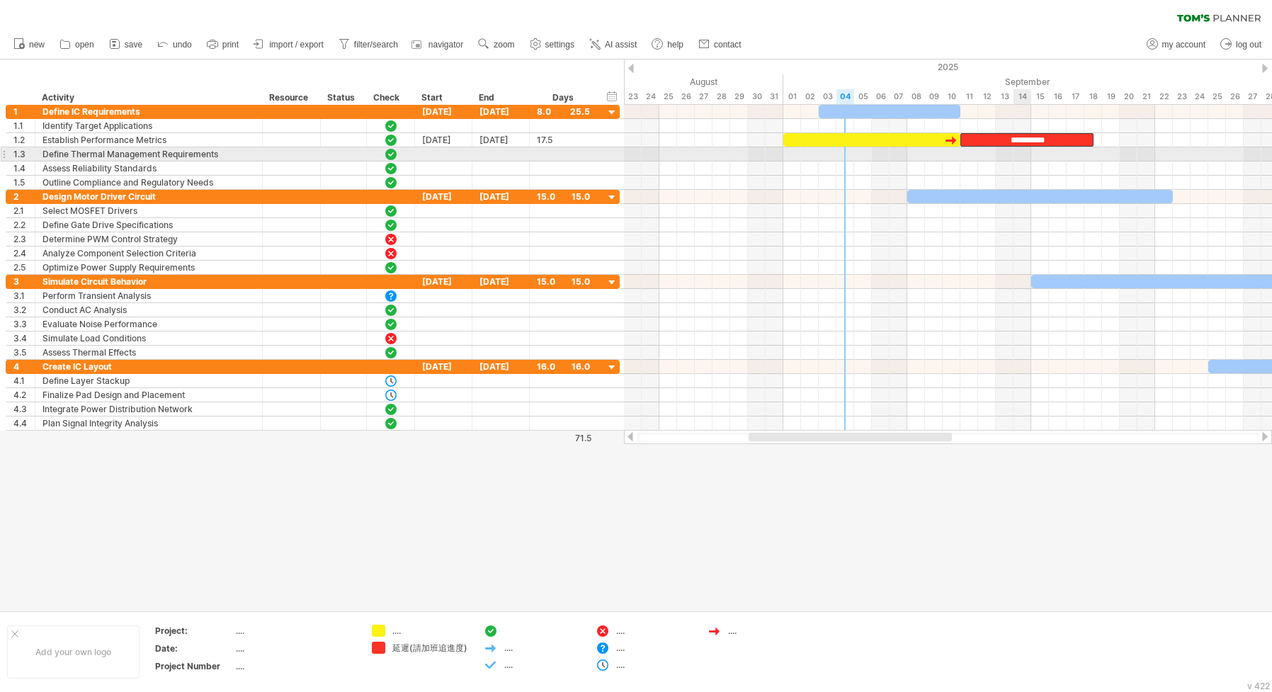
click at [1017, 161] on div at bounding box center [948, 168] width 648 height 14
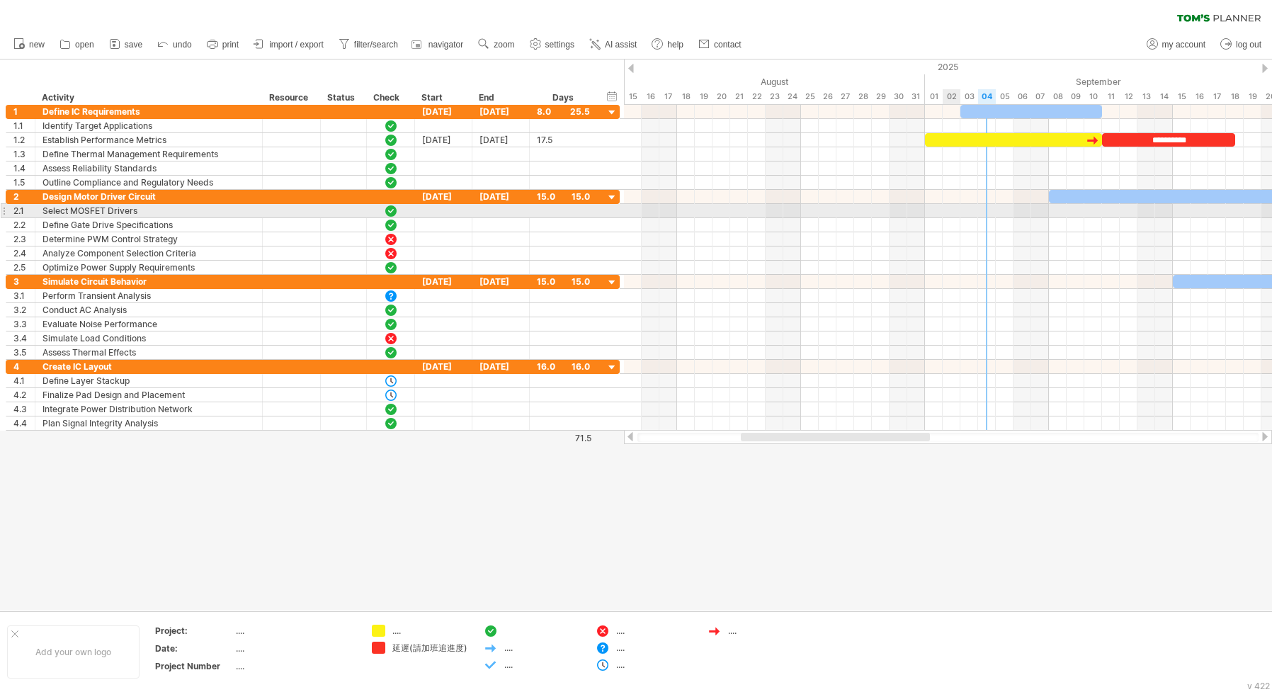
drag, startPoint x: 987, startPoint y: 215, endPoint x: 952, endPoint y: 215, distance: 34.7
click at [952, 215] on div at bounding box center [948, 211] width 648 height 14
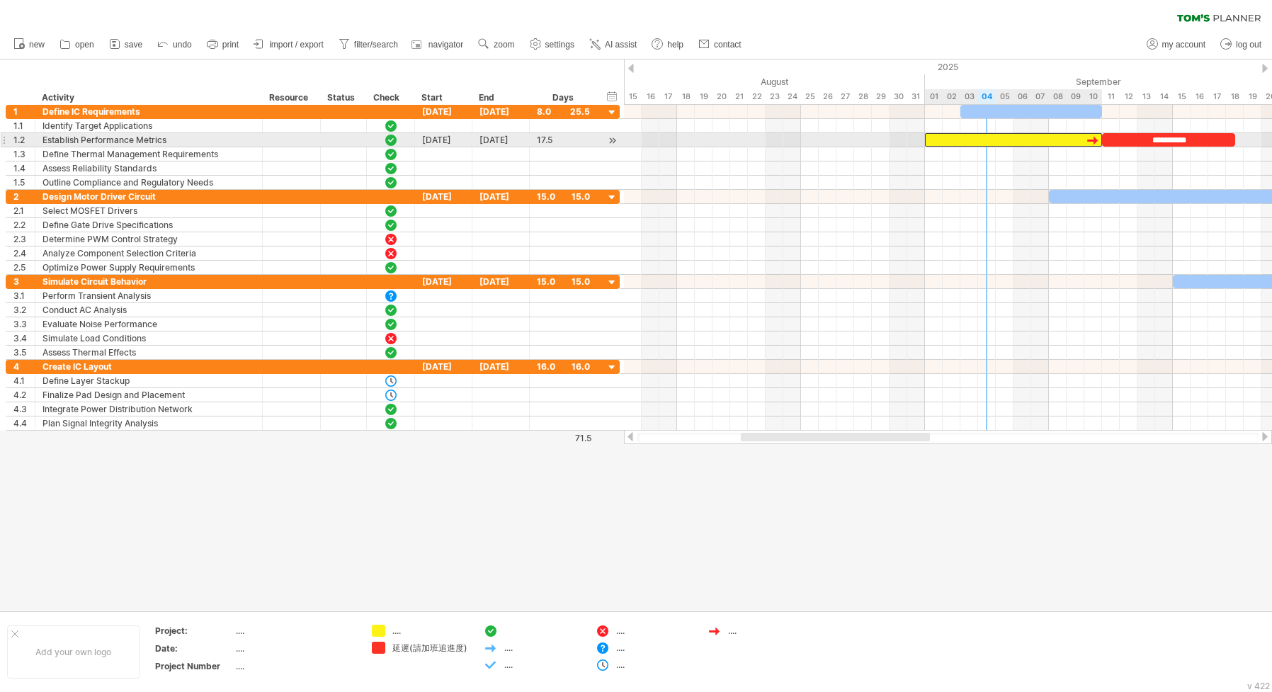
click at [1021, 135] on div at bounding box center [1013, 139] width 177 height 13
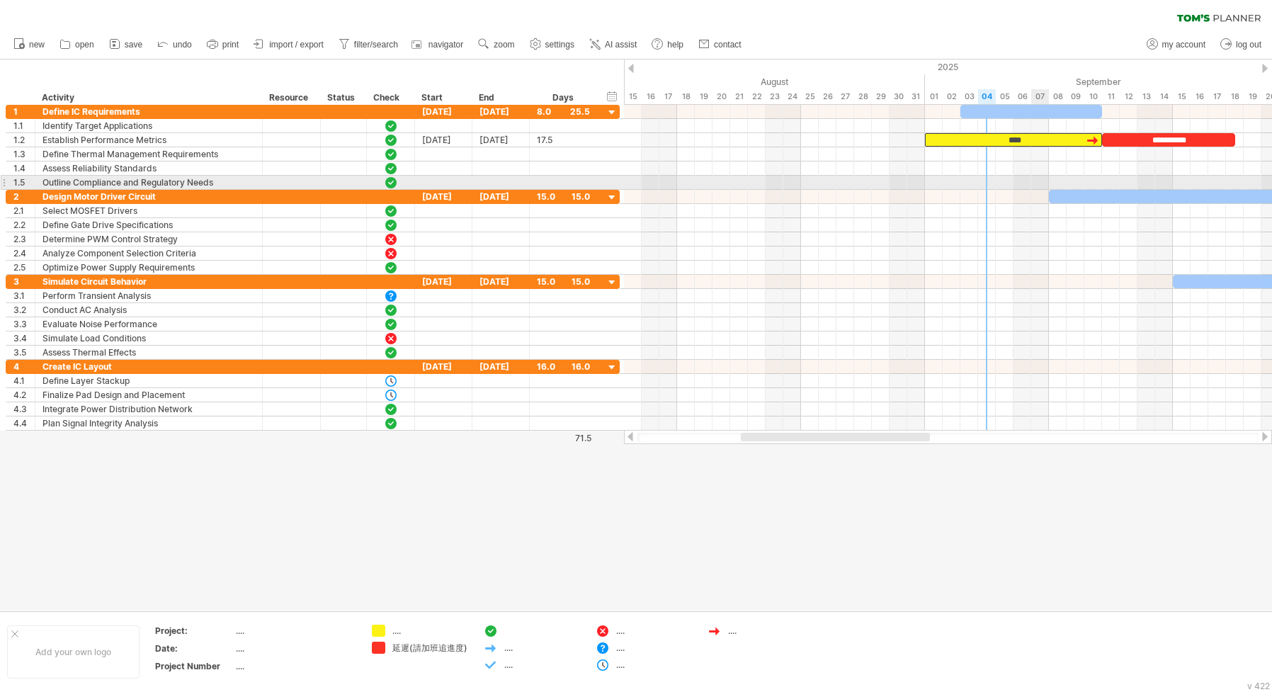
click at [1032, 183] on div at bounding box center [948, 183] width 648 height 14
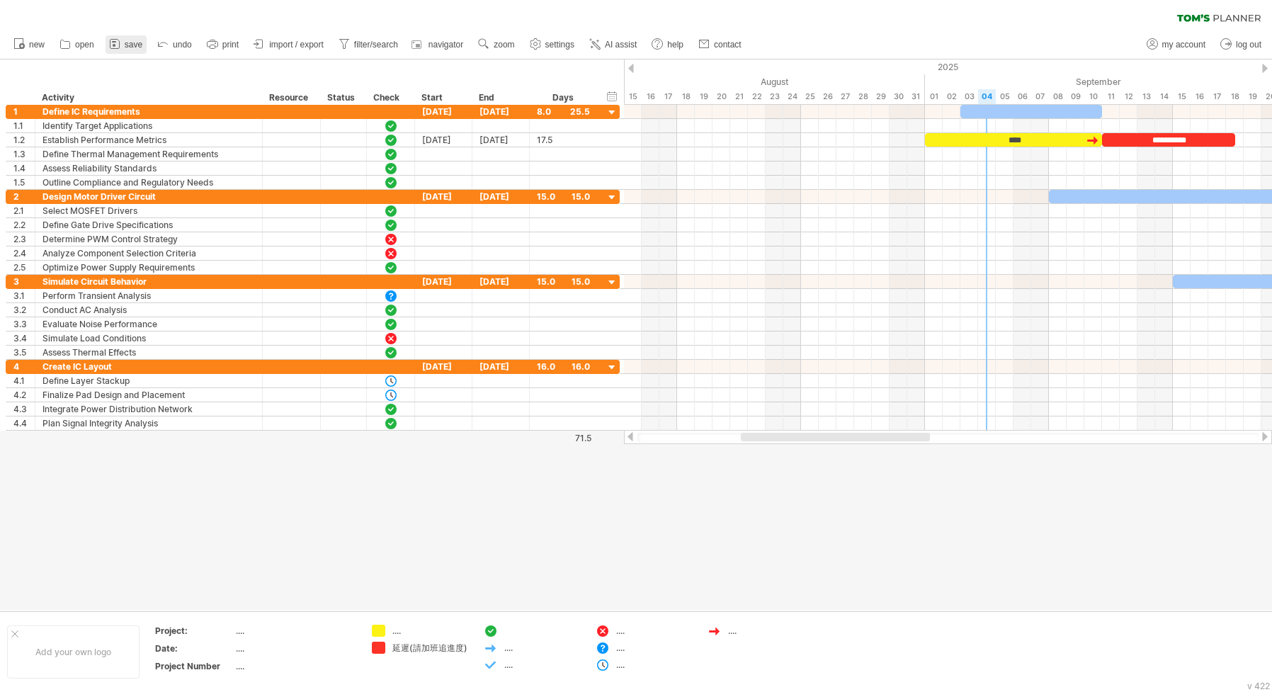
click at [129, 44] on span "save" at bounding box center [134, 45] width 18 height 10
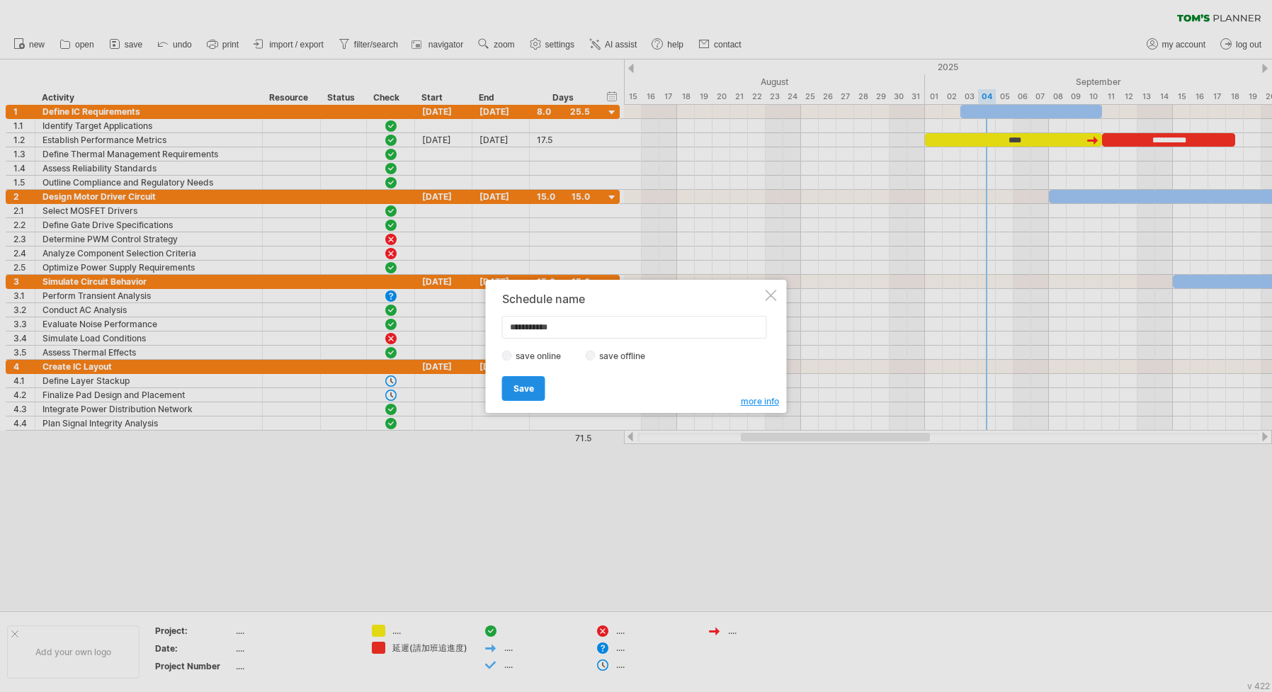
click at [525, 389] on span "Save" at bounding box center [523, 388] width 21 height 11
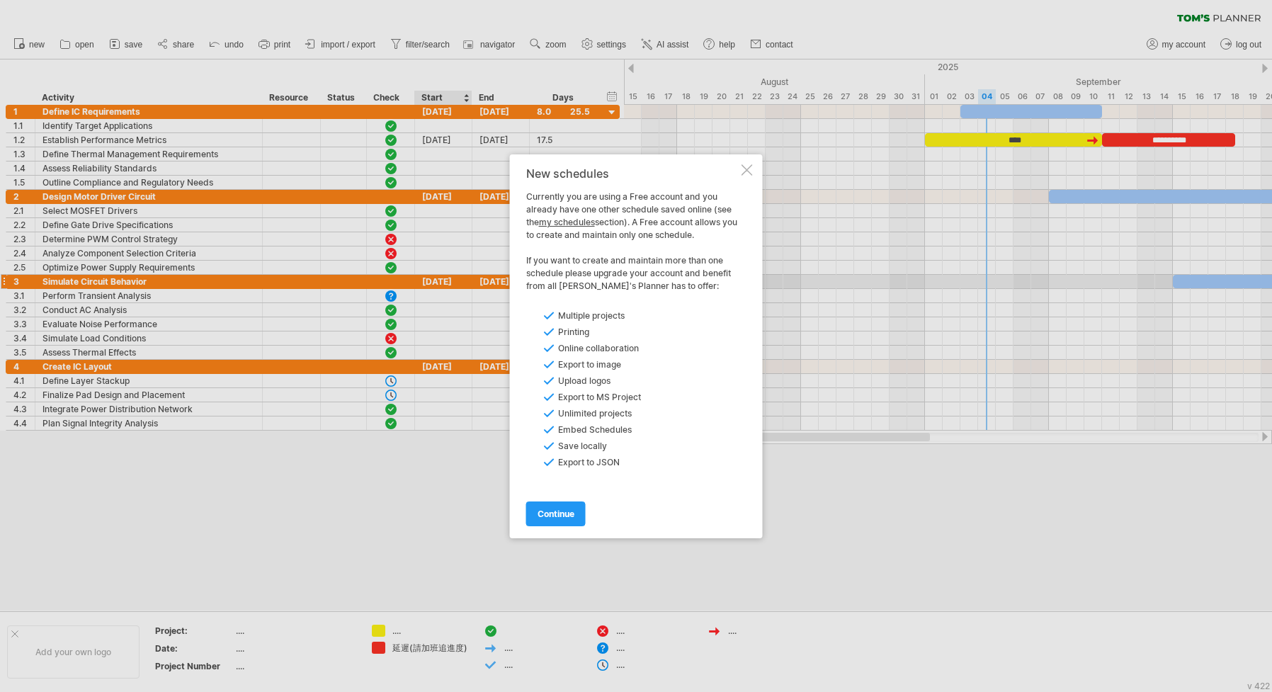
click at [563, 507] on link "continue" at bounding box center [555, 513] width 59 height 25
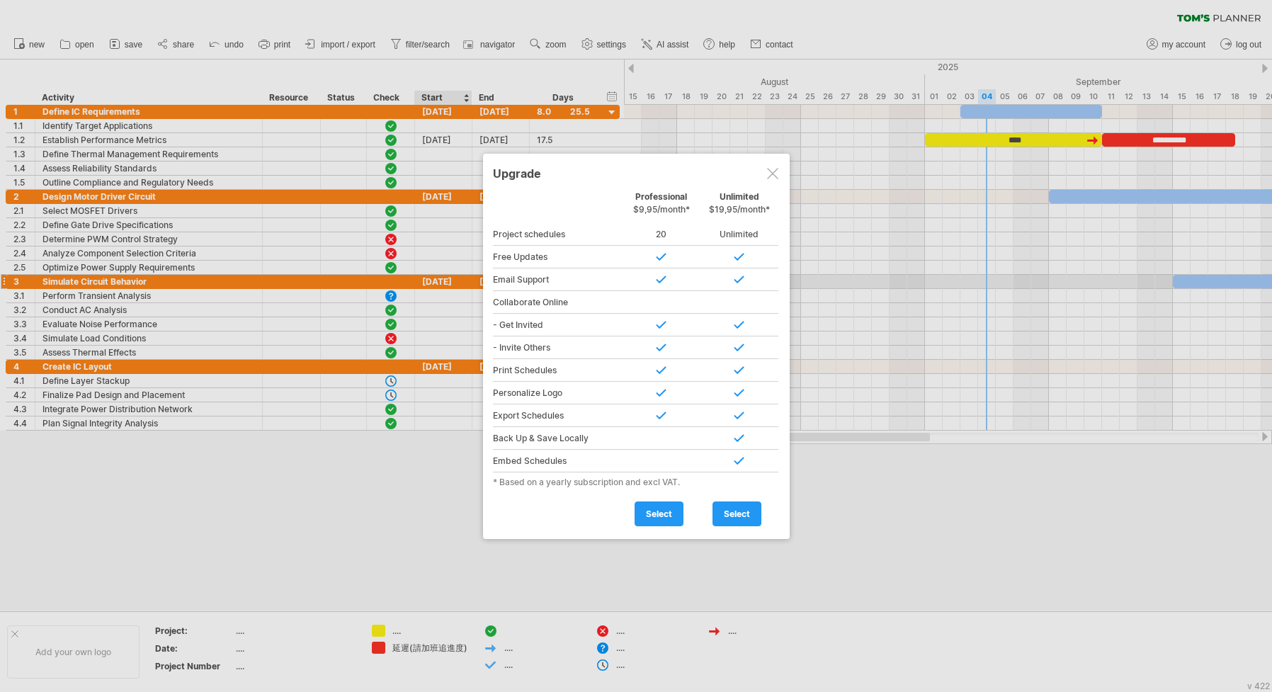
click at [768, 169] on div at bounding box center [772, 173] width 11 height 11
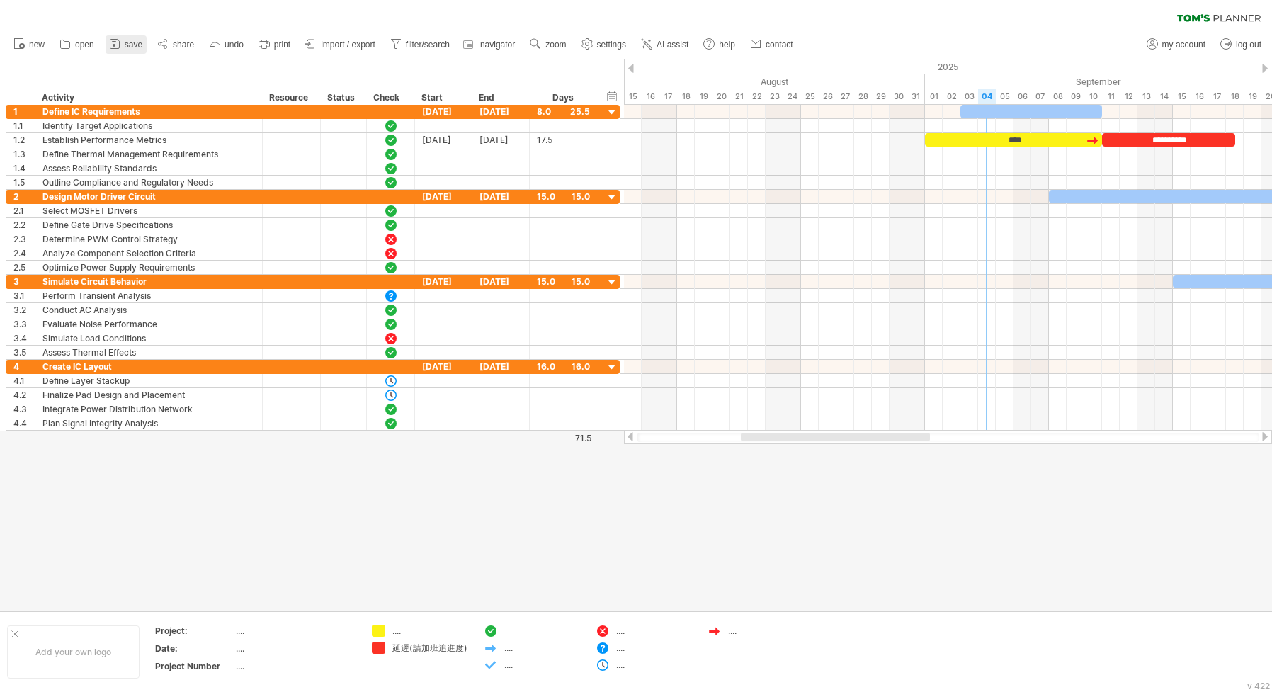
click at [132, 47] on span "save" at bounding box center [134, 45] width 18 height 10
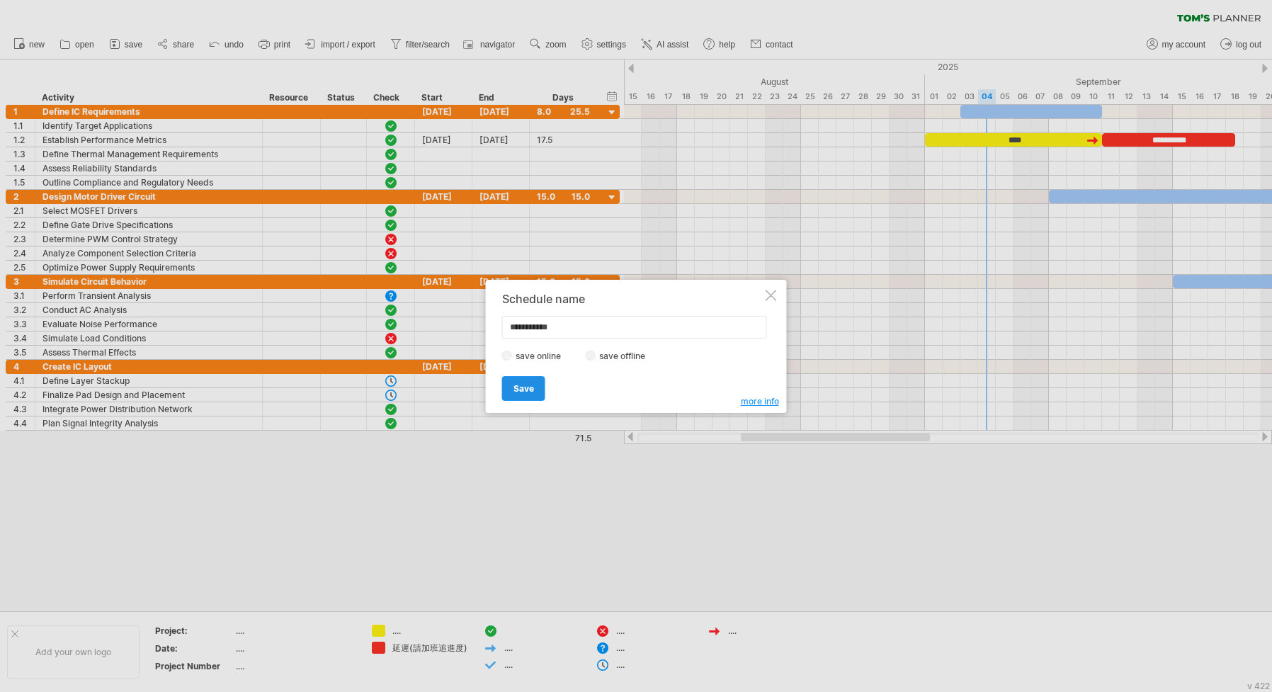
click at [515, 392] on span "Save" at bounding box center [523, 388] width 21 height 11
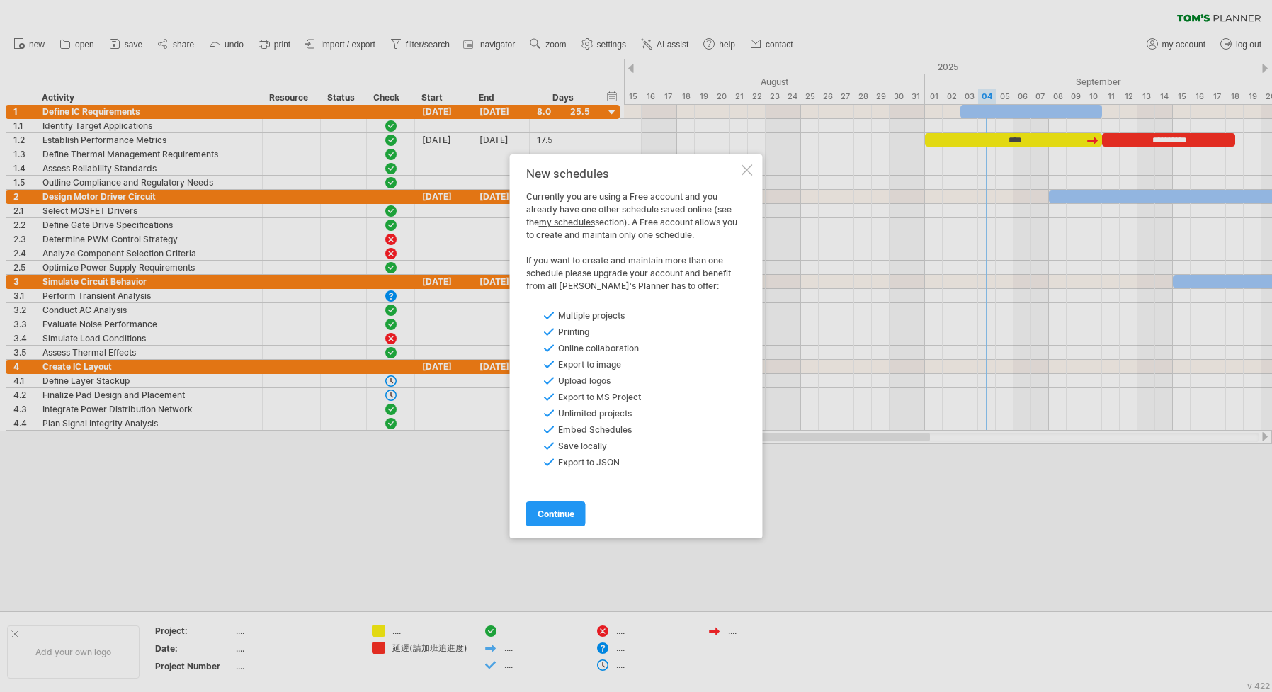
click at [747, 170] on div at bounding box center [746, 169] width 11 height 11
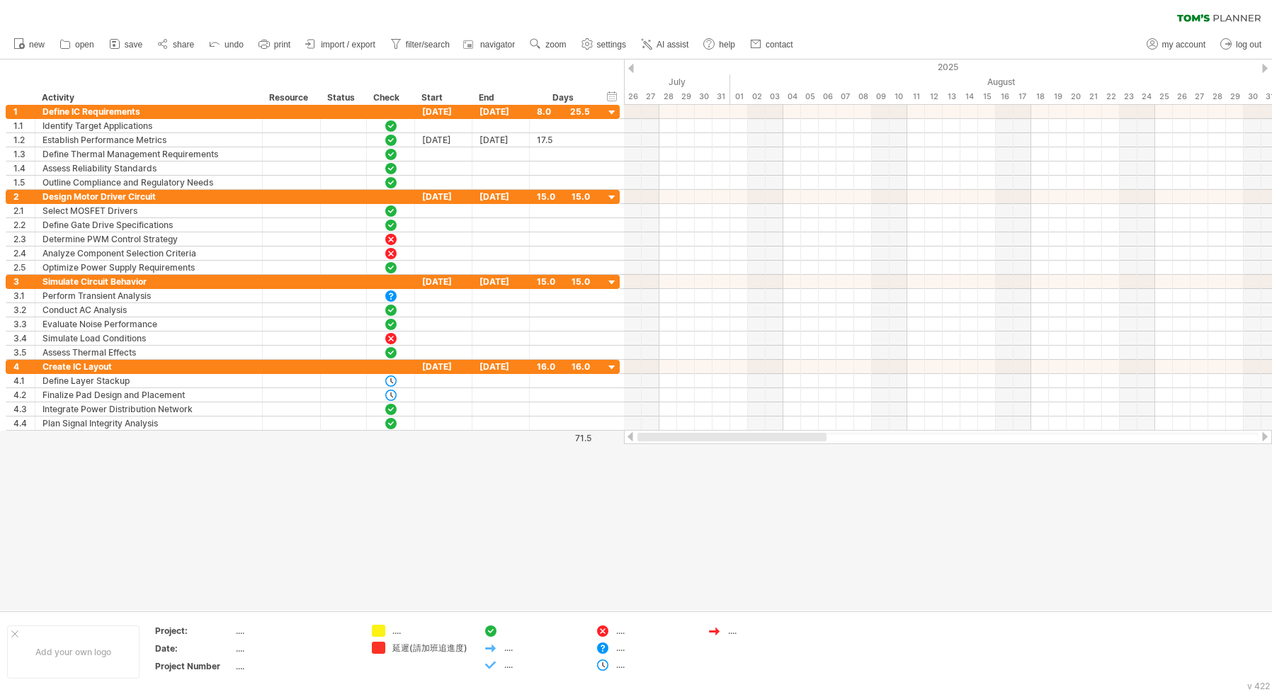
drag, startPoint x: 828, startPoint y: 438, endPoint x: 659, endPoint y: 433, distance: 169.3
click at [659, 433] on div at bounding box center [731, 437] width 189 height 8
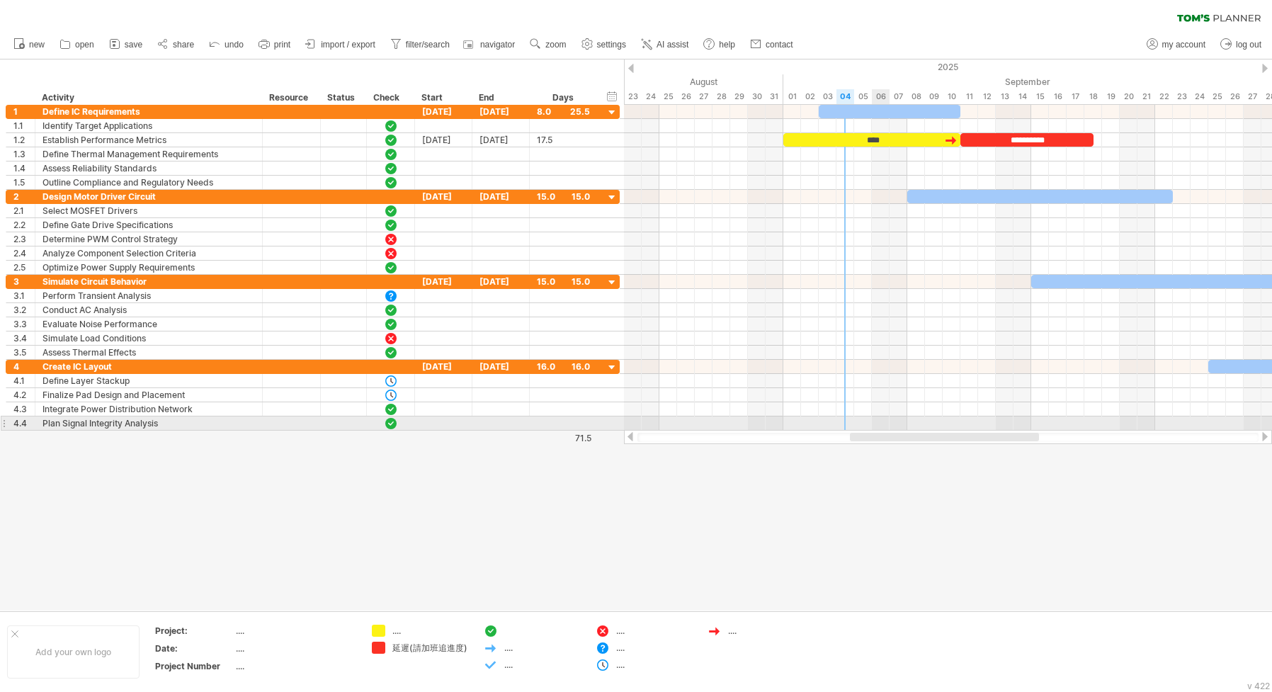
drag, startPoint x: 758, startPoint y: 440, endPoint x: 882, endPoint y: 417, distance: 126.1
click at [882, 417] on div "Trying to reach [DOMAIN_NAME] Connected again... 0% loading... filter: [ ] clea…" at bounding box center [636, 346] width 1272 height 692
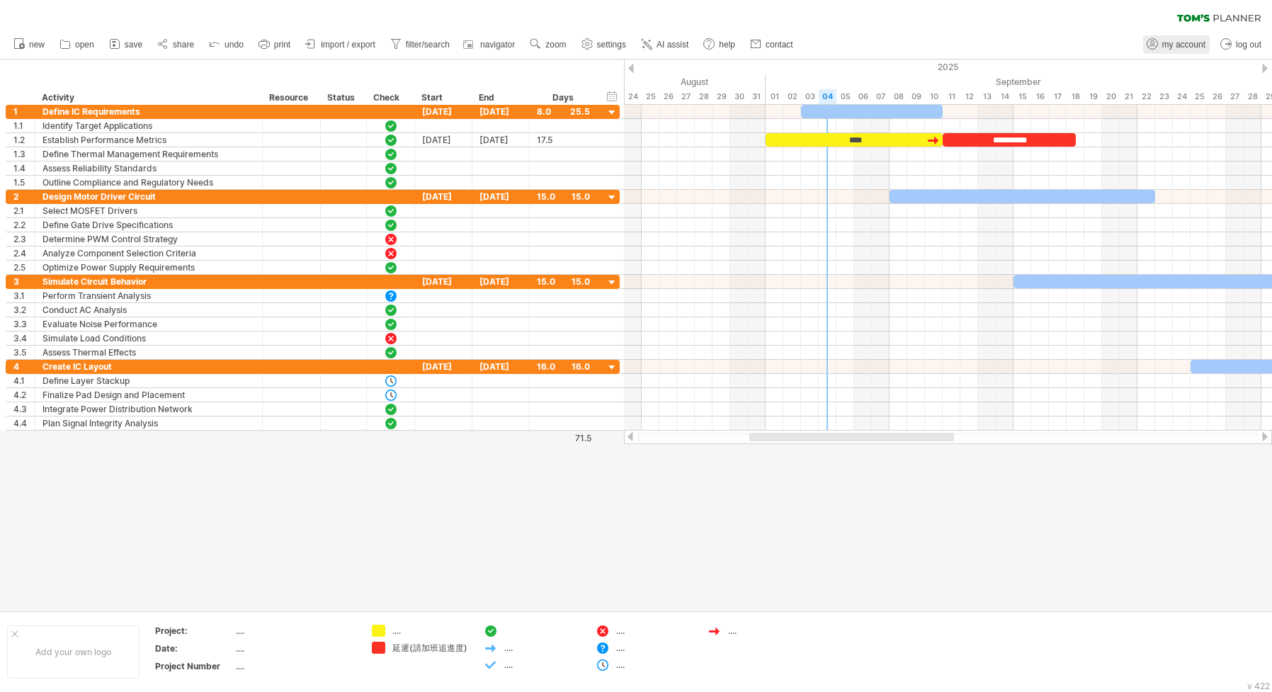
click at [1149, 45] on span "my account" at bounding box center [1183, 45] width 43 height 10
type input "**********"
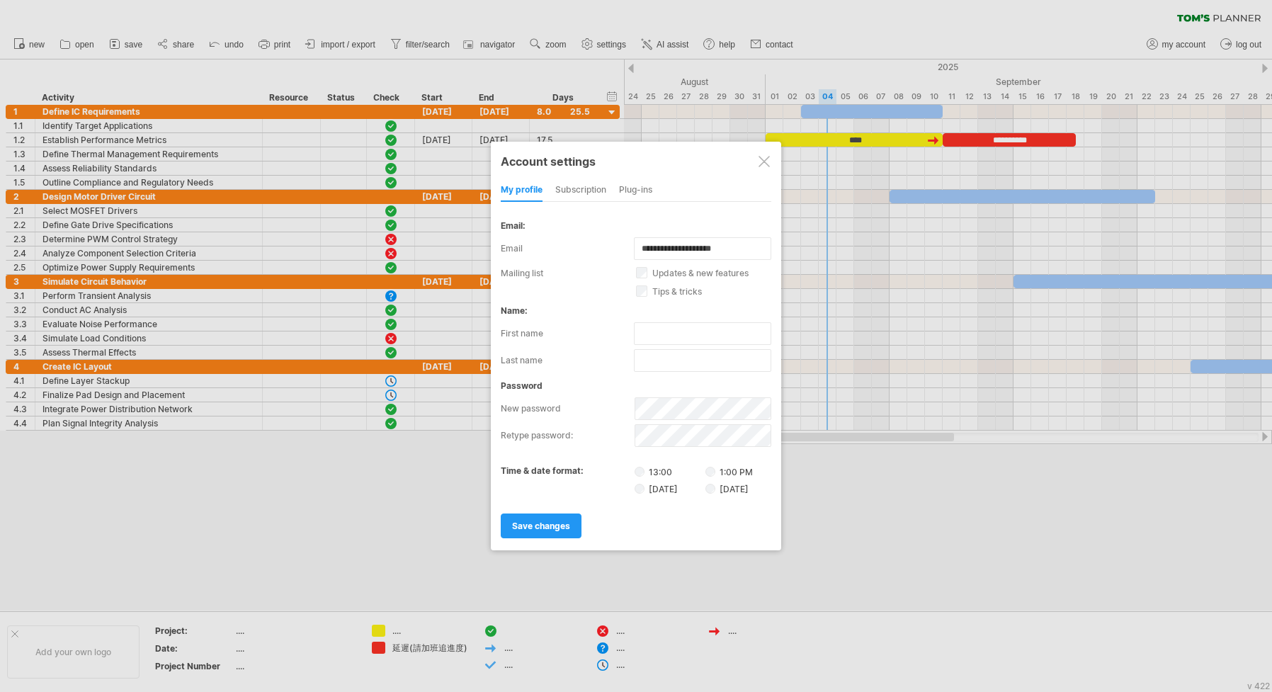
click at [570, 193] on div "subscription" at bounding box center [580, 190] width 51 height 23
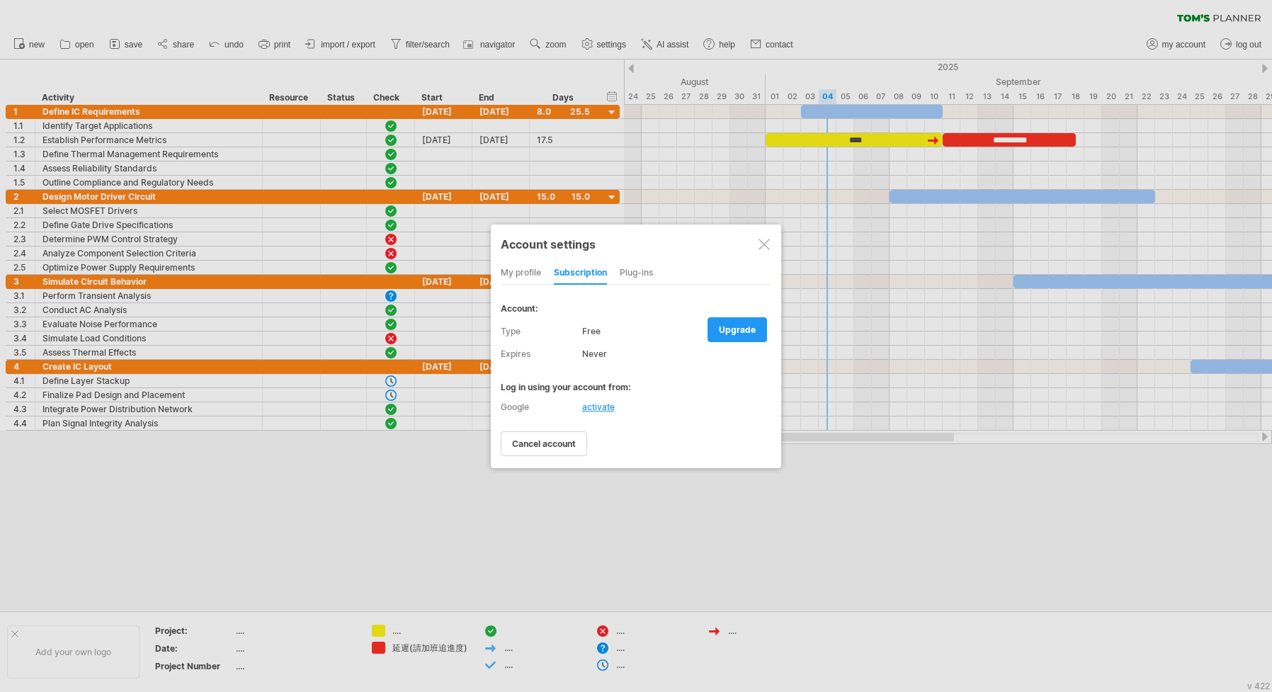
click at [764, 246] on div at bounding box center [763, 244] width 11 height 11
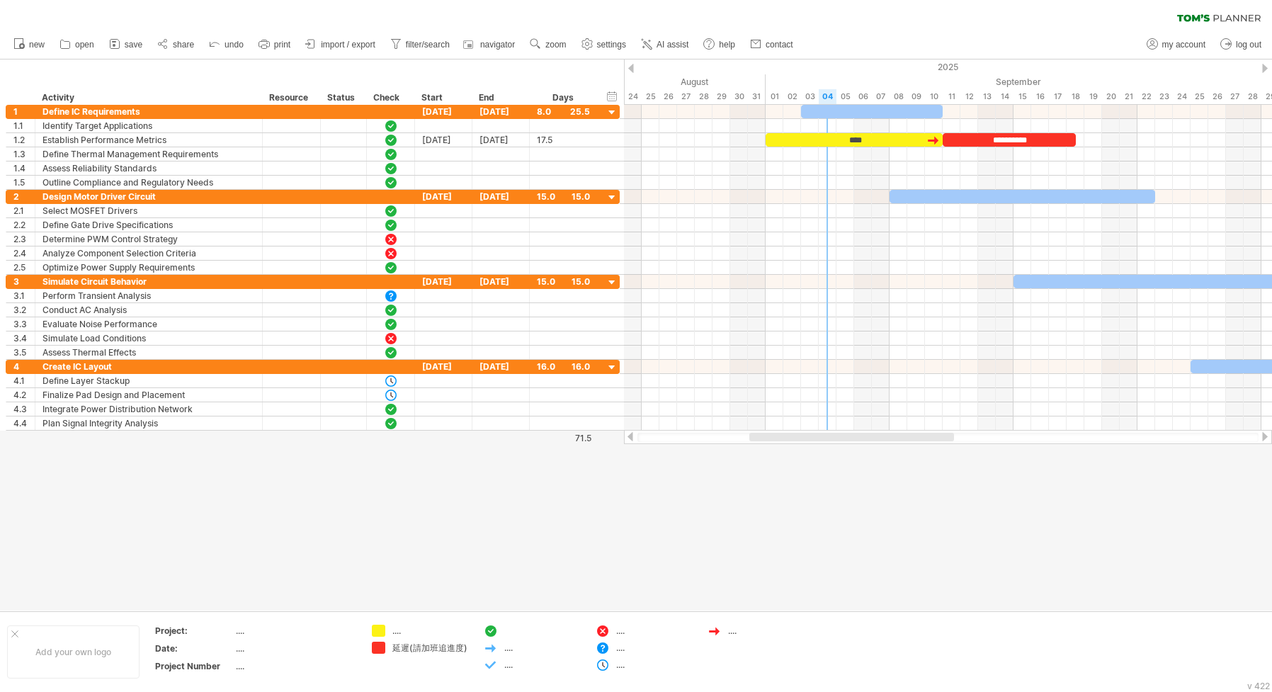
drag, startPoint x: 132, startPoint y: 40, endPoint x: 143, endPoint y: 47, distance: 12.8
click at [132, 40] on span "save" at bounding box center [134, 45] width 18 height 10
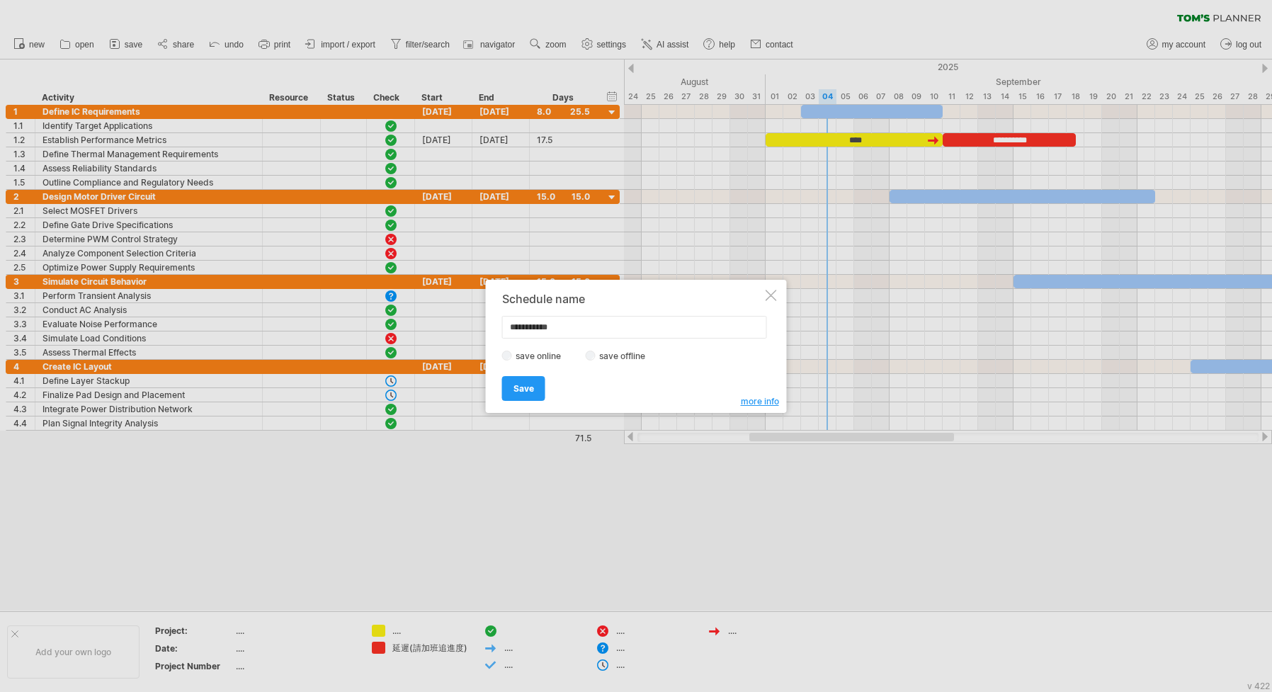
click at [770, 292] on div at bounding box center [770, 295] width 11 height 11
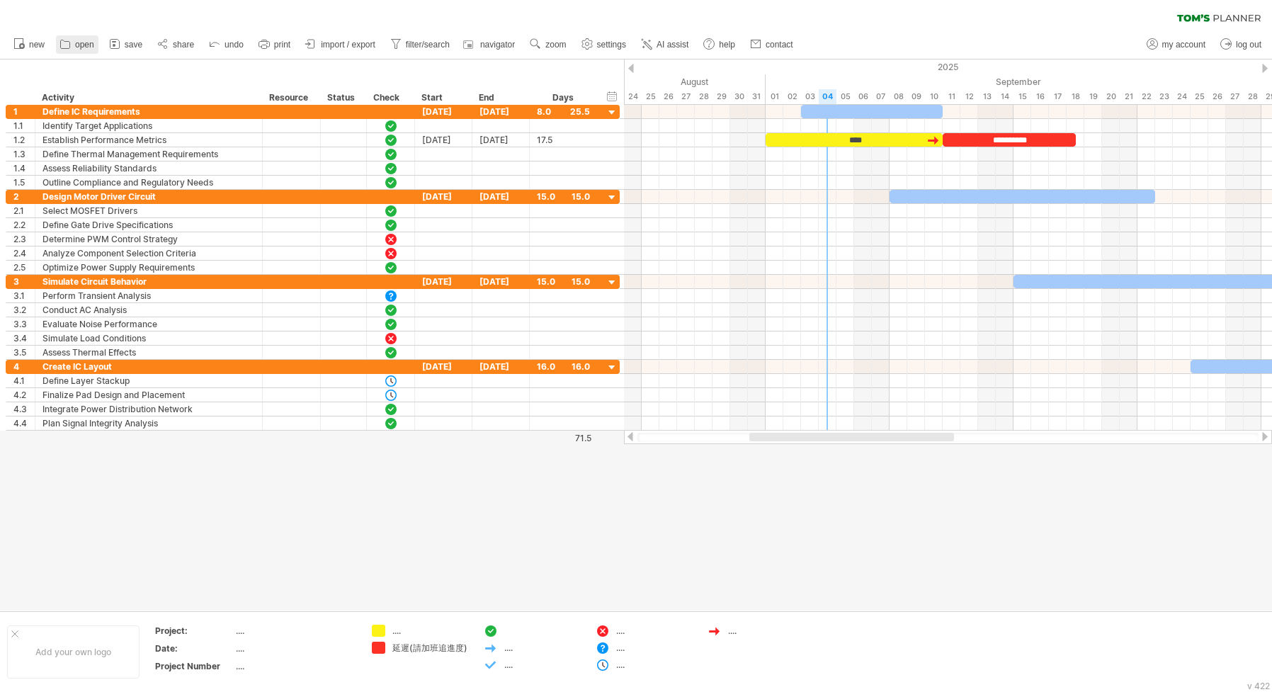
click at [78, 37] on link "open" at bounding box center [77, 44] width 42 height 18
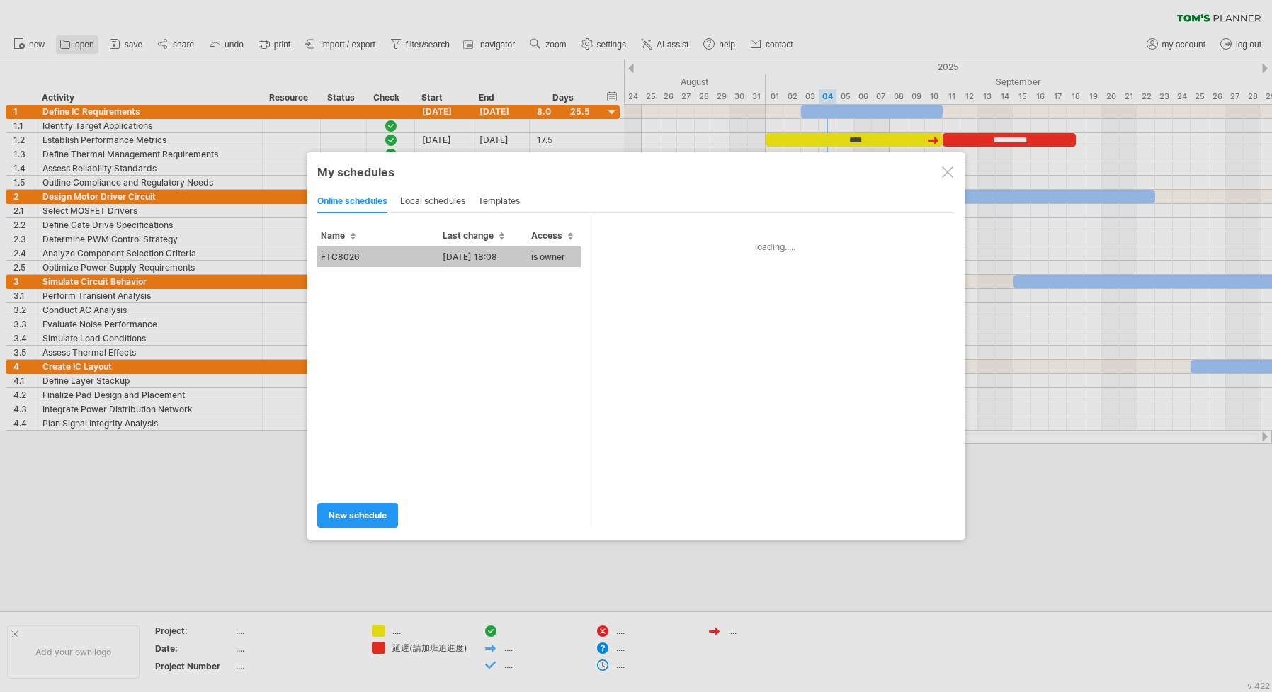
type input "*******"
type input "**********"
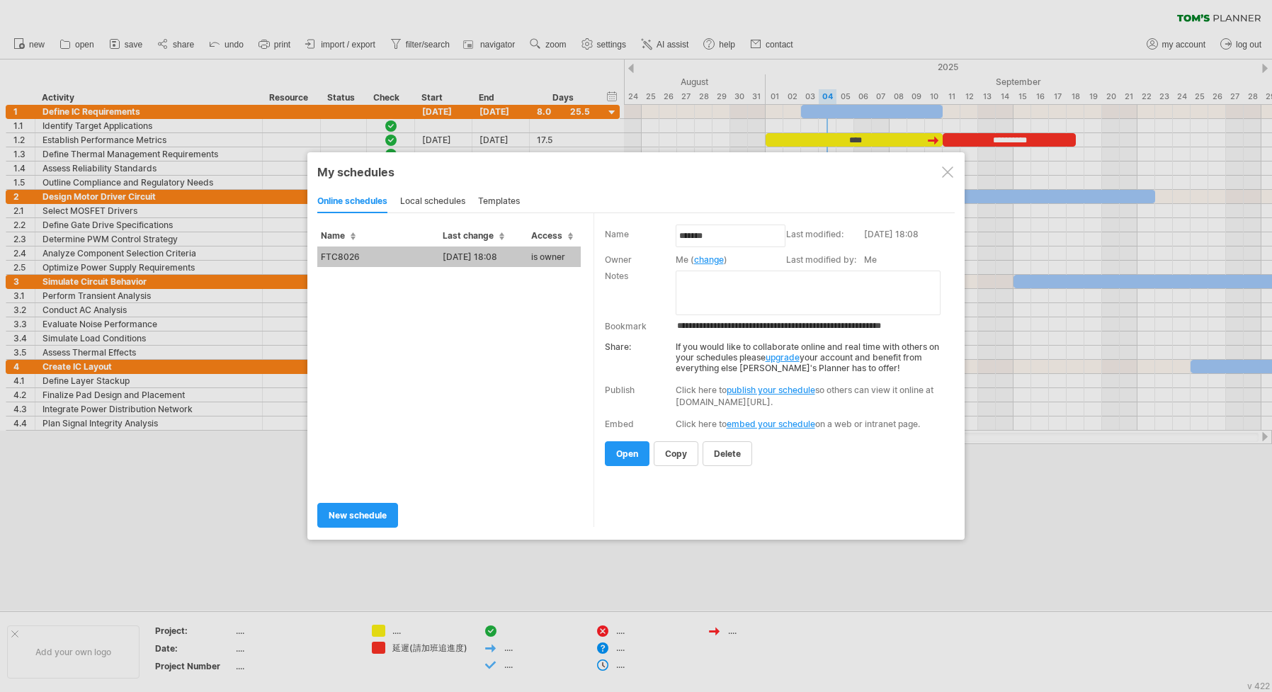
click at [387, 258] on td "FTC8026" at bounding box center [378, 256] width 122 height 21
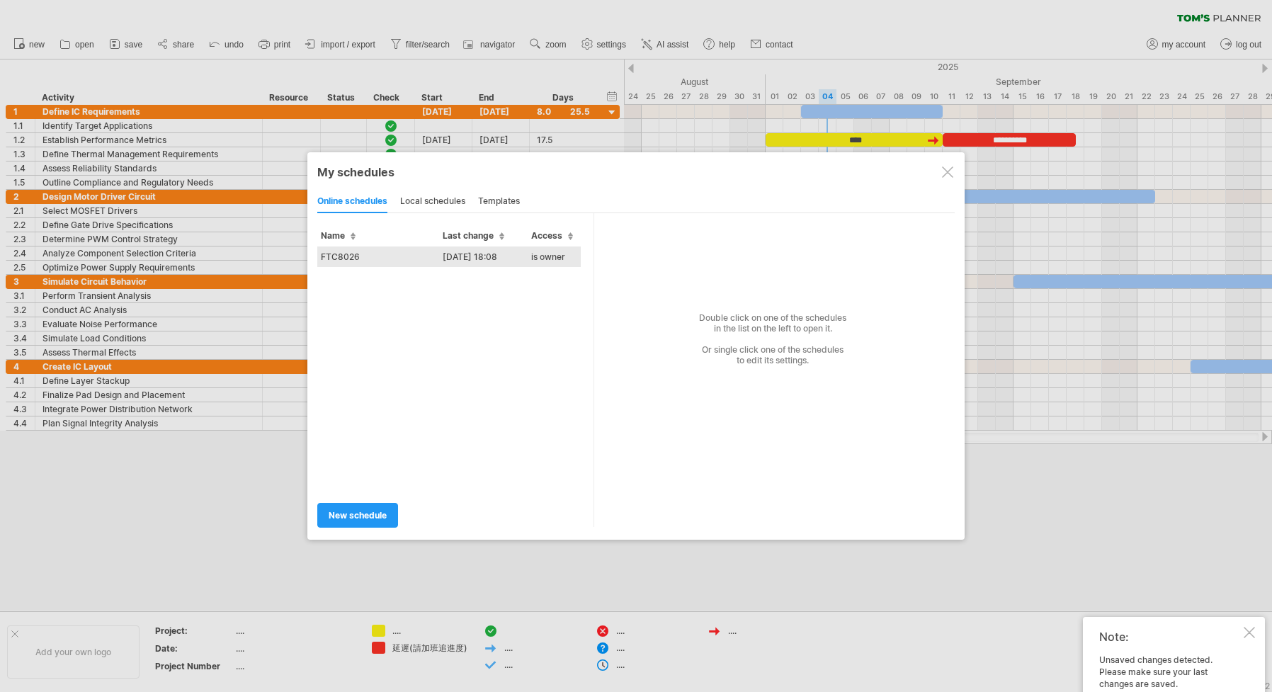
click at [358, 252] on td "FTC8026" at bounding box center [378, 256] width 122 height 21
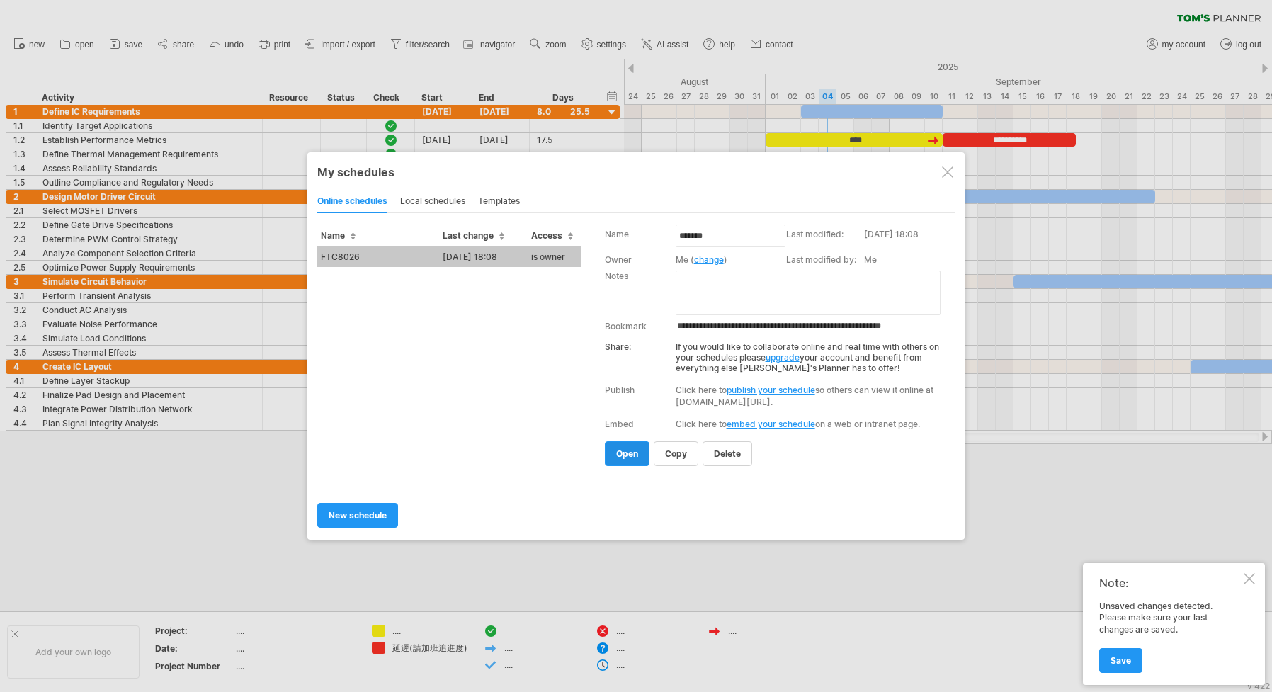
click at [627, 452] on span "open" at bounding box center [627, 453] width 22 height 11
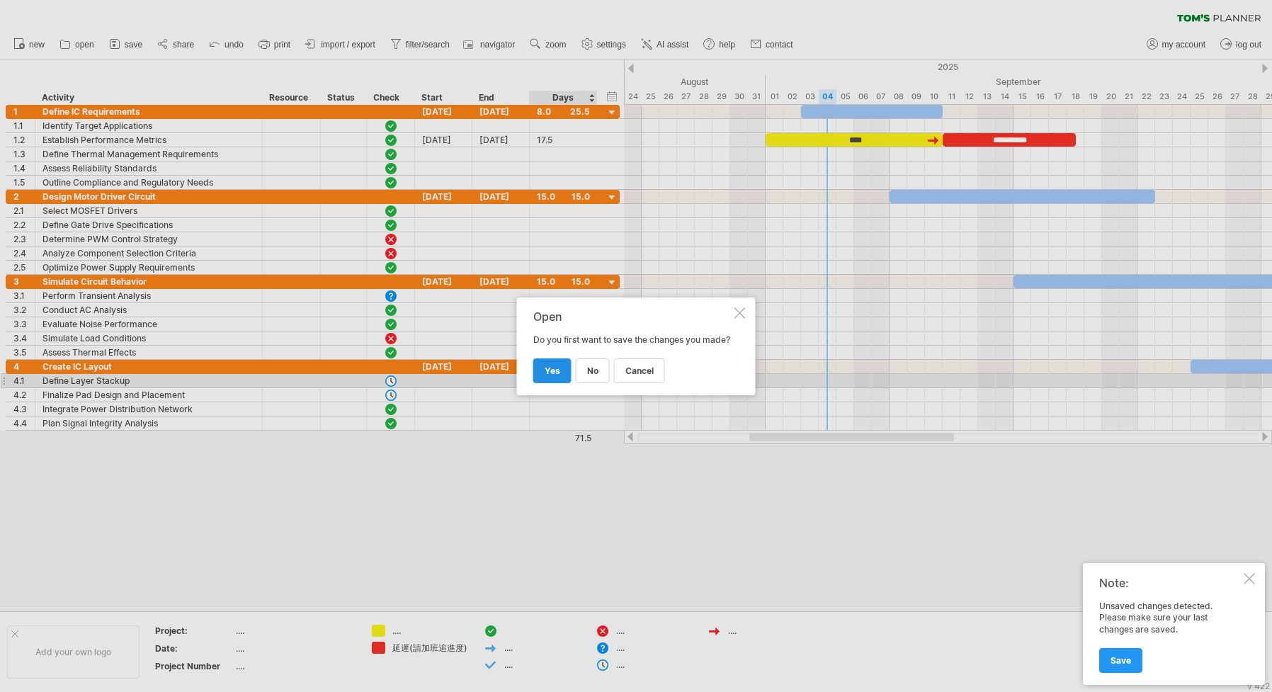
click at [556, 376] on span "yes" at bounding box center [553, 370] width 16 height 11
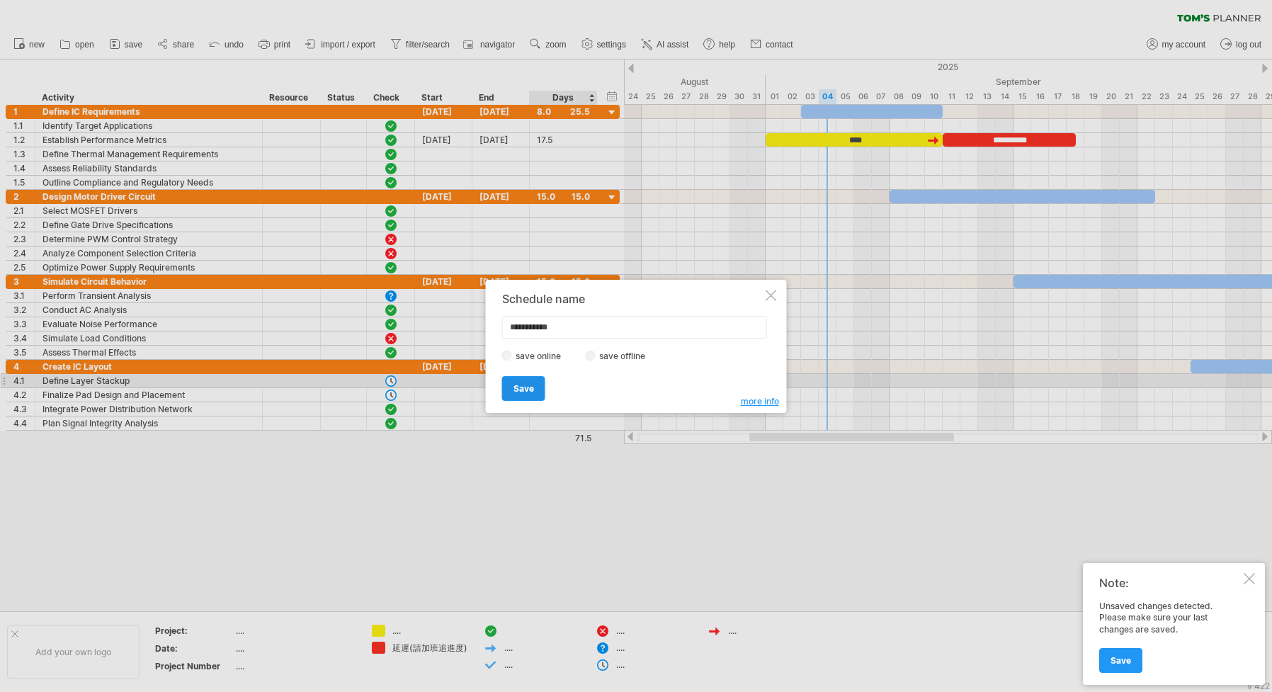
click at [534, 389] on link "Save" at bounding box center [523, 388] width 43 height 25
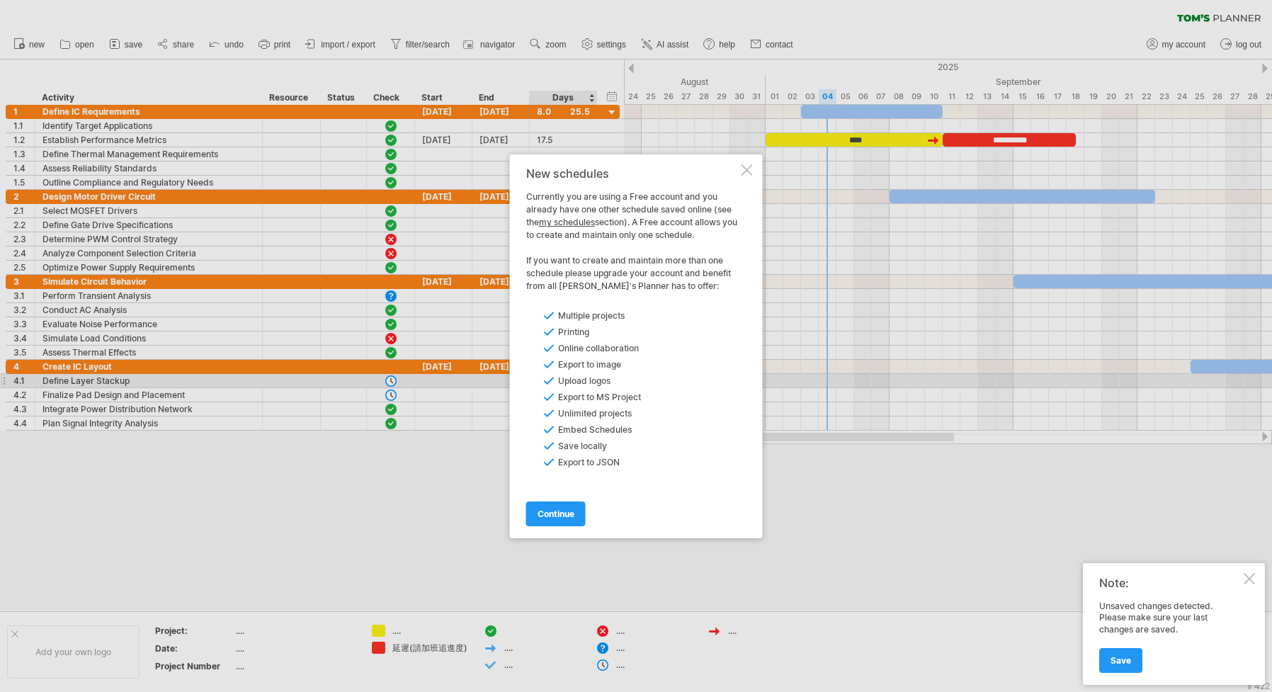
click at [747, 168] on div at bounding box center [746, 169] width 11 height 11
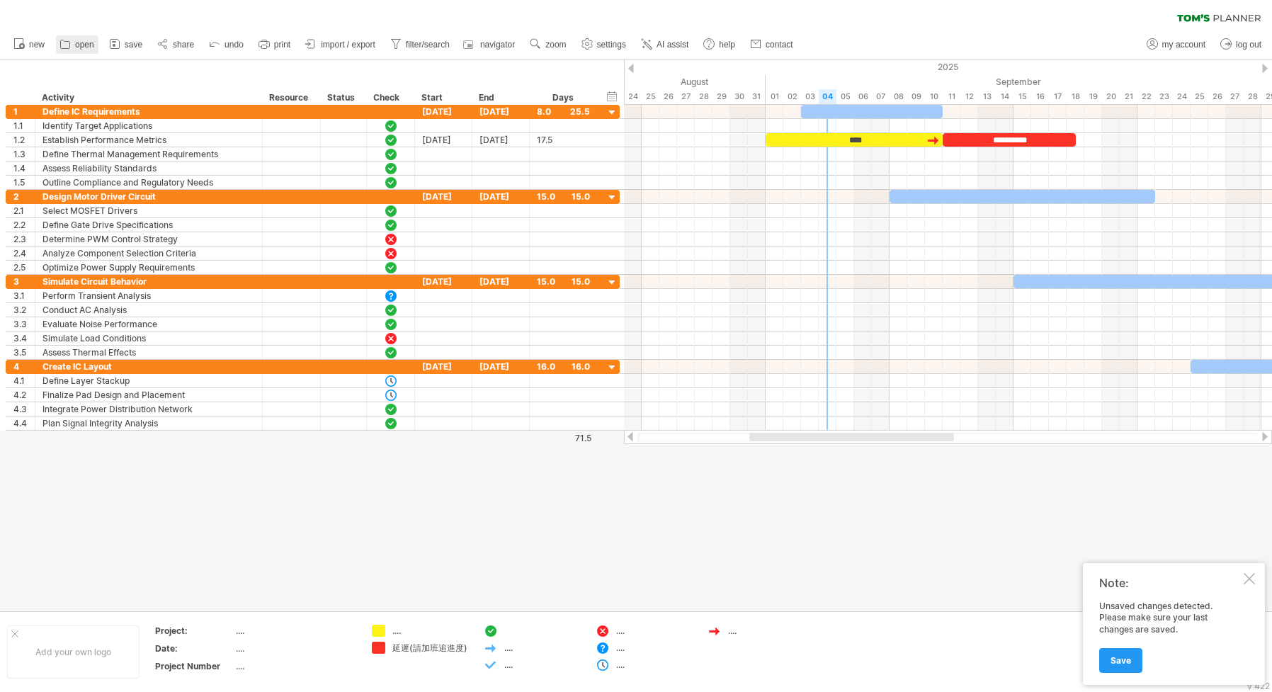
click at [79, 42] on span "open" at bounding box center [84, 45] width 19 height 10
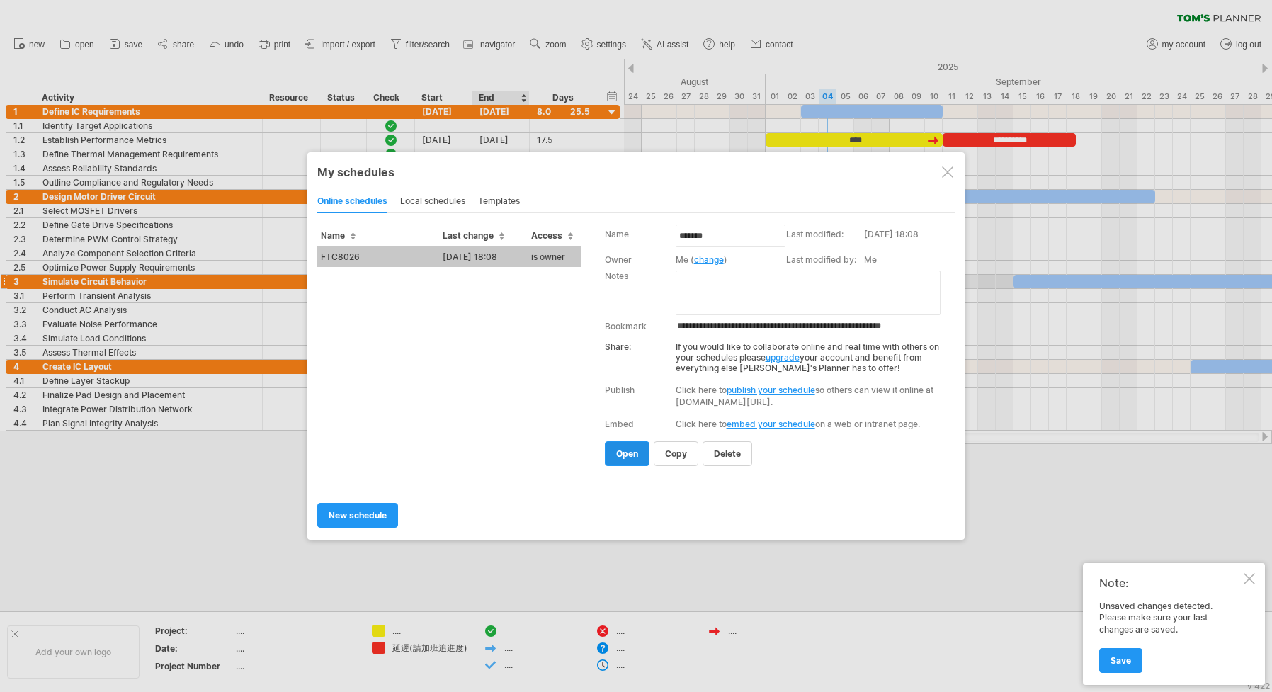
click at [620, 451] on span "open" at bounding box center [627, 453] width 22 height 11
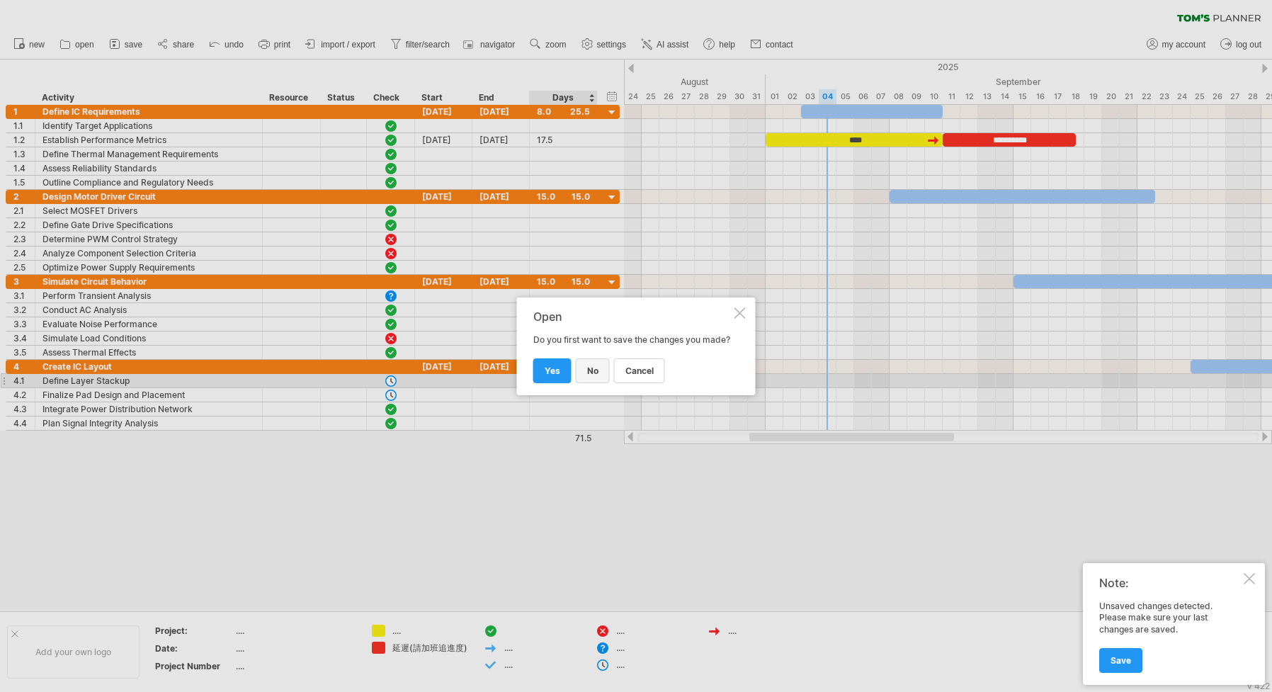
click at [595, 376] on span "no" at bounding box center [592, 370] width 11 height 11
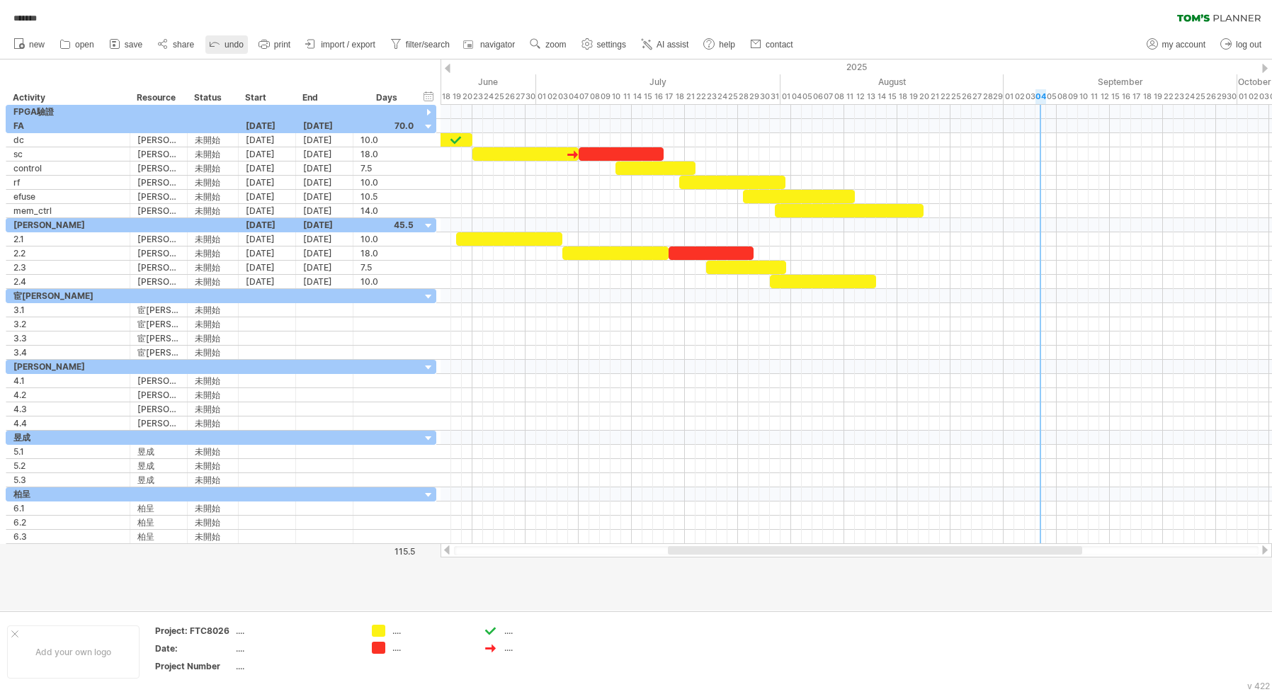
click at [226, 43] on span "undo" at bounding box center [233, 45] width 19 height 10
click at [213, 45] on icon at bounding box center [214, 43] width 14 height 14
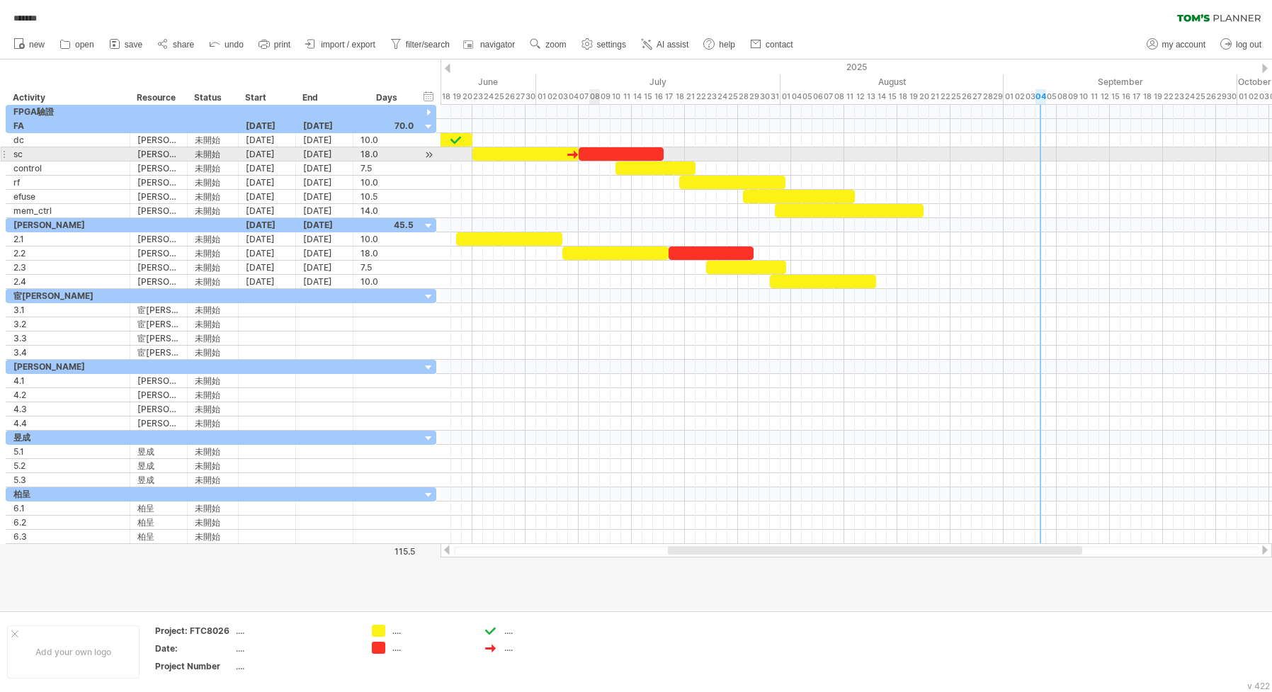
click at [596, 151] on div at bounding box center [621, 153] width 85 height 13
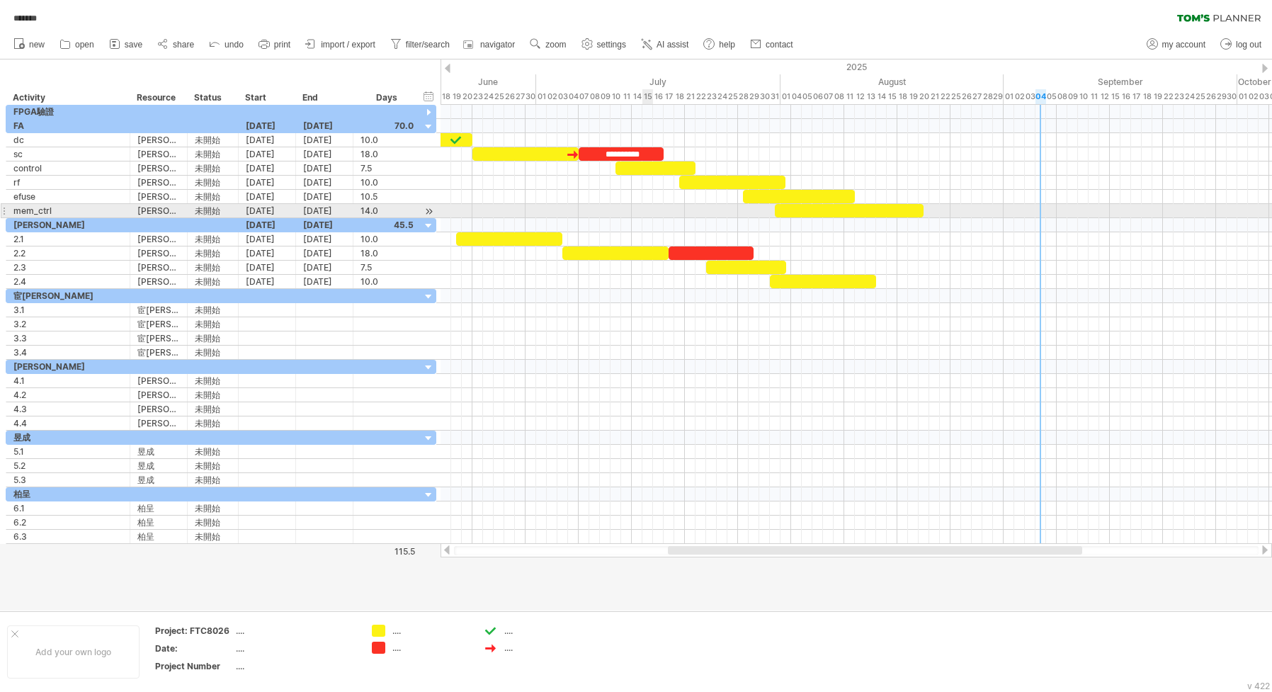
click at [648, 212] on div at bounding box center [855, 211] width 831 height 14
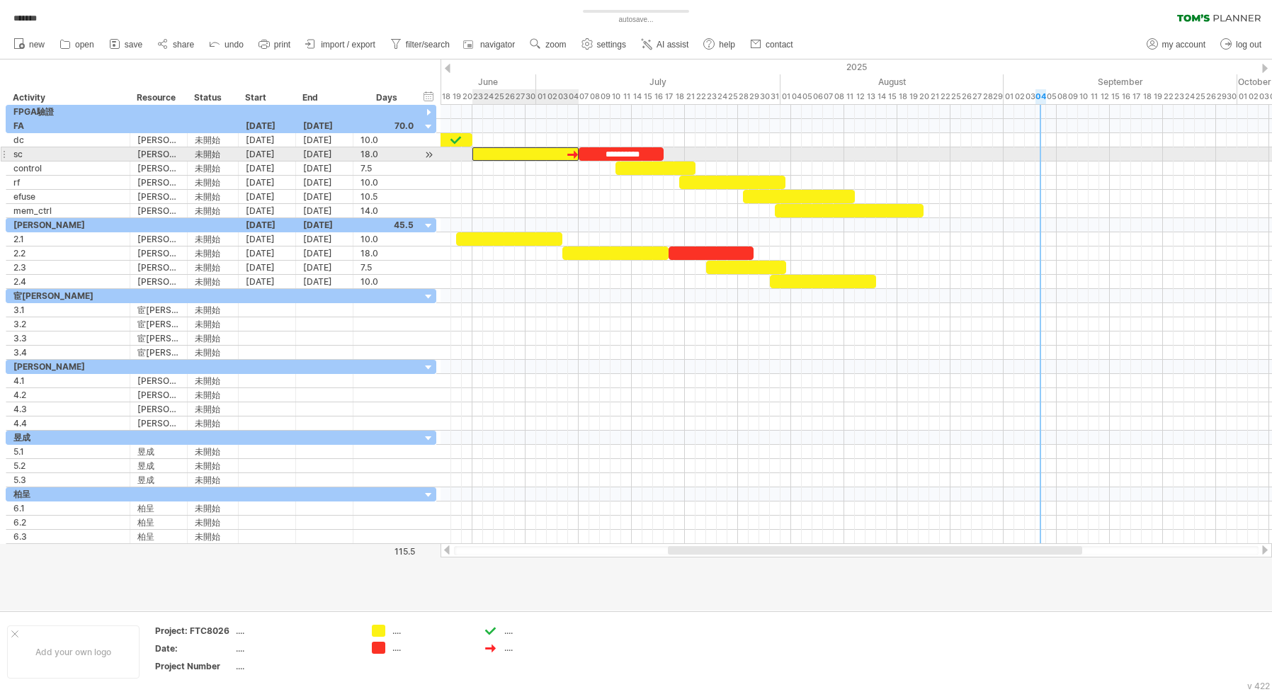
click at [509, 148] on div at bounding box center [525, 153] width 106 height 13
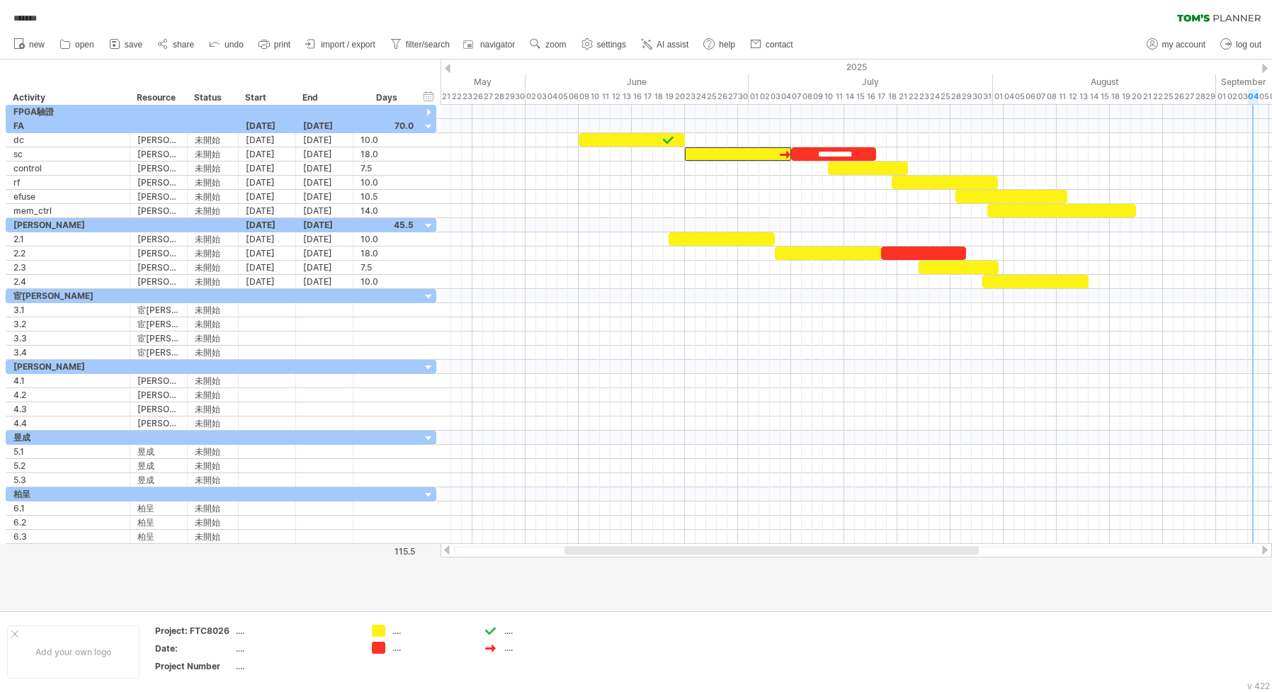
drag, startPoint x: 759, startPoint y: 552, endPoint x: 658, endPoint y: 536, distance: 102.6
click at [656, 547] on div at bounding box center [771, 550] width 414 height 8
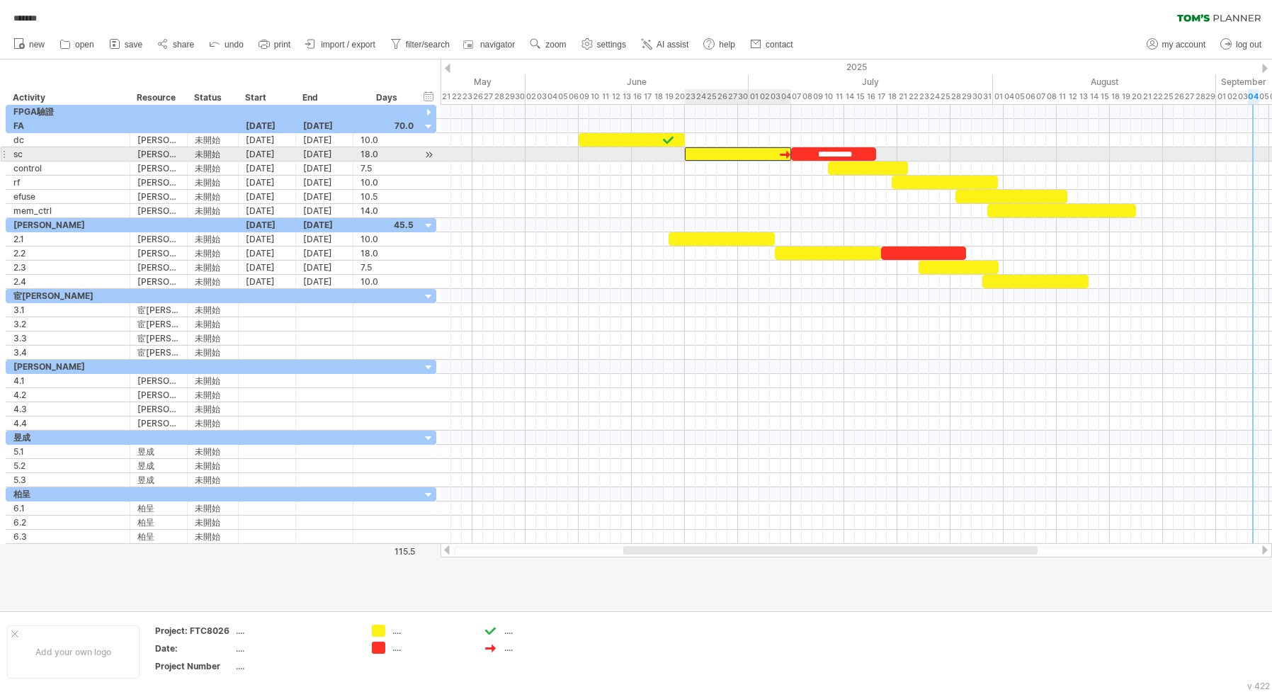
click at [720, 152] on div at bounding box center [738, 153] width 106 height 13
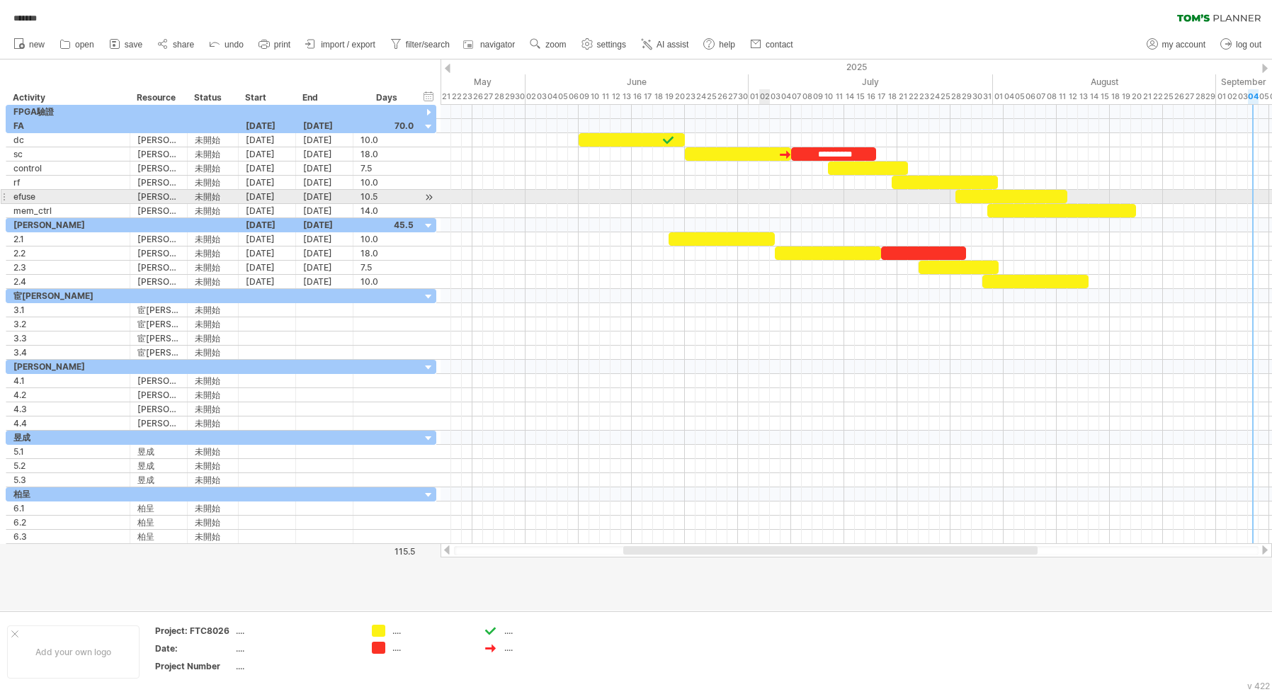
click at [767, 192] on div at bounding box center [855, 197] width 831 height 14
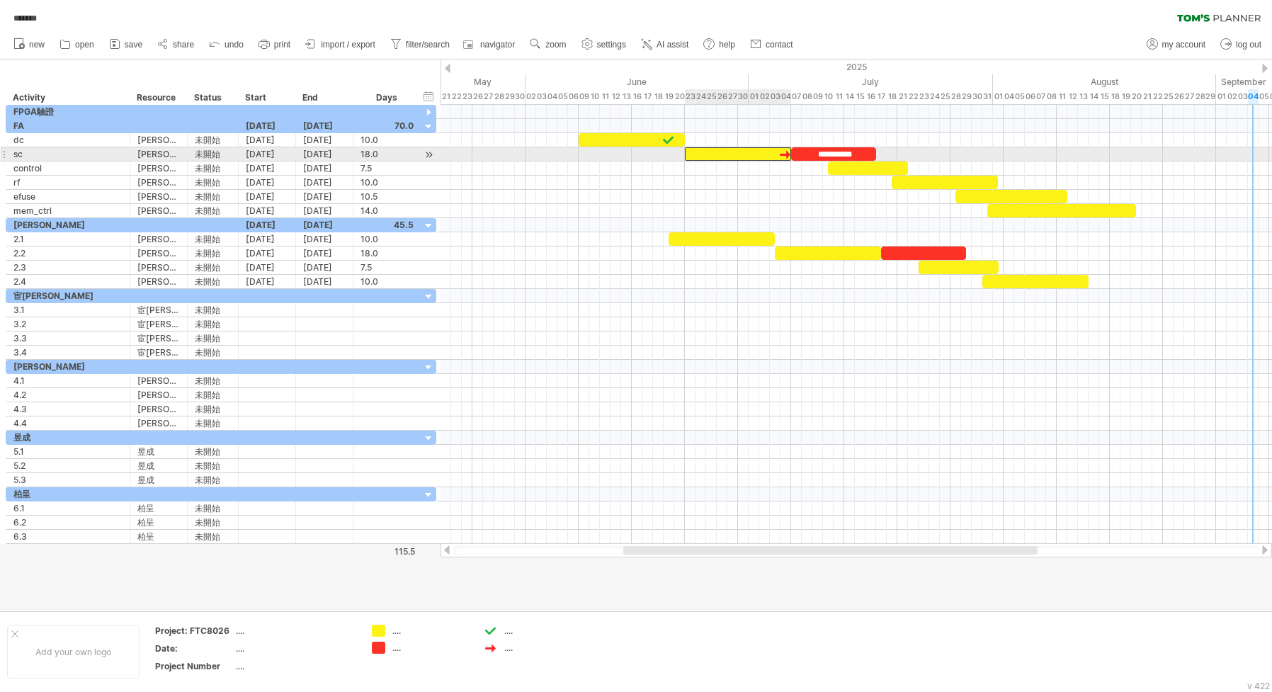
click at [731, 152] on div at bounding box center [738, 153] width 106 height 13
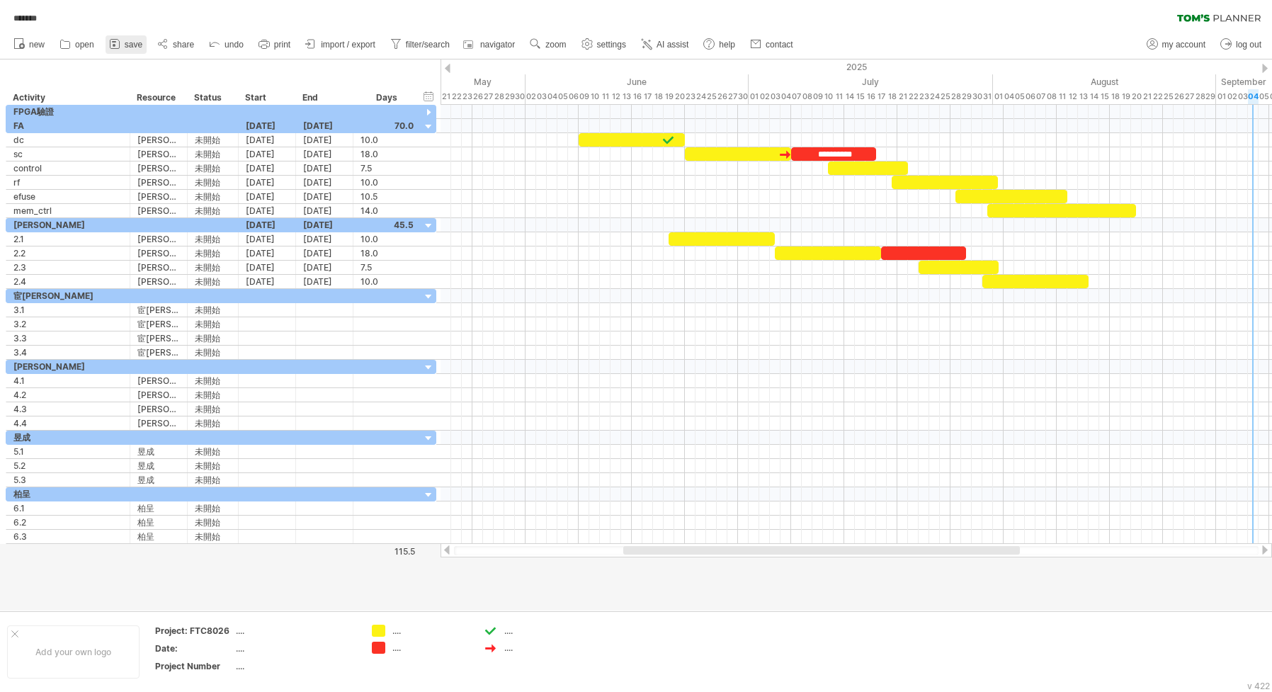
click at [125, 42] on span "save" at bounding box center [134, 45] width 18 height 10
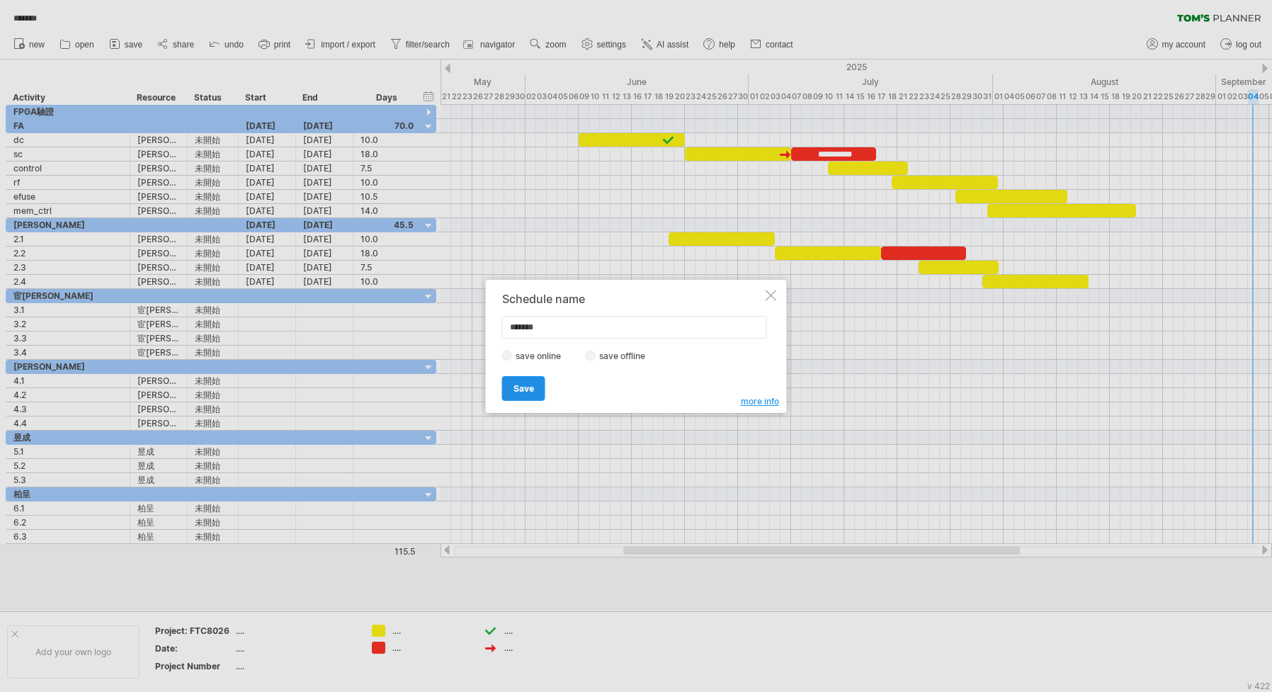
click at [513, 384] on link "Save" at bounding box center [523, 388] width 43 height 25
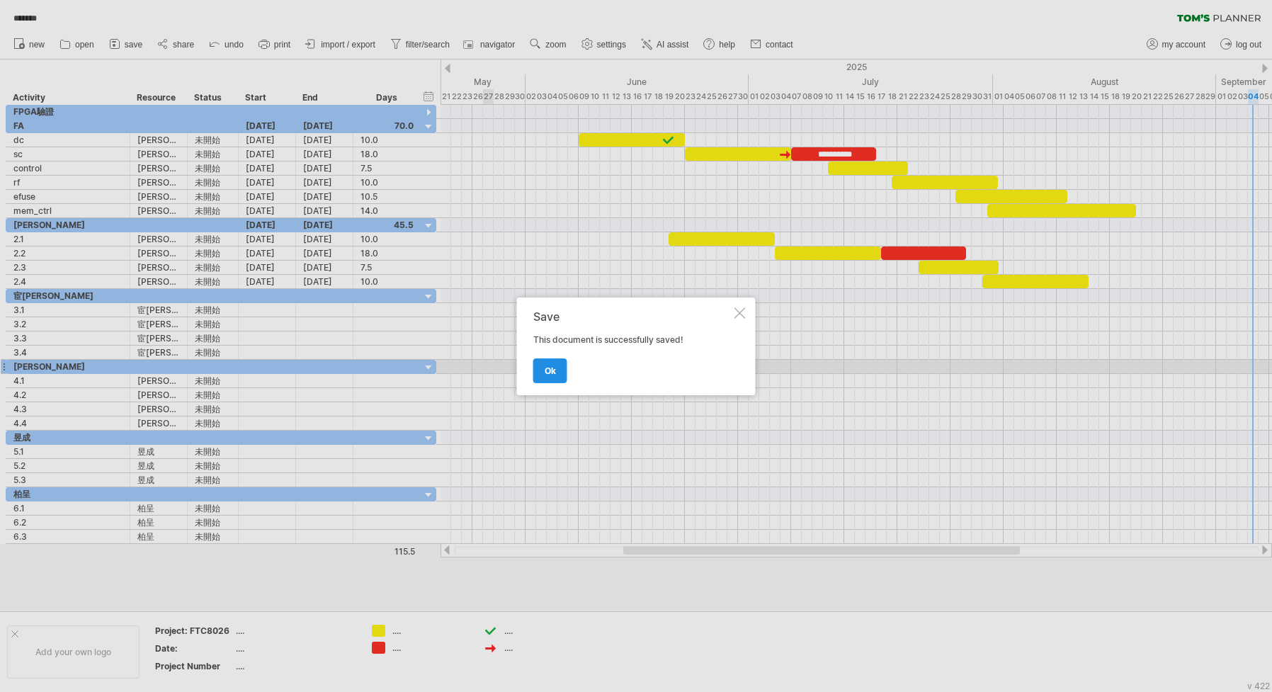
click at [549, 368] on span "ok" at bounding box center [550, 370] width 11 height 11
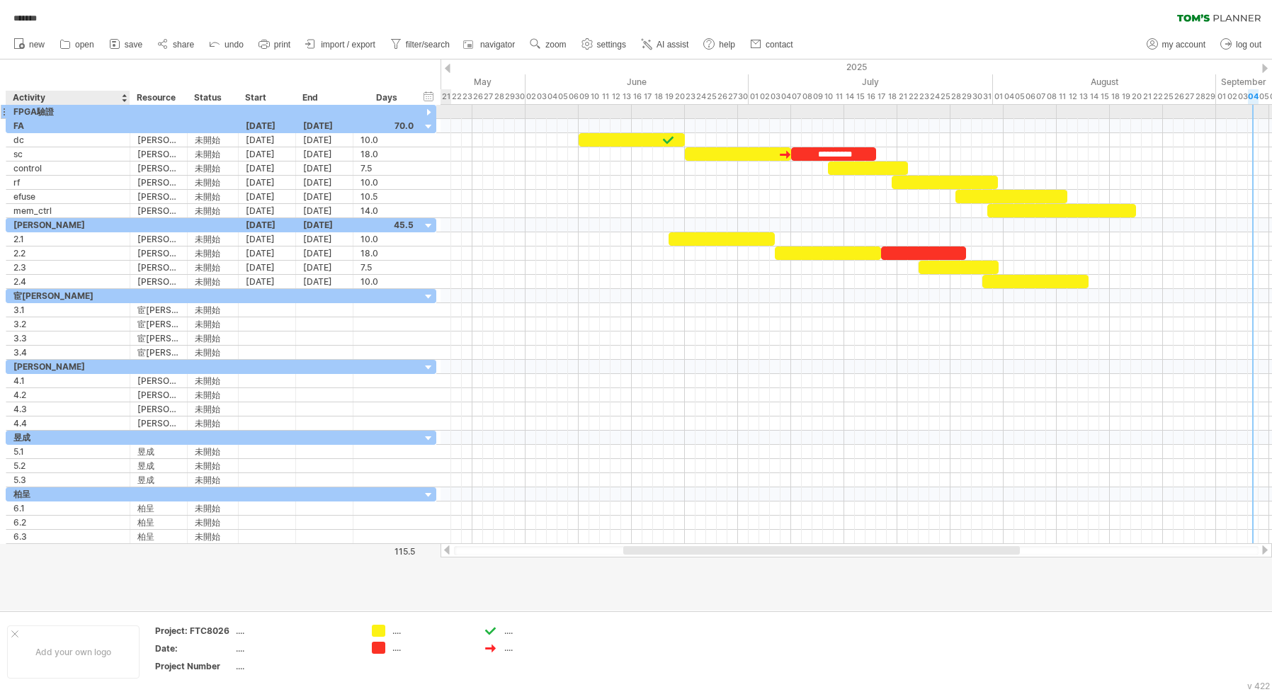
click at [83, 117] on div "FPGA驗證" at bounding box center [67, 111] width 109 height 13
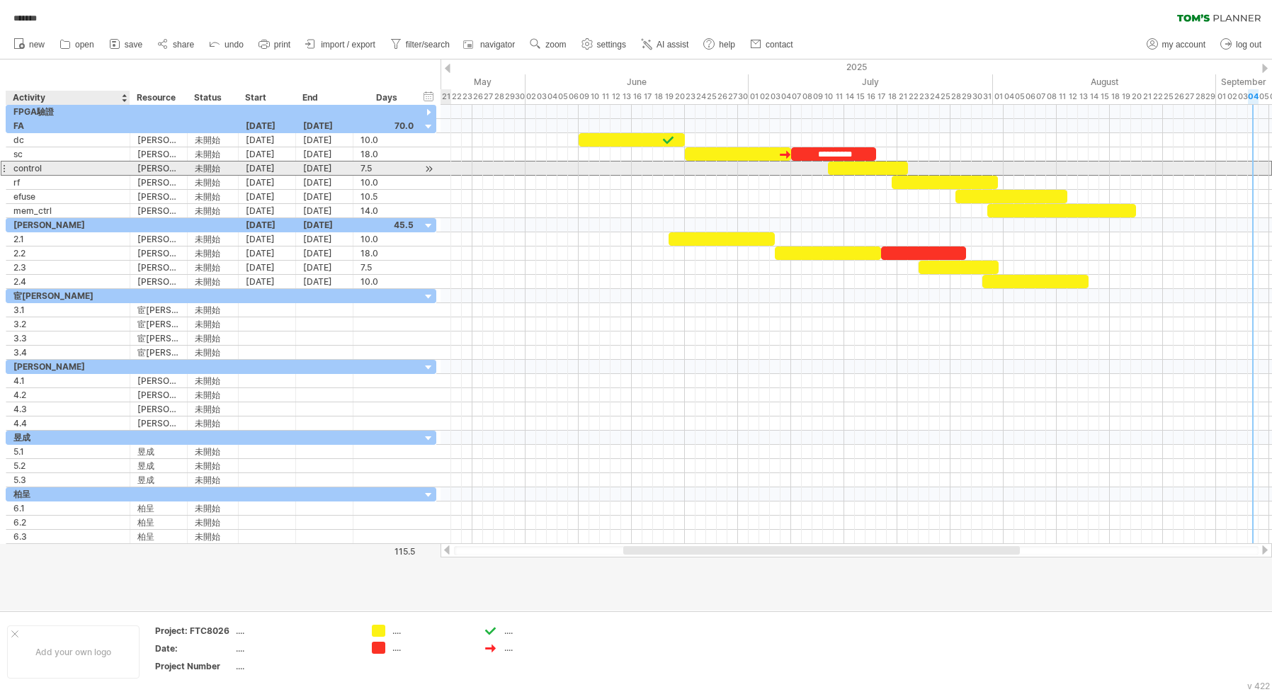
click at [74, 163] on div "control" at bounding box center [67, 167] width 109 height 13
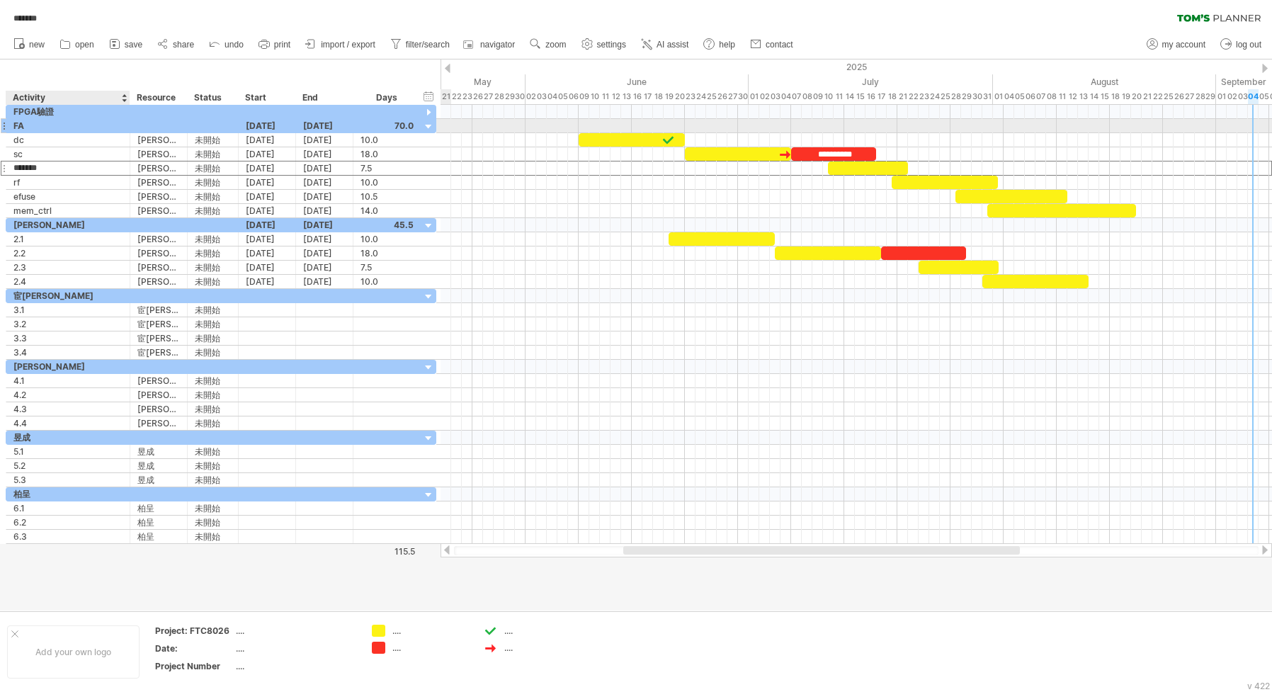
click at [60, 124] on div "FA" at bounding box center [67, 125] width 109 height 13
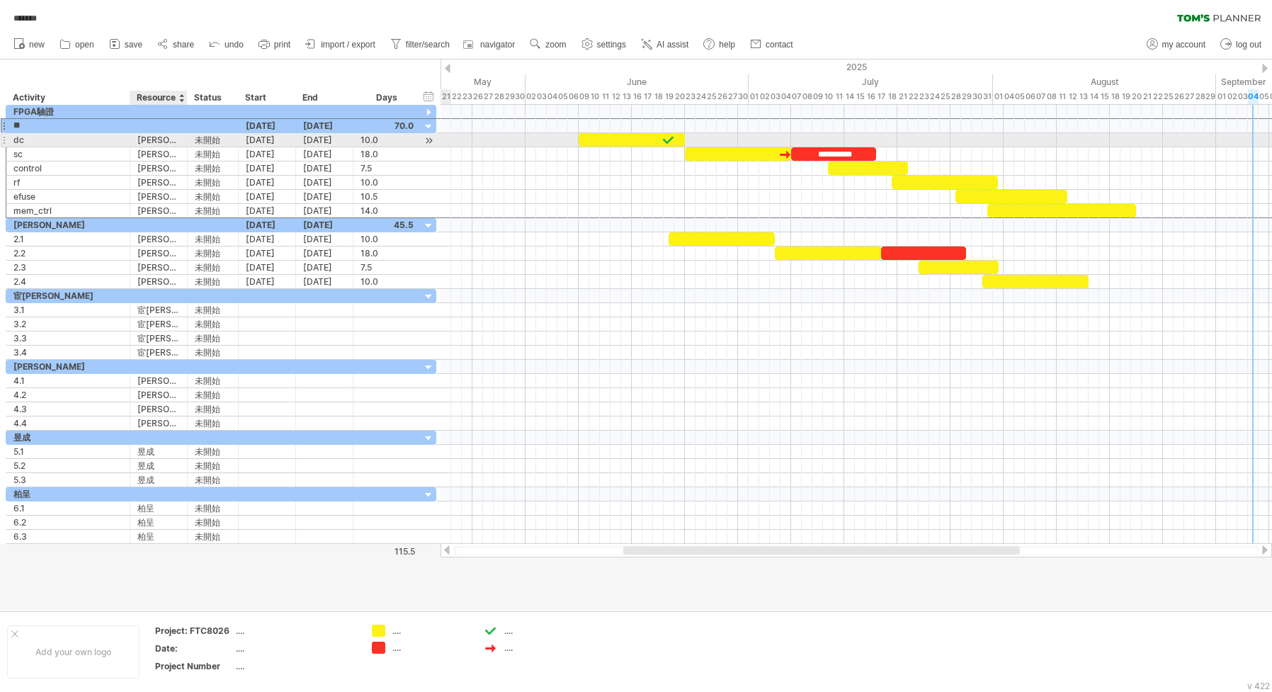
click at [154, 139] on div "[PERSON_NAME]" at bounding box center [158, 139] width 42 height 13
click at [161, 139] on input "**" at bounding box center [158, 139] width 42 height 13
type input "*****"
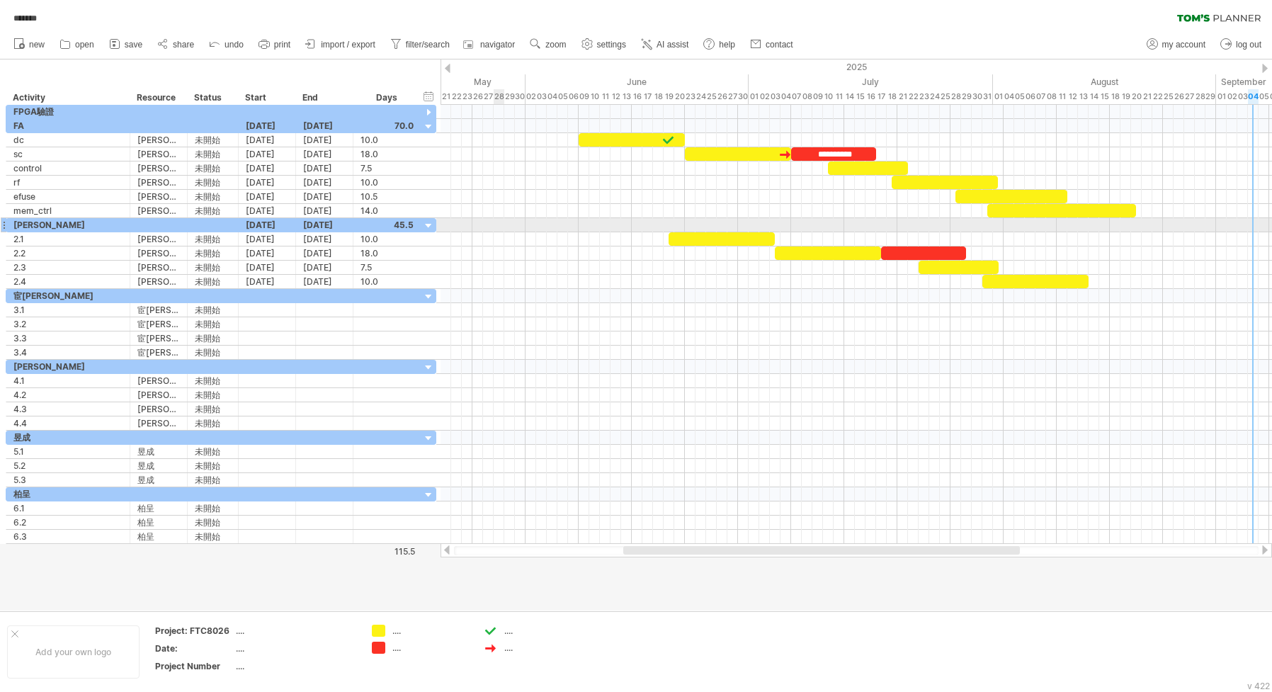
click at [496, 232] on div at bounding box center [855, 239] width 831 height 14
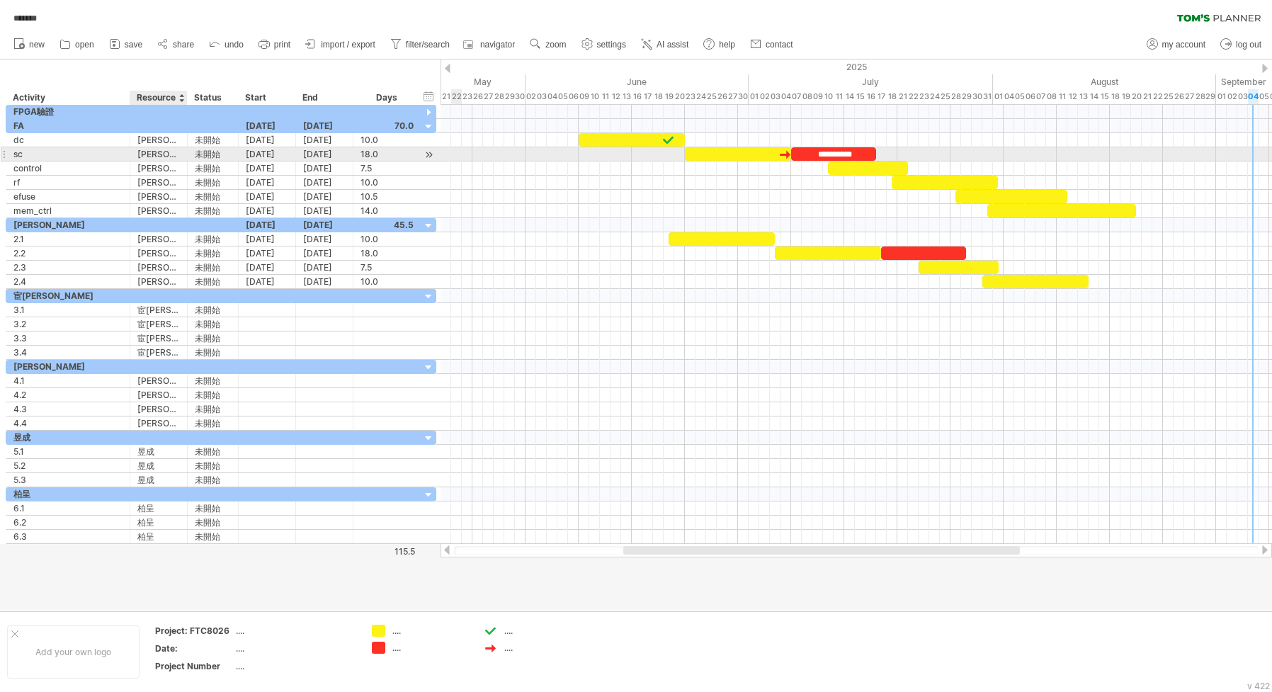
click at [165, 152] on div "[PERSON_NAME]" at bounding box center [158, 153] width 42 height 13
click at [165, 152] on input "**" at bounding box center [158, 153] width 42 height 13
type input "*****"
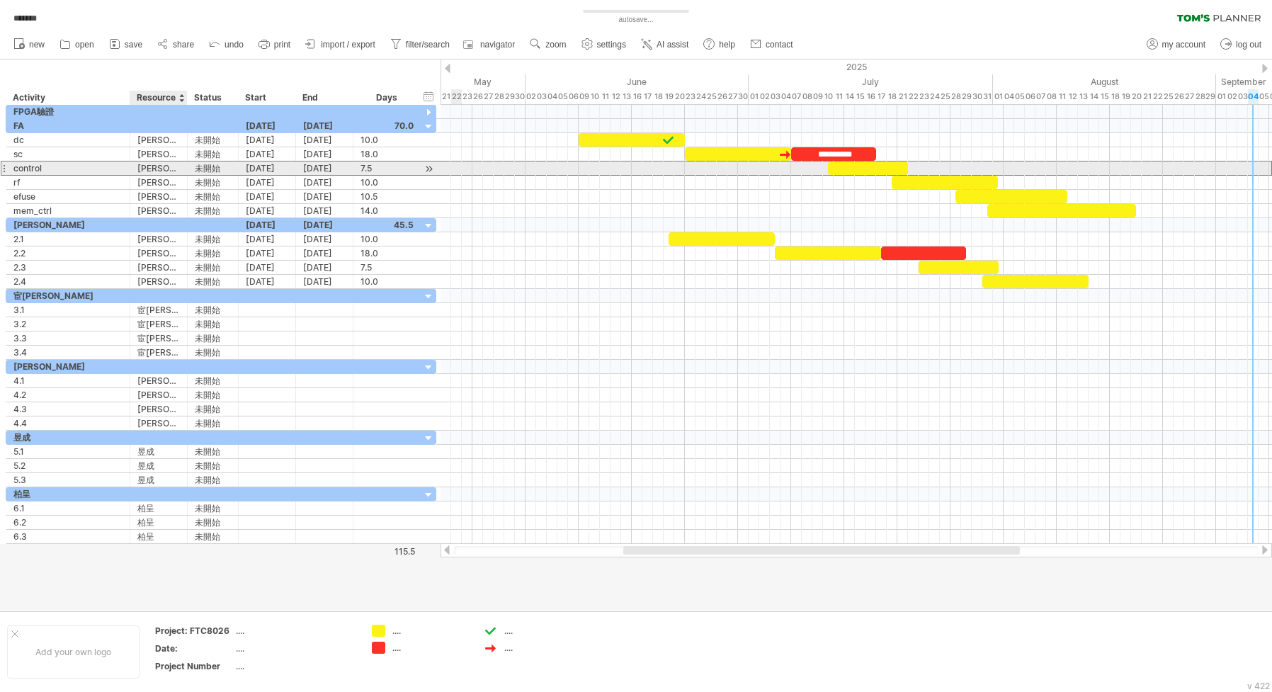
click at [168, 168] on div "[PERSON_NAME]" at bounding box center [158, 167] width 42 height 13
click at [0, 0] on input "**" at bounding box center [0, 0] width 0 height 0
click at [168, 168] on input "**" at bounding box center [158, 167] width 42 height 13
click at [161, 169] on input "**" at bounding box center [158, 167] width 42 height 13
type input "*****"
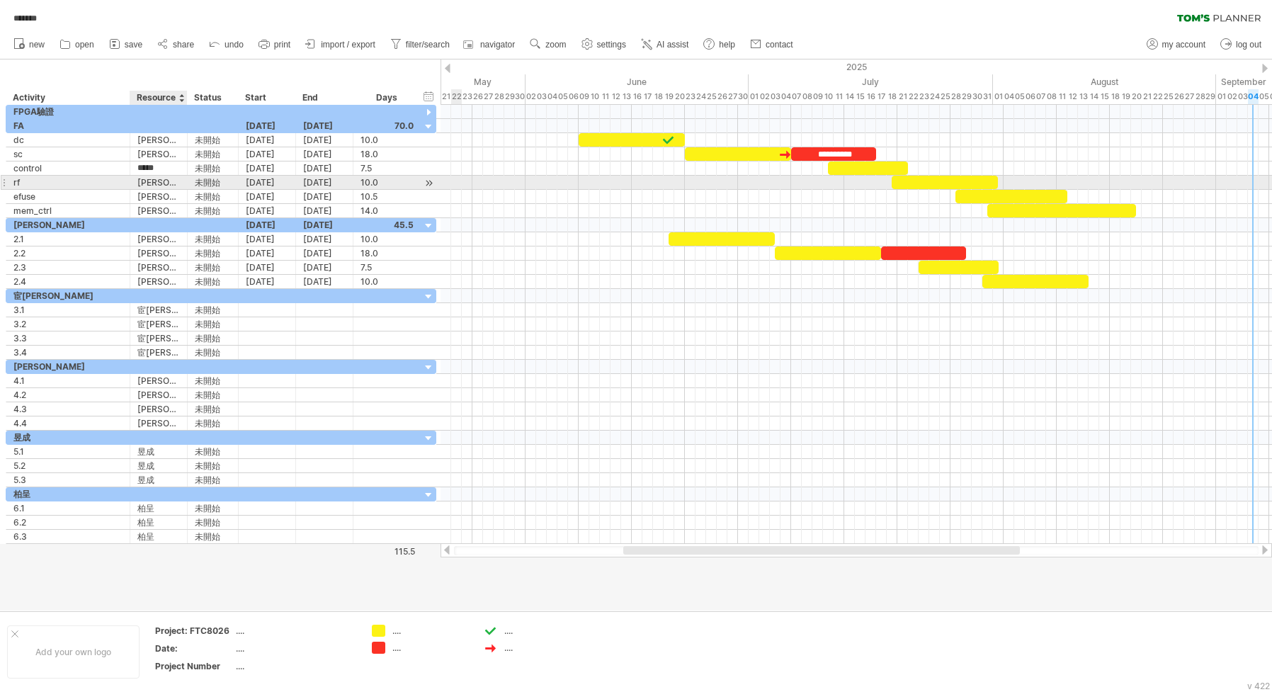
click at [156, 183] on div "[PERSON_NAME]" at bounding box center [158, 182] width 42 height 13
click at [162, 183] on input "**" at bounding box center [158, 182] width 42 height 13
click at [161, 182] on input "**" at bounding box center [158, 182] width 42 height 13
type input "*****"
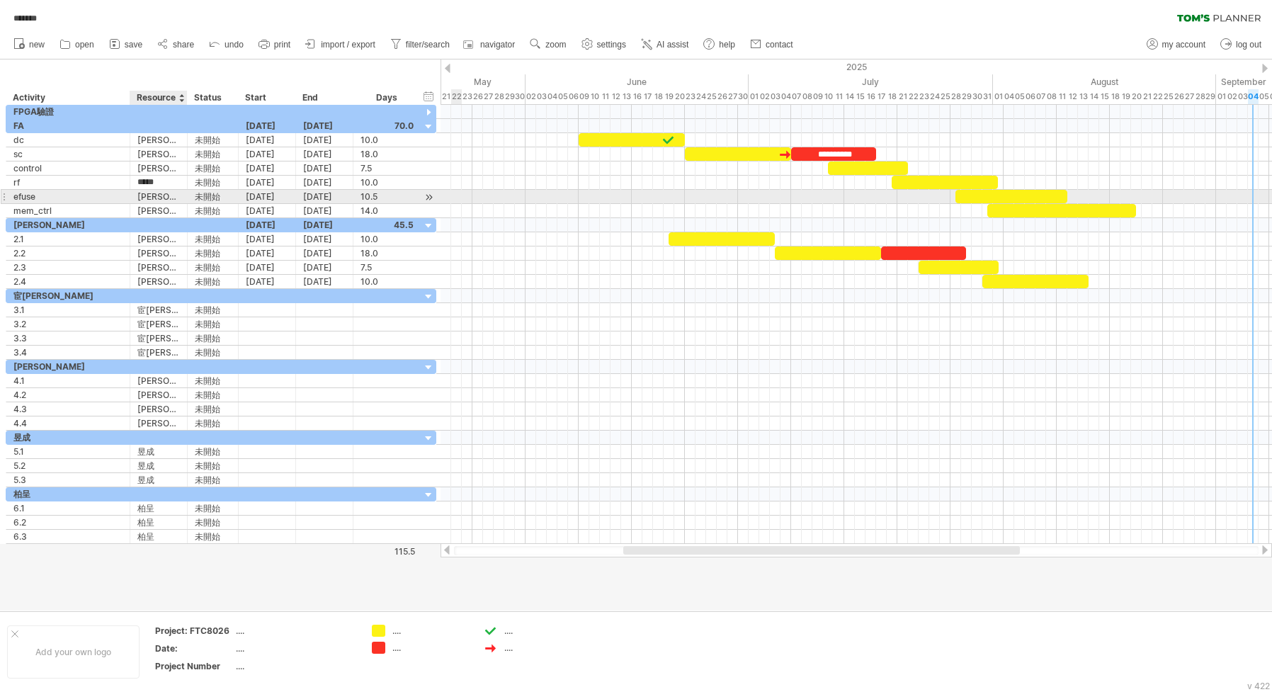
click at [164, 198] on div "[PERSON_NAME]" at bounding box center [158, 196] width 42 height 13
type input "*****"
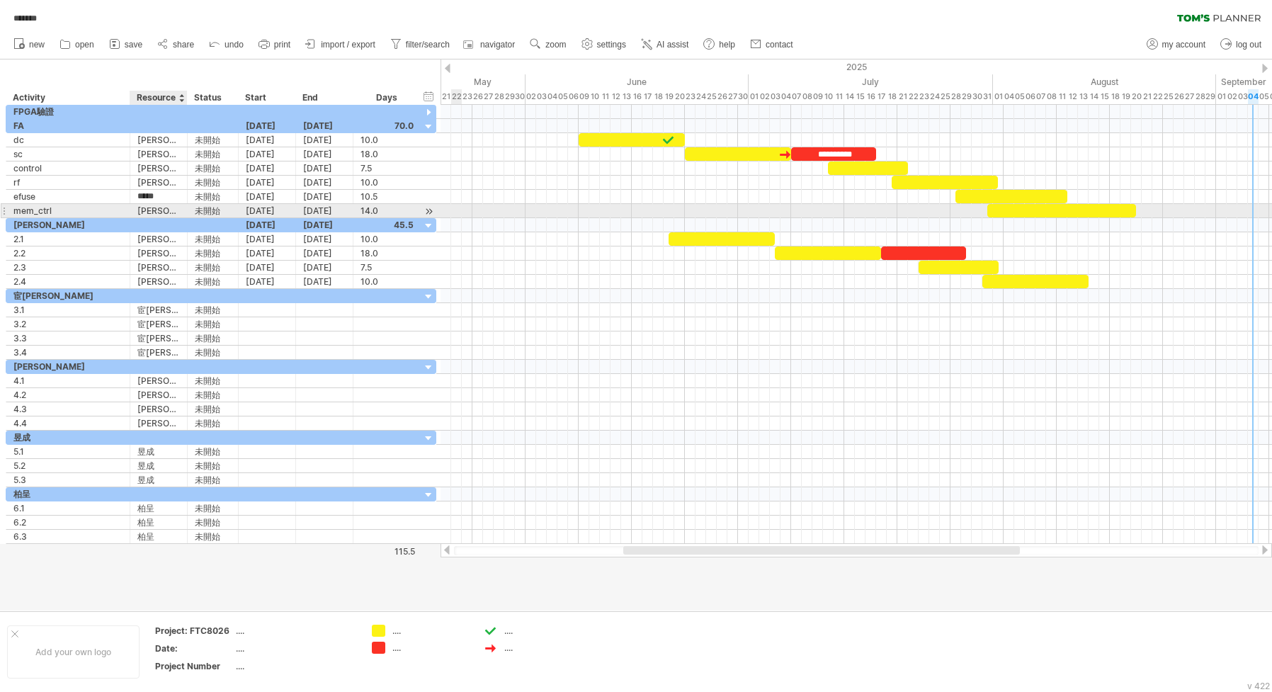
click at [163, 210] on div "[PERSON_NAME]" at bounding box center [158, 210] width 42 height 13
click at [166, 211] on input "**" at bounding box center [158, 210] width 42 height 13
type input "*****"
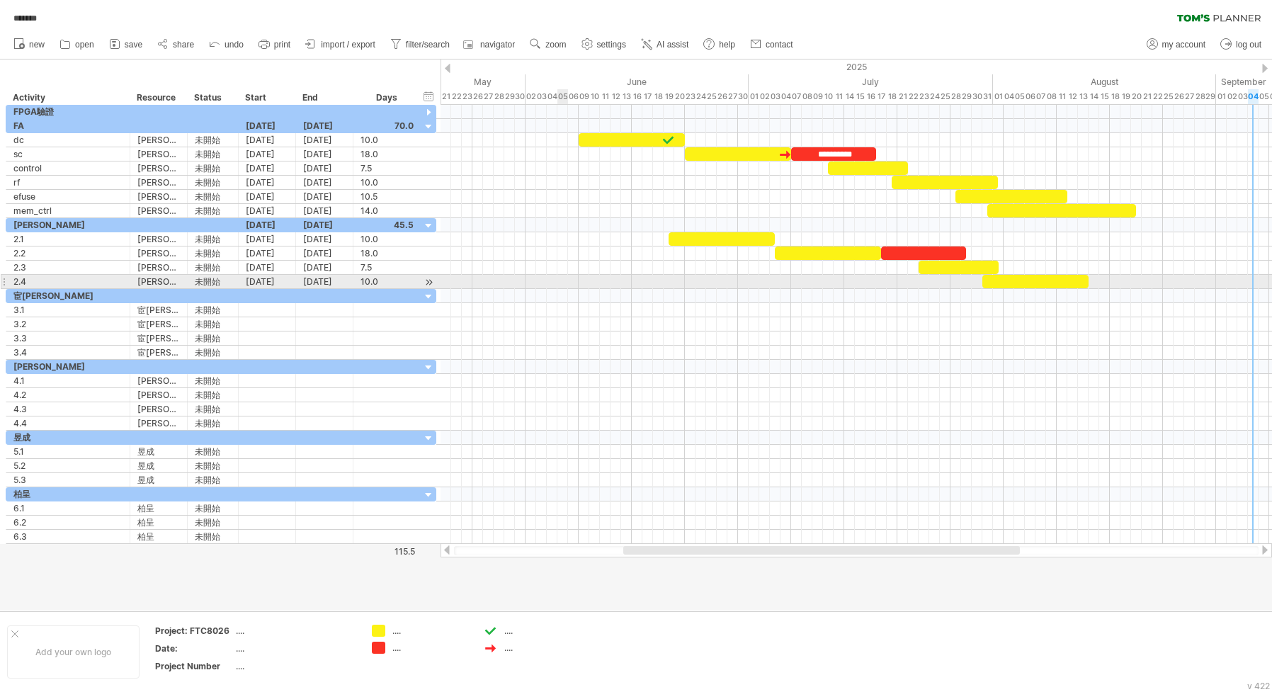
click at [566, 279] on div at bounding box center [855, 282] width 831 height 14
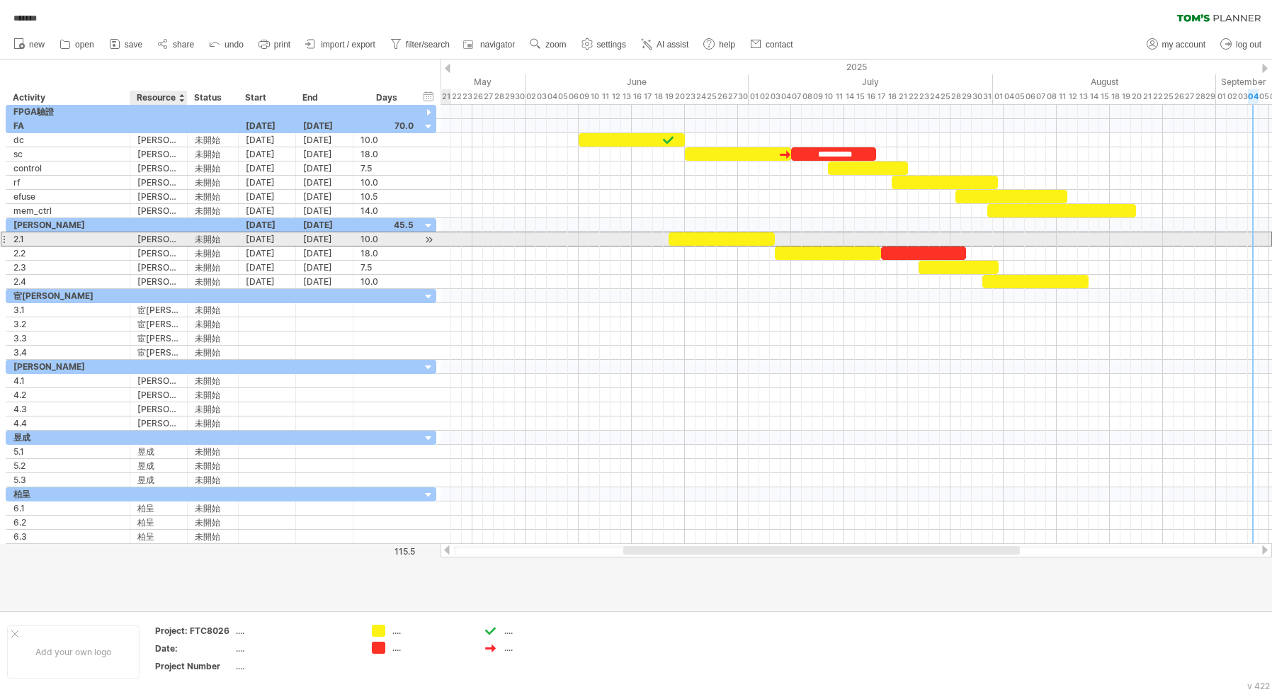
click at [171, 239] on div "[PERSON_NAME]" at bounding box center [158, 238] width 42 height 13
click at [171, 239] on input "**" at bounding box center [158, 238] width 42 height 13
type input "*****"
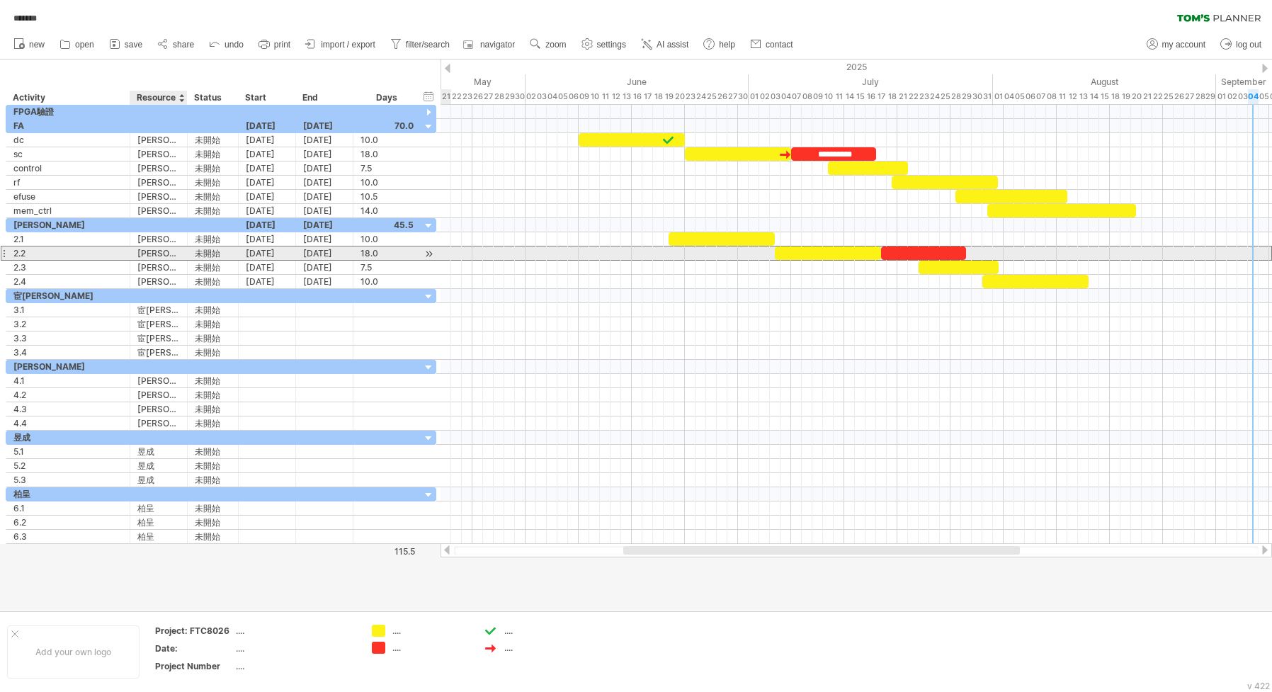
click at [178, 250] on div "[PERSON_NAME]" at bounding box center [158, 252] width 42 height 13
type input "*****"
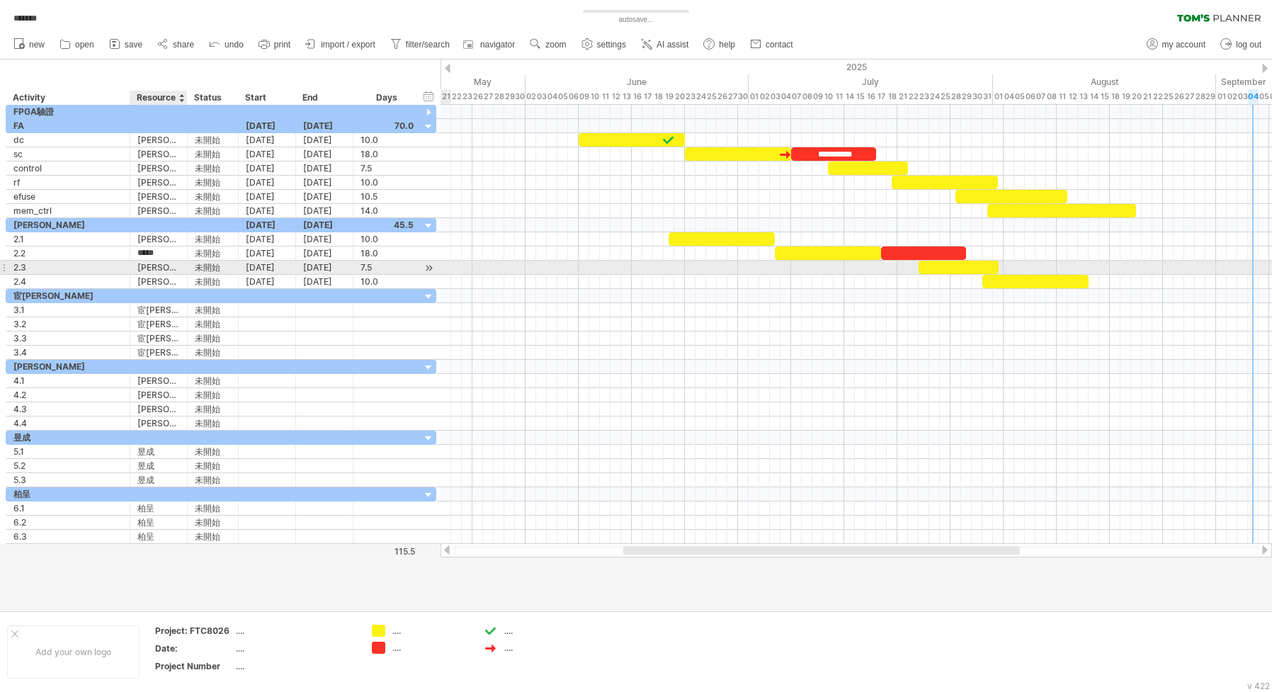
click at [168, 267] on div "[PERSON_NAME]" at bounding box center [158, 267] width 42 height 13
type input "*****"
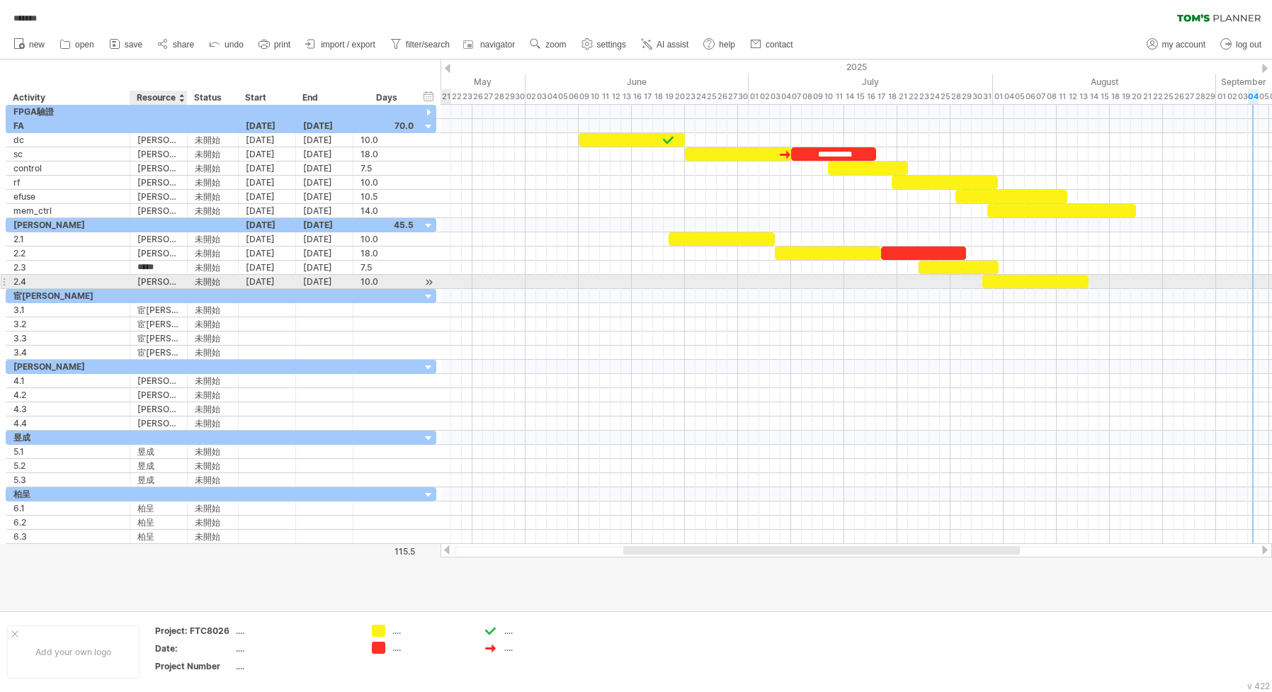
click at [158, 277] on div "[PERSON_NAME]" at bounding box center [158, 281] width 42 height 13
type input "*****"
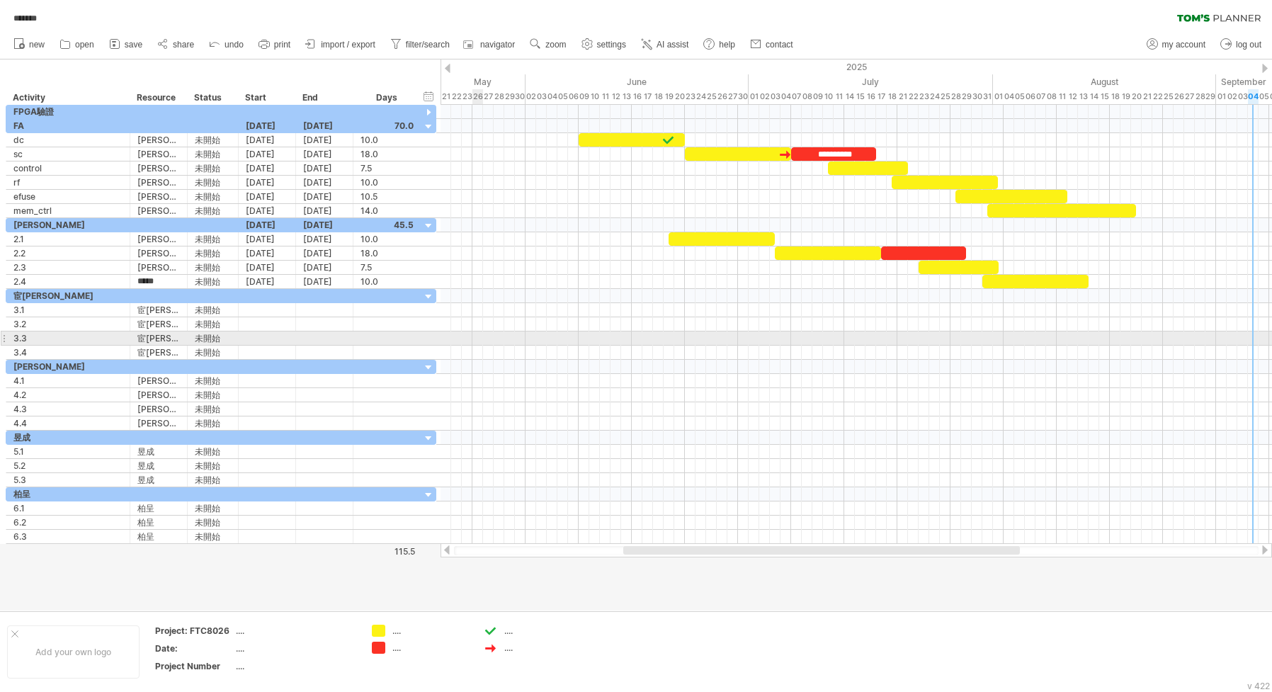
click at [531, 333] on div at bounding box center [855, 338] width 831 height 14
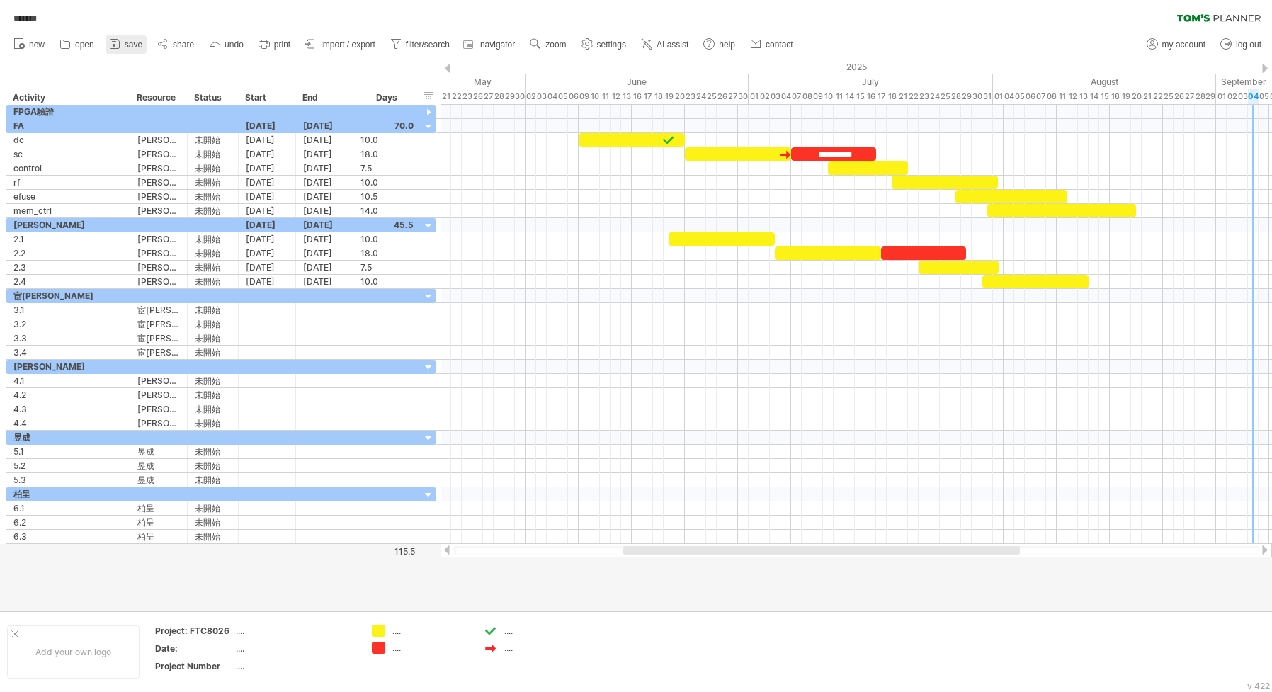
click at [132, 45] on span "save" at bounding box center [134, 45] width 18 height 10
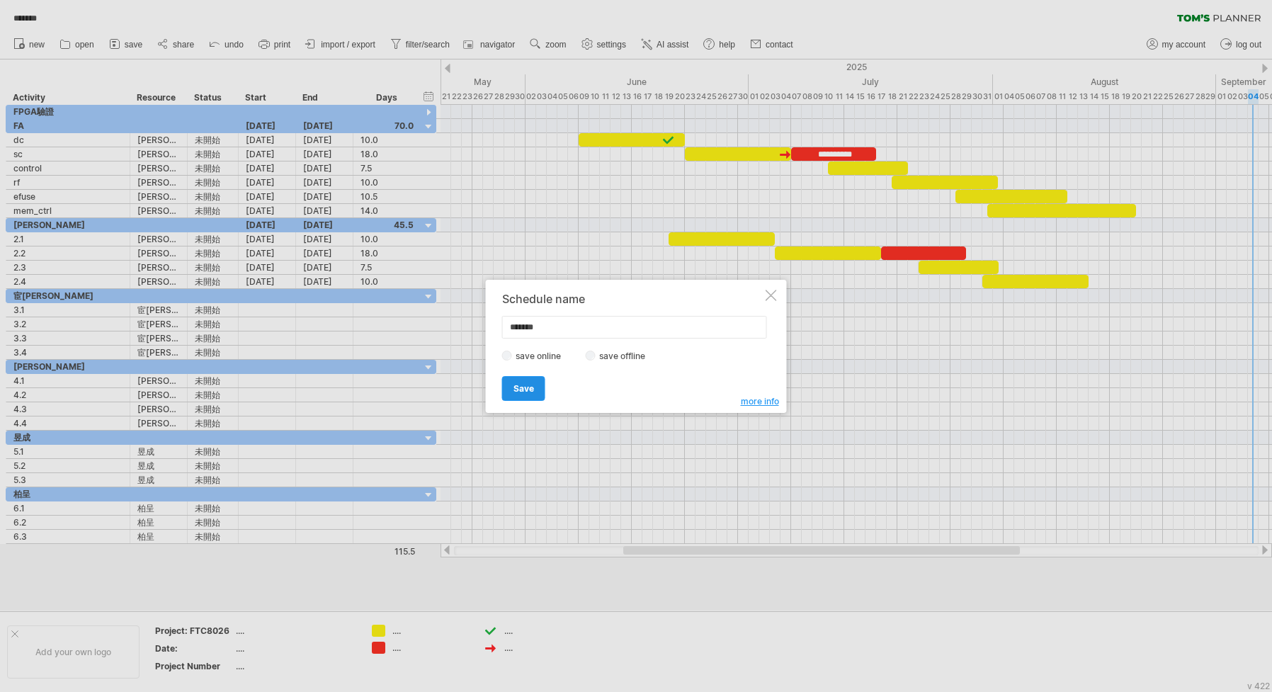
click at [525, 380] on link "Save" at bounding box center [523, 388] width 43 height 25
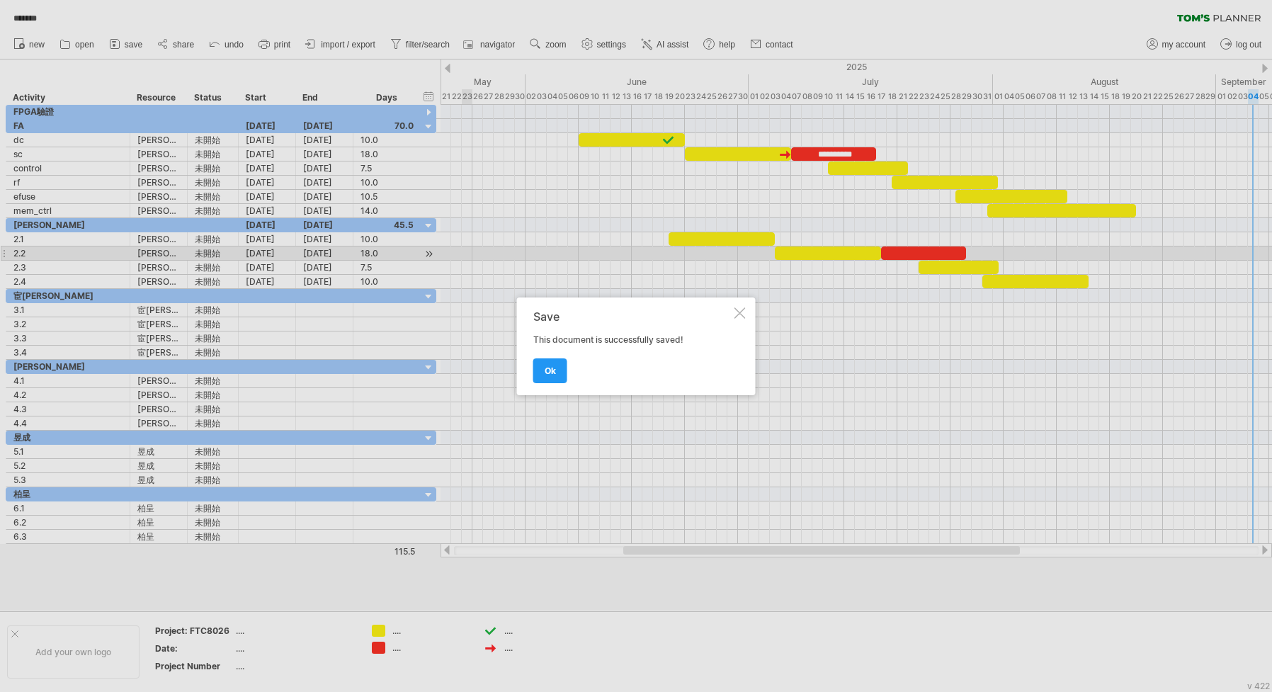
click at [549, 363] on link "ok" at bounding box center [550, 370] width 34 height 25
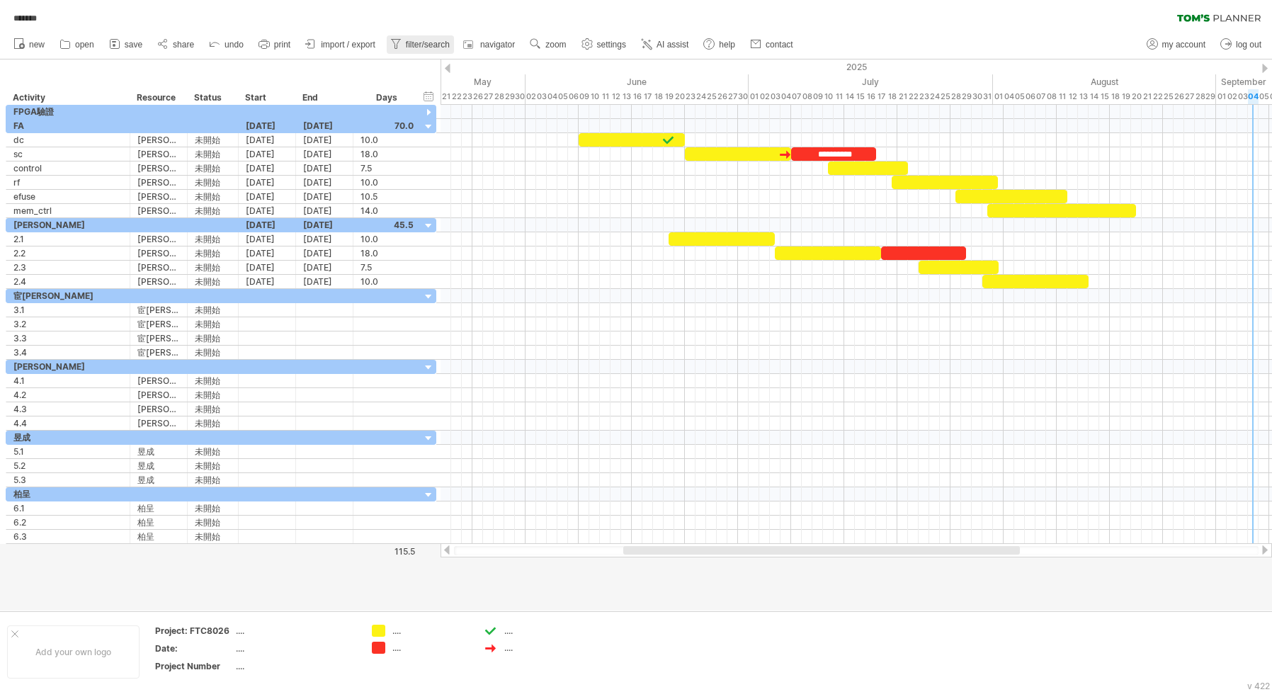
click at [414, 45] on span "filter/search" at bounding box center [428, 45] width 44 height 10
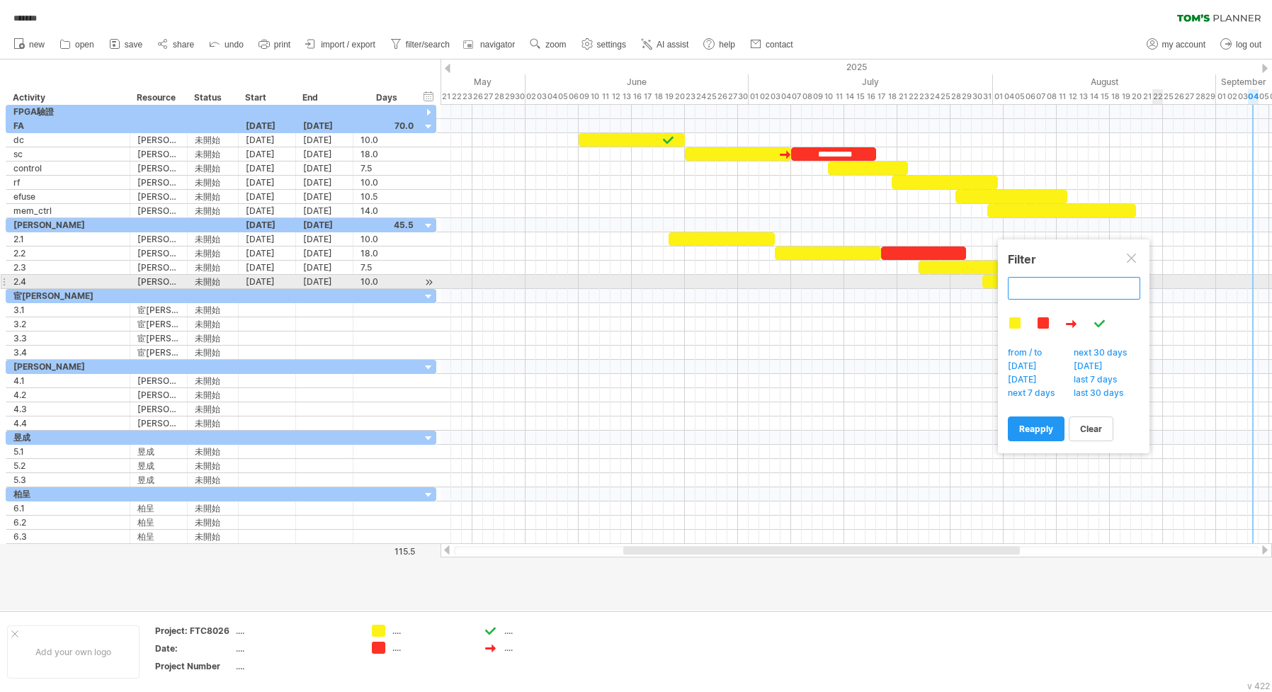
click at [1039, 286] on input "text" at bounding box center [1074, 288] width 132 height 23
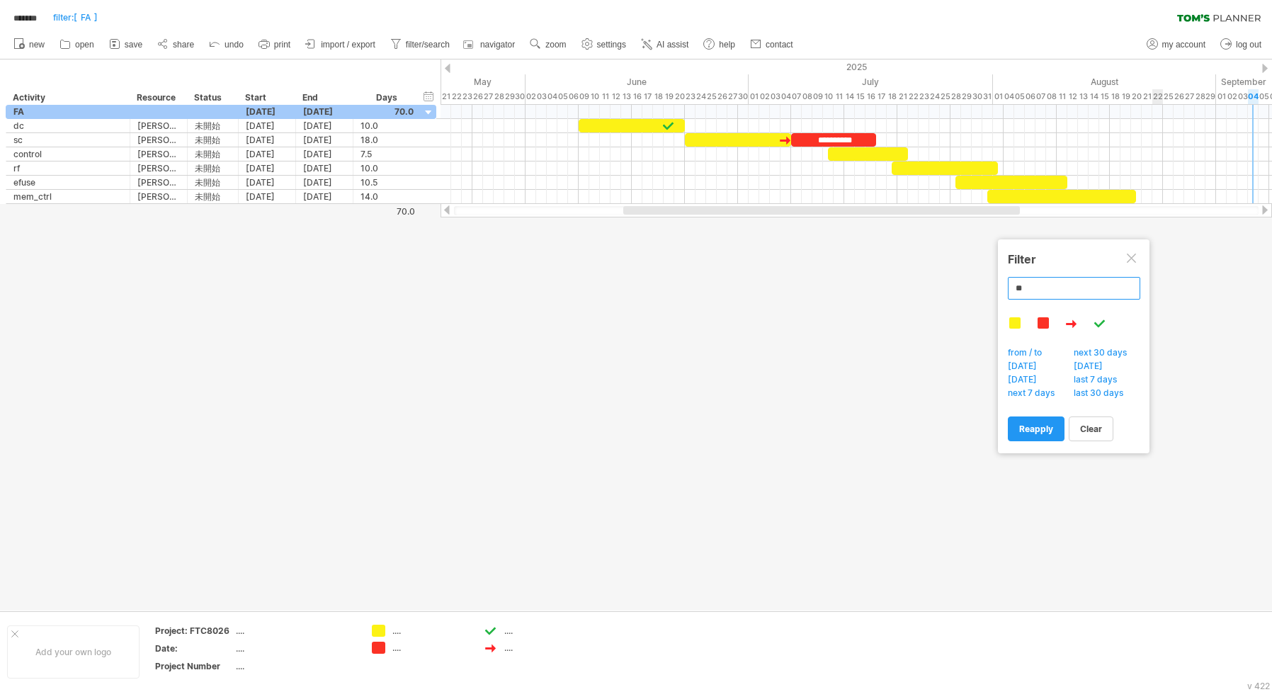
type input "*"
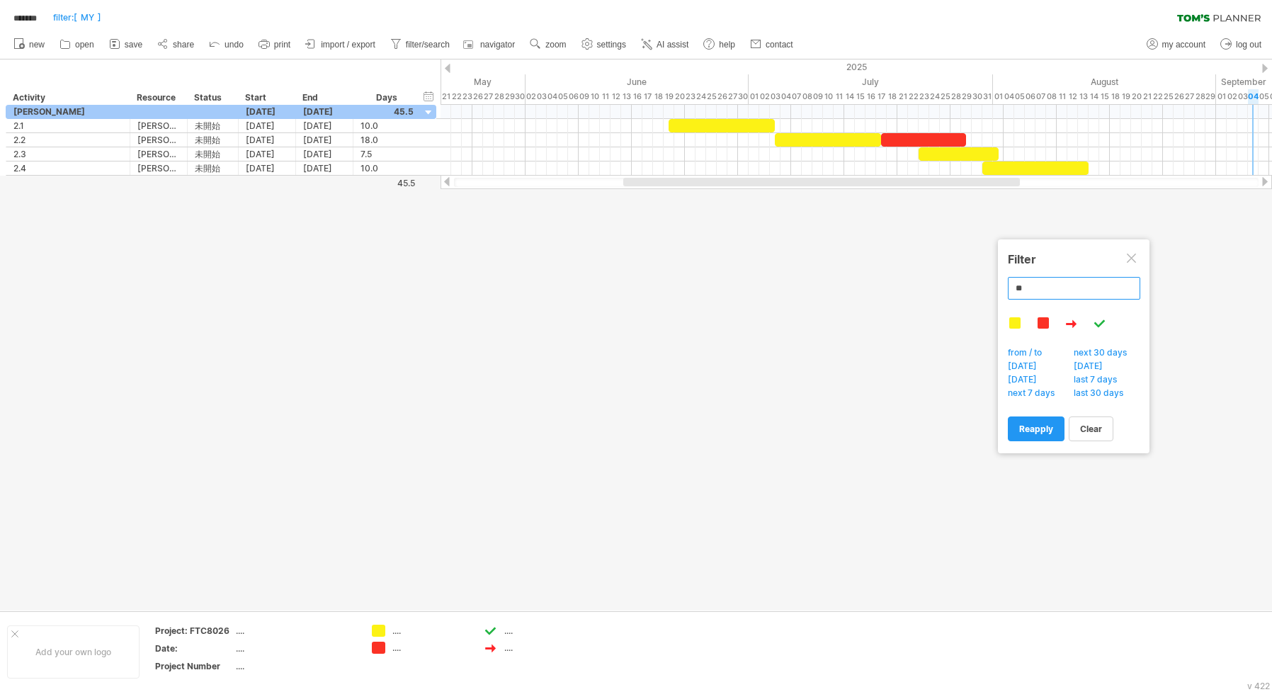
drag, startPoint x: 1040, startPoint y: 290, endPoint x: 940, endPoint y: 278, distance: 100.7
click at [940, 278] on body "progress(100%) Trying to reach [DOMAIN_NAME] Connected again... 0% loading... *…" at bounding box center [636, 347] width 1272 height 695
type input "*"
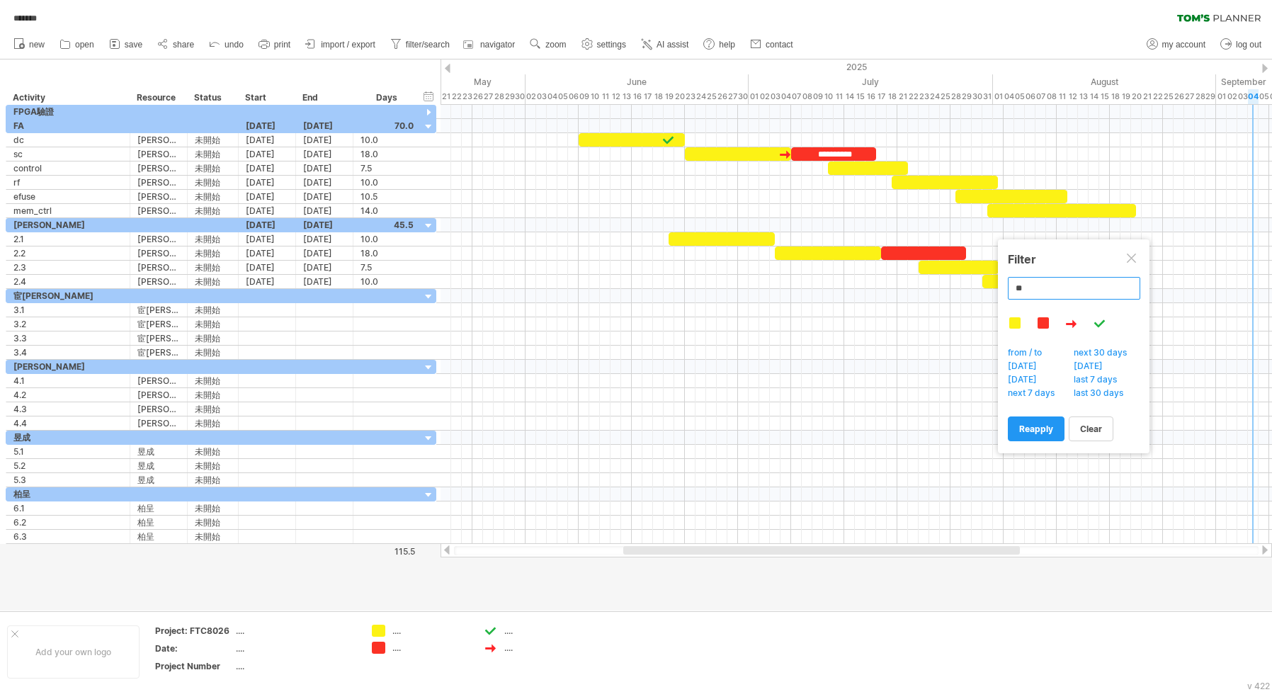
type input "**"
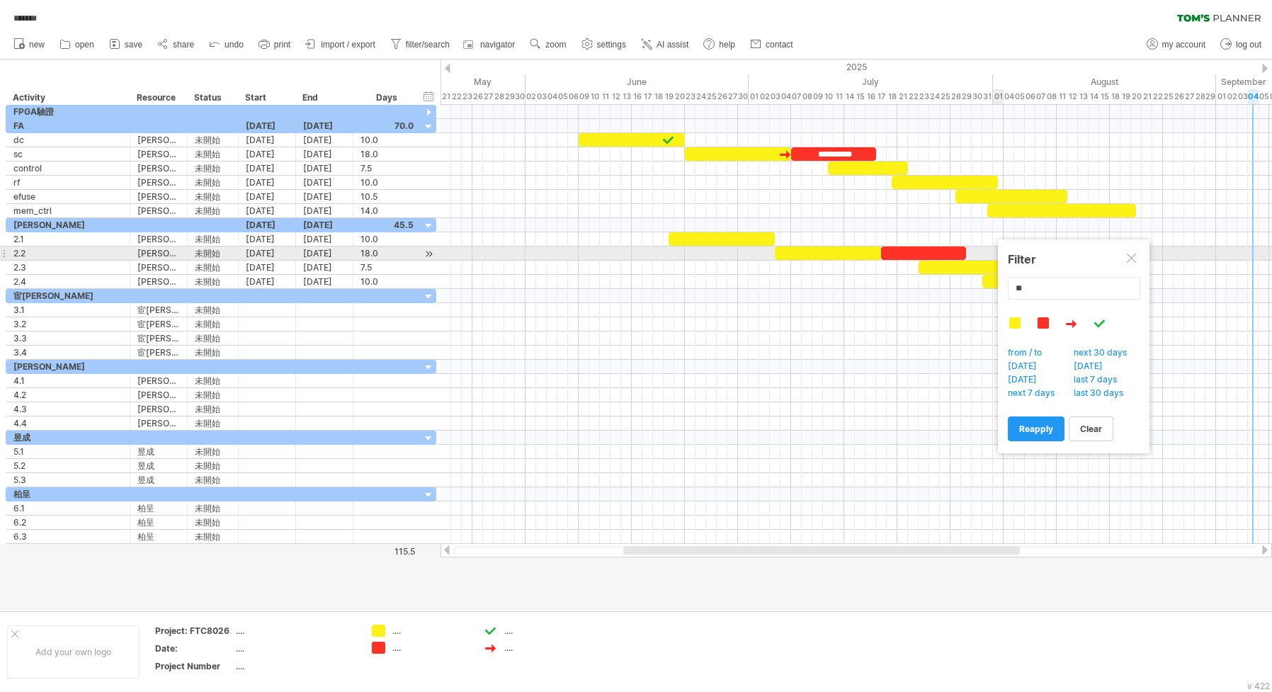
click at [1136, 255] on div at bounding box center [1132, 259] width 11 height 11
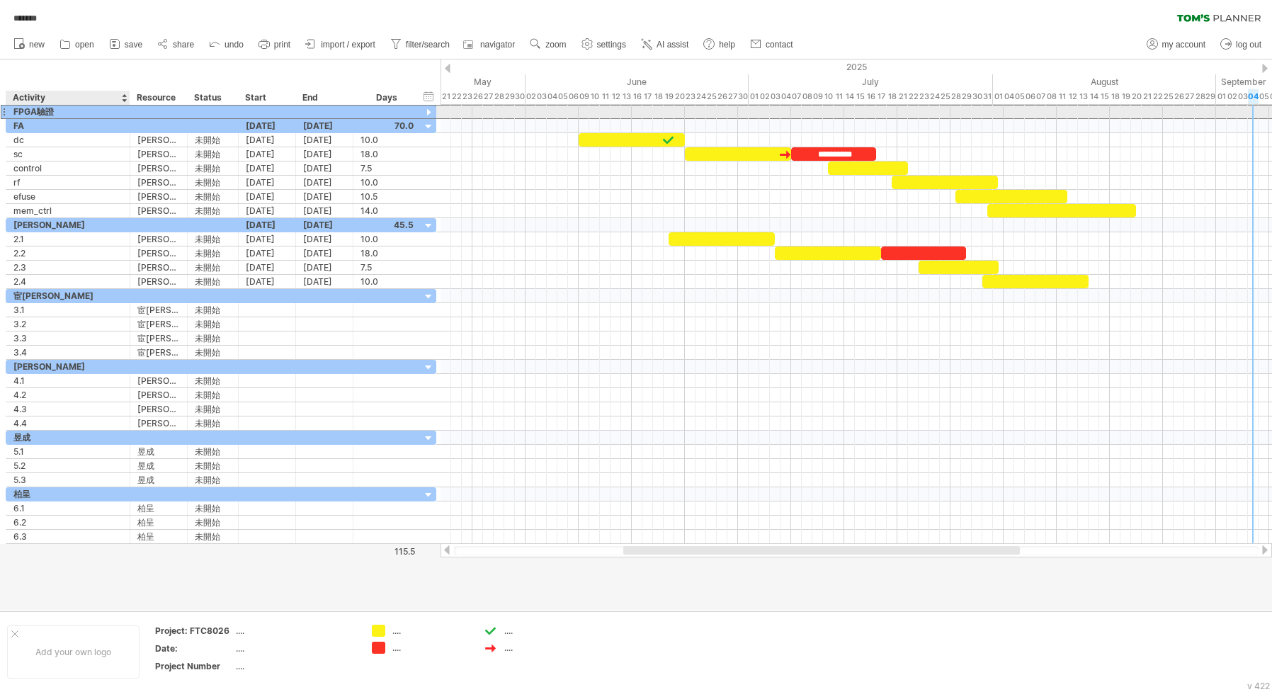
click at [68, 118] on div "FPGA驗證" at bounding box center [67, 111] width 109 height 13
click at [30, 127] on div "FA" at bounding box center [67, 125] width 109 height 13
click at [432, 109] on div at bounding box center [428, 112] width 13 height 13
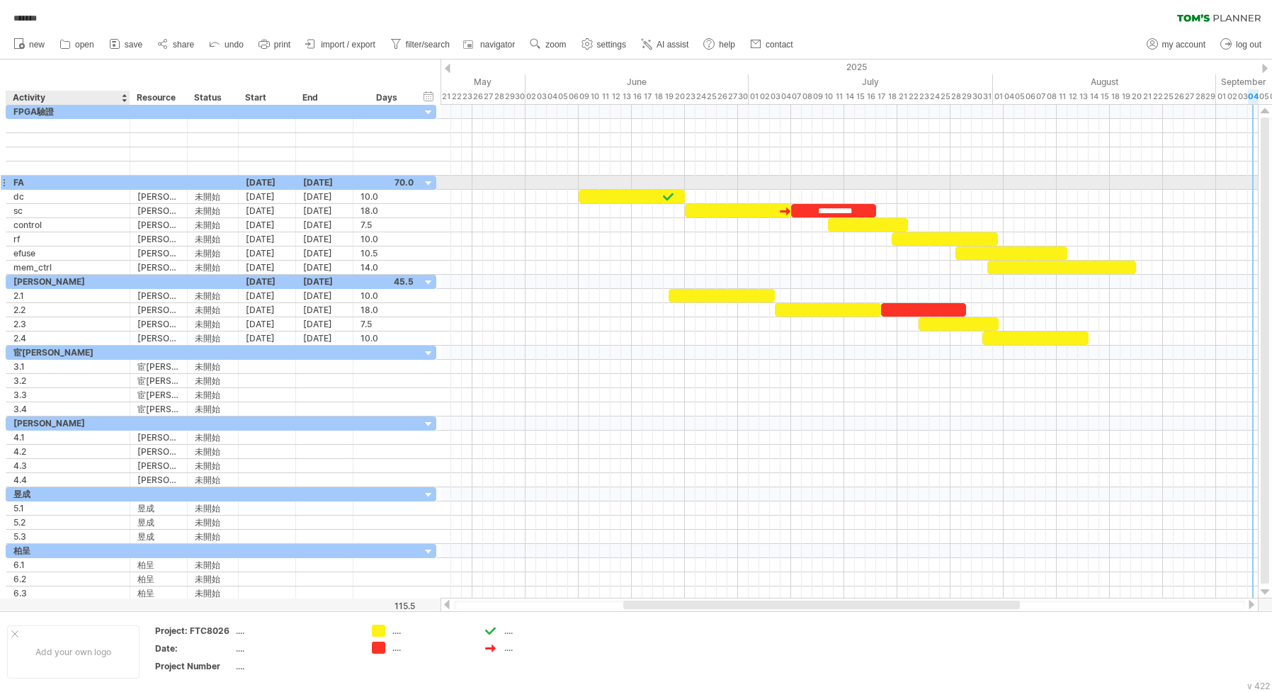
click at [27, 183] on div "FA" at bounding box center [67, 182] width 109 height 13
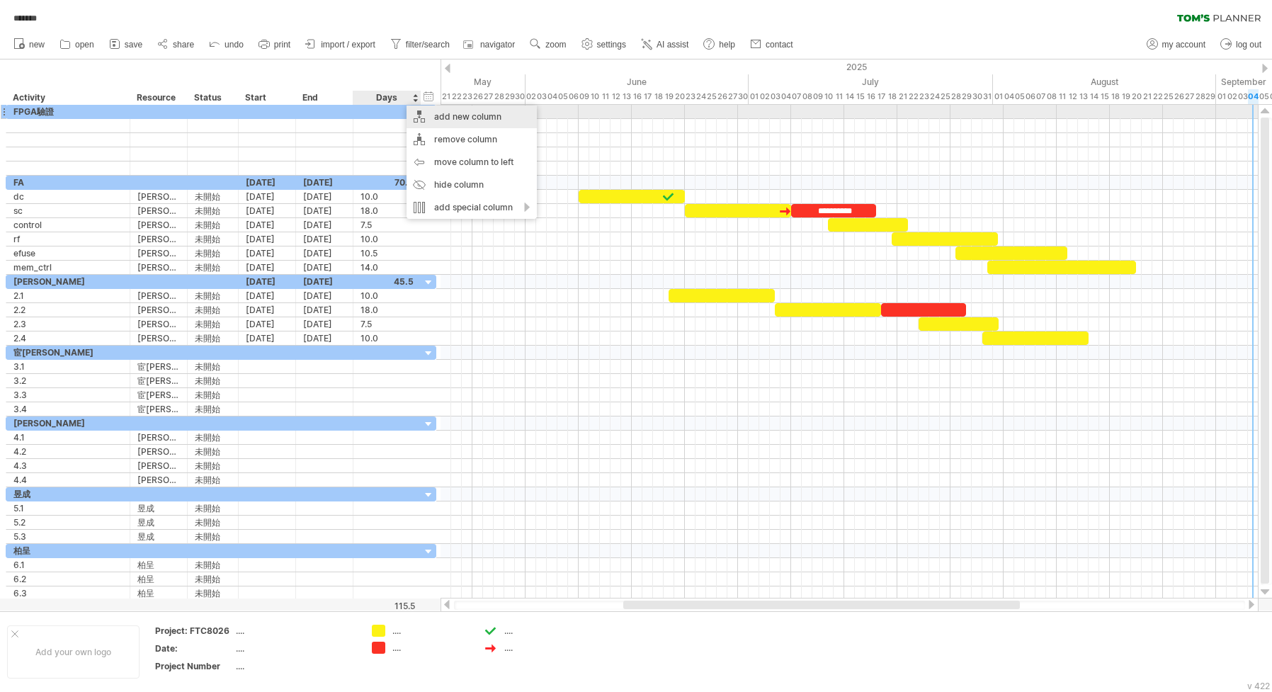
click at [443, 118] on div "add new column" at bounding box center [471, 117] width 130 height 23
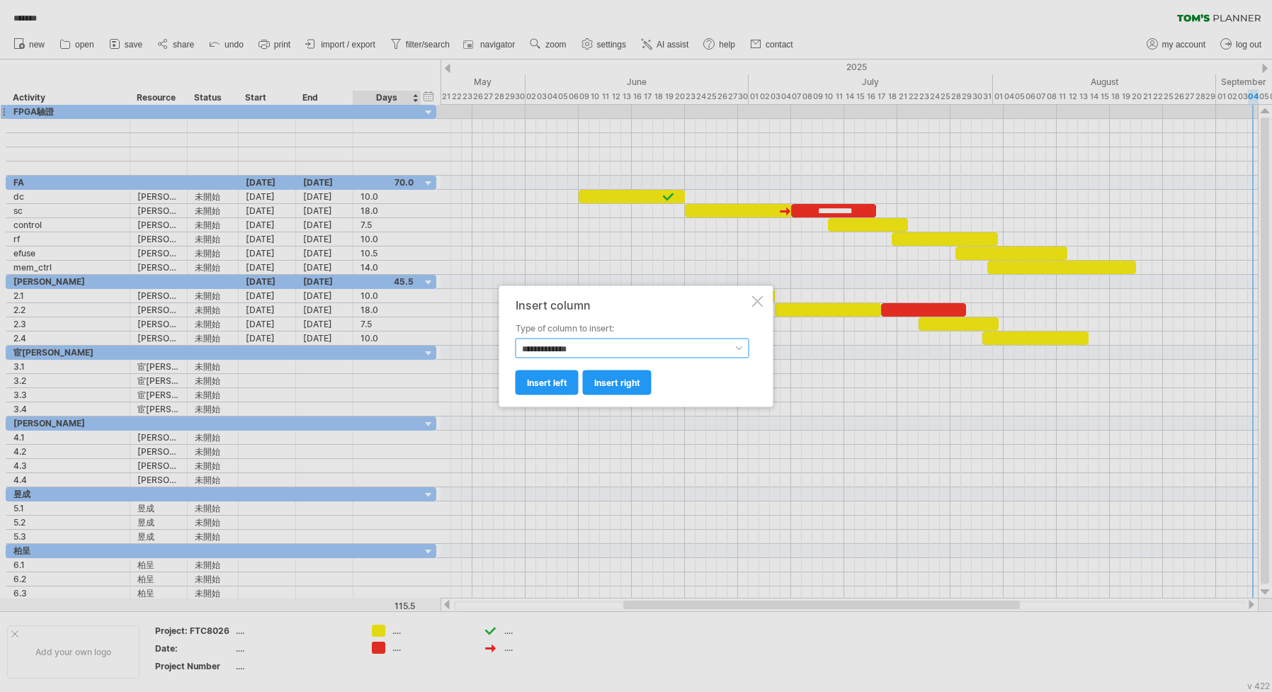
select select "******"
click at [556, 379] on span "insert left" at bounding box center [547, 382] width 40 height 11
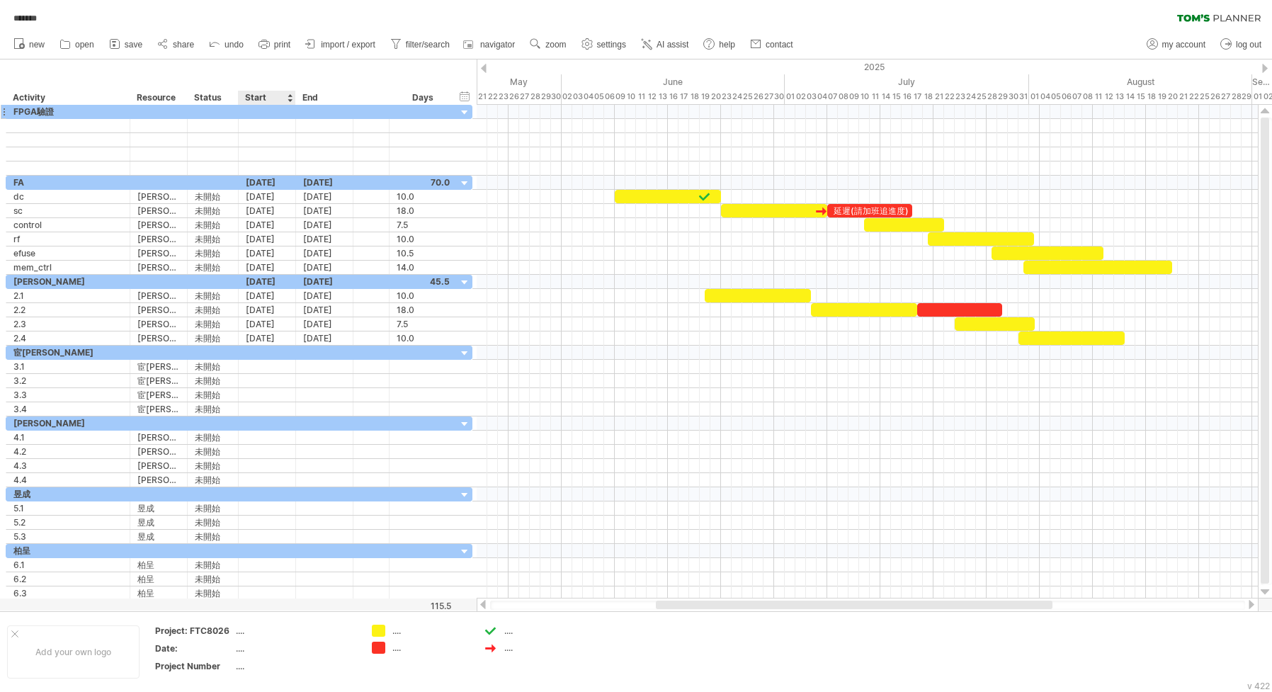
drag, startPoint x: 379, startPoint y: 96, endPoint x: 331, endPoint y: 112, distance: 50.8
click at [259, 101] on div "******** Activity ******** Resource ****** Status Start End Days" at bounding box center [231, 98] width 451 height 14
click at [372, 98] on div at bounding box center [370, 98] width 21 height 14
click at [464, 94] on div "hide start/end/duration show start/end/duration" at bounding box center [464, 96] width 13 height 15
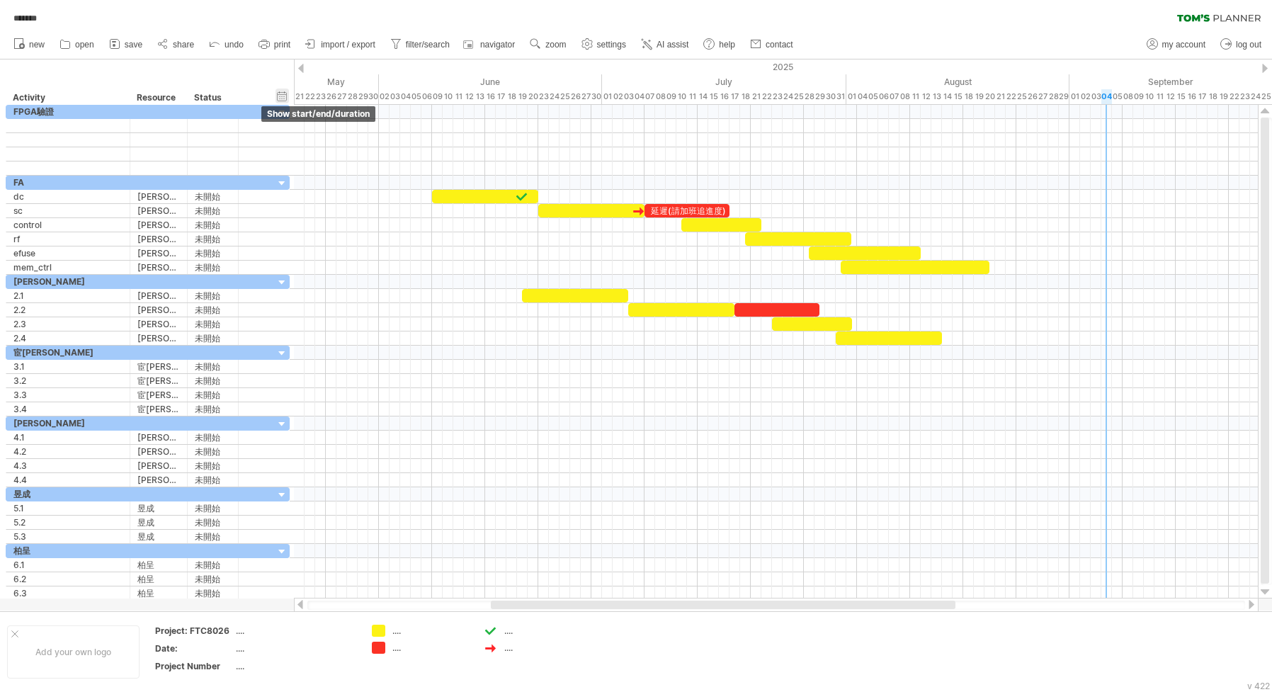
click at [286, 93] on div "hide start/end/duration show start/end/duration" at bounding box center [281, 96] width 13 height 15
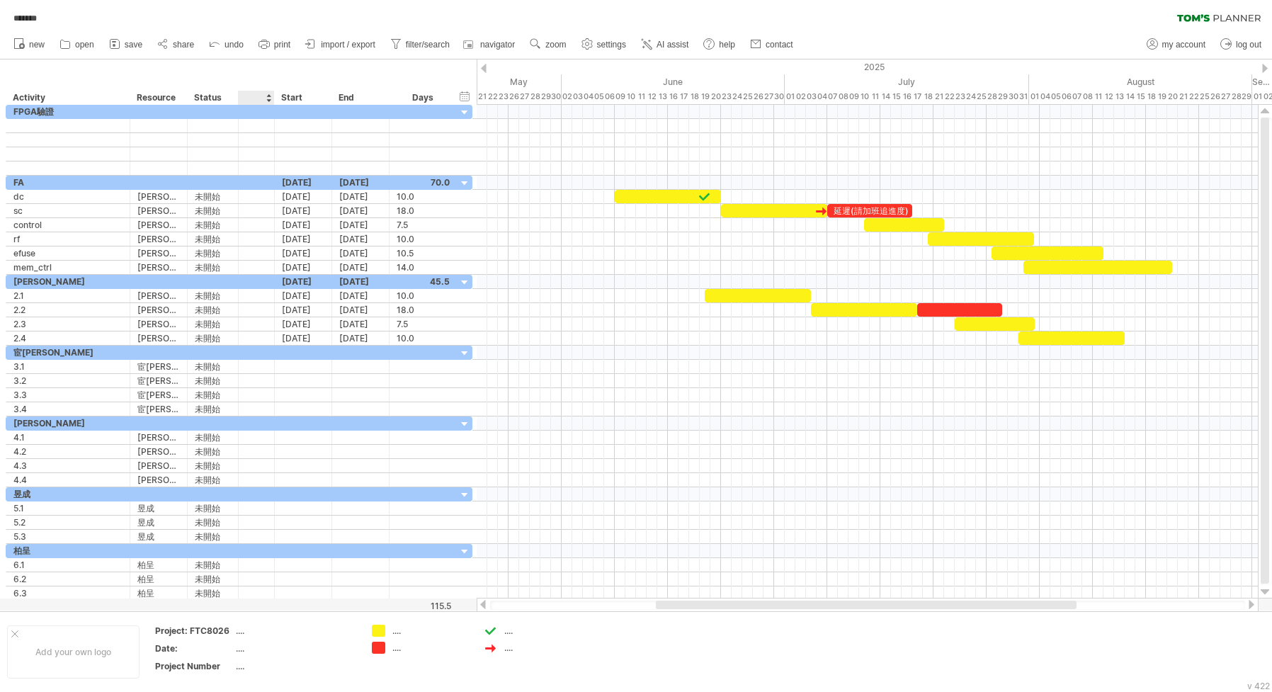
click at [259, 98] on div at bounding box center [255, 98] width 21 height 14
type input "*"
type input "*****"
click at [603, 180] on div at bounding box center [867, 183] width 781 height 14
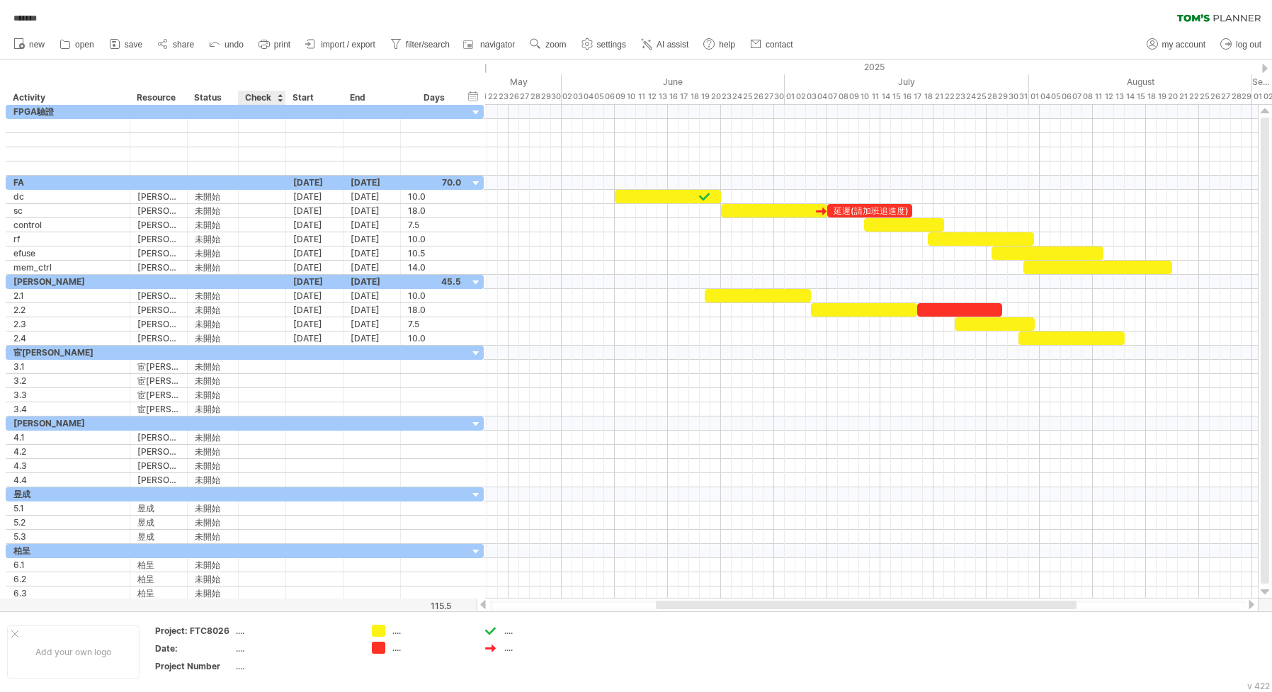
drag, startPoint x: 273, startPoint y: 96, endPoint x: 284, endPoint y: 96, distance: 11.4
click at [284, 96] on div at bounding box center [285, 98] width 5 height 14
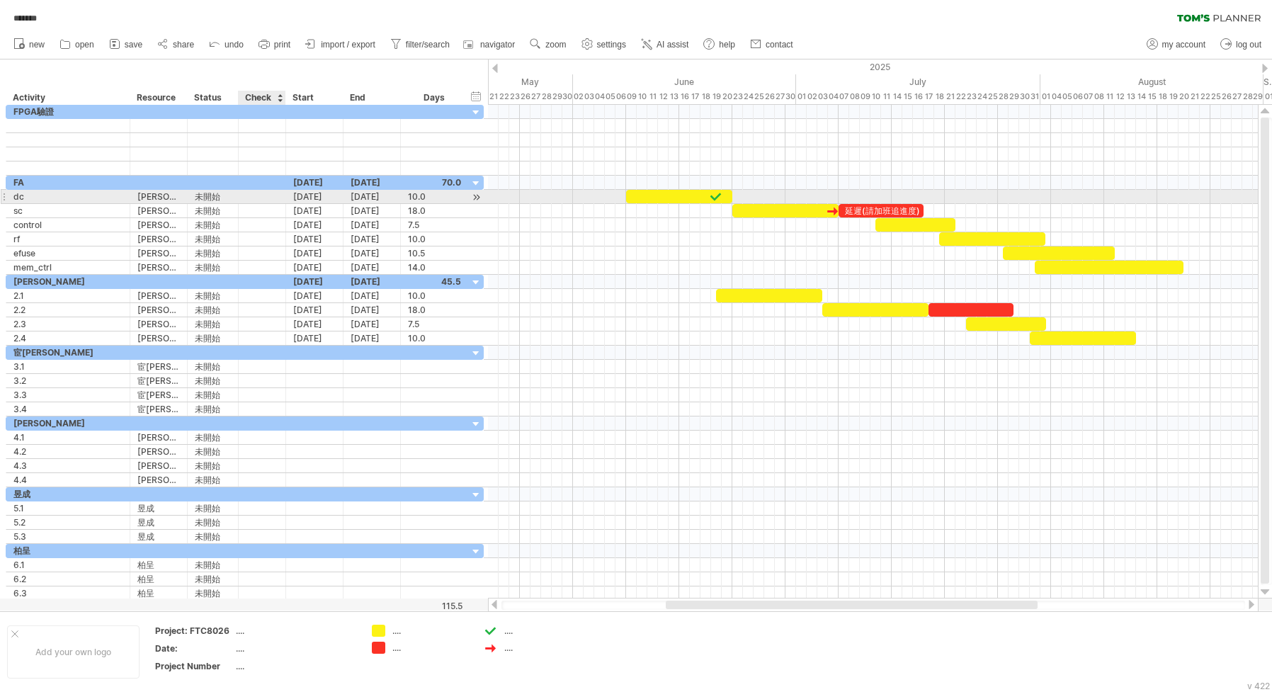
click at [263, 196] on div at bounding box center [262, 196] width 14 height 12
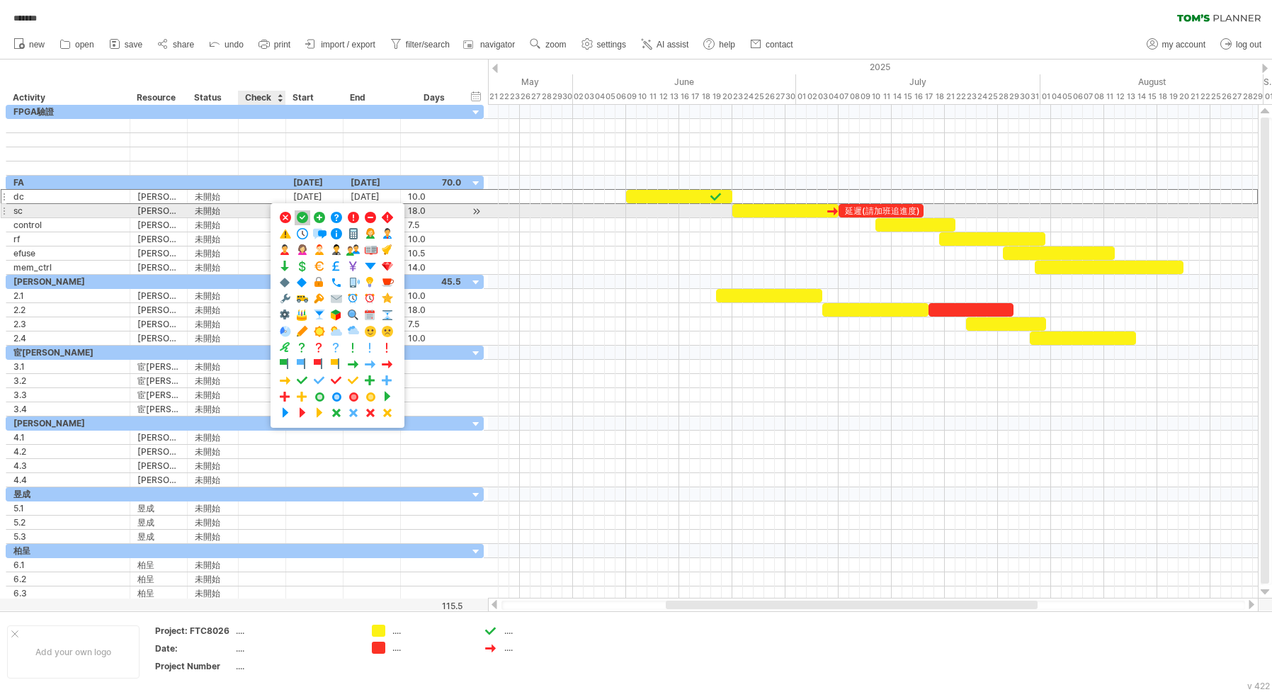
click at [300, 217] on span at bounding box center [302, 217] width 14 height 13
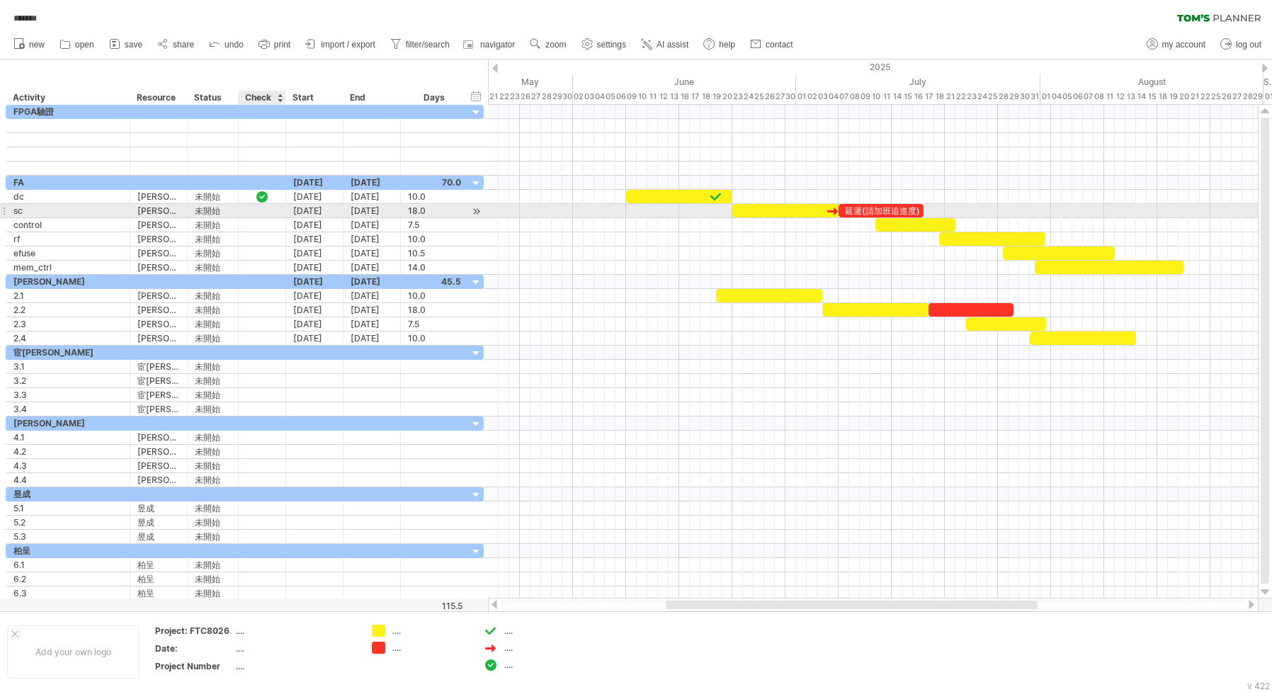
click at [268, 208] on div at bounding box center [262, 211] width 14 height 12
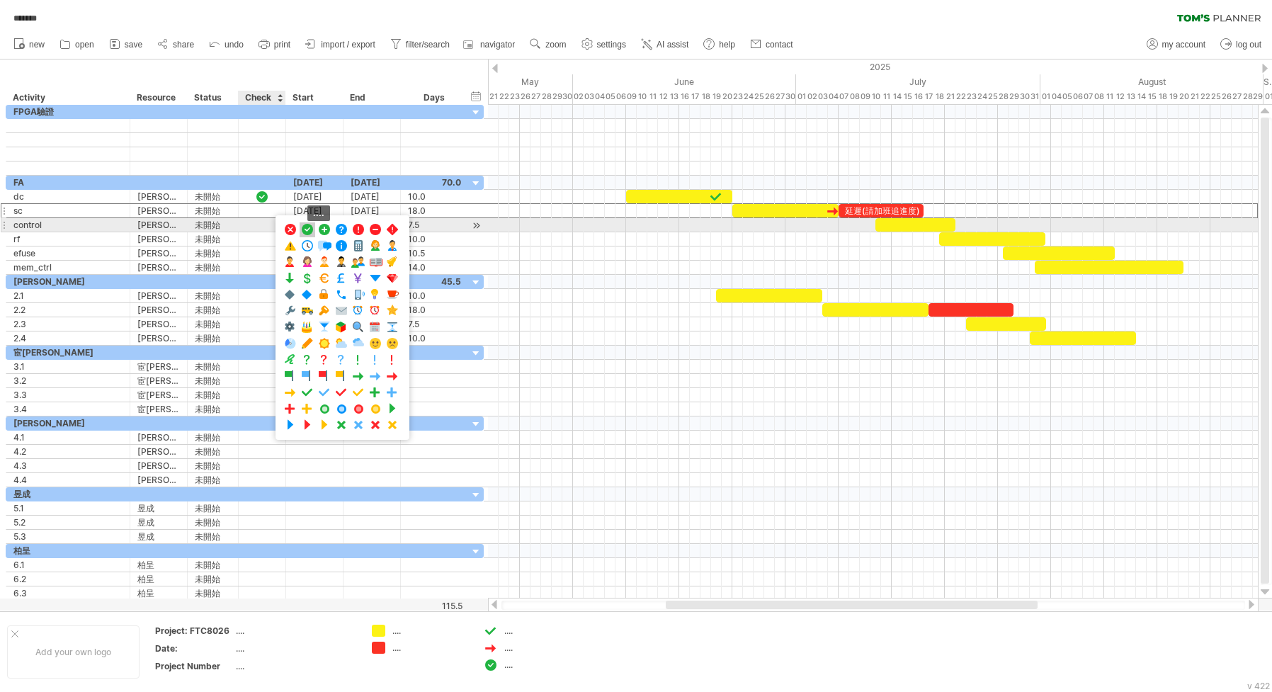
click at [308, 229] on span at bounding box center [307, 229] width 14 height 13
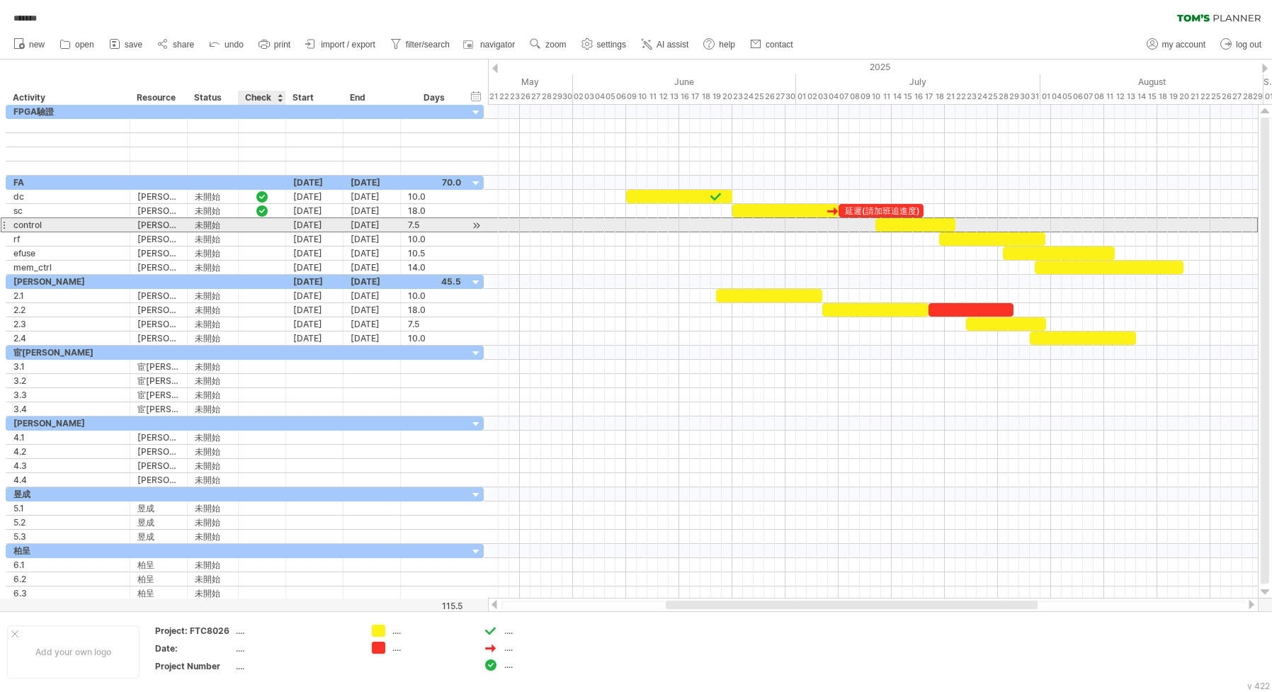
click at [273, 222] on div at bounding box center [262, 224] width 47 height 13
click at [269, 221] on div at bounding box center [262, 224] width 47 height 13
click at [264, 221] on div at bounding box center [262, 225] width 14 height 12
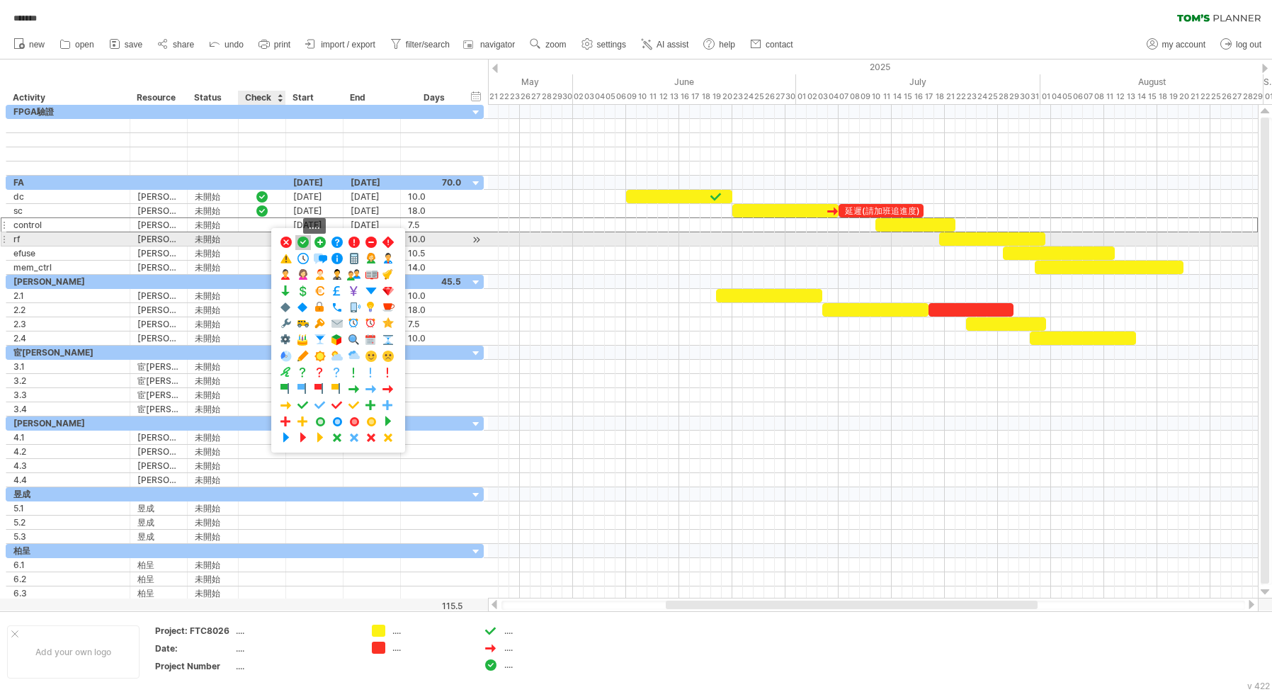
click at [303, 239] on span at bounding box center [303, 242] width 14 height 13
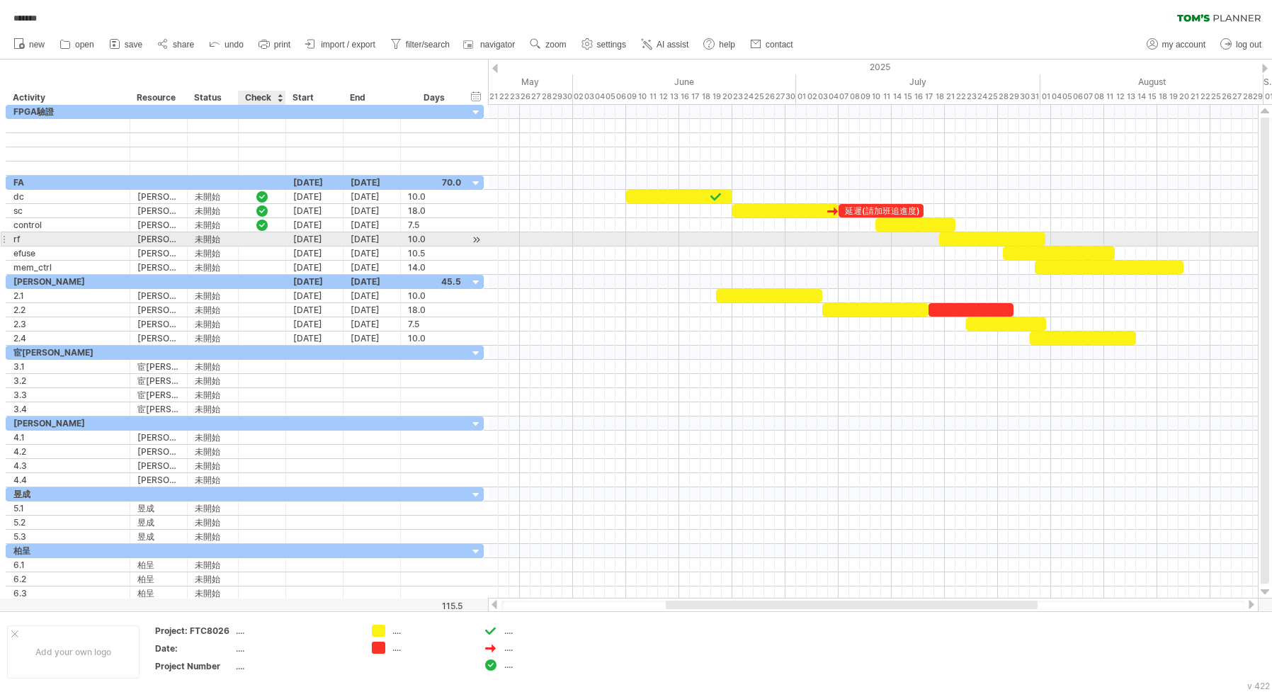
click at [272, 240] on div at bounding box center [262, 238] width 47 height 13
click at [274, 237] on div at bounding box center [262, 238] width 47 height 13
click at [256, 237] on div at bounding box center [262, 239] width 14 height 12
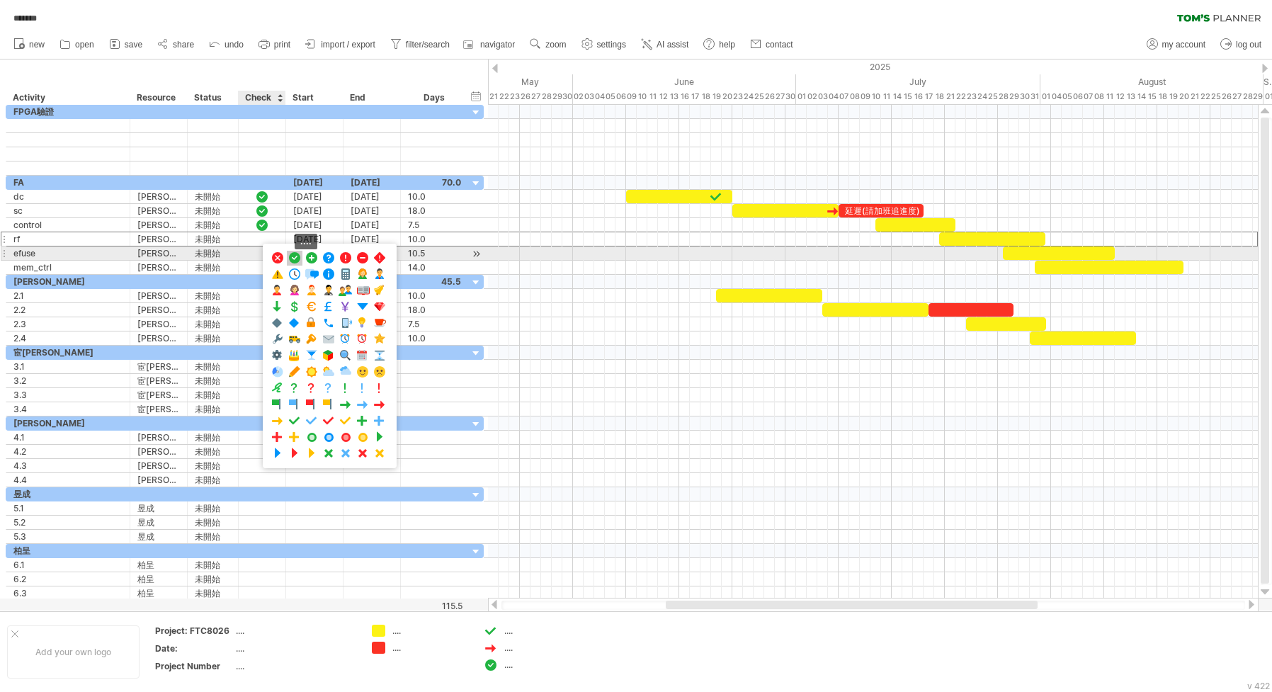
click at [298, 254] on span at bounding box center [294, 257] width 14 height 13
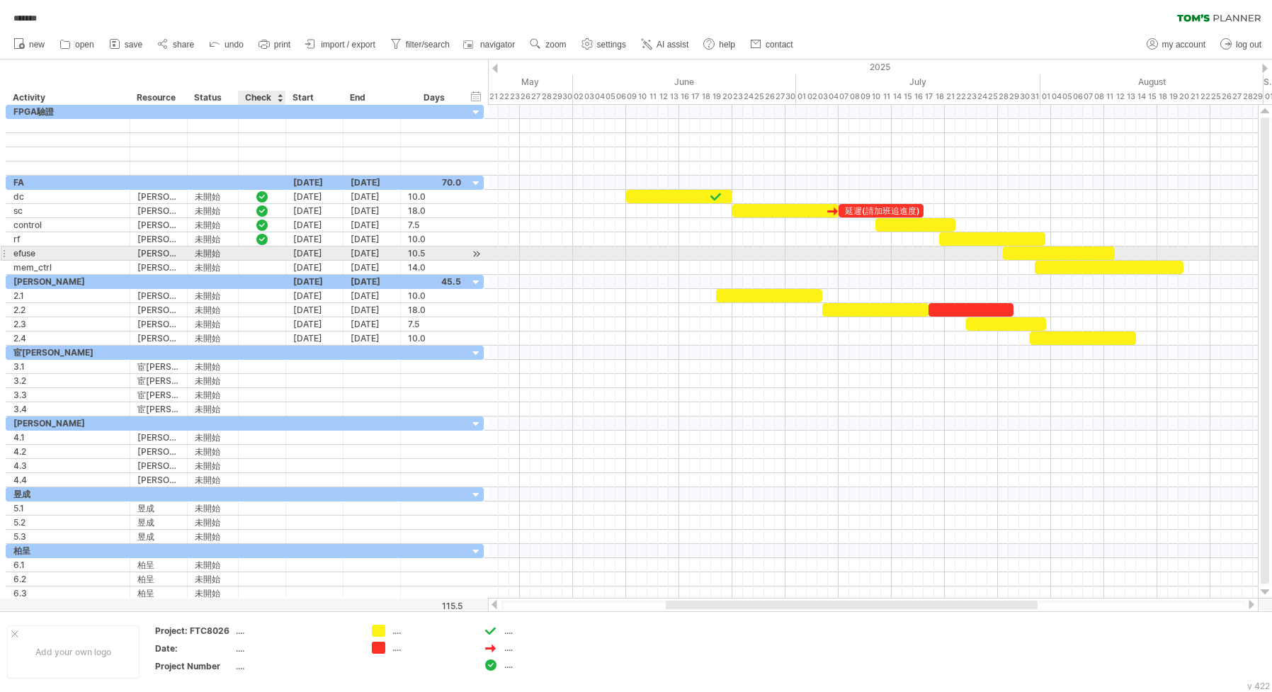
click at [270, 256] on div at bounding box center [262, 252] width 47 height 13
click at [263, 254] on div at bounding box center [262, 253] width 14 height 12
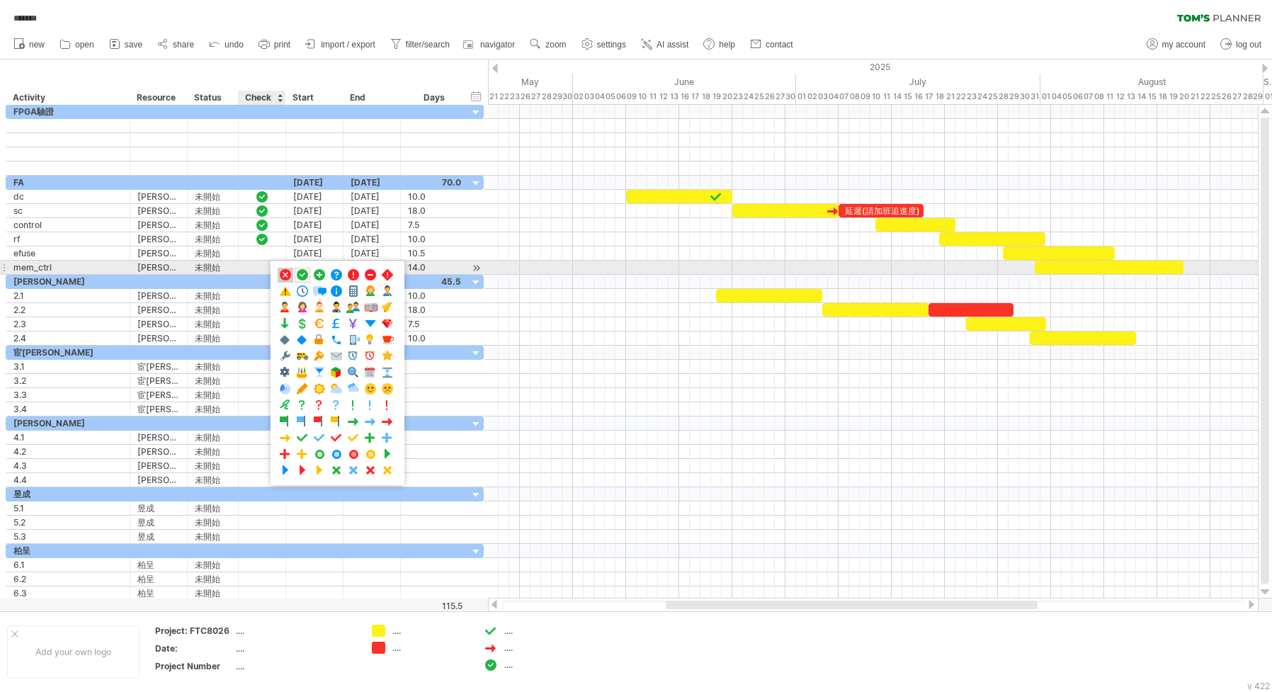
click at [287, 272] on span at bounding box center [285, 274] width 14 height 13
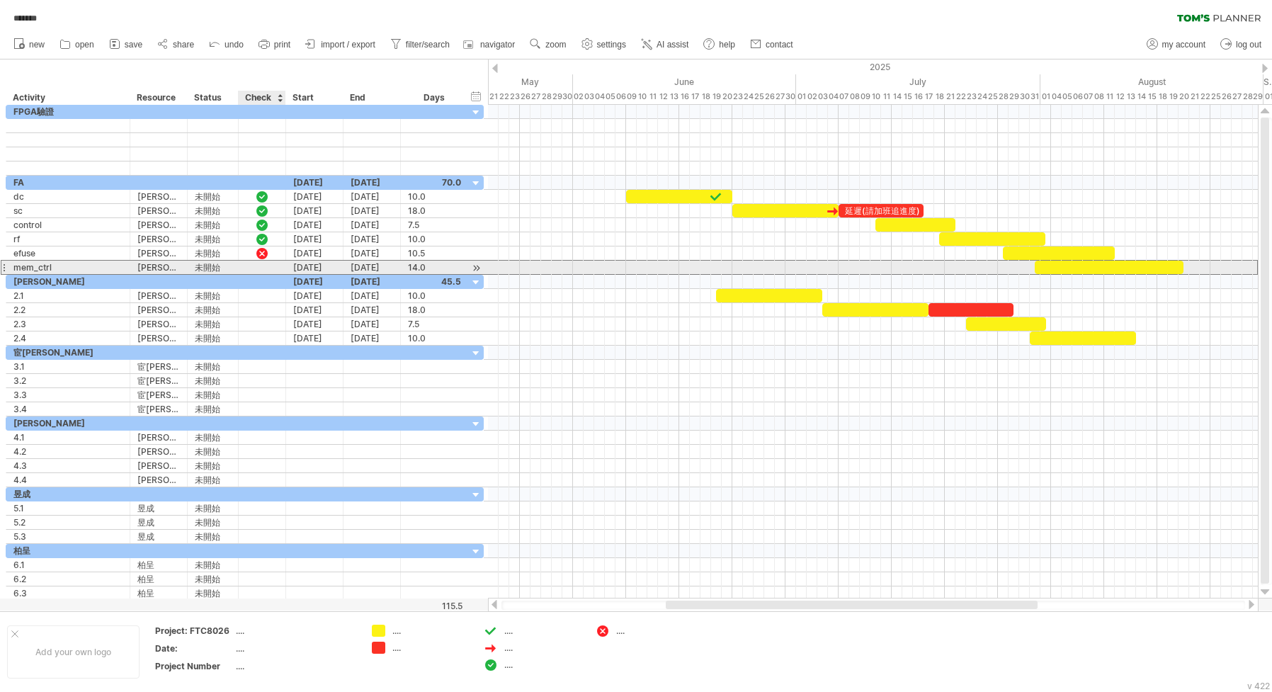
click at [266, 268] on div at bounding box center [262, 267] width 14 height 12
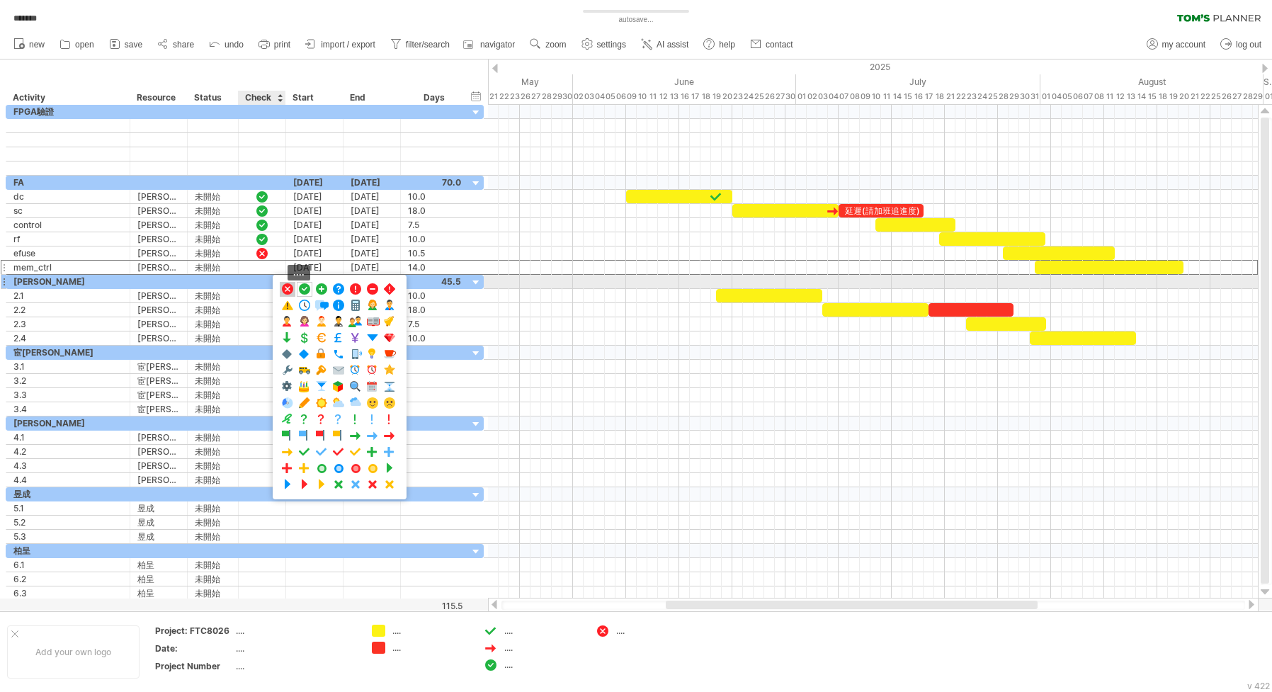
click at [283, 288] on span at bounding box center [287, 289] width 14 height 13
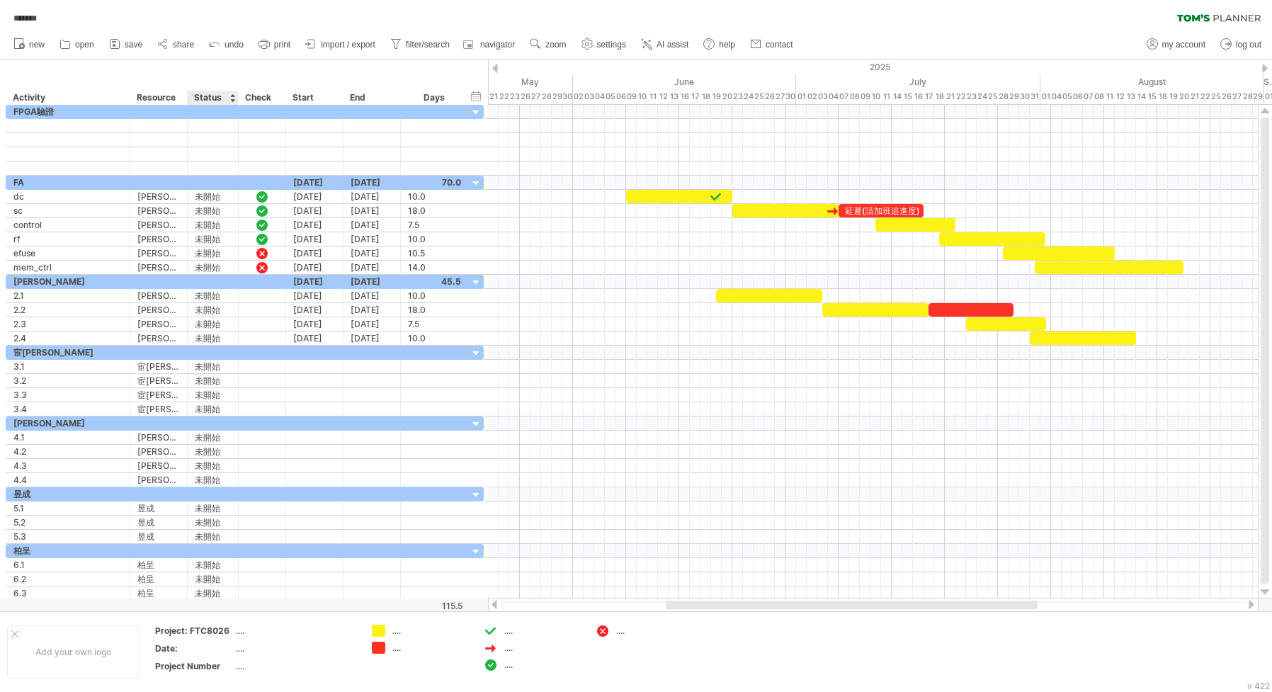
drag, startPoint x: 254, startPoint y: 94, endPoint x: 189, endPoint y: 98, distance: 65.2
click at [188, 98] on div "******** Activity ******** Resource ****** Status ***** Check Start End Days" at bounding box center [237, 98] width 462 height 14
drag, startPoint x: 207, startPoint y: 96, endPoint x: 266, endPoint y: 101, distance: 59.0
click at [266, 101] on div "******** Activity ******** Resource ****** Status ***** Check Start End Days" at bounding box center [237, 98] width 462 height 14
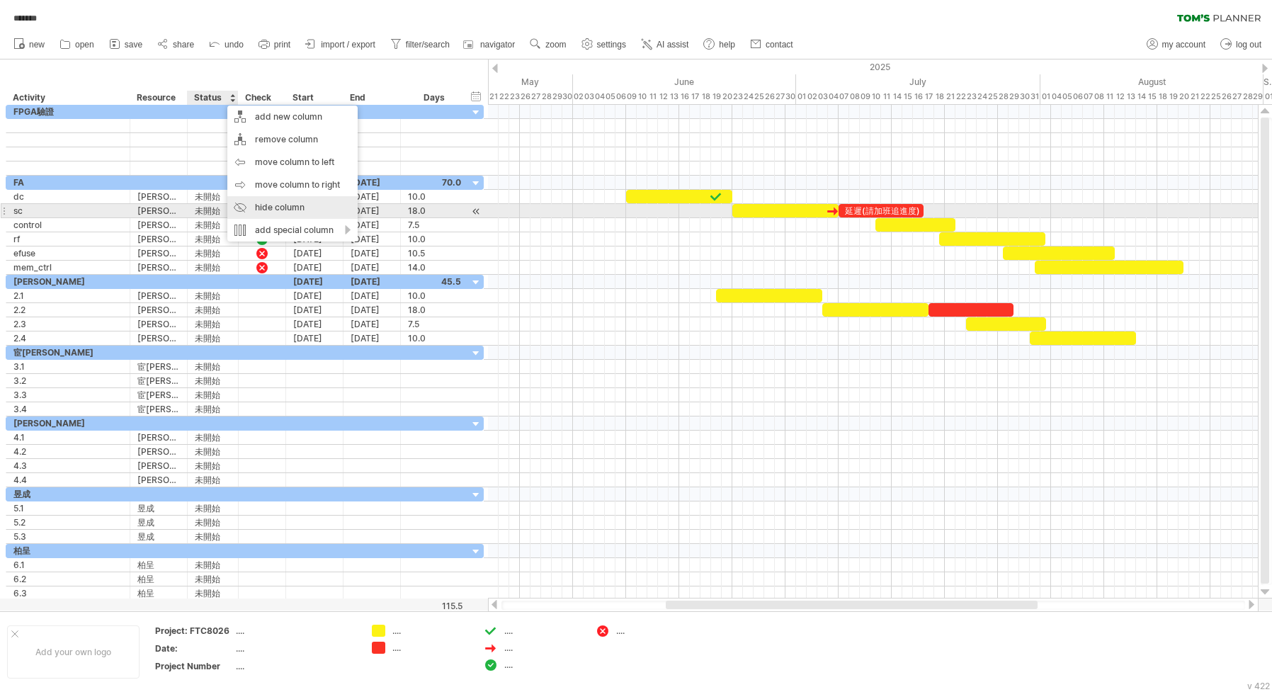
click at [268, 207] on div "hide column" at bounding box center [292, 207] width 130 height 23
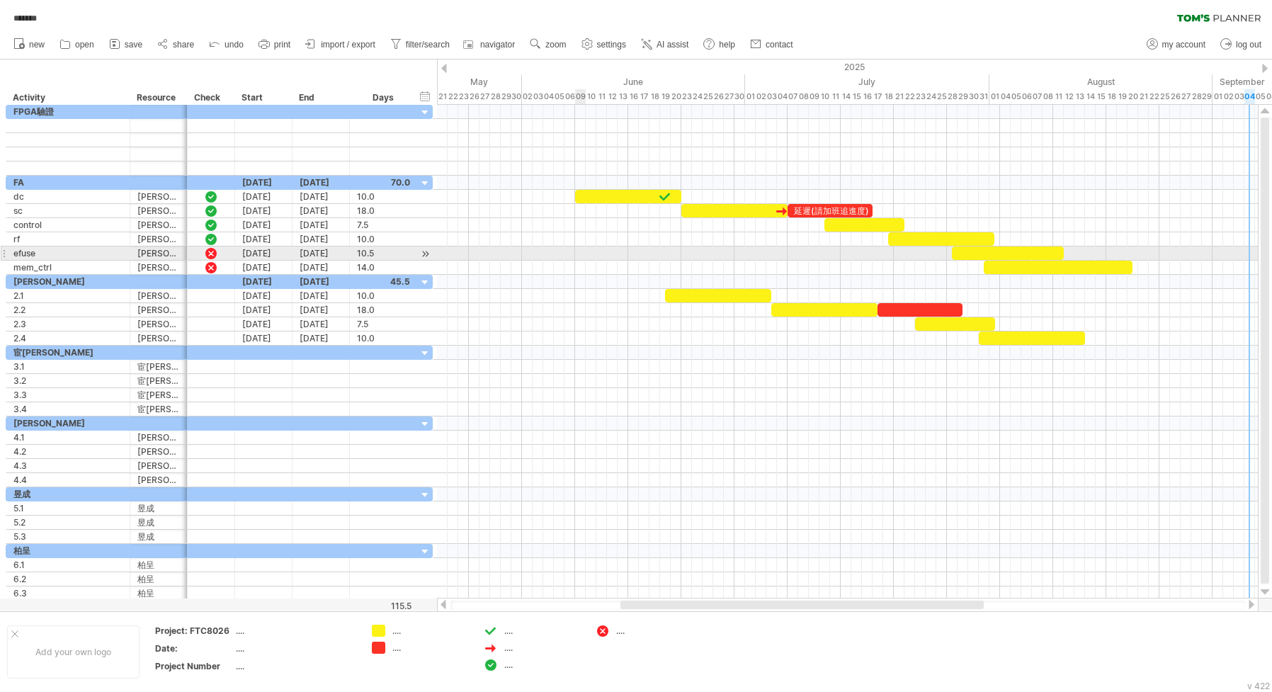
click at [579, 251] on div at bounding box center [847, 253] width 821 height 14
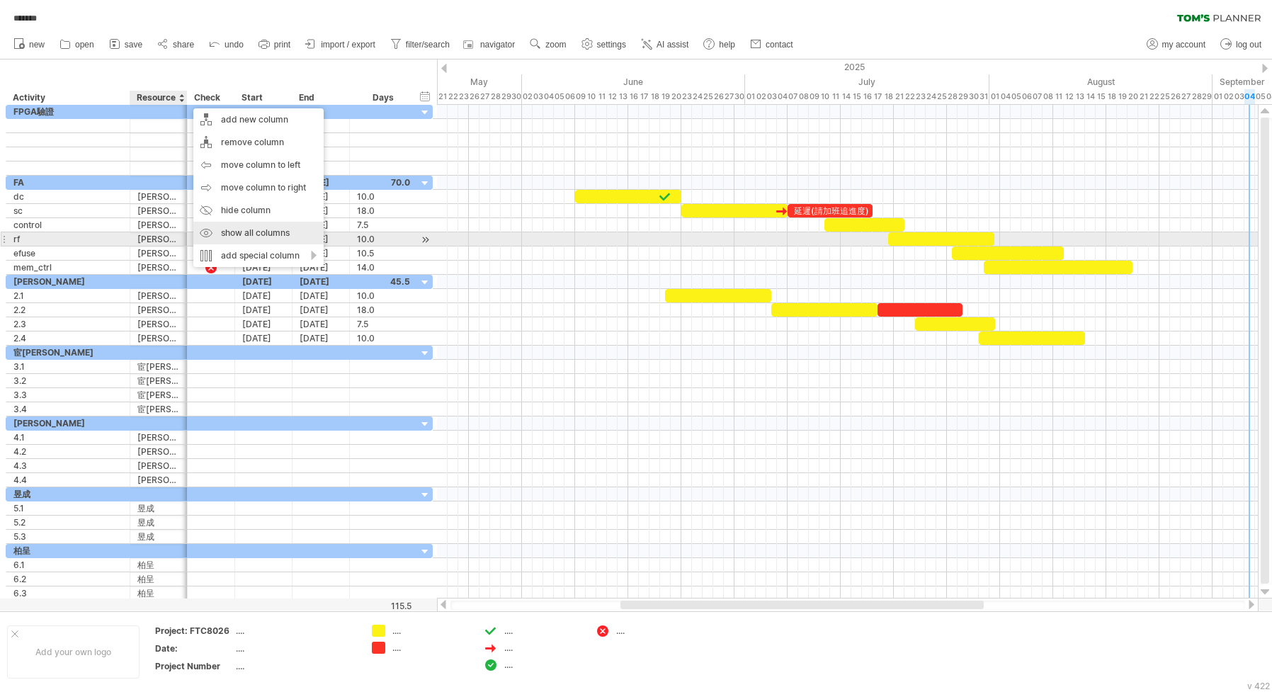
click at [234, 236] on div "show all columns" at bounding box center [258, 233] width 130 height 23
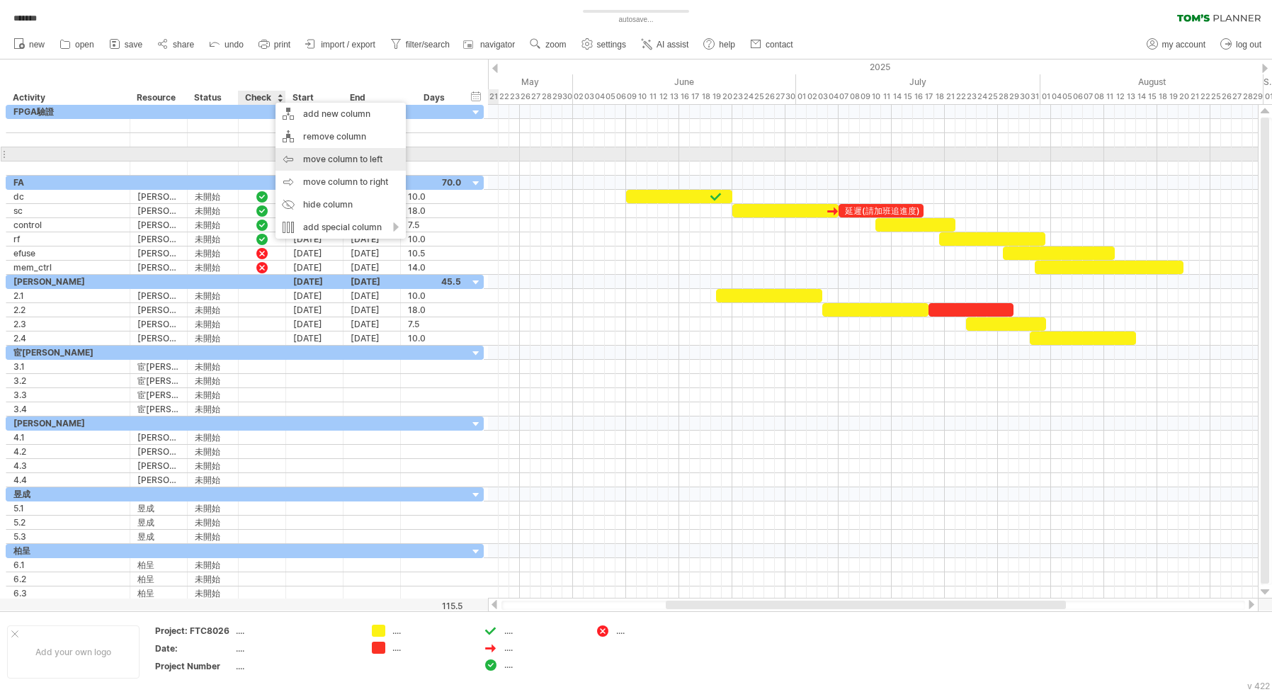
click at [318, 161] on div "move column to left" at bounding box center [340, 159] width 130 height 23
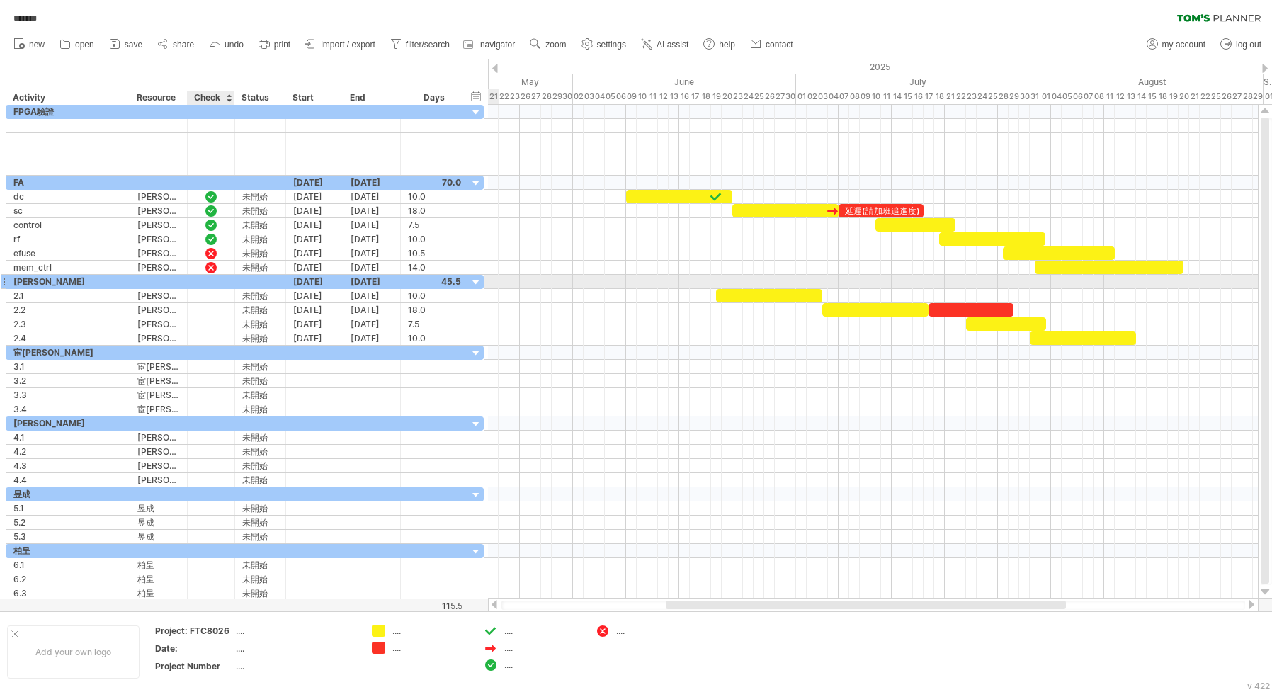
click at [208, 288] on div "** [PERSON_NAME] [DATE] [DATE] 45.5" at bounding box center [245, 282] width 478 height 14
click at [212, 281] on div at bounding box center [211, 281] width 14 height 12
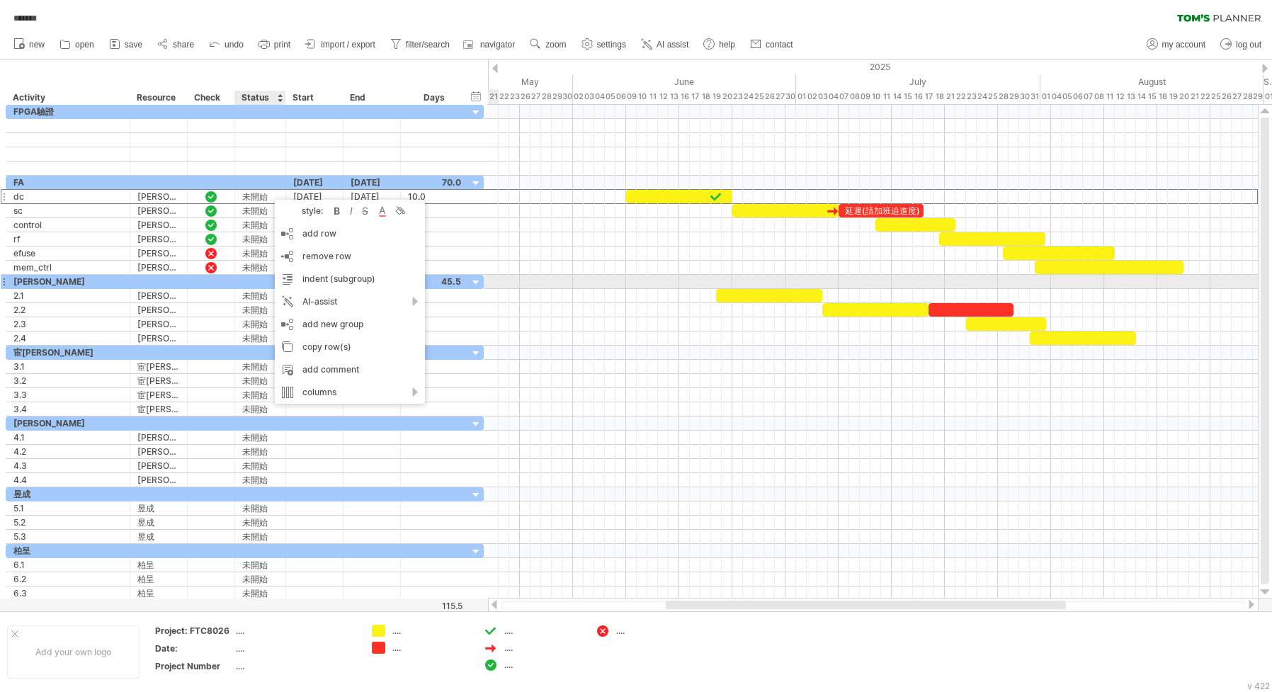
click at [215, 280] on div at bounding box center [211, 281] width 14 height 12
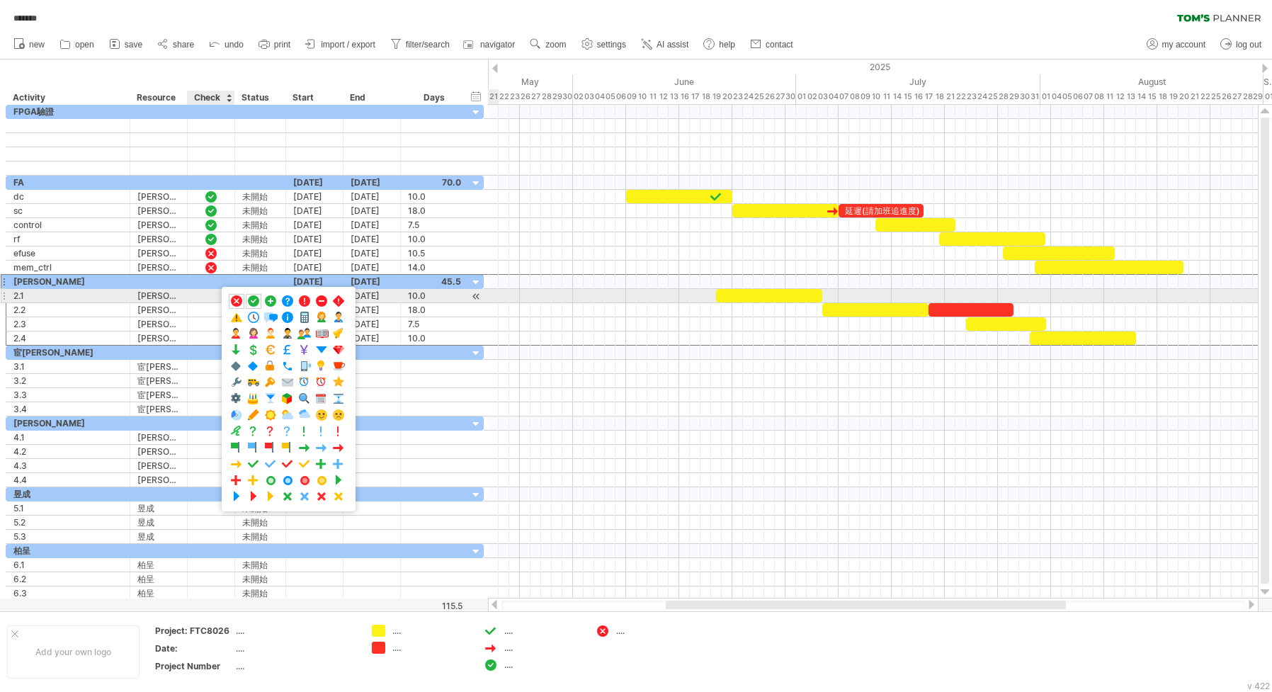
click at [201, 293] on div at bounding box center [211, 295] width 47 height 13
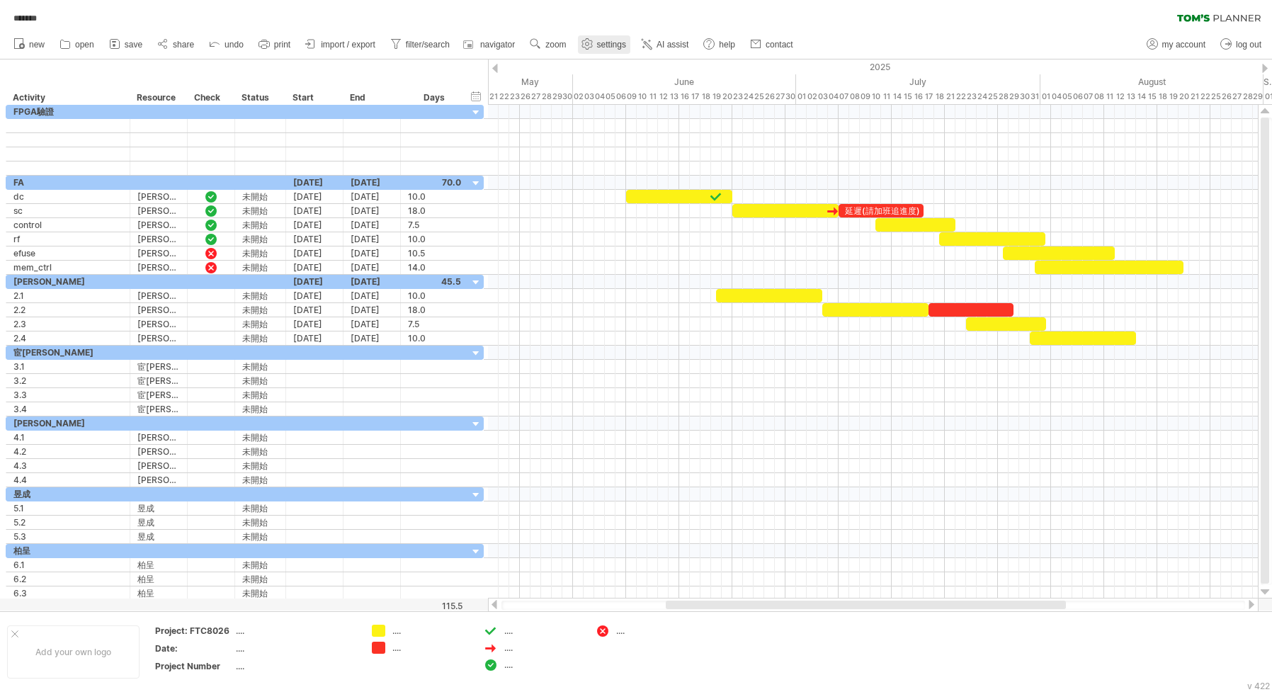
click at [612, 42] on span "settings" at bounding box center [611, 45] width 29 height 10
select select "*"
select select "**"
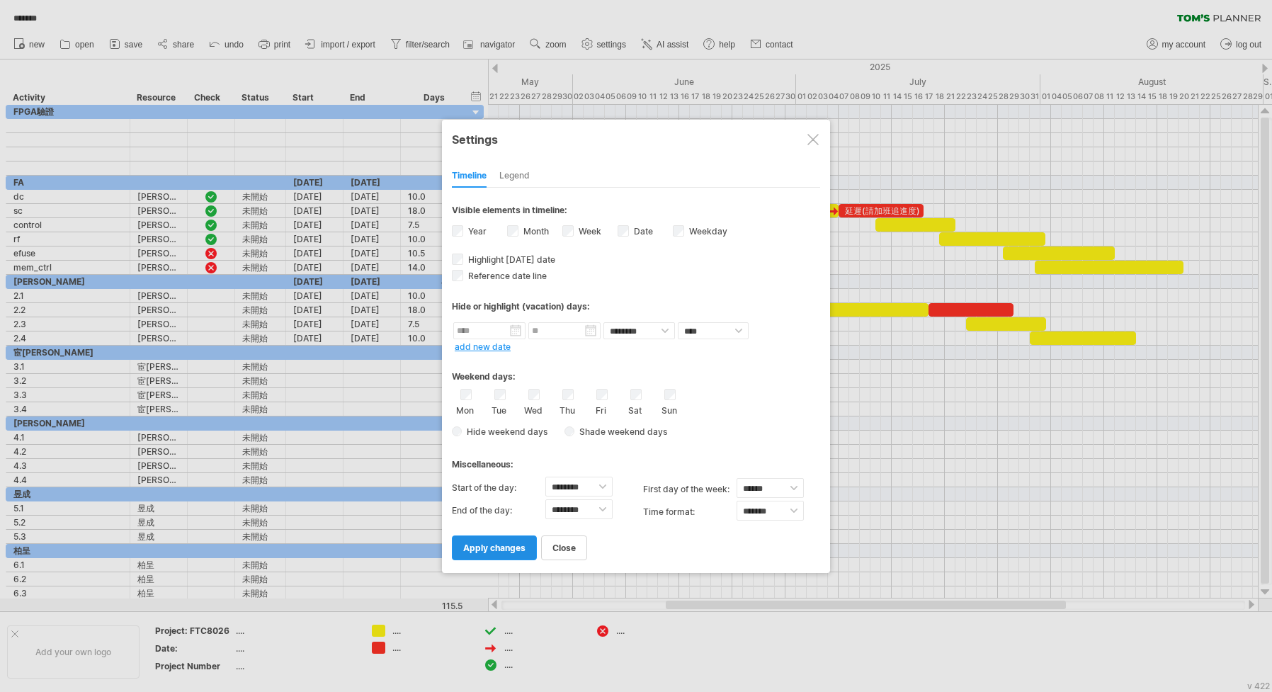
click at [504, 548] on span "apply changes" at bounding box center [494, 547] width 62 height 11
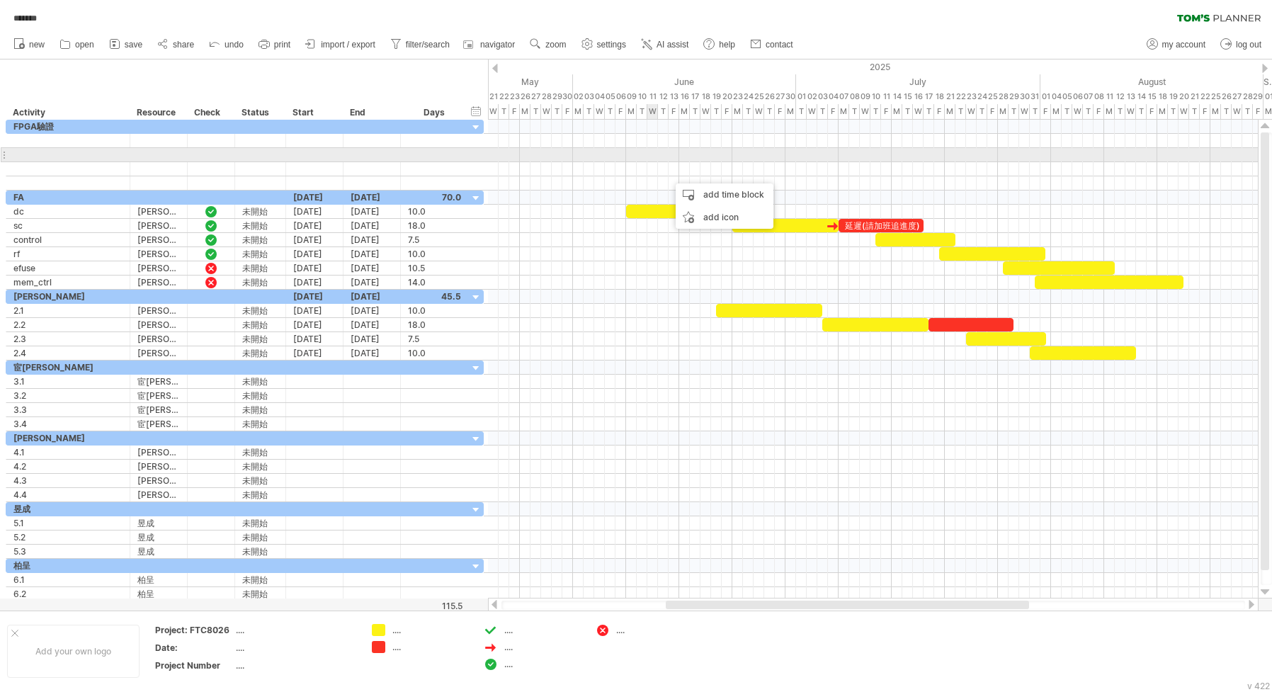
click at [647, 155] on div at bounding box center [873, 155] width 770 height 14
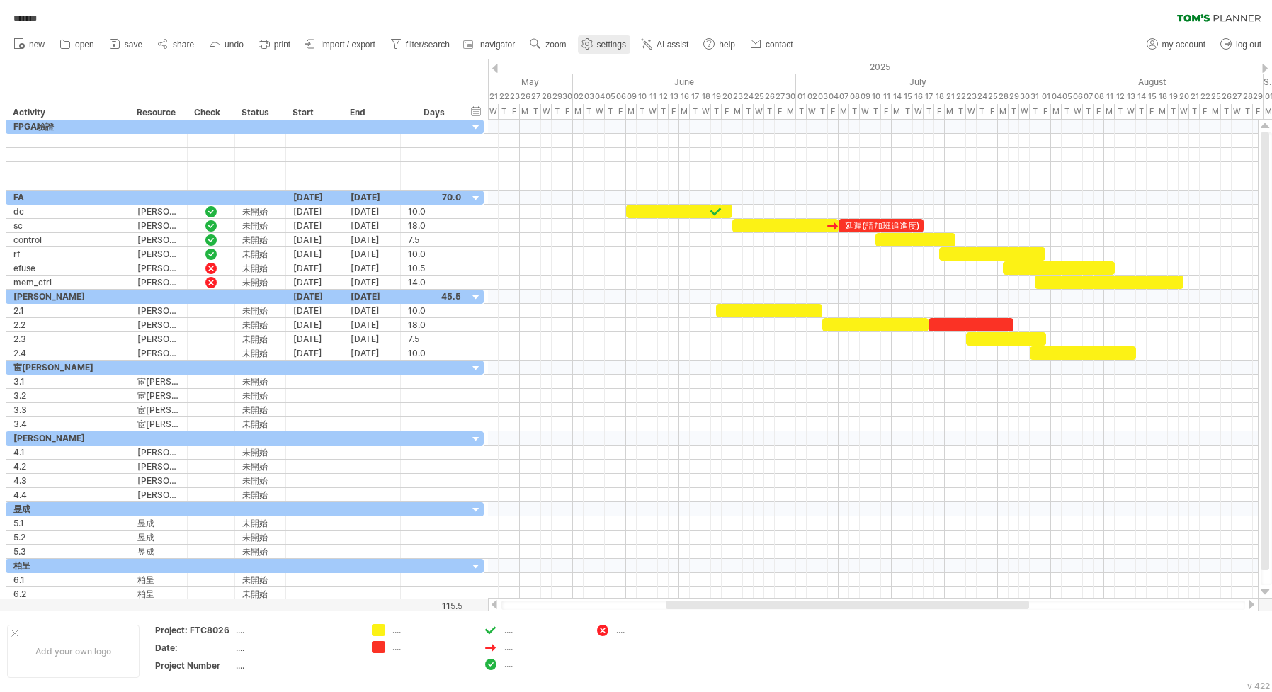
click at [608, 42] on span "settings" at bounding box center [611, 45] width 29 height 10
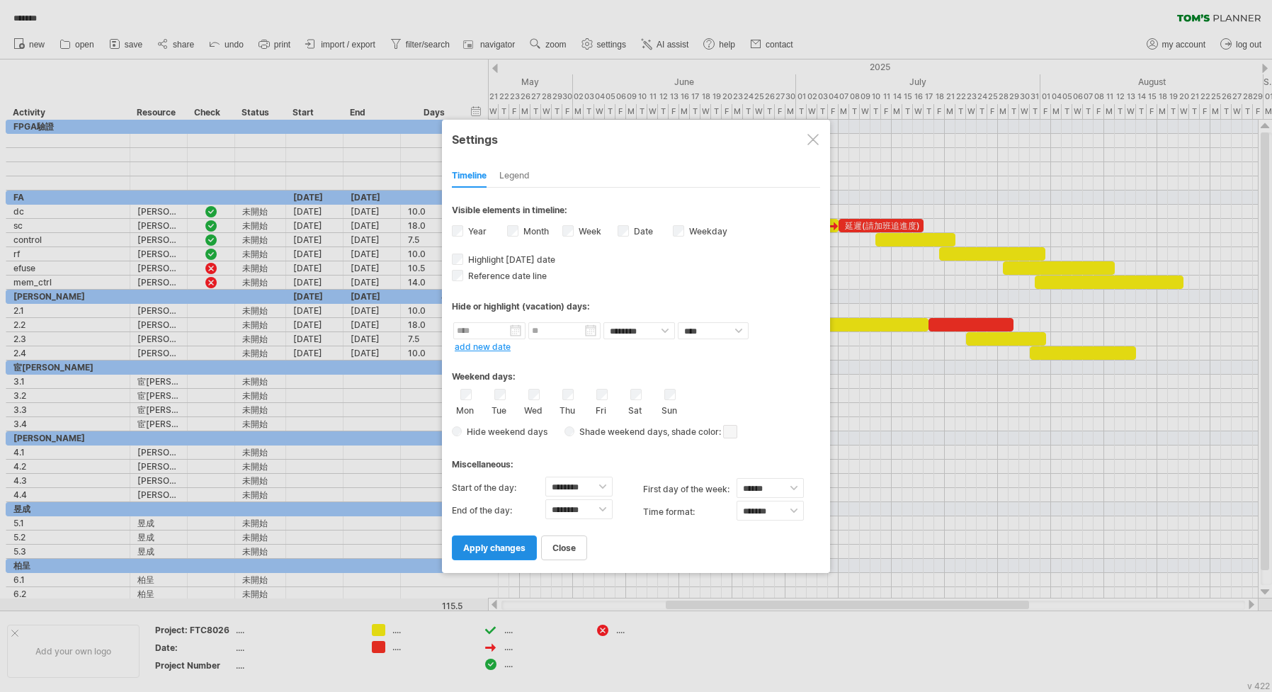
click at [506, 549] on span "apply changes" at bounding box center [494, 547] width 62 height 11
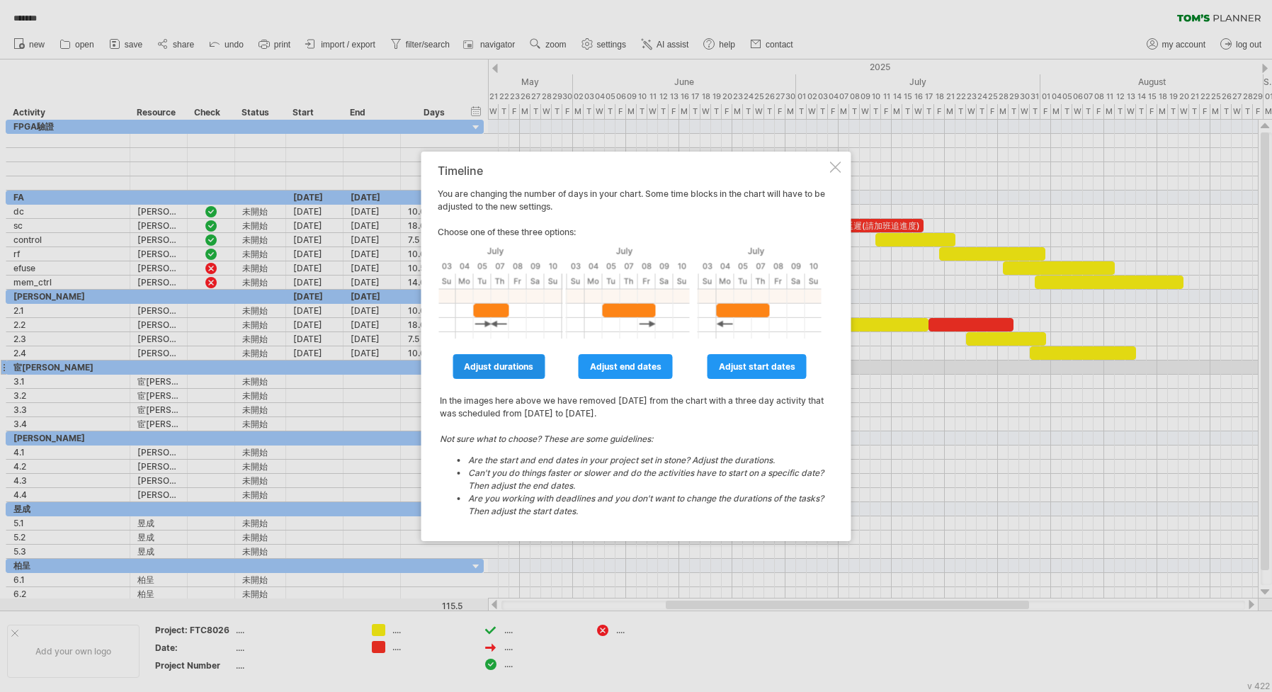
click at [499, 365] on span "adjust durations" at bounding box center [498, 366] width 69 height 11
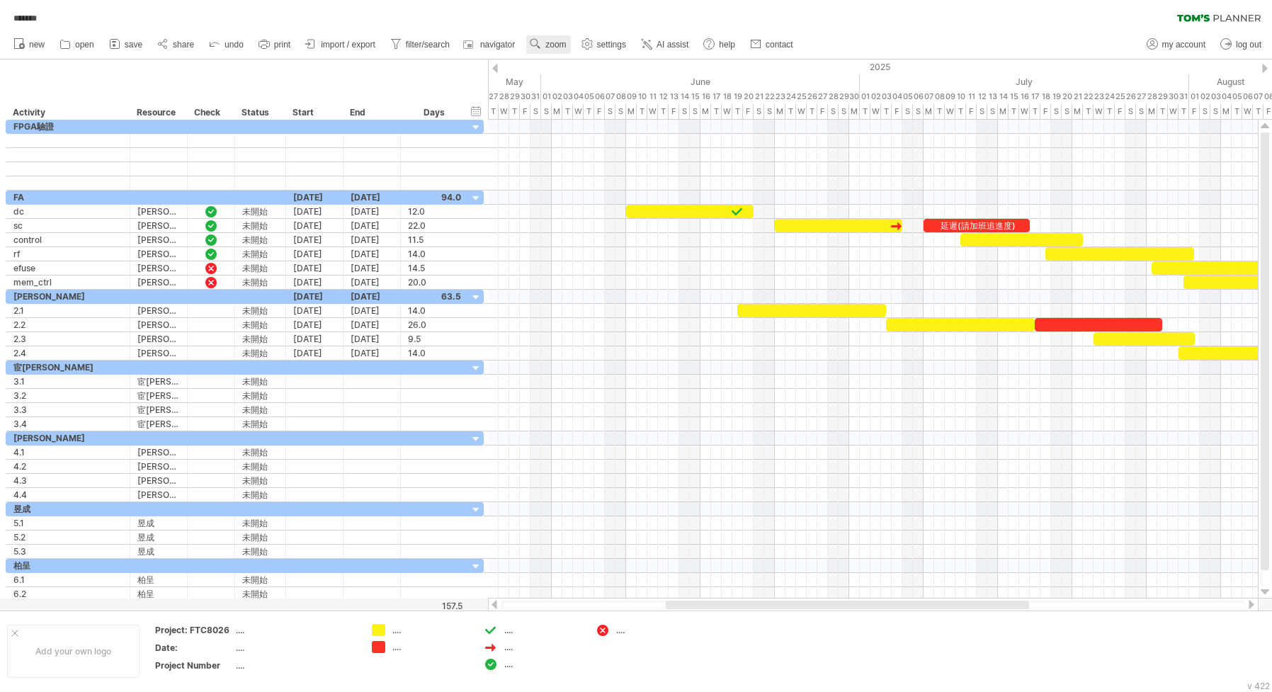
click at [549, 46] on span "zoom" at bounding box center [555, 45] width 21 height 10
click at [593, 86] on div "Week" at bounding box center [595, 87] width 79 height 23
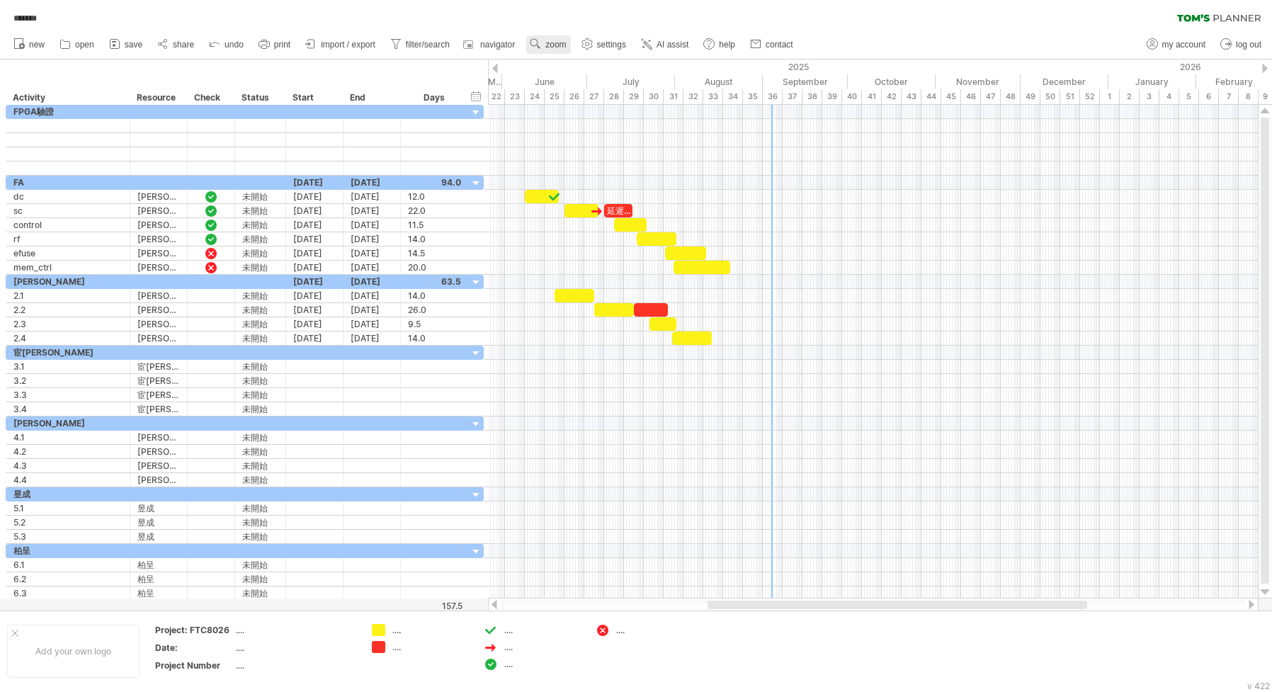
click at [557, 38] on link "zoom" at bounding box center [548, 44] width 44 height 18
click at [588, 100] on div "Day" at bounding box center [603, 101] width 79 height 23
click at [613, 115] on div "Dense" at bounding box center [635, 118] width 79 height 23
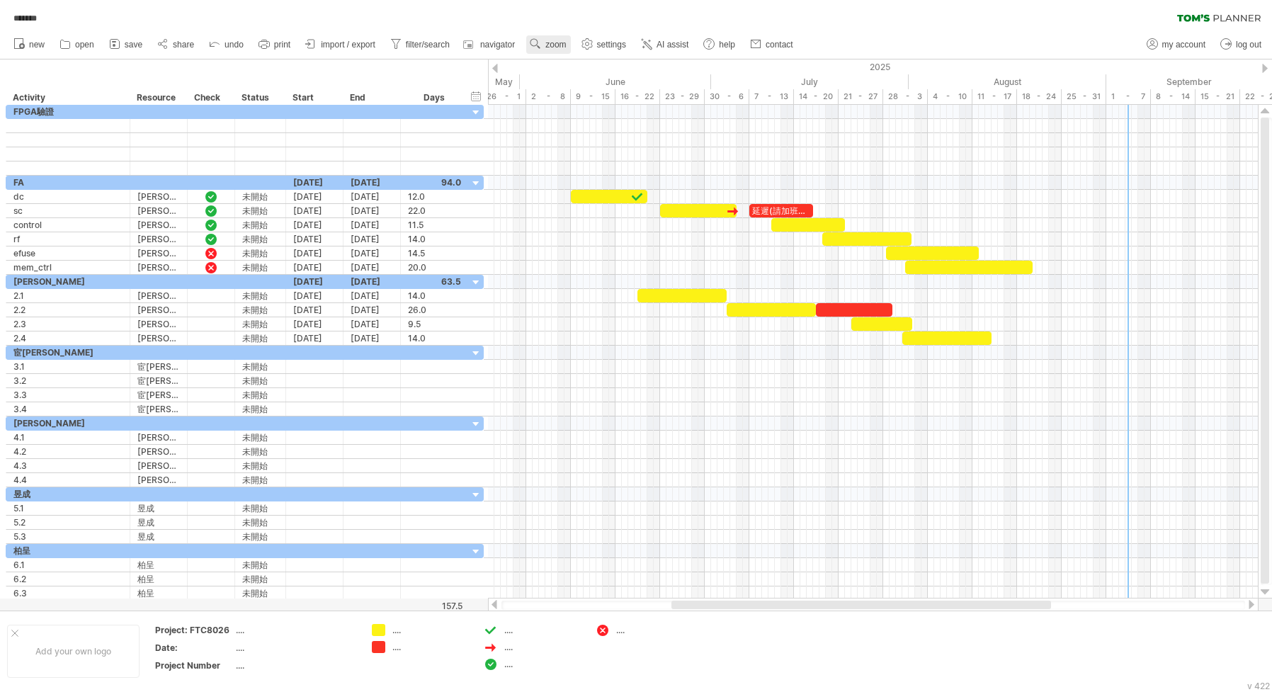
click at [553, 45] on span "zoom" at bounding box center [555, 45] width 21 height 10
click at [600, 110] on div "Day" at bounding box center [599, 108] width 79 height 23
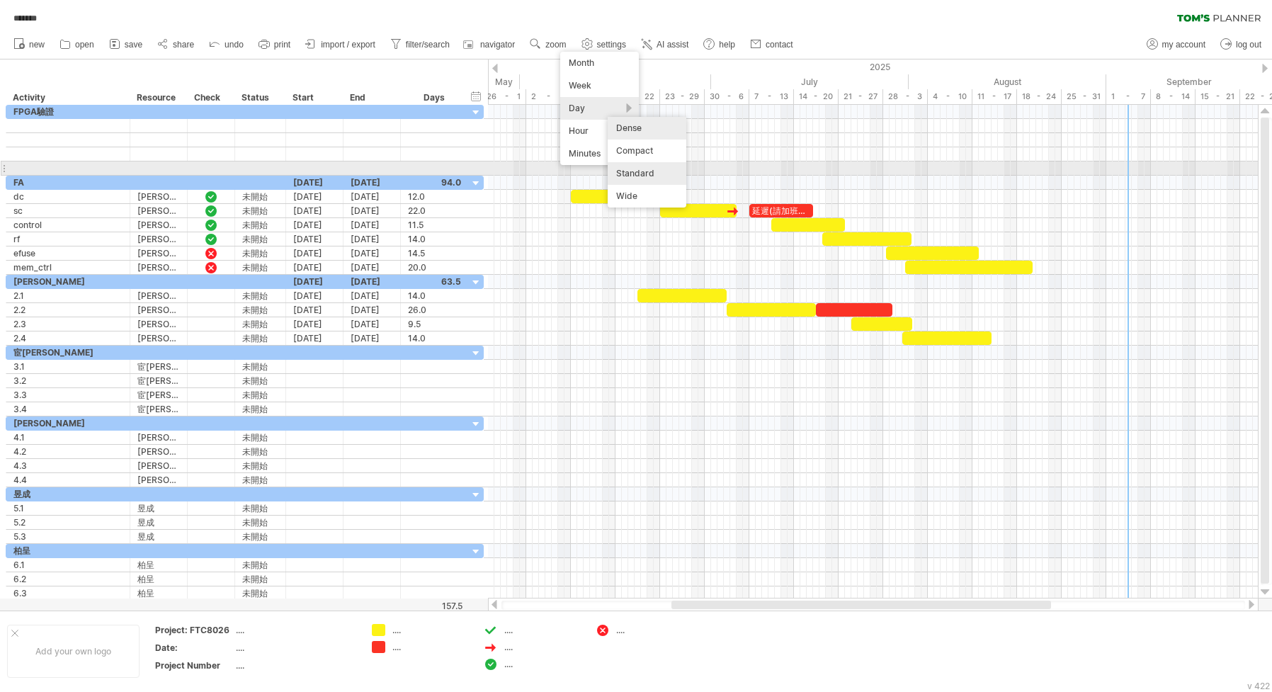
click at [642, 173] on div "Standard" at bounding box center [647, 173] width 79 height 23
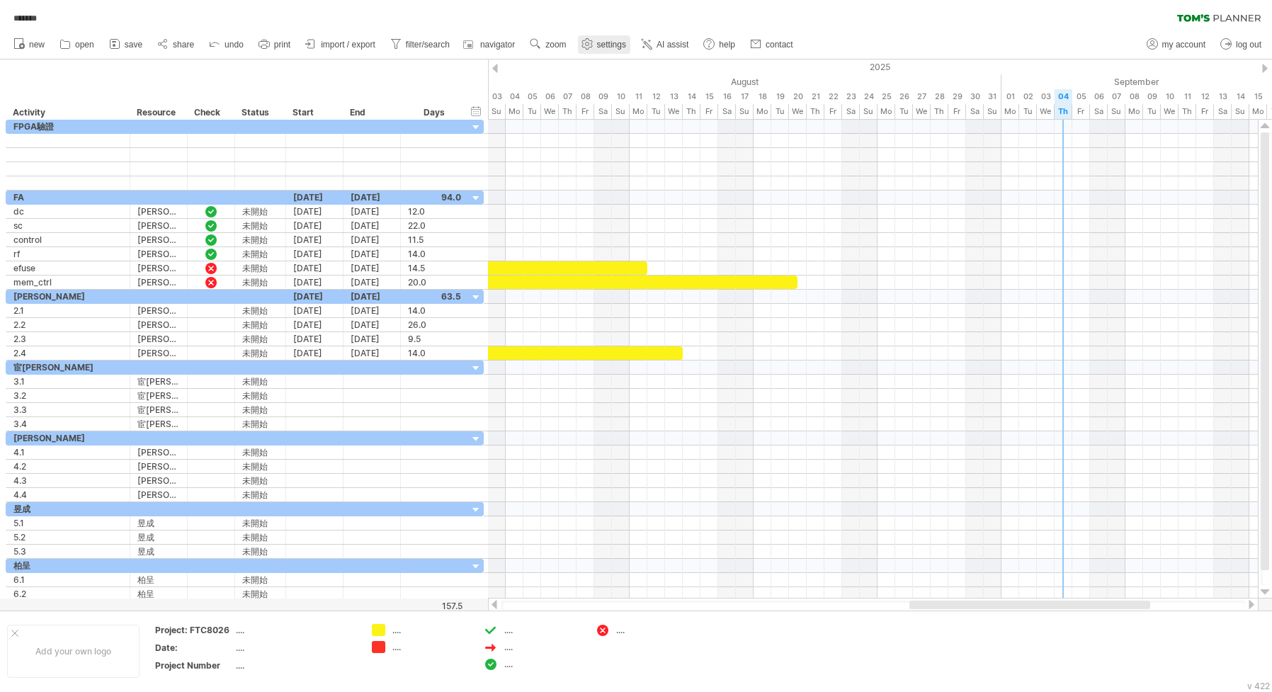
click at [613, 42] on span "settings" at bounding box center [611, 45] width 29 height 10
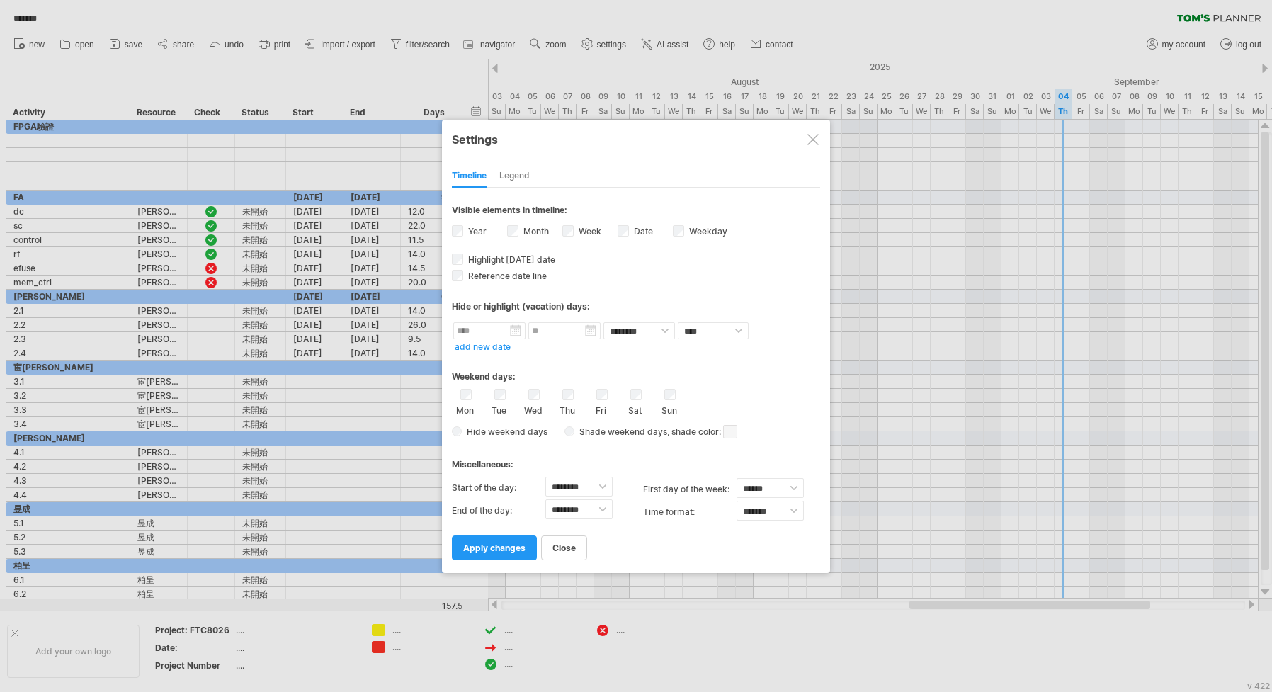
click at [729, 430] on span at bounding box center [730, 431] width 14 height 13
click at [848, 450] on span at bounding box center [844, 452] width 11 height 11
click at [501, 545] on span "apply changes" at bounding box center [494, 547] width 62 height 11
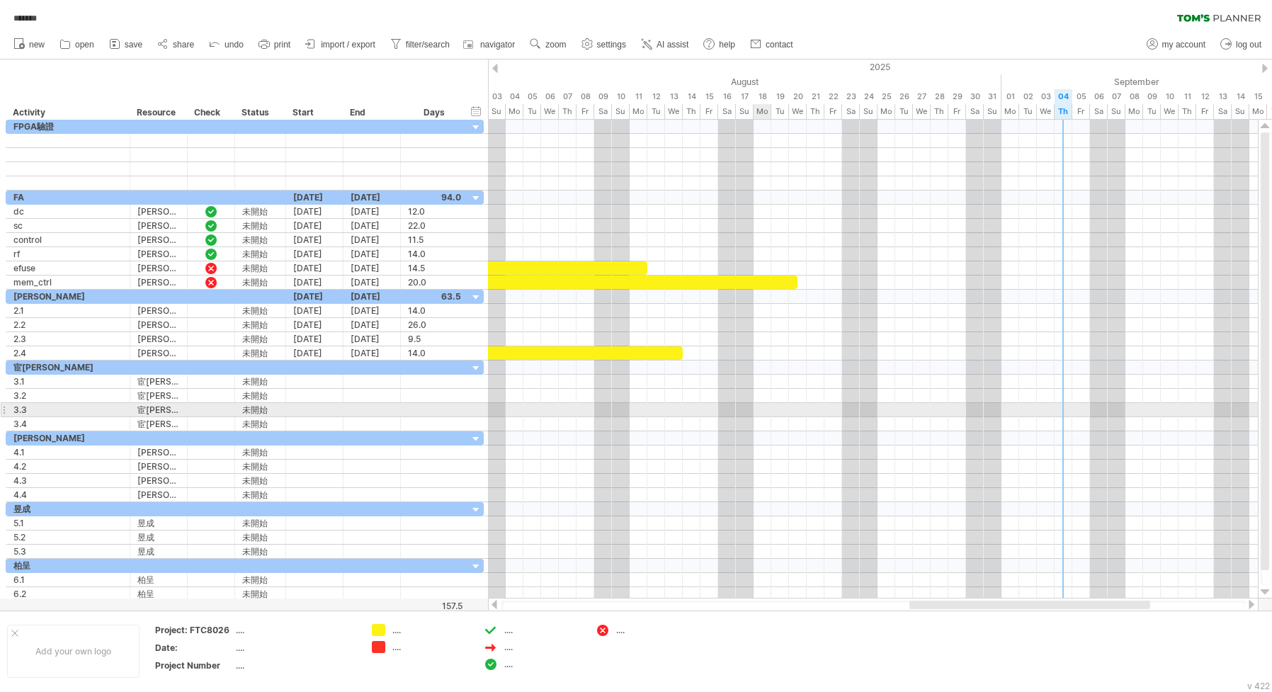
click at [763, 411] on div at bounding box center [873, 410] width 770 height 14
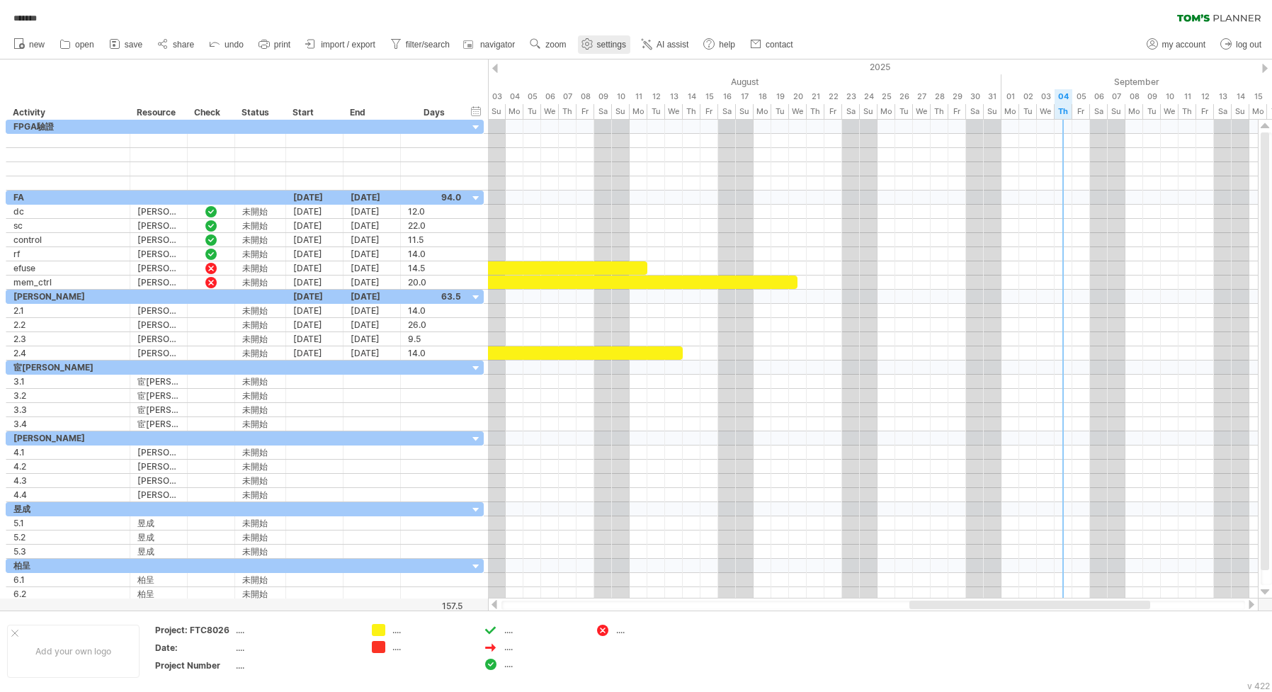
click at [615, 48] on span "settings" at bounding box center [611, 45] width 29 height 10
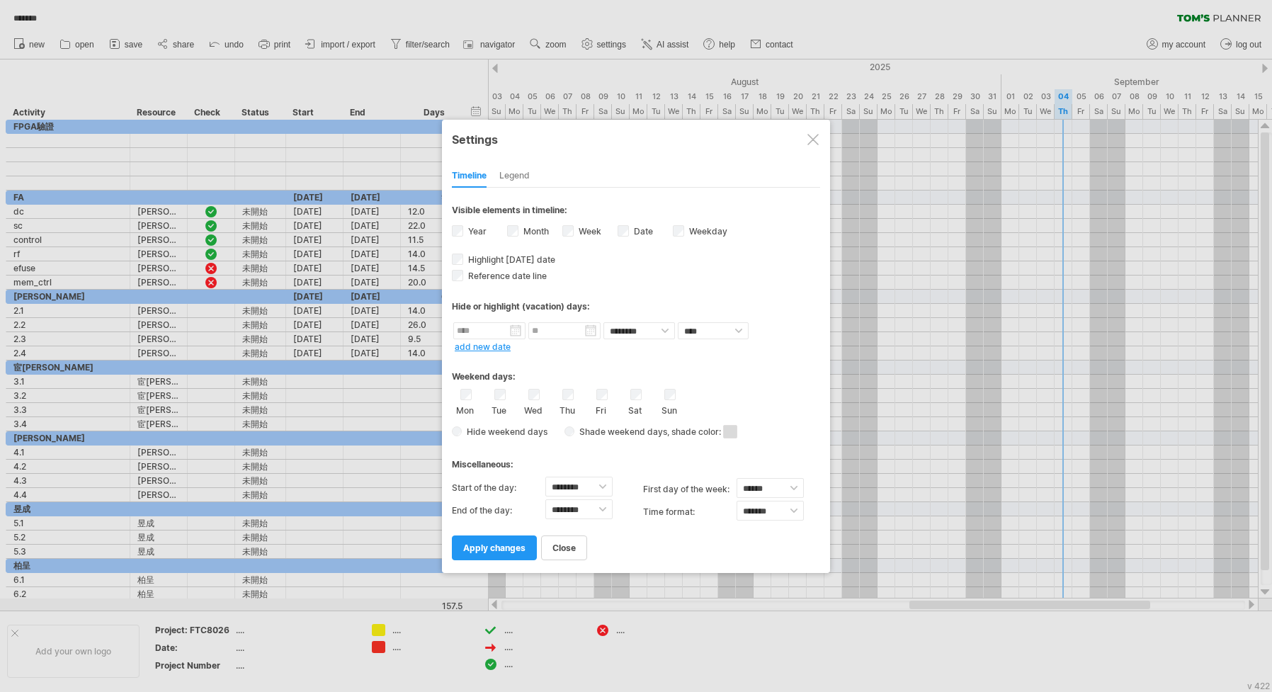
click at [730, 431] on span at bounding box center [730, 431] width 14 height 13
click at [739, 387] on div "Weekend days: Mon Tue Wed Thu Fri Sat Sun Hide weekend days" at bounding box center [636, 398] width 368 height 88
click at [733, 431] on span at bounding box center [730, 431] width 14 height 13
click at [808, 456] on span at bounding box center [804, 453] width 11 height 11
click at [515, 546] on span "apply changes" at bounding box center [494, 547] width 62 height 11
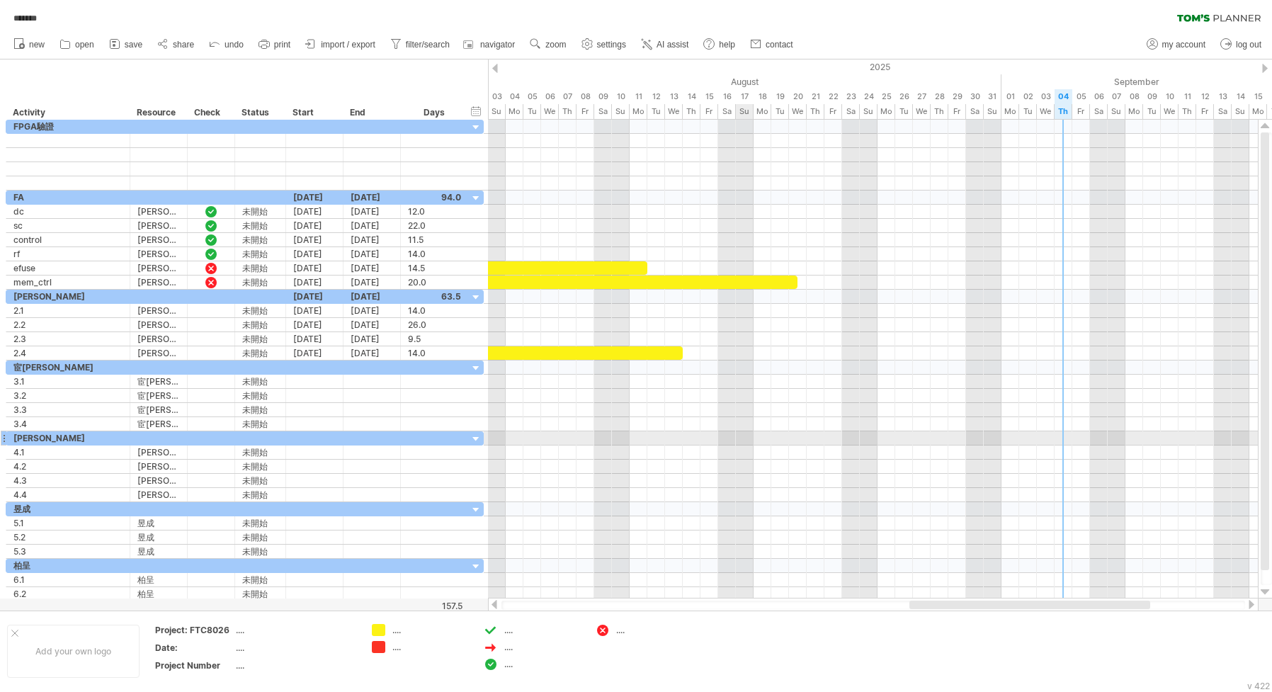
click at [737, 438] on div at bounding box center [873, 438] width 770 height 14
